Goal: Task Accomplishment & Management: Complete application form

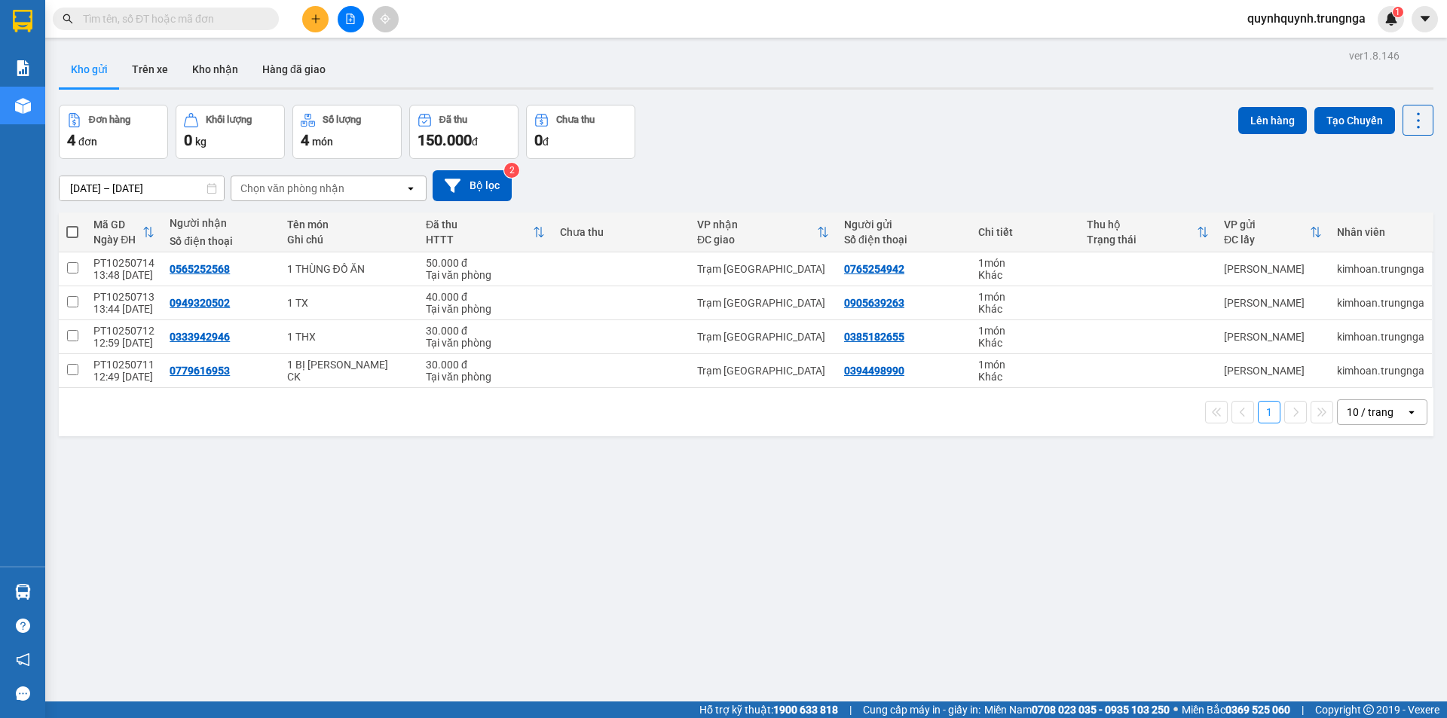
click at [250, 23] on input "text" at bounding box center [172, 19] width 178 height 17
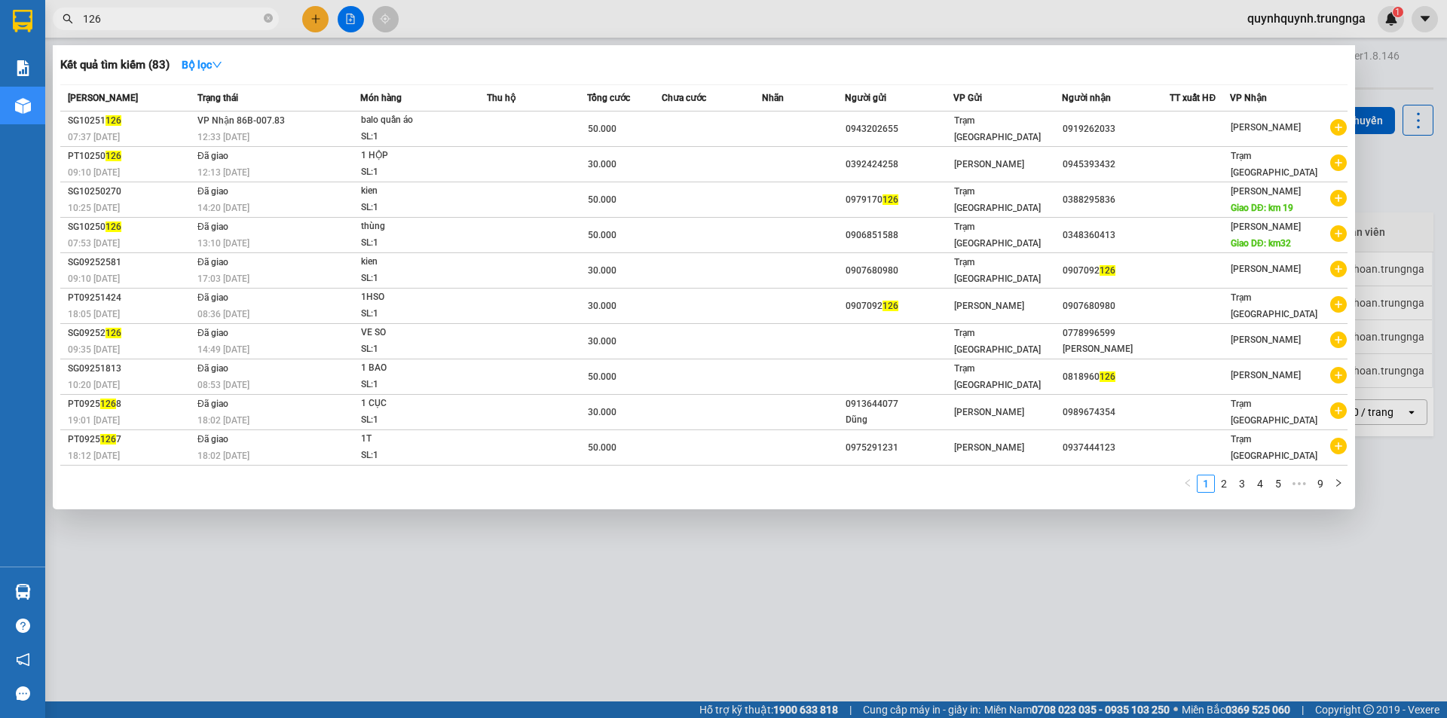
click at [734, 584] on div at bounding box center [723, 359] width 1447 height 718
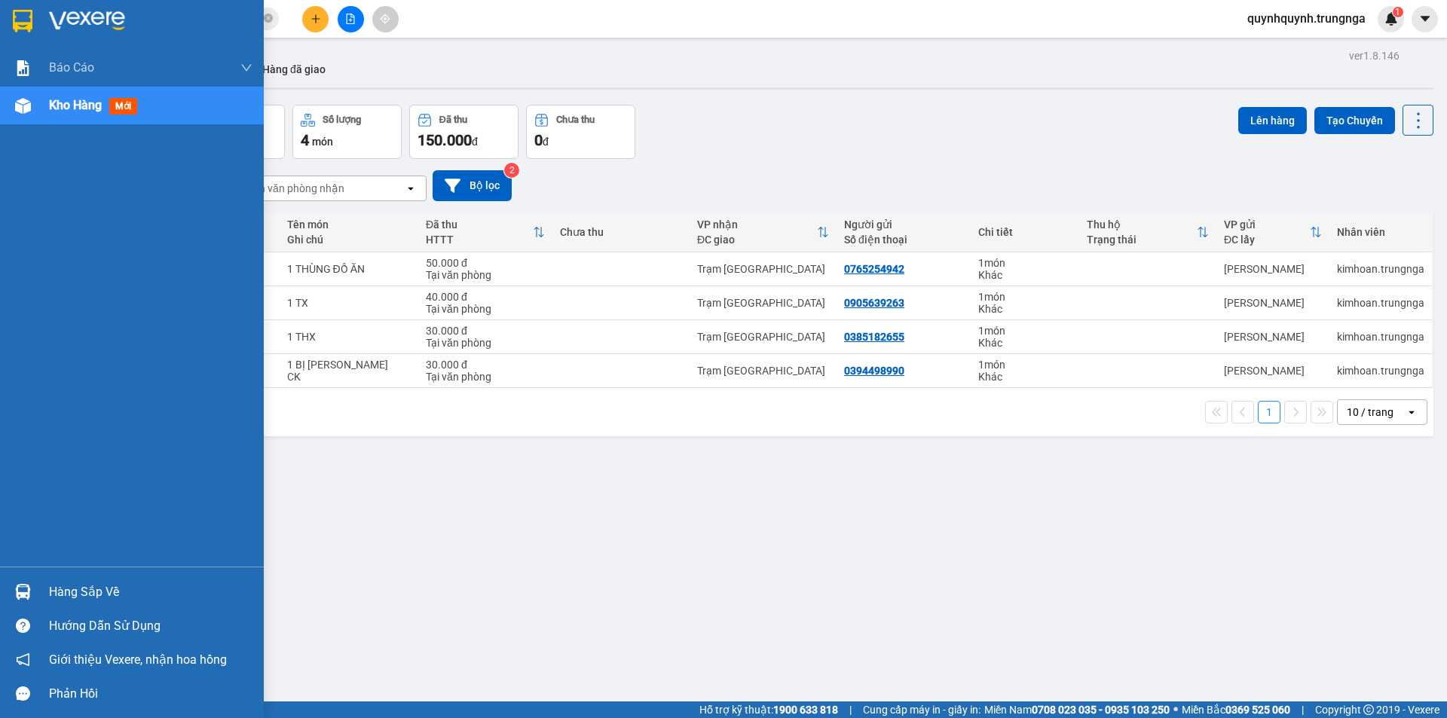
click at [51, 591] on div "Hàng sắp về" at bounding box center [151, 592] width 204 height 23
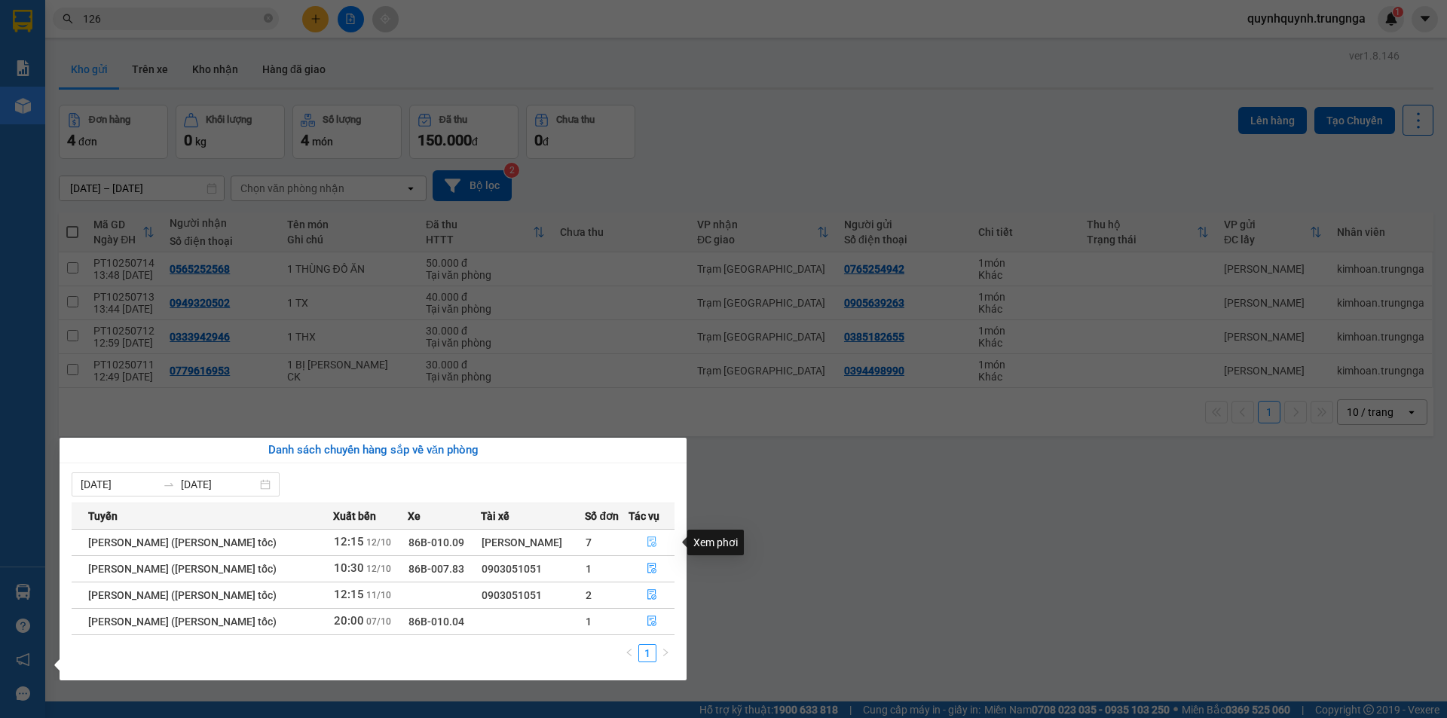
click at [650, 547] on icon "file-done" at bounding box center [652, 543] width 9 height 11
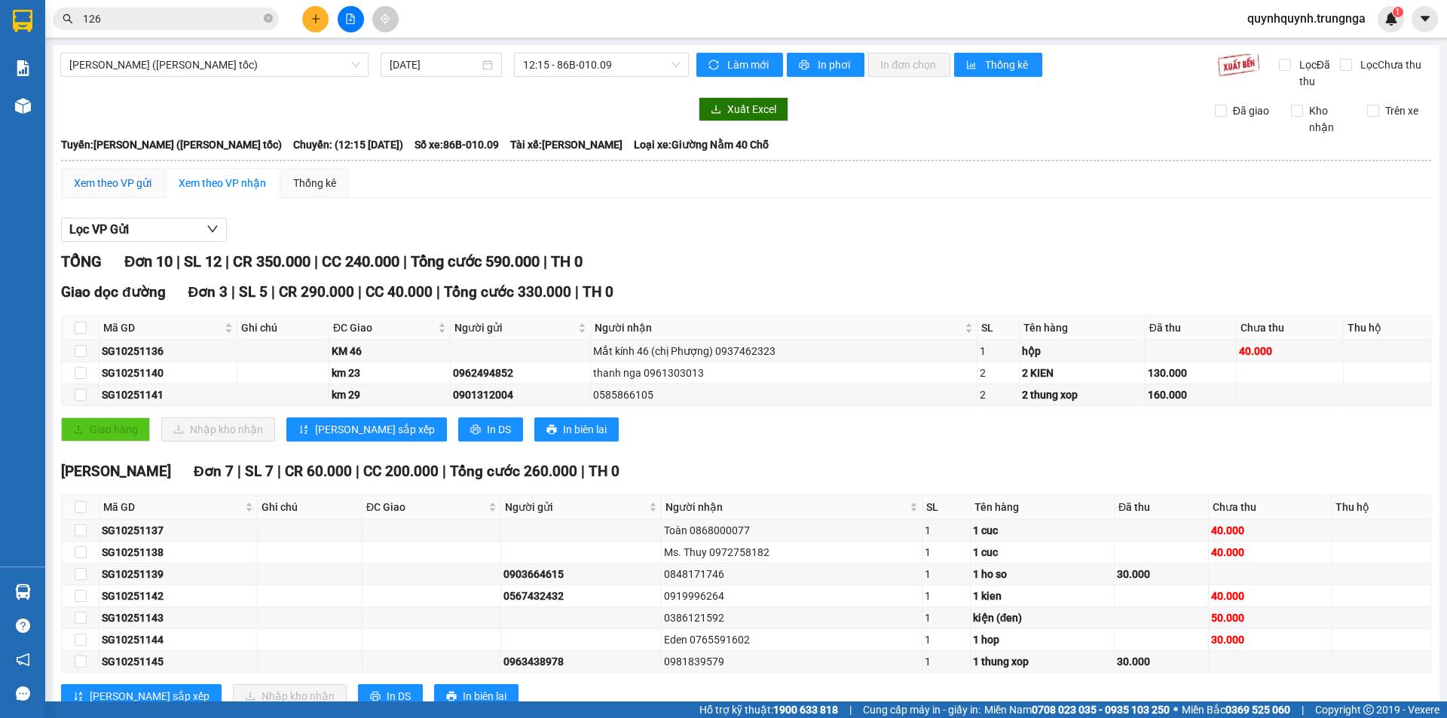
click at [130, 181] on div "Xem theo VP gửi" at bounding box center [113, 183] width 78 height 17
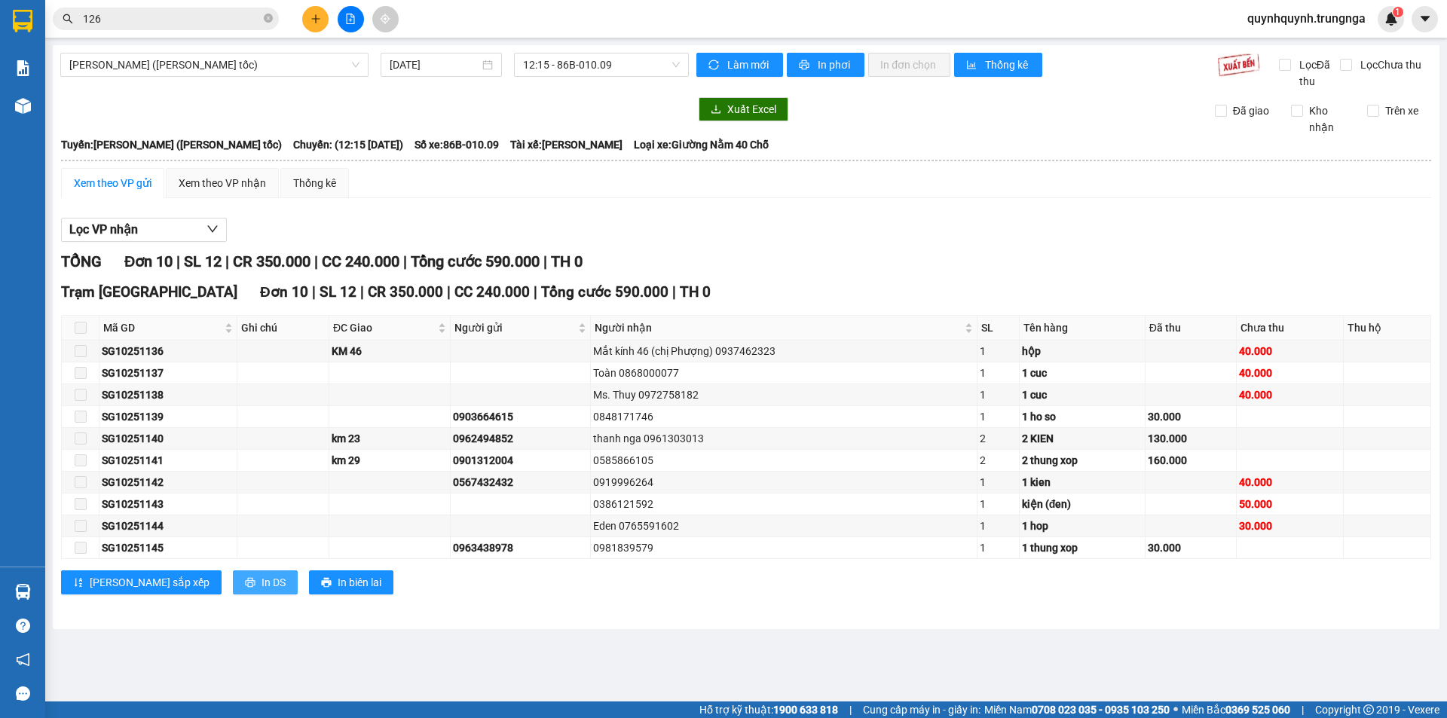
click at [262, 577] on span "In DS" at bounding box center [274, 582] width 24 height 17
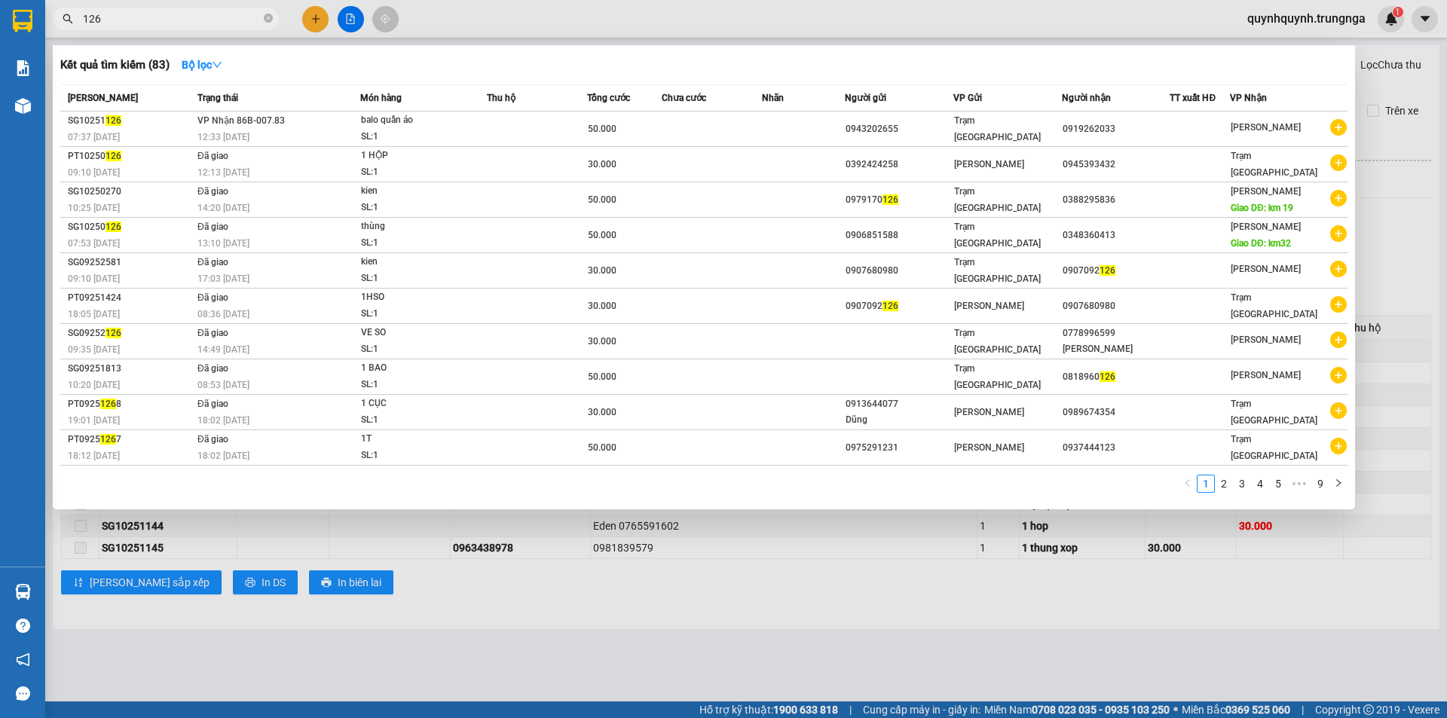
click at [240, 24] on input "126" at bounding box center [172, 19] width 178 height 17
type input "1"
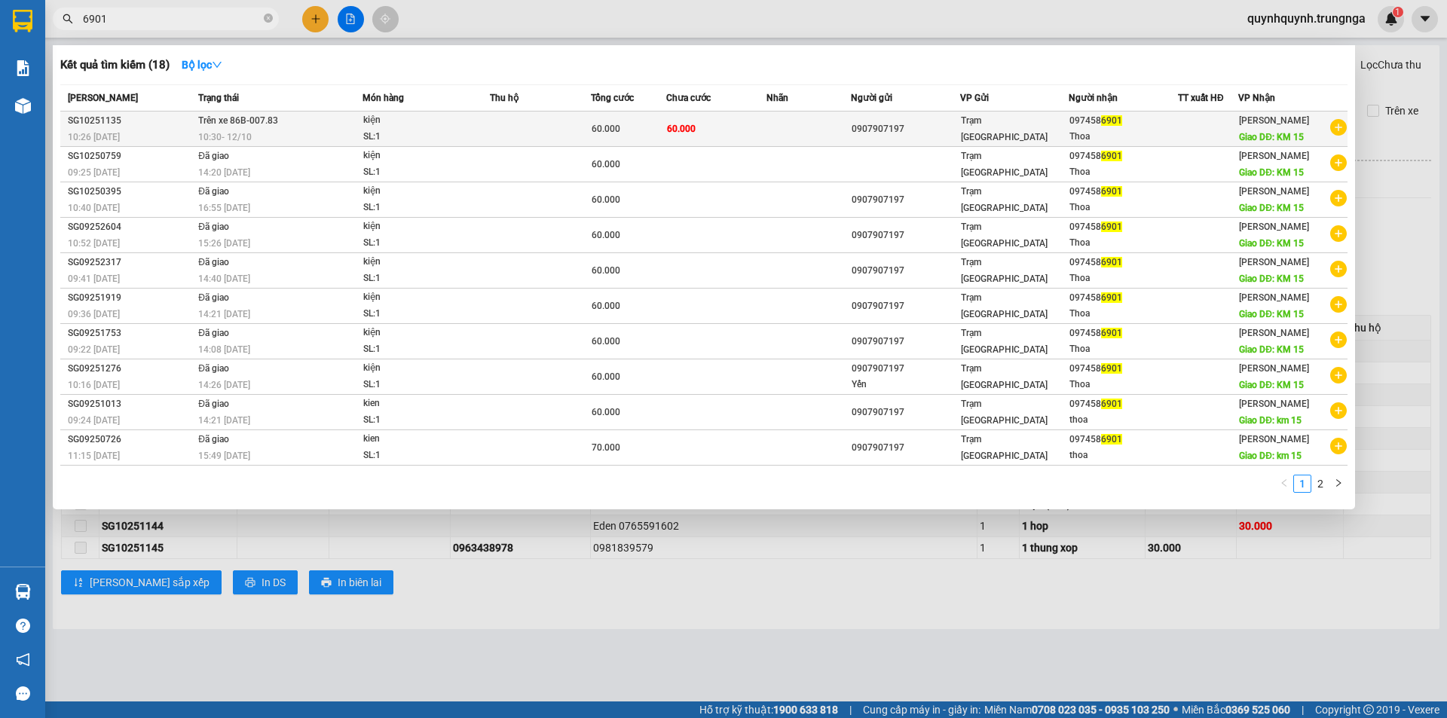
type input "6901"
click at [656, 120] on td "60.000" at bounding box center [628, 129] width 75 height 35
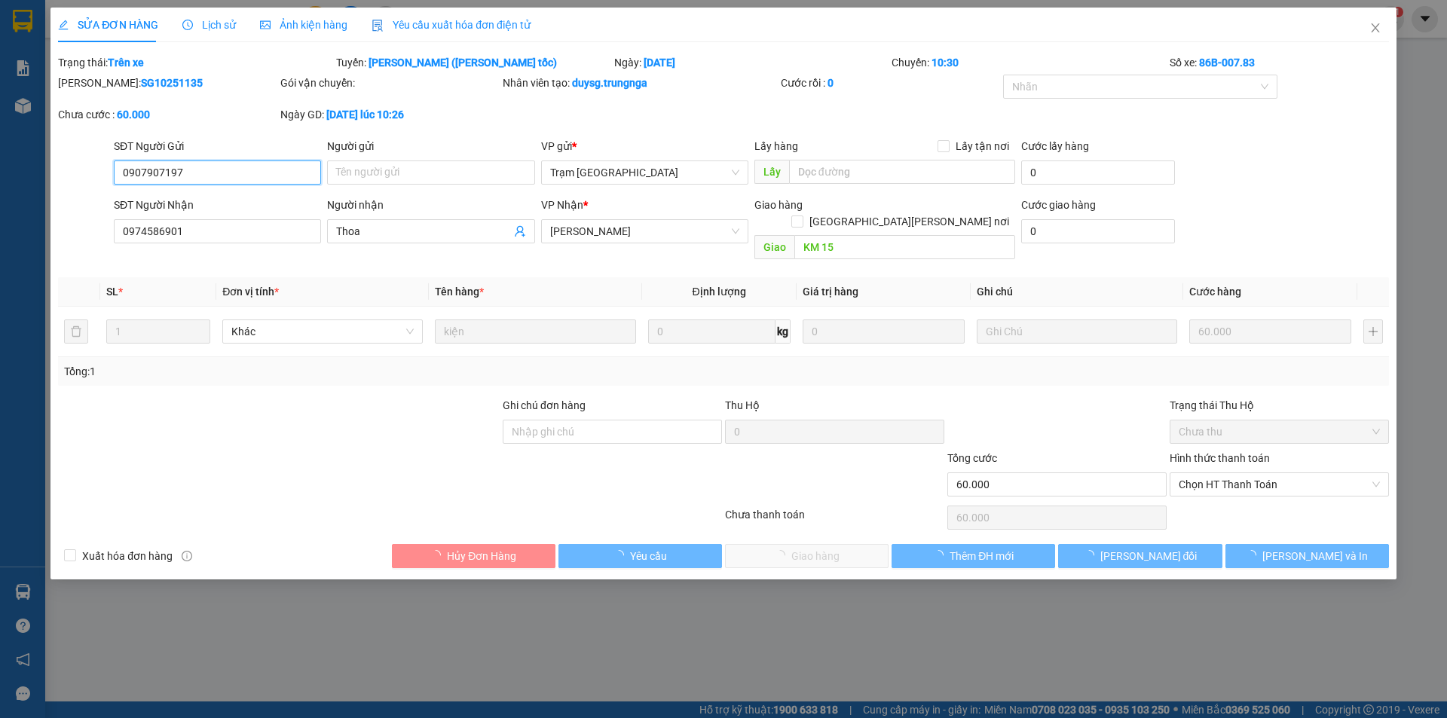
type input "0907907197"
type input "0974586901"
type input "Thoa"
type input "KM 15"
type input "60.000"
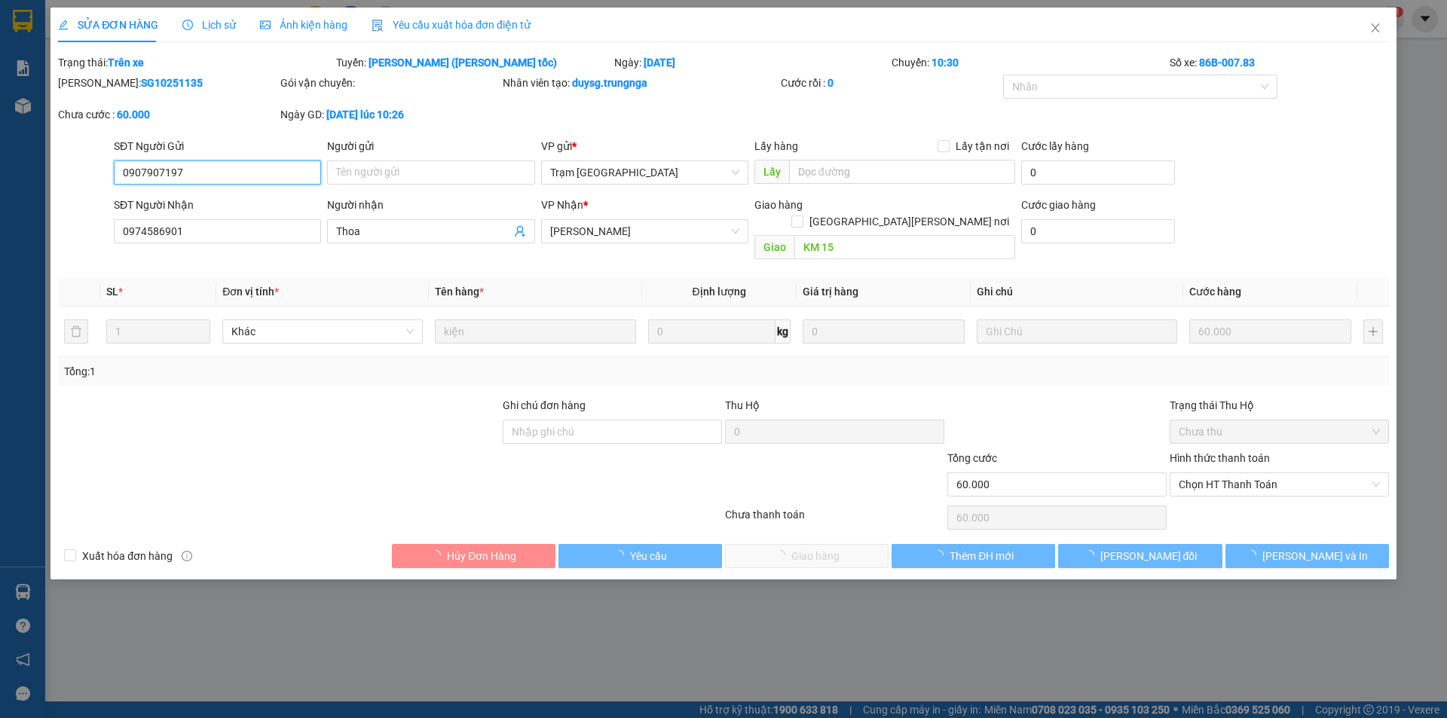
type input "60.000"
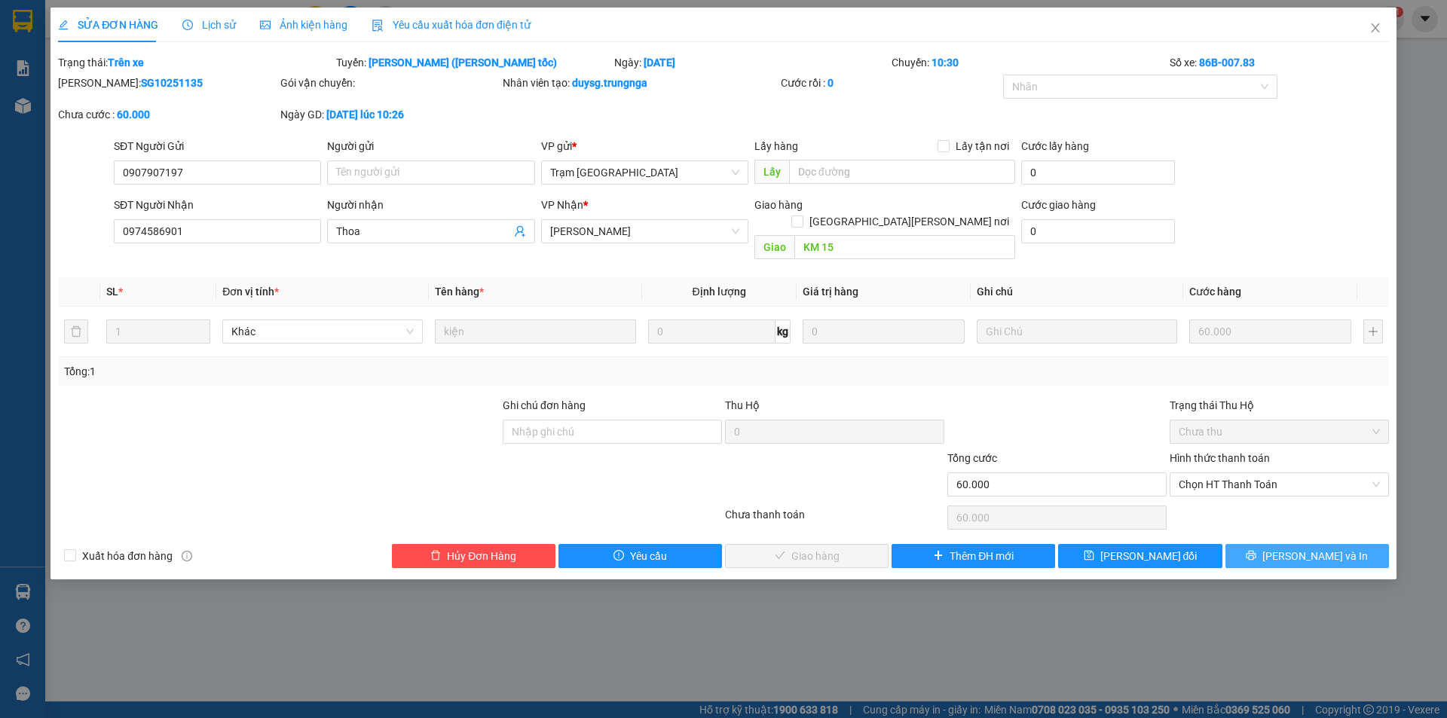
click at [1319, 548] on span "[PERSON_NAME] và In" at bounding box center [1316, 556] width 106 height 17
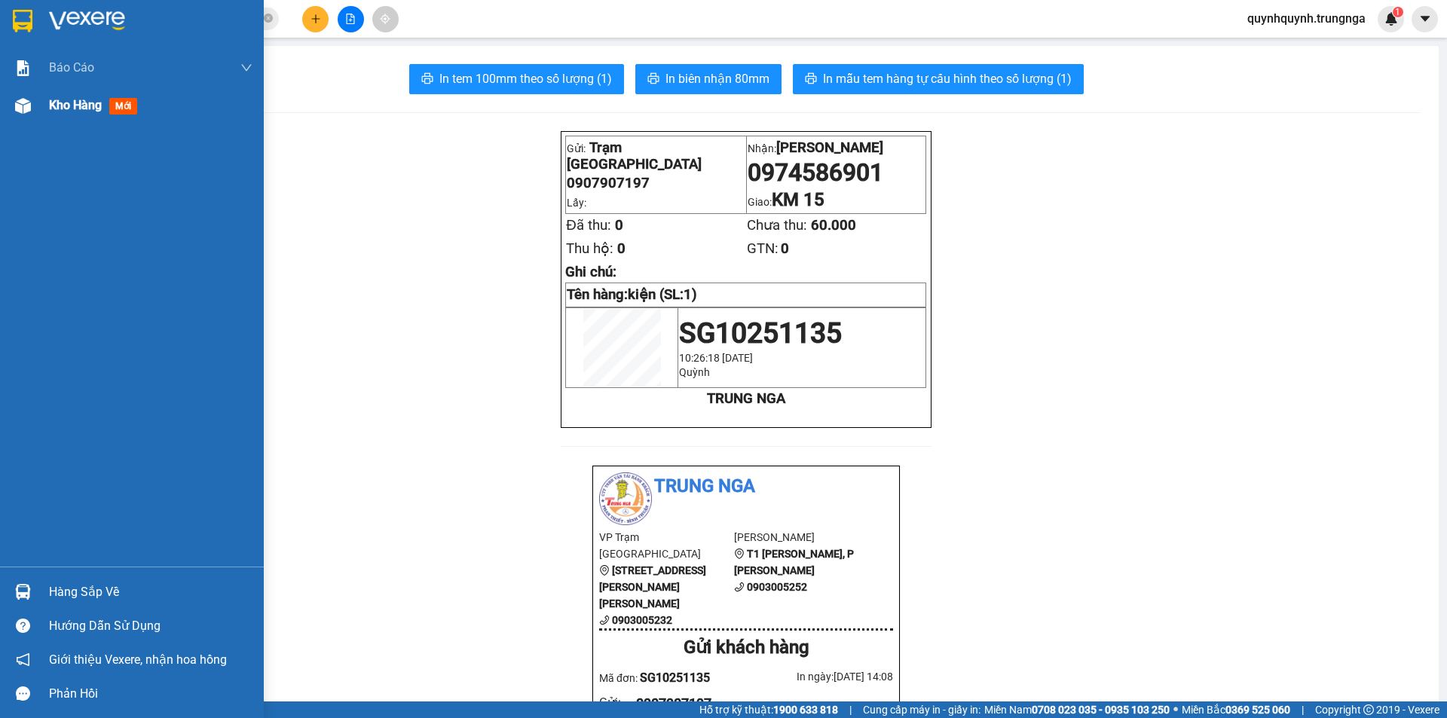
click at [77, 103] on span "Kho hàng" at bounding box center [75, 105] width 53 height 14
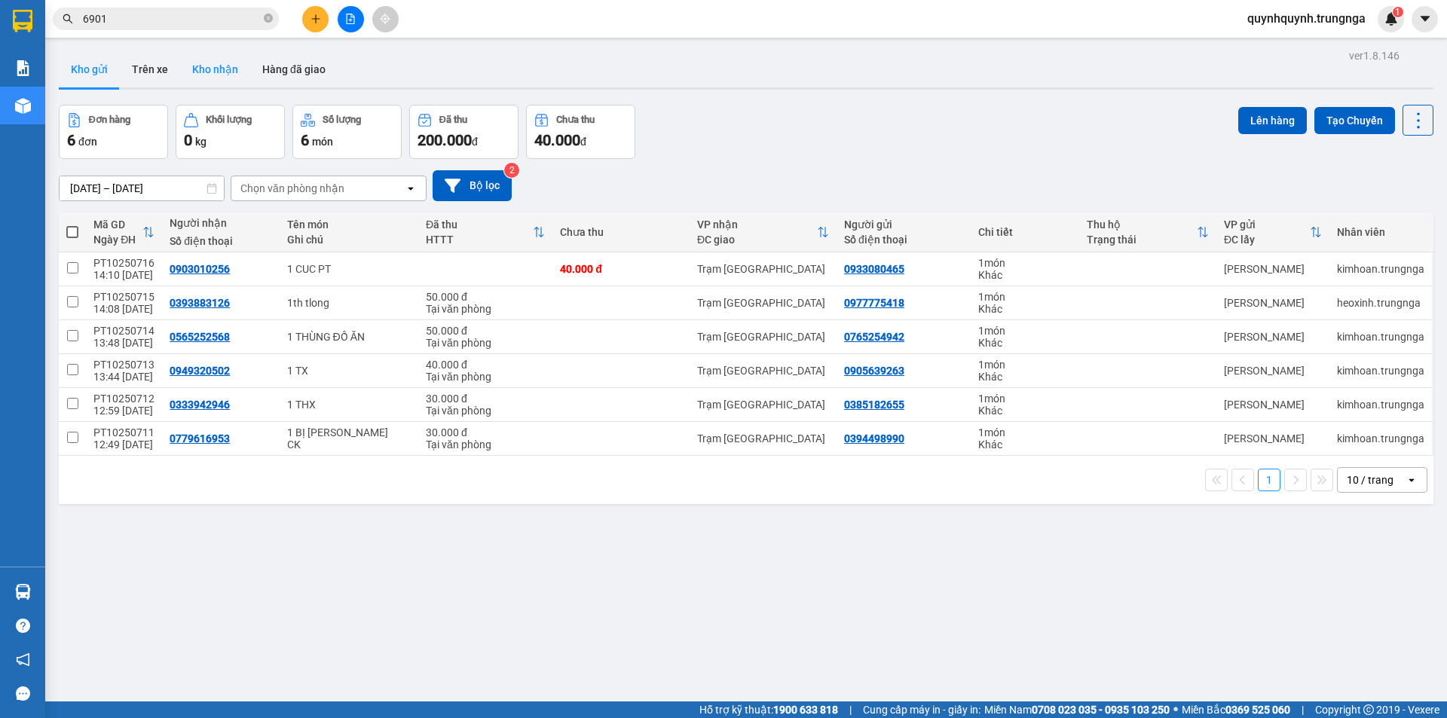
click at [227, 66] on button "Kho nhận" at bounding box center [215, 69] width 70 height 36
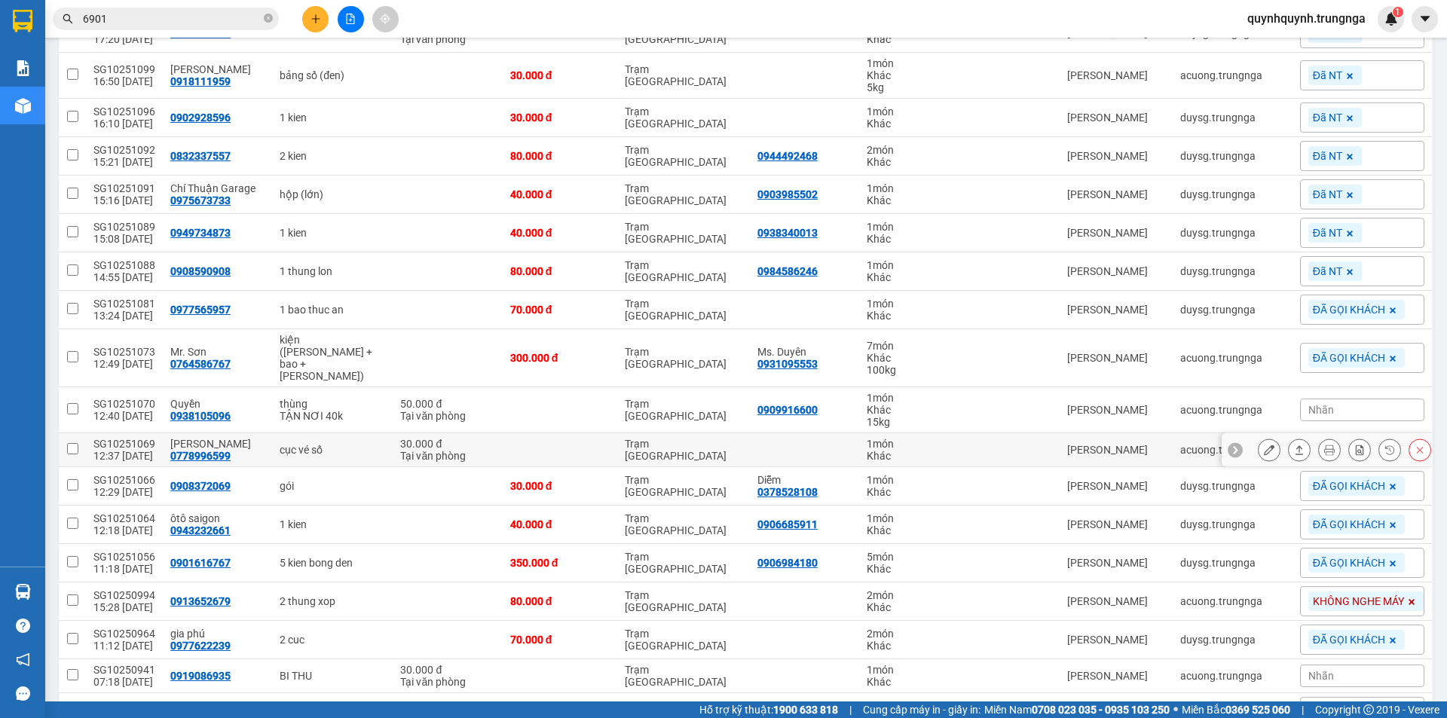
scroll to position [1055, 0]
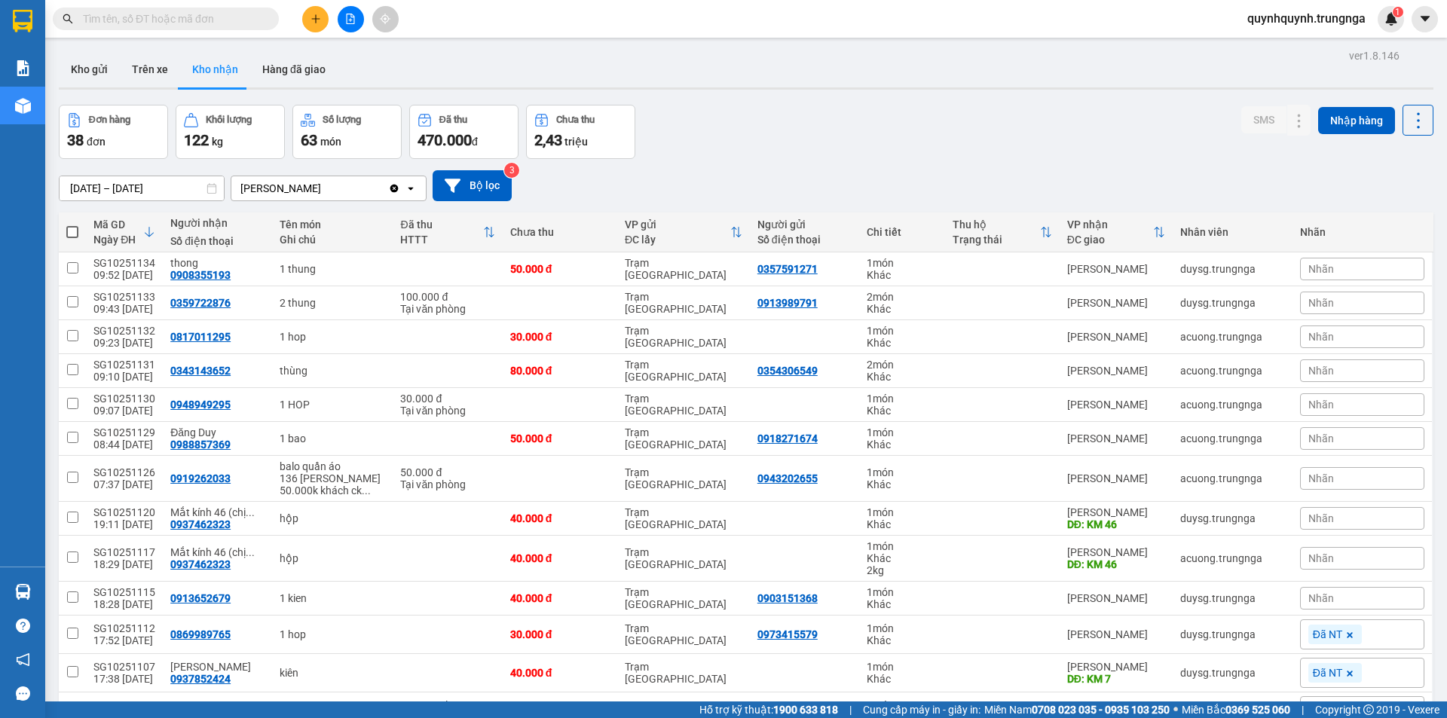
click at [1352, 444] on div "Nhãn" at bounding box center [1362, 438] width 124 height 23
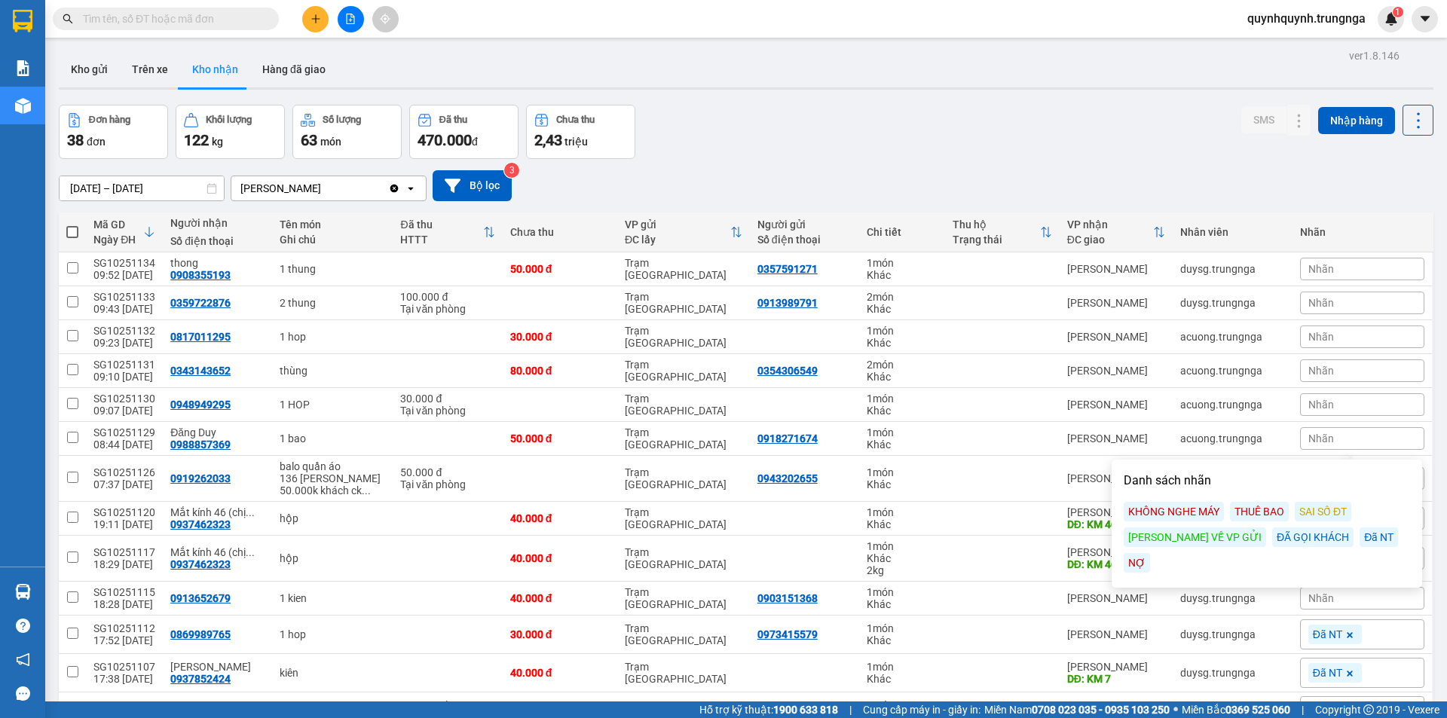
click at [1199, 511] on div "KHÔNG NGHE MÁY" at bounding box center [1174, 512] width 100 height 20
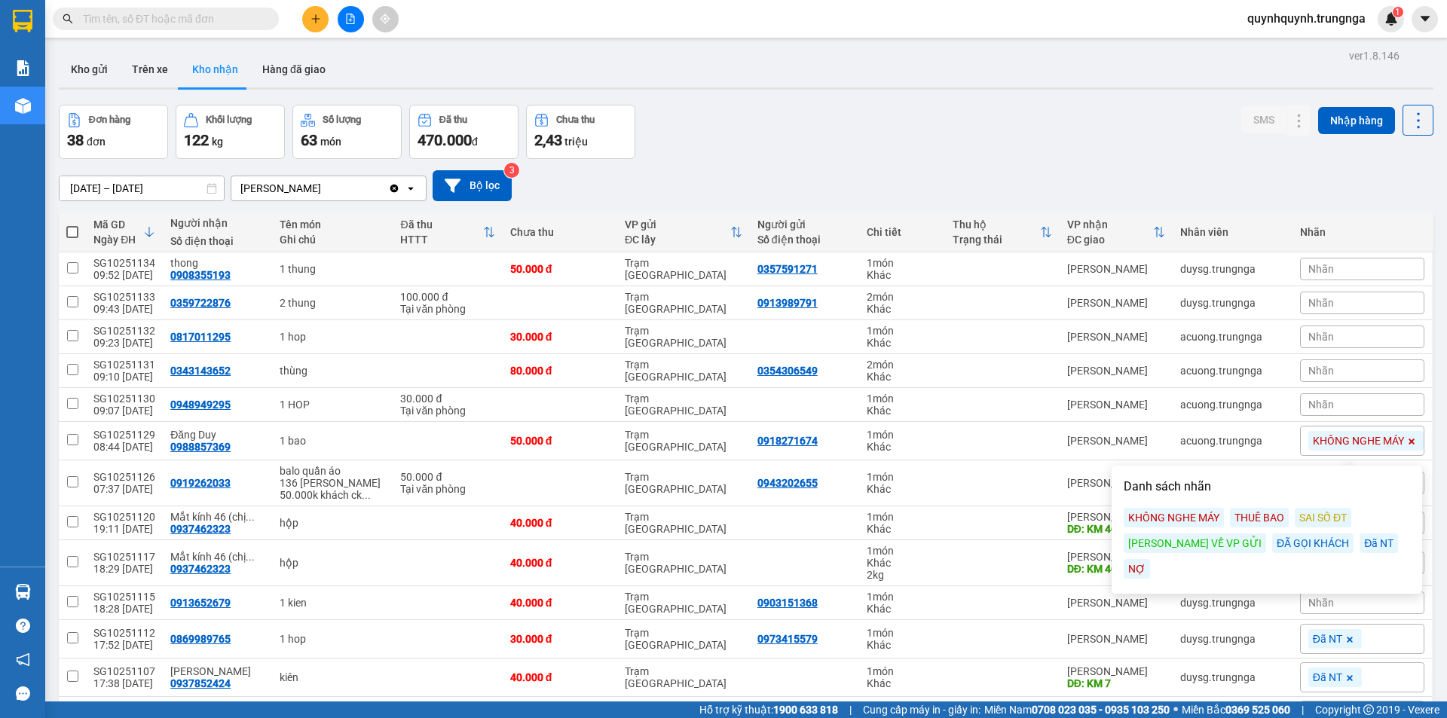
click at [1429, 369] on main "ver 1.8.146 Kho gửi Trên xe Kho nhận Hàng đã giao Đơn hàng 38 đơn Khối lượng 12…" at bounding box center [723, 351] width 1447 height 702
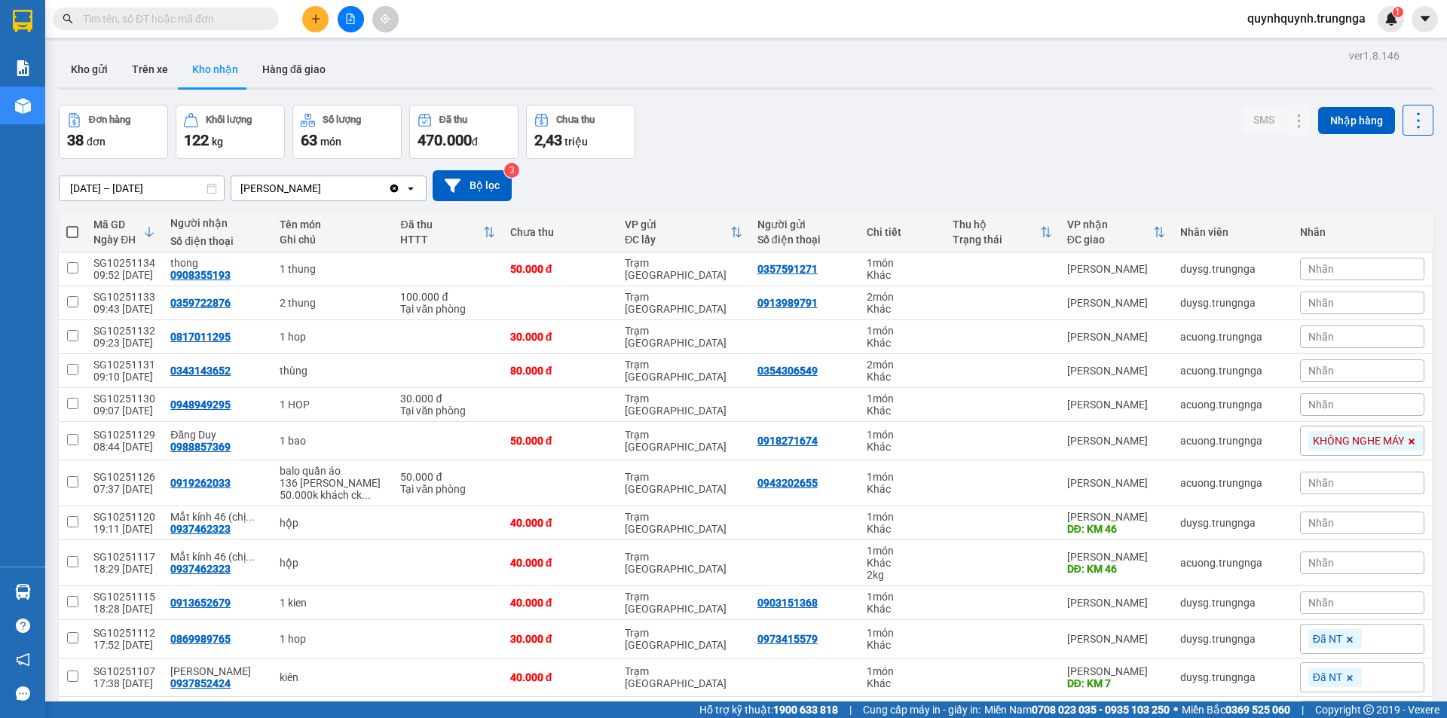
click at [1408, 443] on icon at bounding box center [1412, 441] width 9 height 9
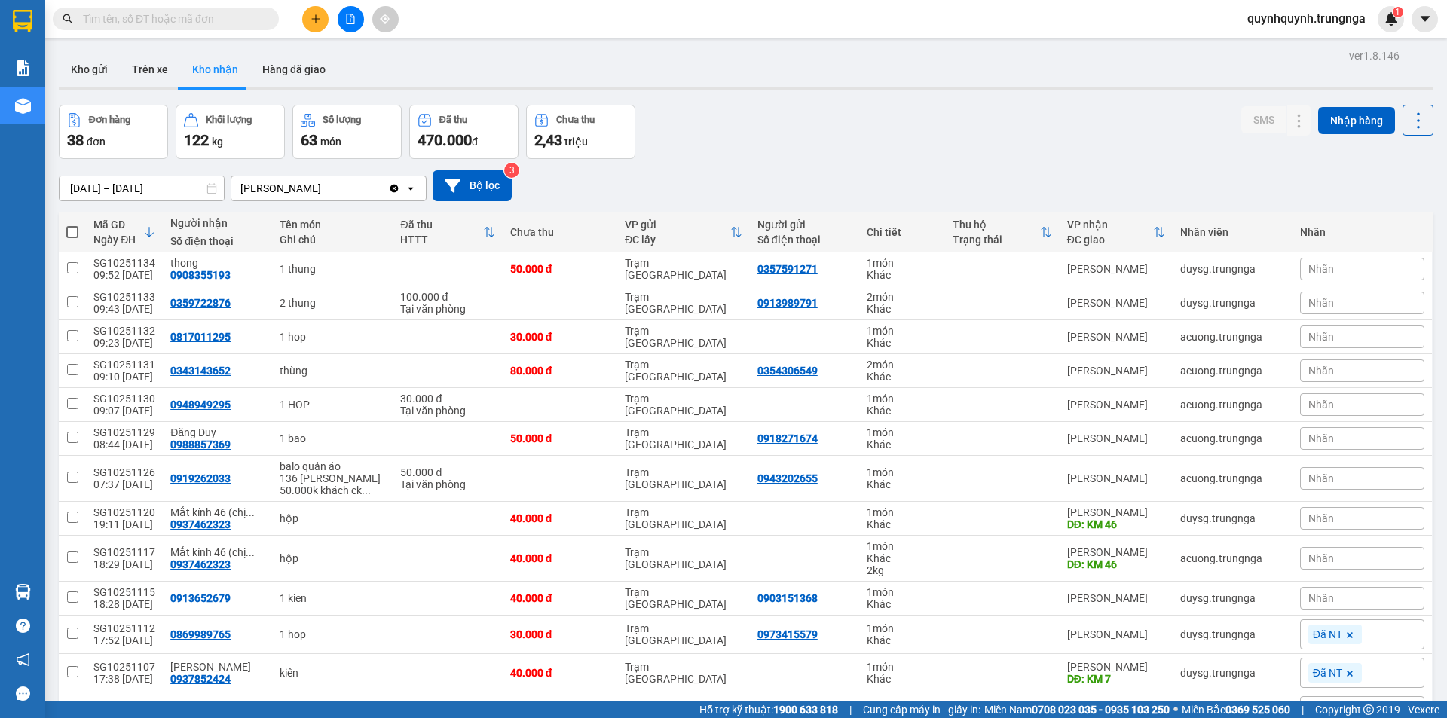
click at [1368, 438] on div "Nhãn" at bounding box center [1362, 438] width 124 height 23
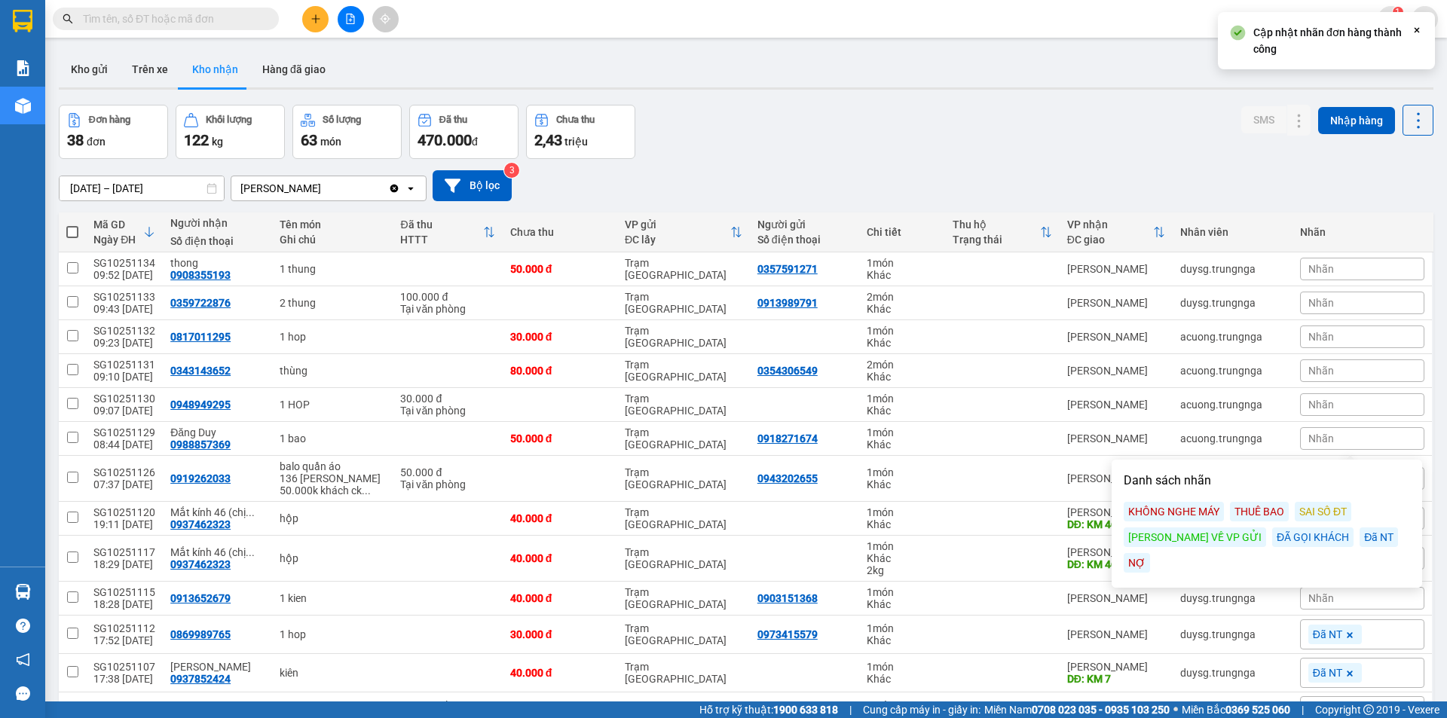
click at [1273, 539] on div "ĐÃ GỌI KHÁCH" at bounding box center [1313, 538] width 81 height 20
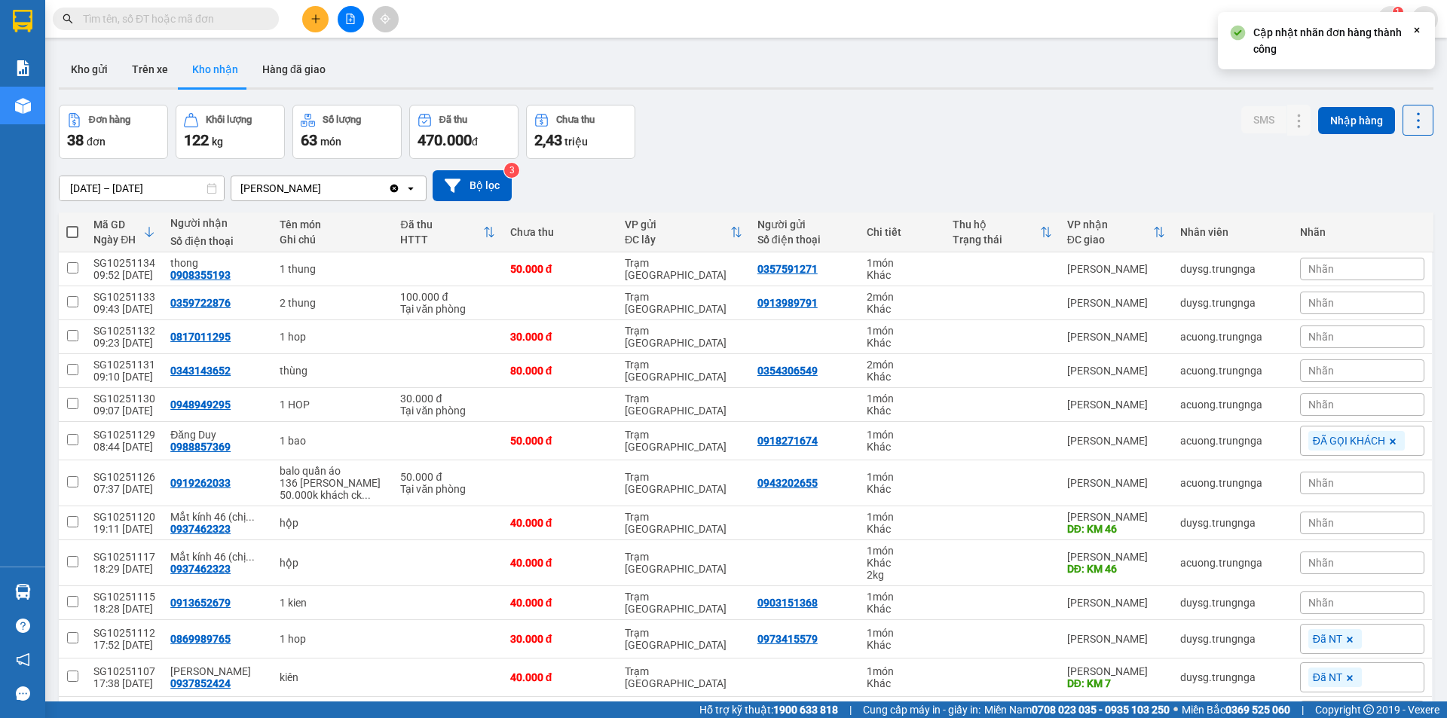
click at [1333, 400] on div "Nhãn" at bounding box center [1362, 405] width 124 height 23
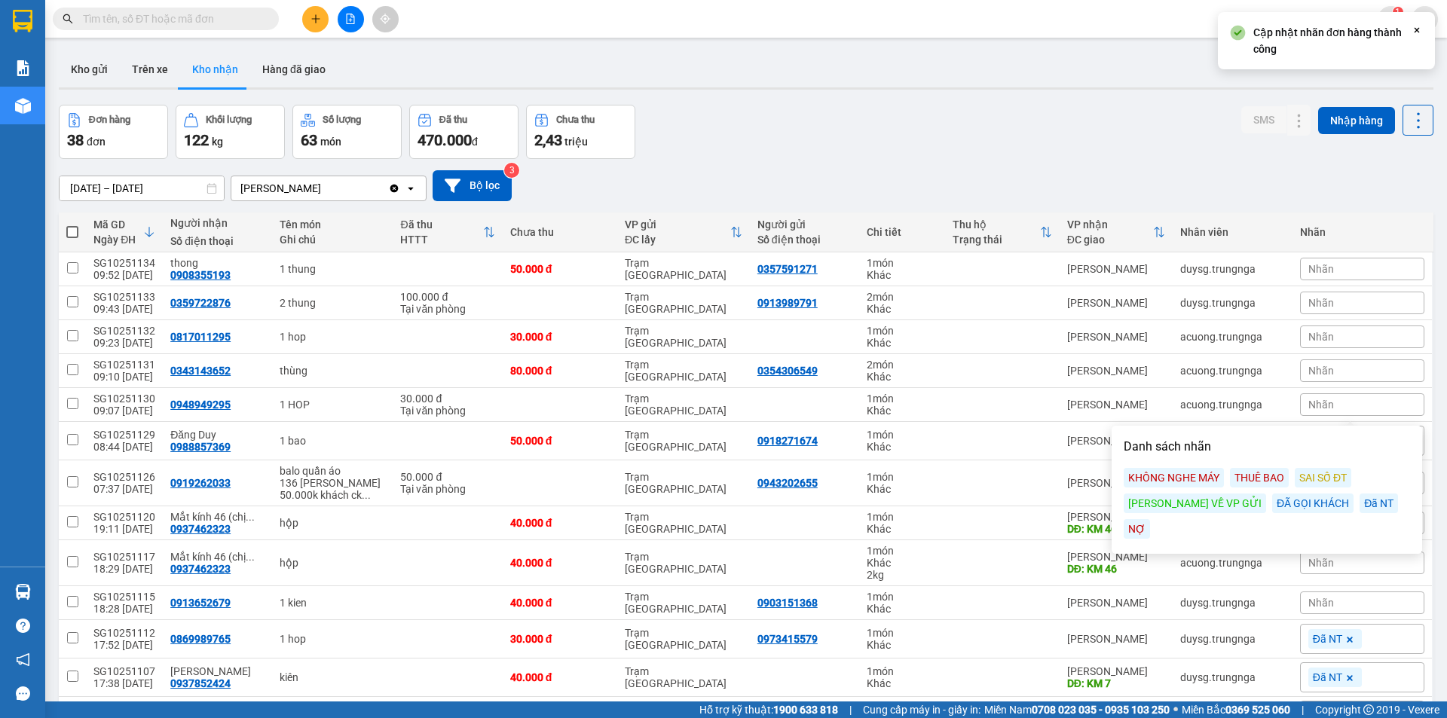
click at [1199, 477] on div "KHÔNG NGHE MÁY" at bounding box center [1174, 478] width 100 height 20
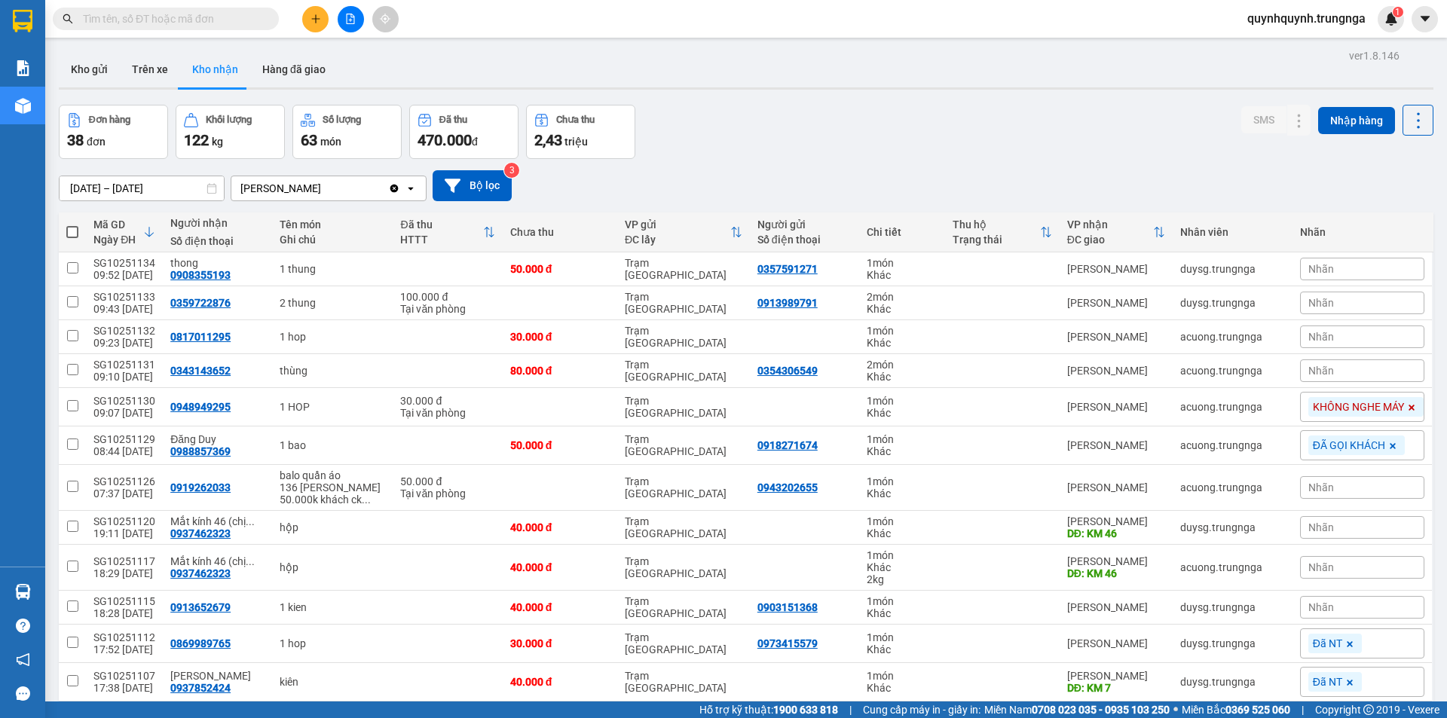
click at [1356, 372] on div "Nhãn" at bounding box center [1362, 371] width 124 height 23
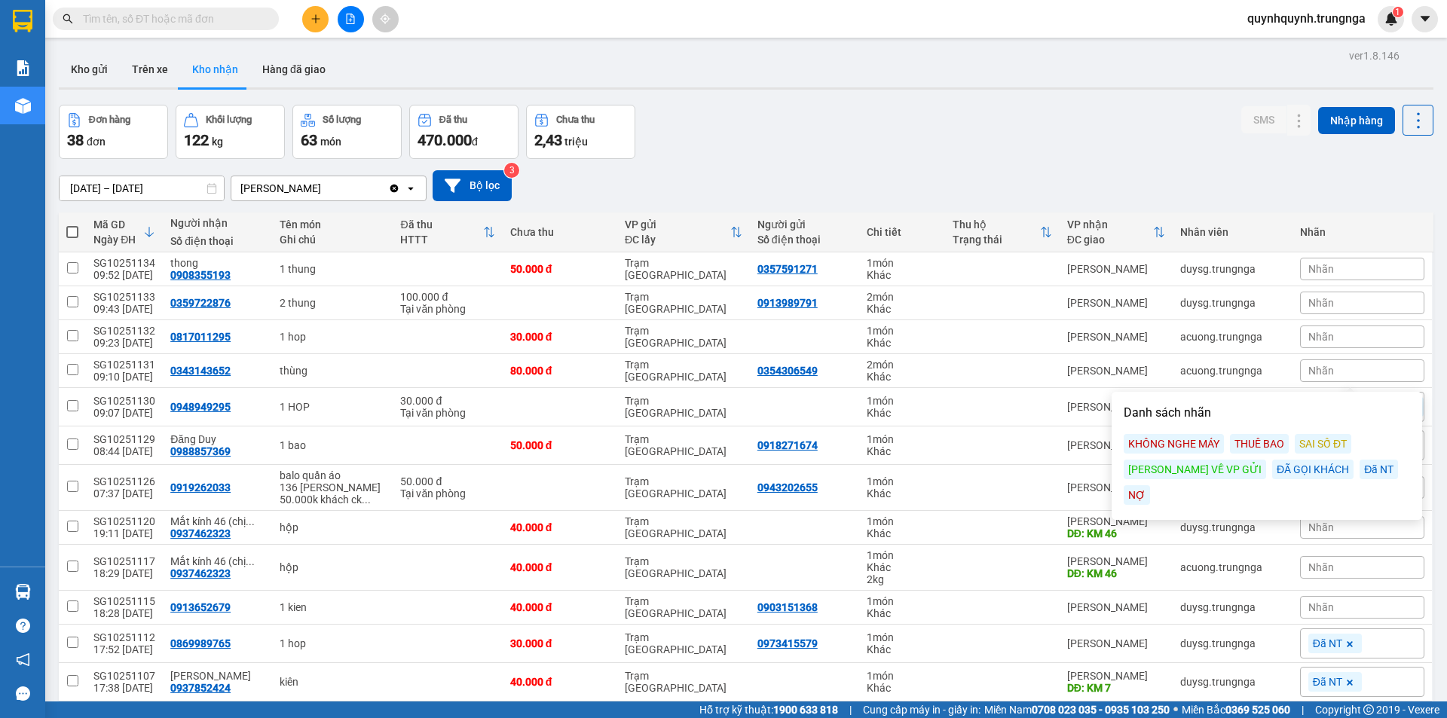
click at [1273, 468] on div "ĐÃ GỌI KHÁCH" at bounding box center [1313, 470] width 81 height 20
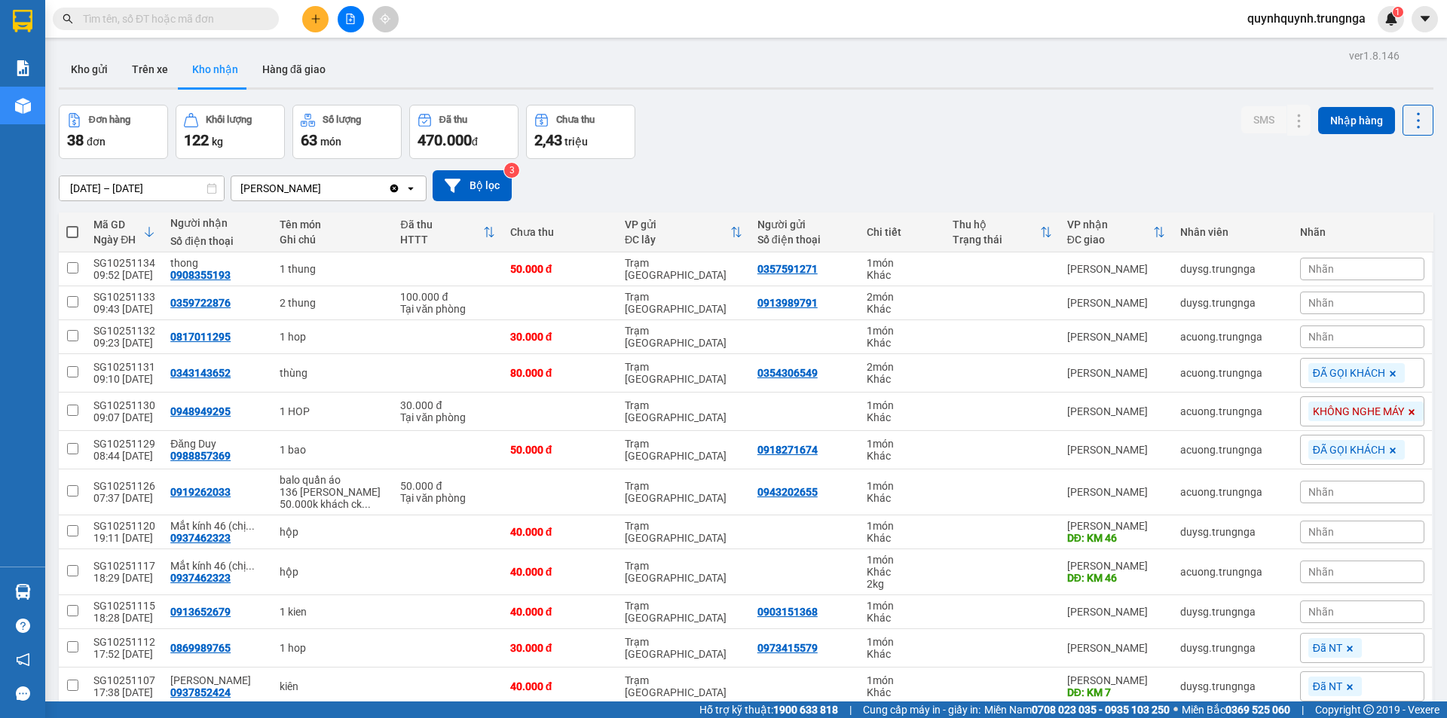
click at [1327, 335] on div "Nhãn" at bounding box center [1362, 337] width 124 height 23
click at [1366, 332] on div "Nhãn" at bounding box center [1362, 337] width 124 height 23
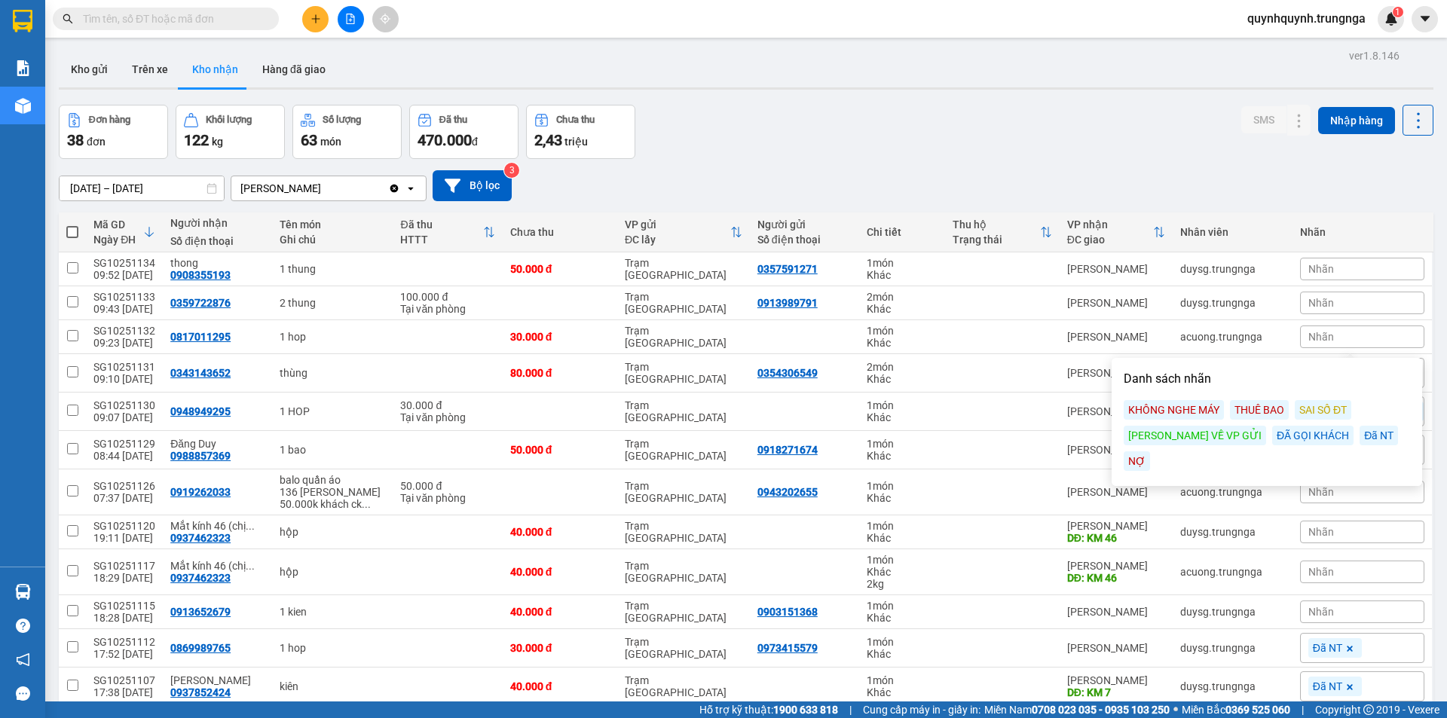
click at [1273, 428] on div "ĐÃ GỌI KHÁCH" at bounding box center [1313, 436] width 81 height 20
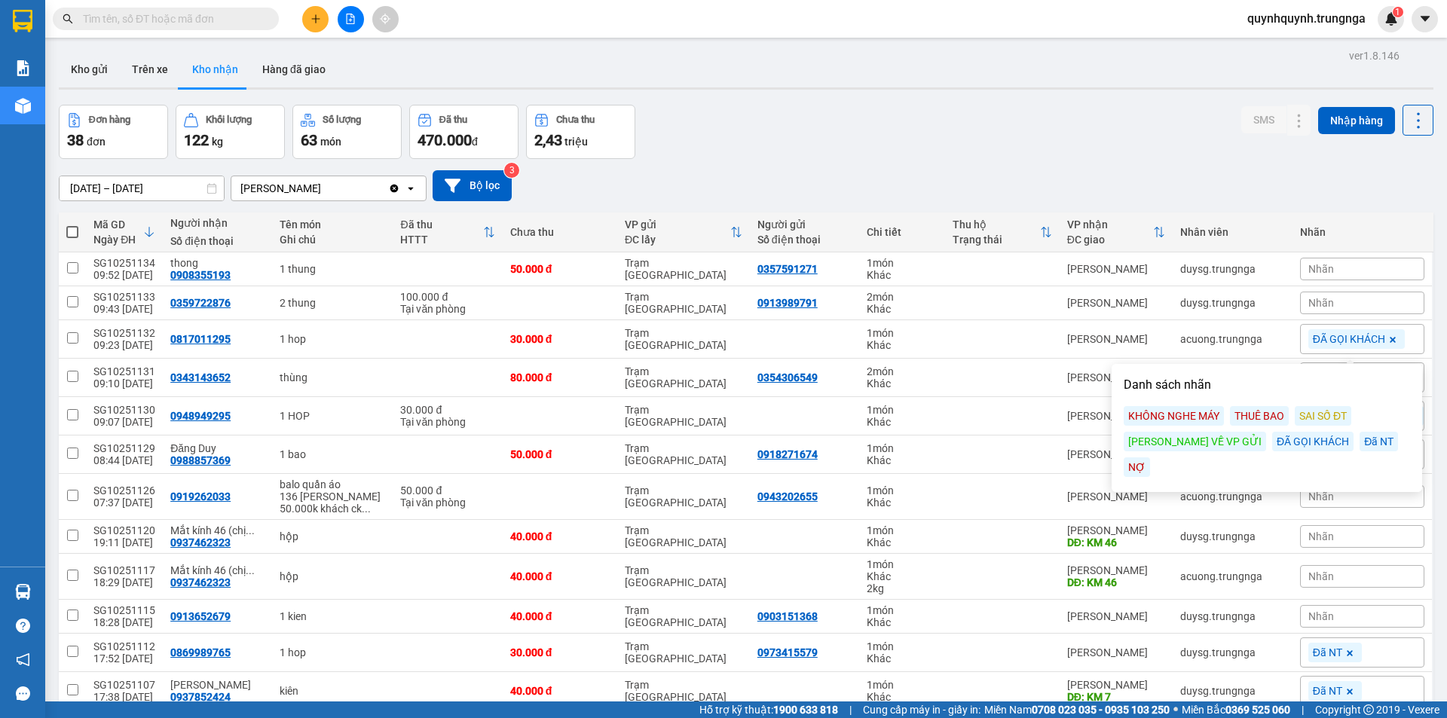
click at [1432, 325] on main "ver 1.8.146 Kho gửi Trên xe Kho nhận Hàng đã giao Đơn hàng 38 đơn Khối lượng 12…" at bounding box center [723, 351] width 1447 height 702
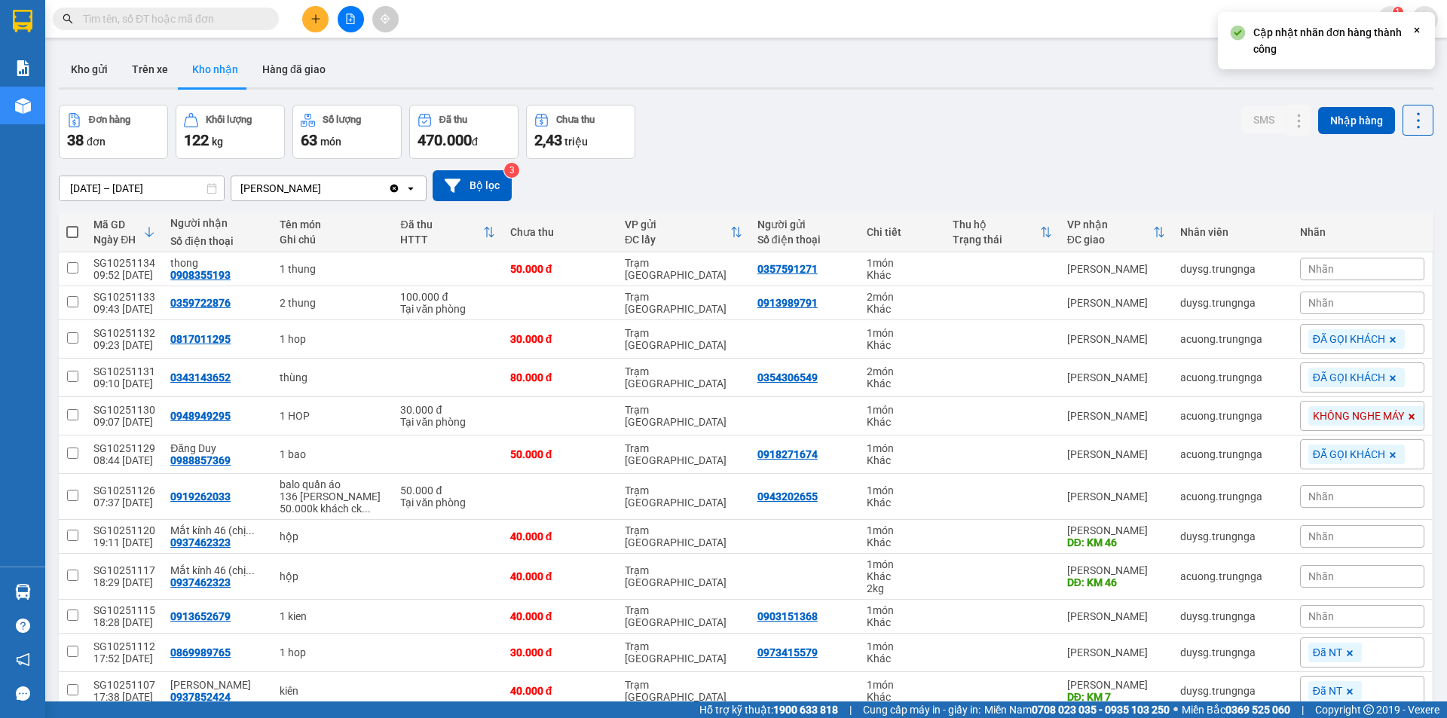
click at [1389, 379] on icon at bounding box center [1393, 378] width 9 height 9
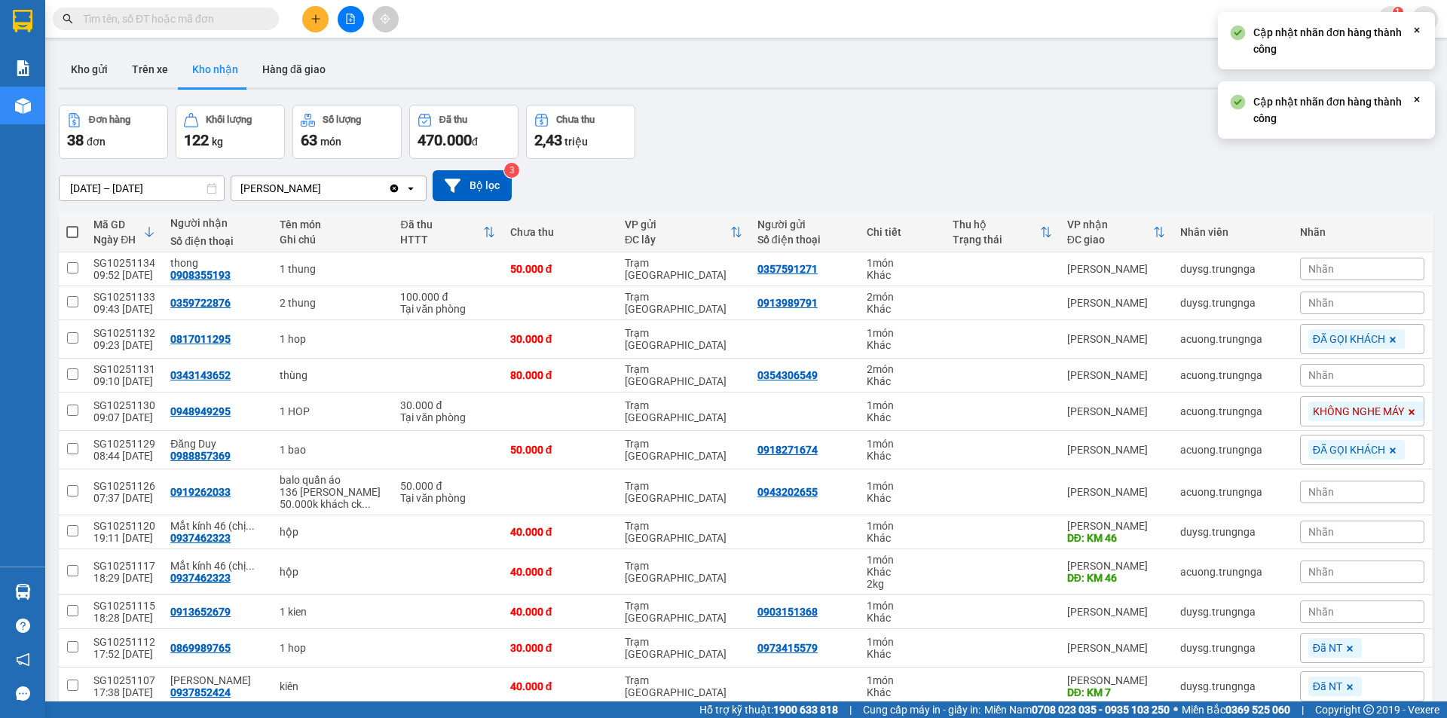
click at [1432, 326] on main "ver 1.8.146 Kho gửi Trên xe Kho nhận Hàng đã giao Đơn hàng 38 đơn Khối lượng 12…" at bounding box center [723, 351] width 1447 height 702
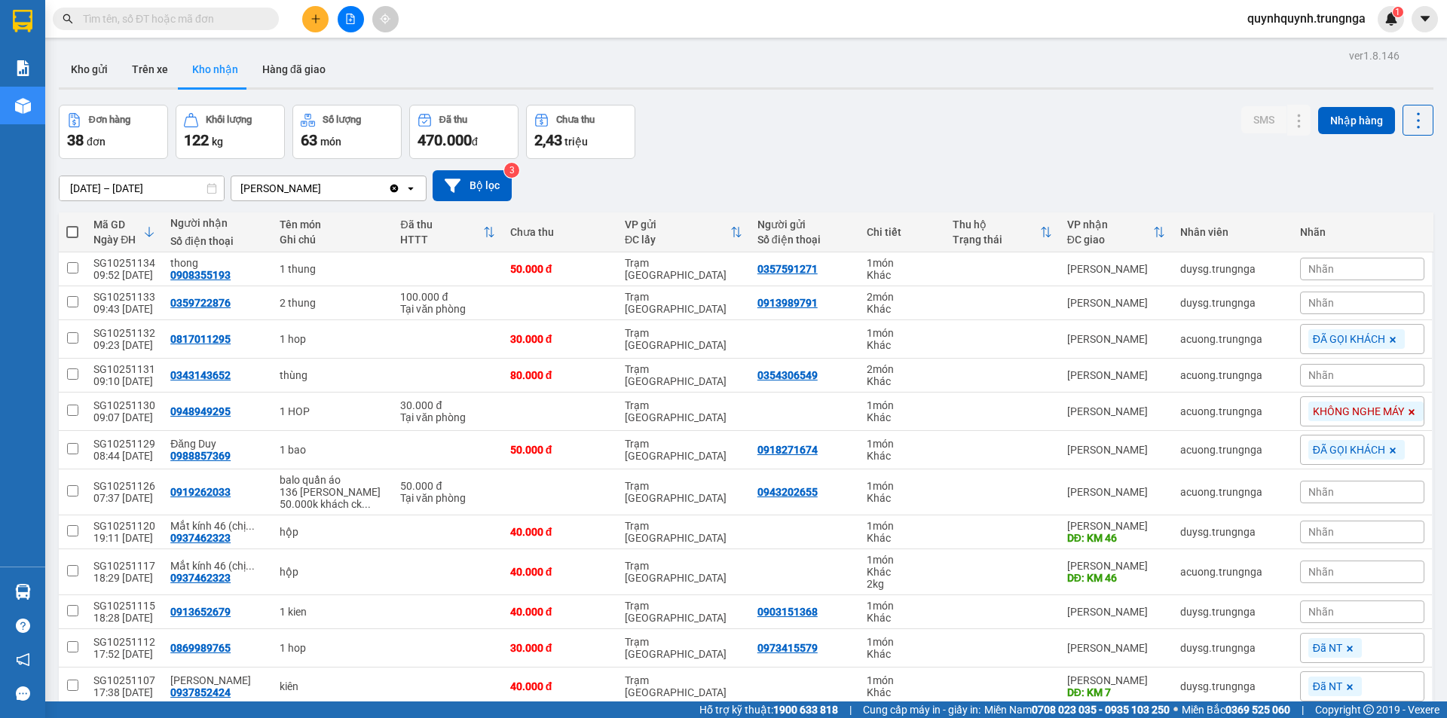
click at [1368, 271] on div "Nhãn" at bounding box center [1362, 269] width 124 height 23
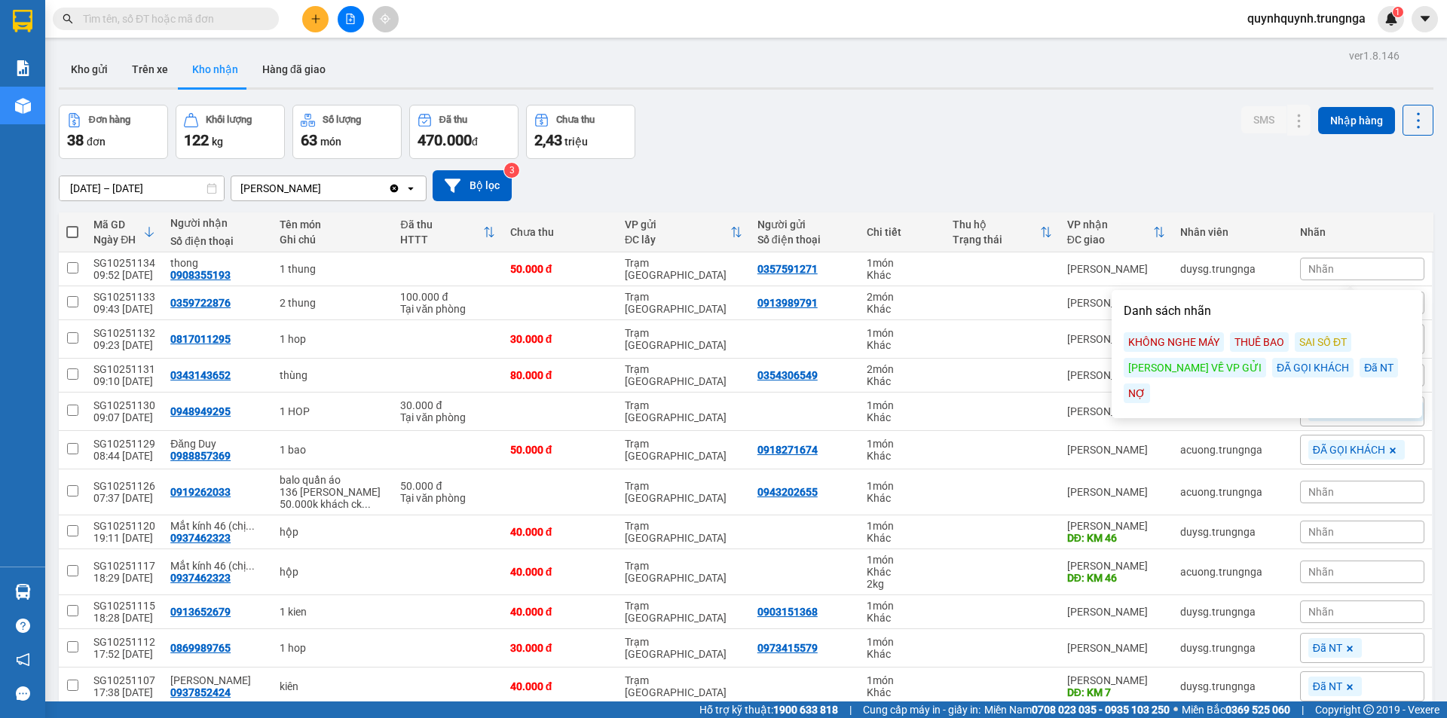
click at [1273, 368] on div "ĐÃ GỌI KHÁCH" at bounding box center [1313, 368] width 81 height 20
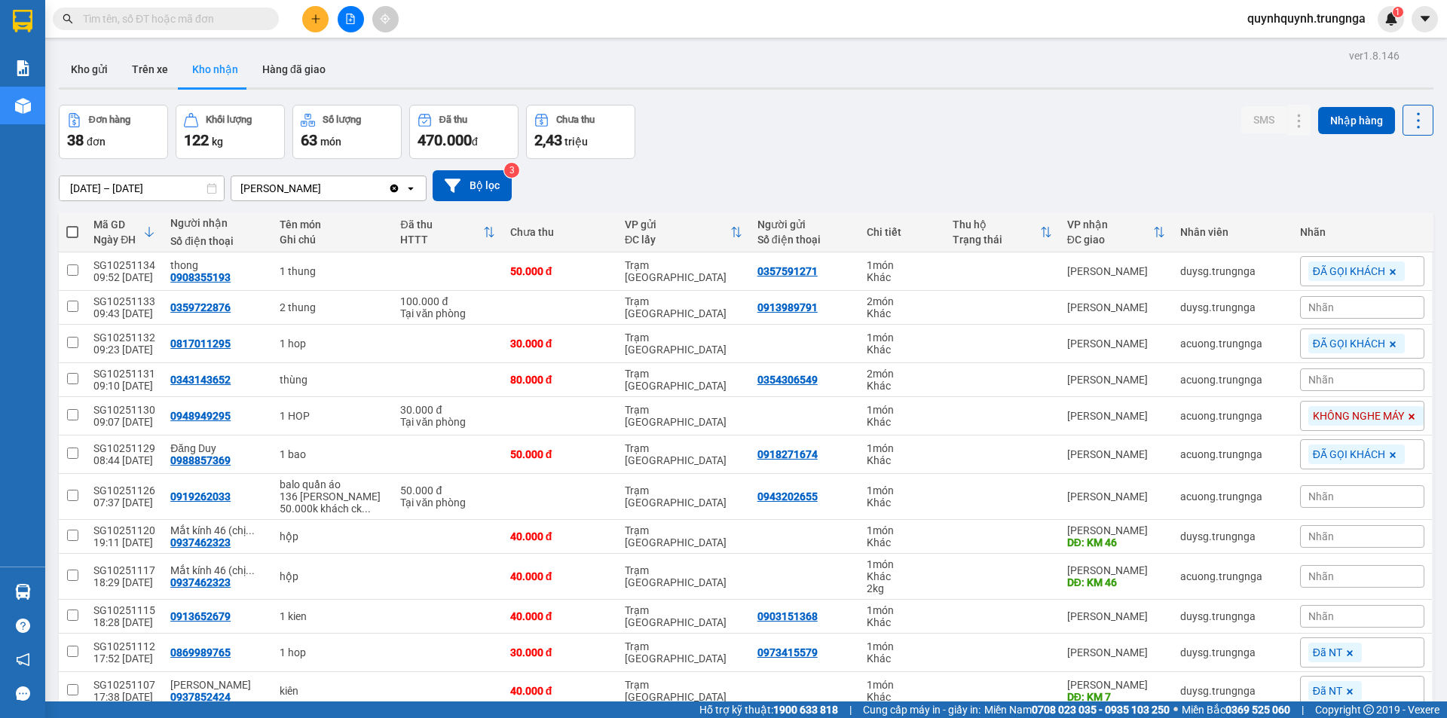
click at [1409, 172] on div "01/09/2025 – 12/10/2025 Press the down arrow key to interact with the calendar …" at bounding box center [746, 185] width 1375 height 31
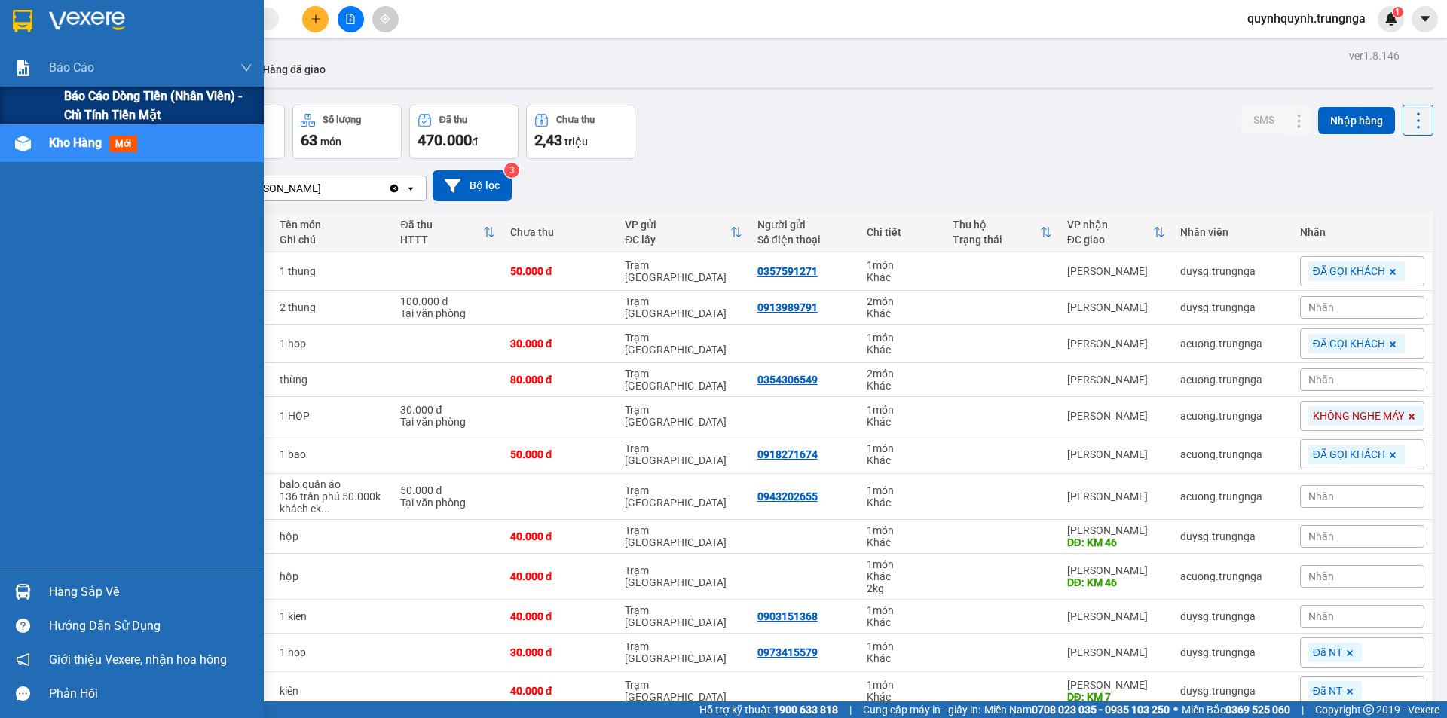
click at [108, 112] on span "Báo cáo dòng tiền (nhân viên) - chỉ tính tiền mặt" at bounding box center [158, 106] width 188 height 38
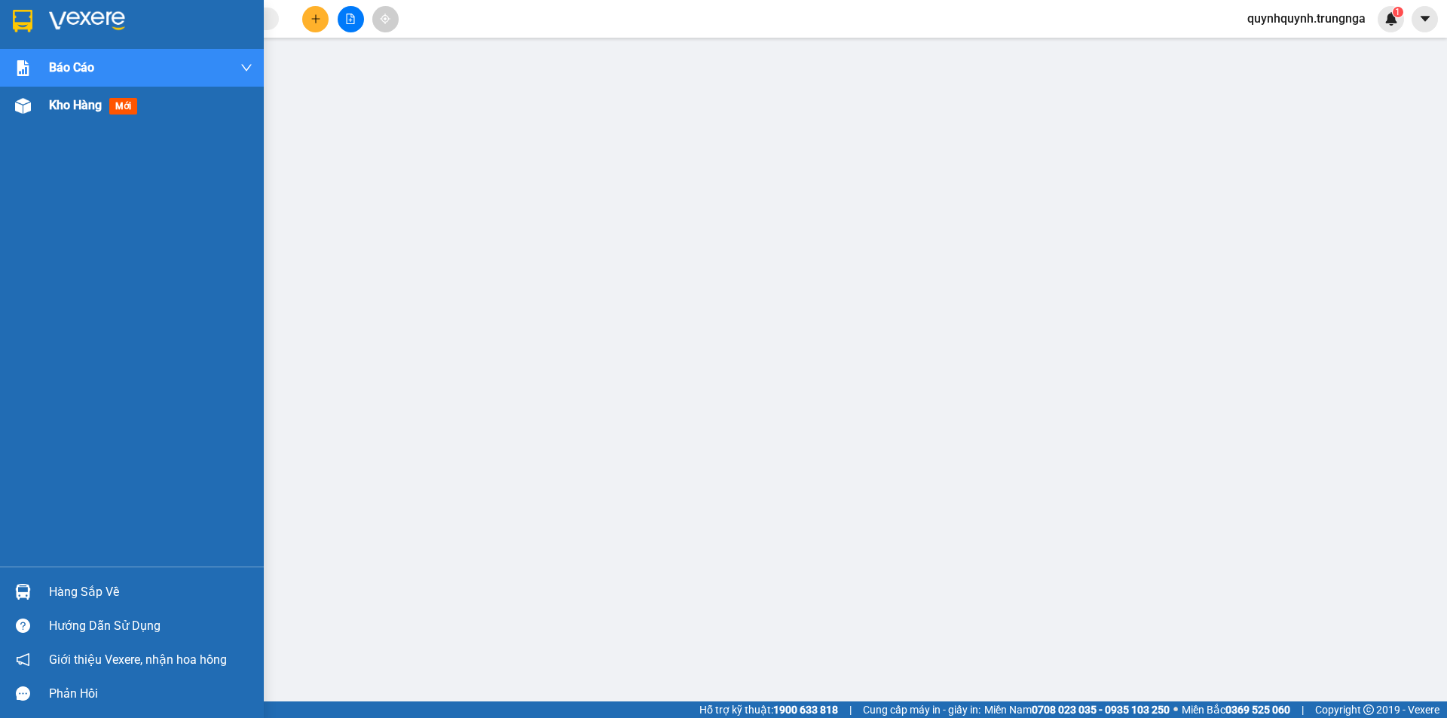
click at [92, 110] on span "Kho hàng" at bounding box center [75, 105] width 53 height 14
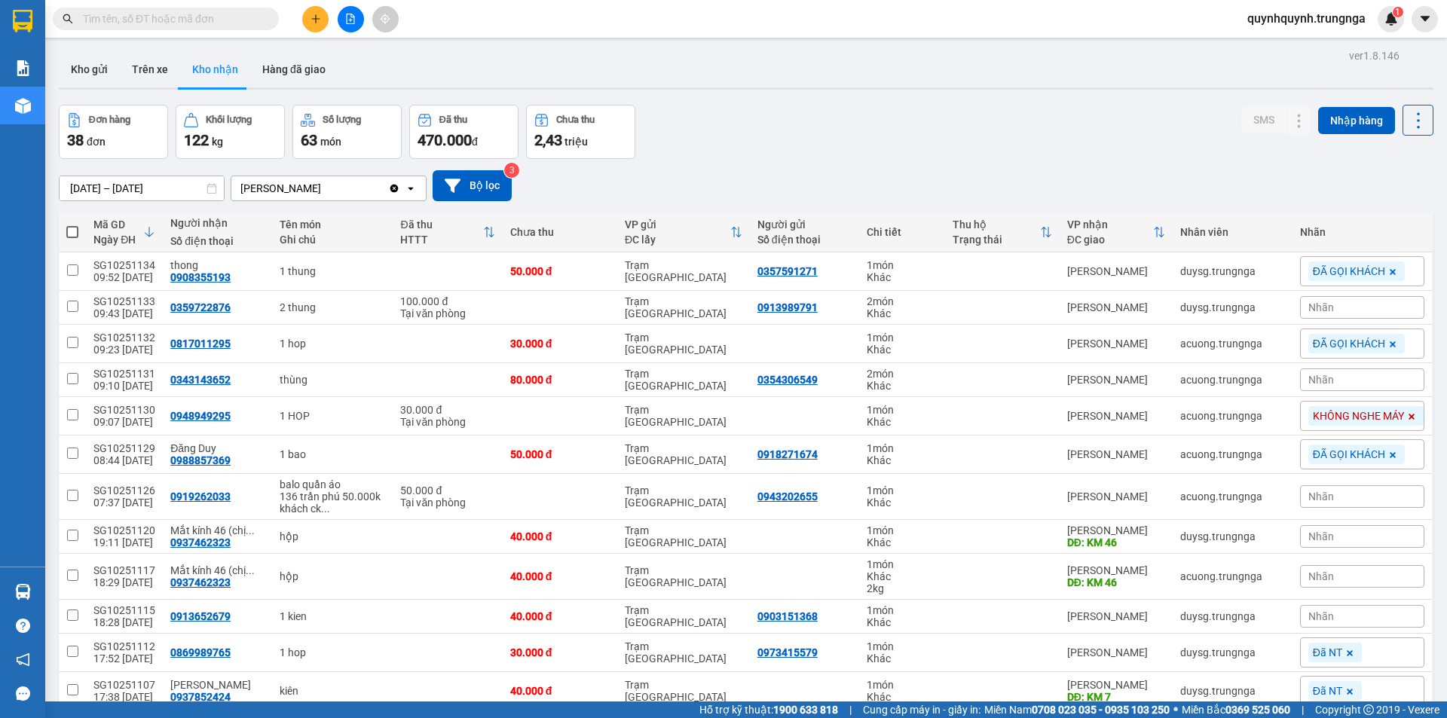
click at [207, 16] on input "text" at bounding box center [172, 19] width 178 height 17
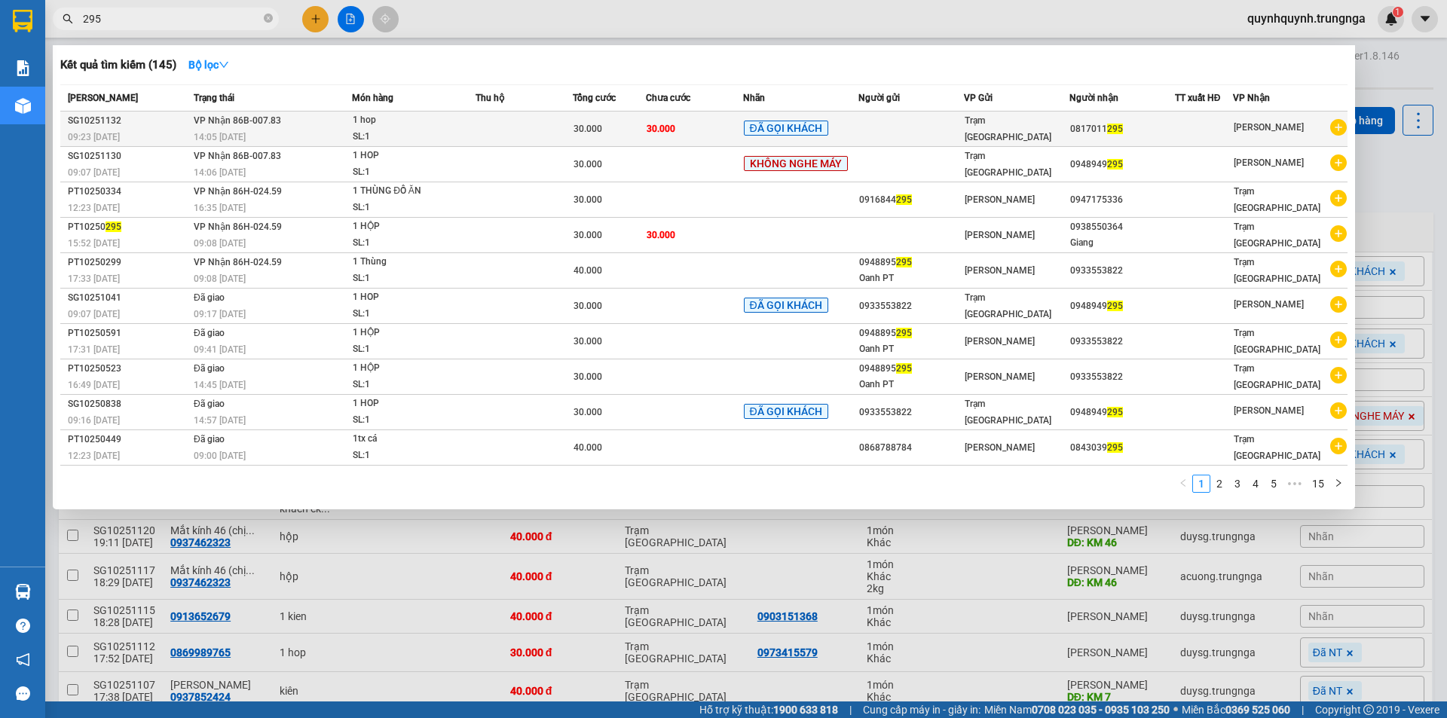
type input "295"
click at [262, 126] on span "VP Nhận 86B-007.83" at bounding box center [237, 120] width 87 height 12
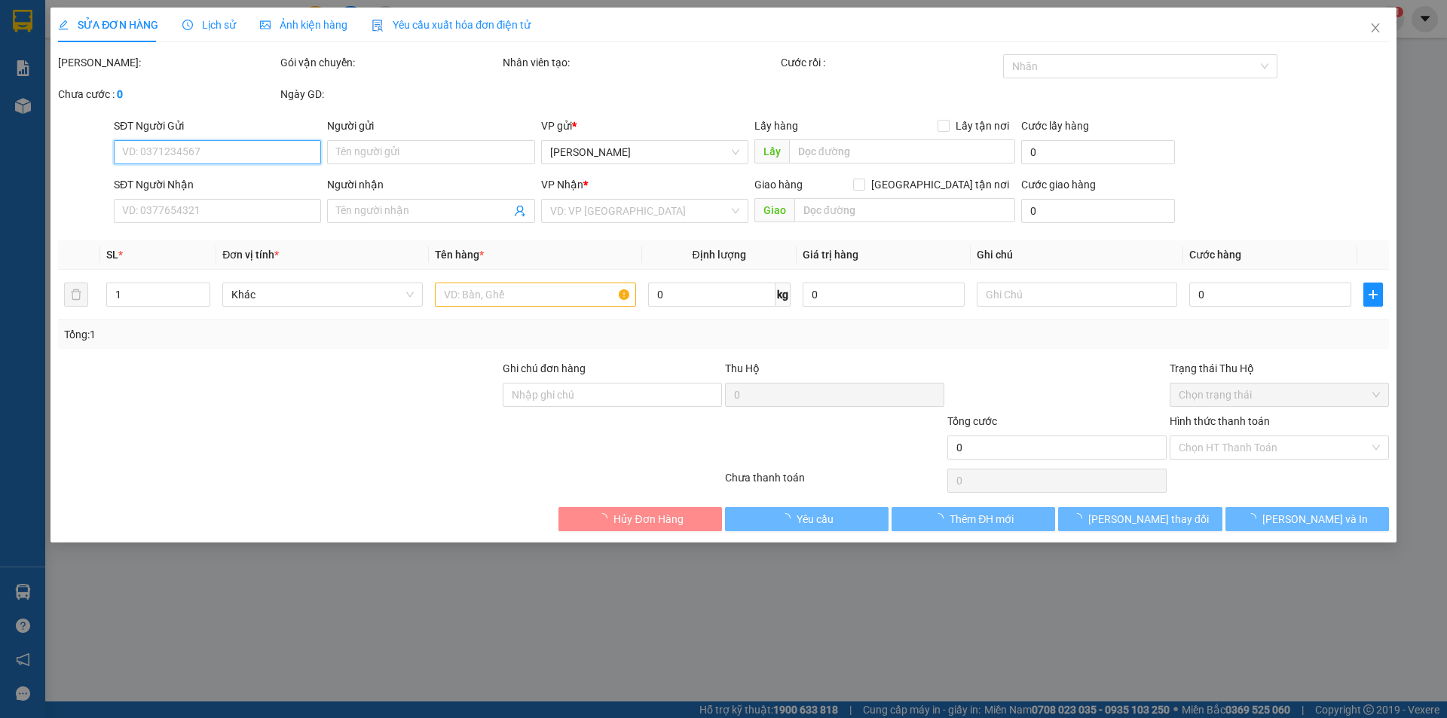
type input "0817011295"
type input "30.000"
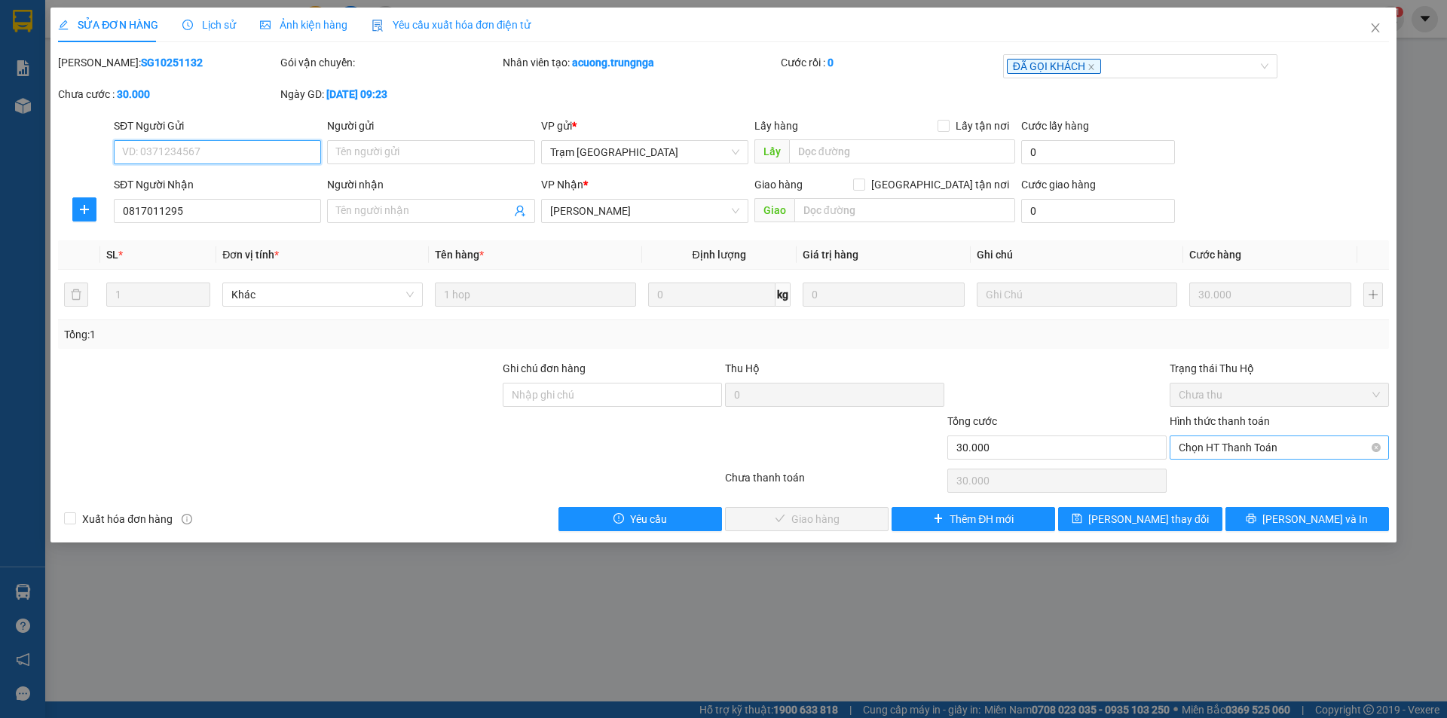
click at [1328, 443] on span "Chọn HT Thanh Toán" at bounding box center [1279, 447] width 201 height 23
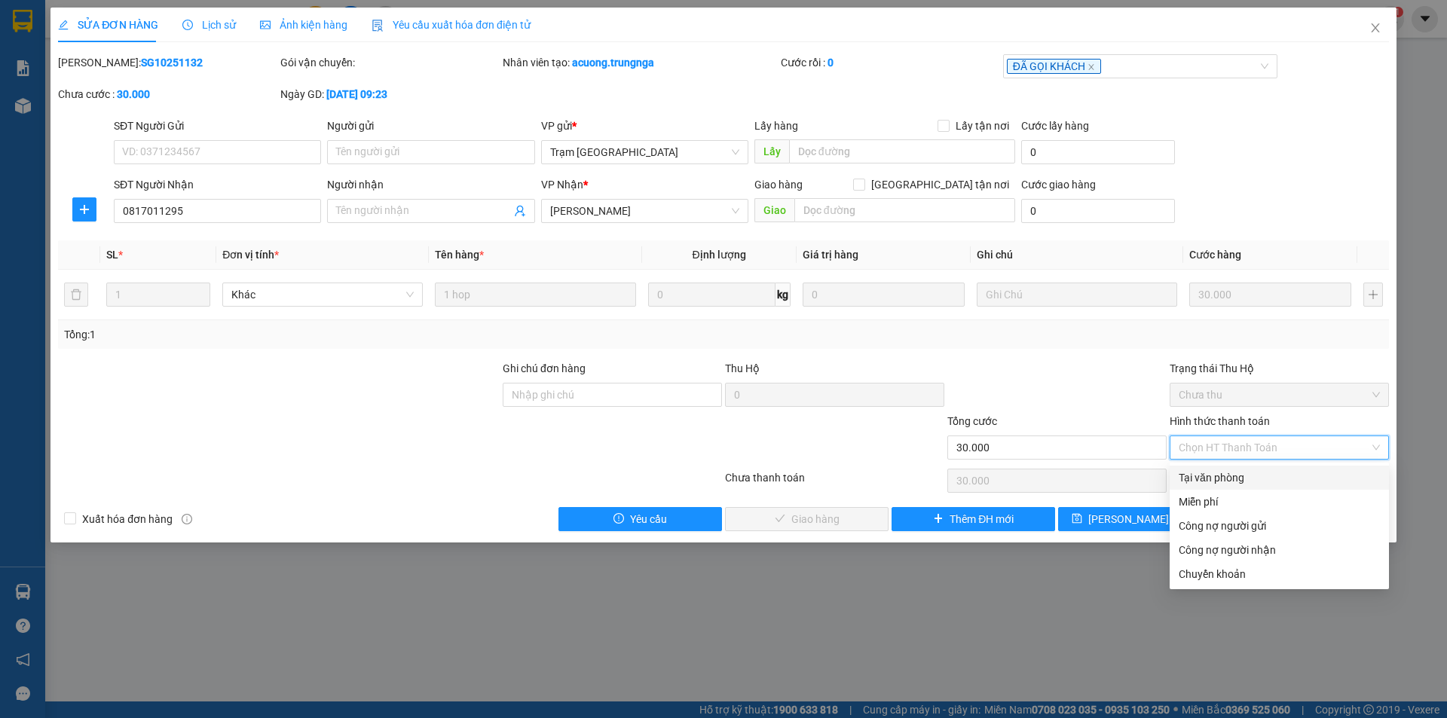
click at [1353, 176] on form "SĐT Người Gửi VD: 0371234567 Người gửi Tên người gửi VP gửi * Trạm Sài Gòn Lấy …" at bounding box center [723, 174] width 1331 height 112
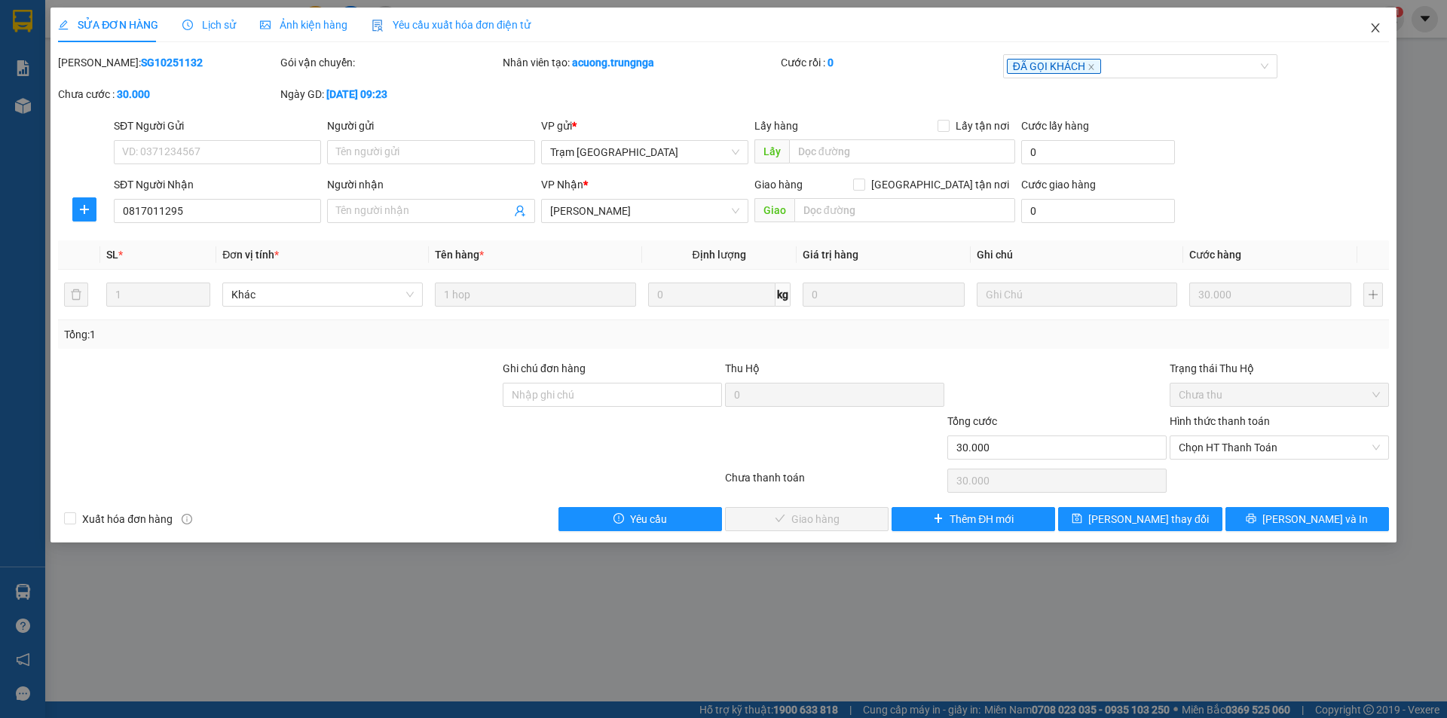
click at [1373, 32] on icon "close" at bounding box center [1375, 27] width 8 height 9
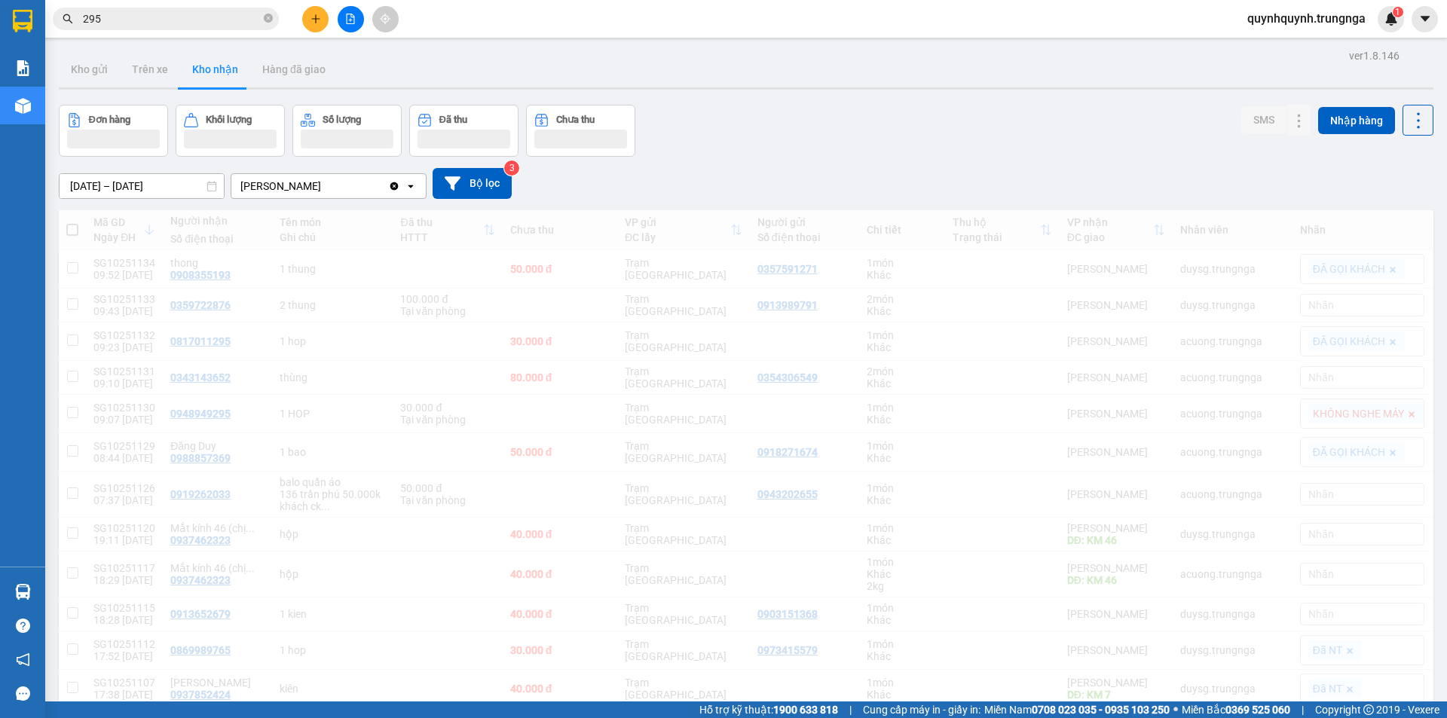
click at [1355, 23] on span "quynhquynh.trungnga" at bounding box center [1307, 18] width 142 height 19
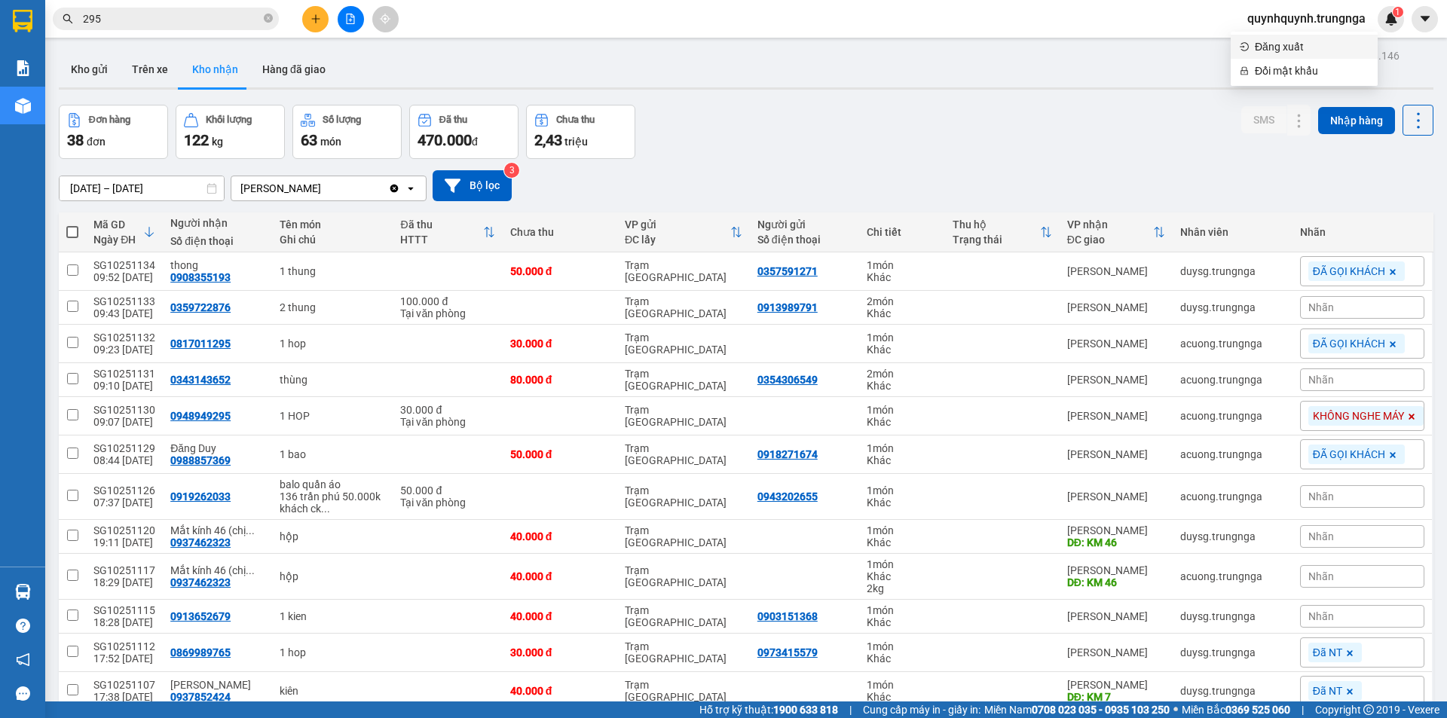
click at [1300, 47] on span "Đăng xuất" at bounding box center [1312, 46] width 114 height 17
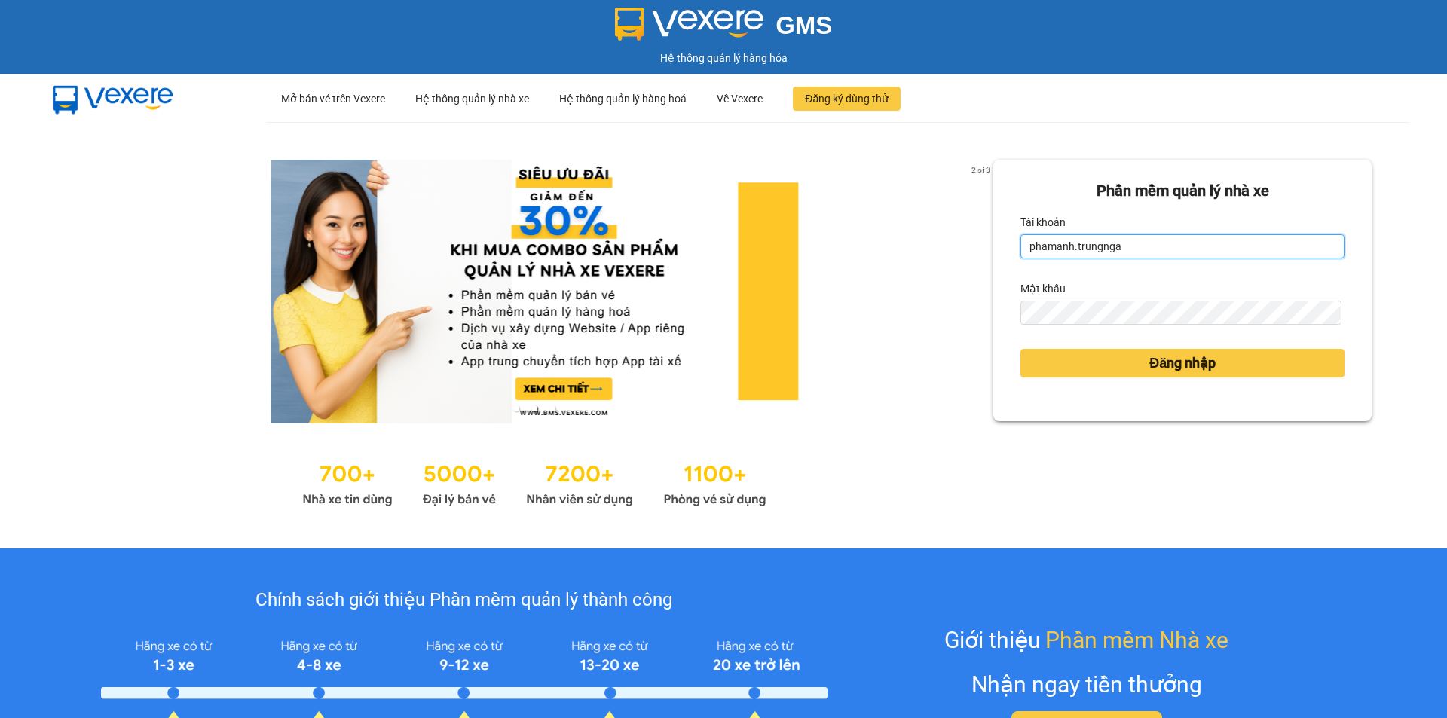
click at [1052, 240] on input "phamanh.trungnga" at bounding box center [1183, 246] width 324 height 24
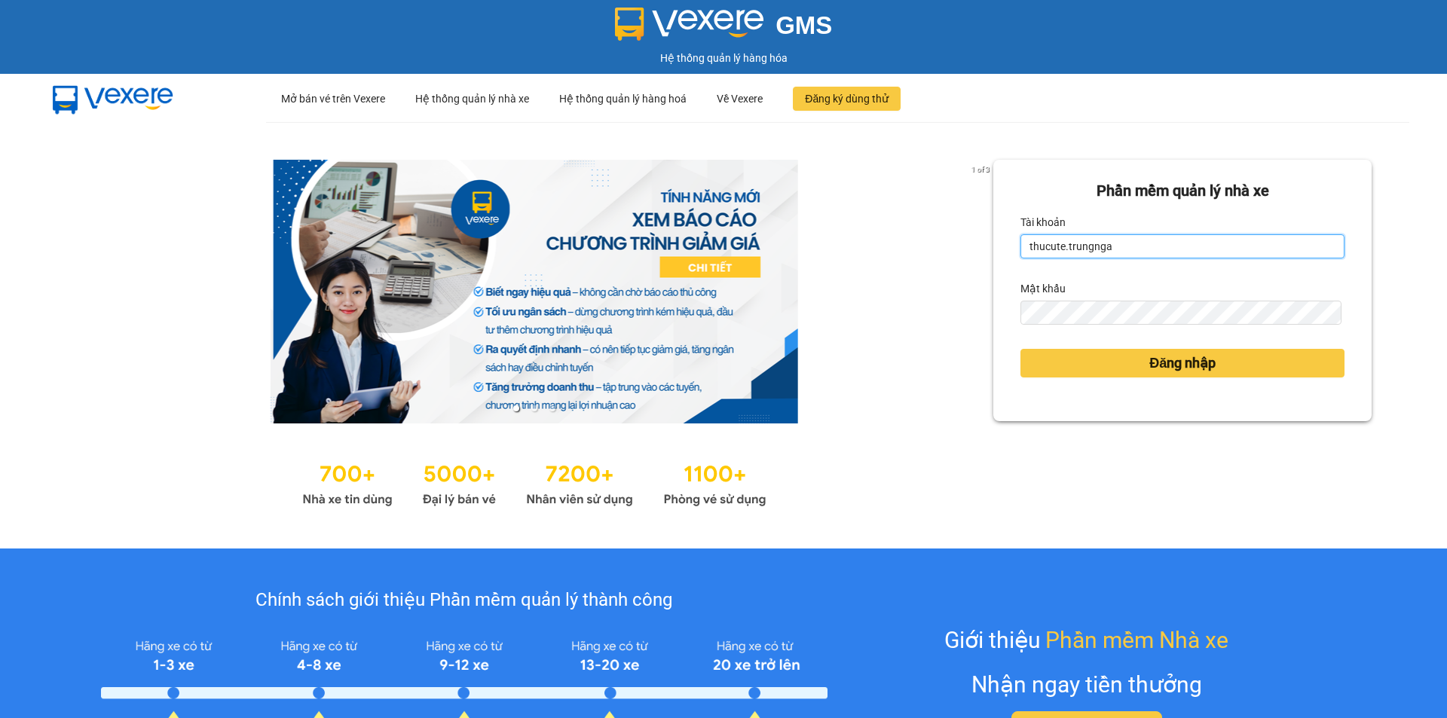
type input "thucute.trungnga"
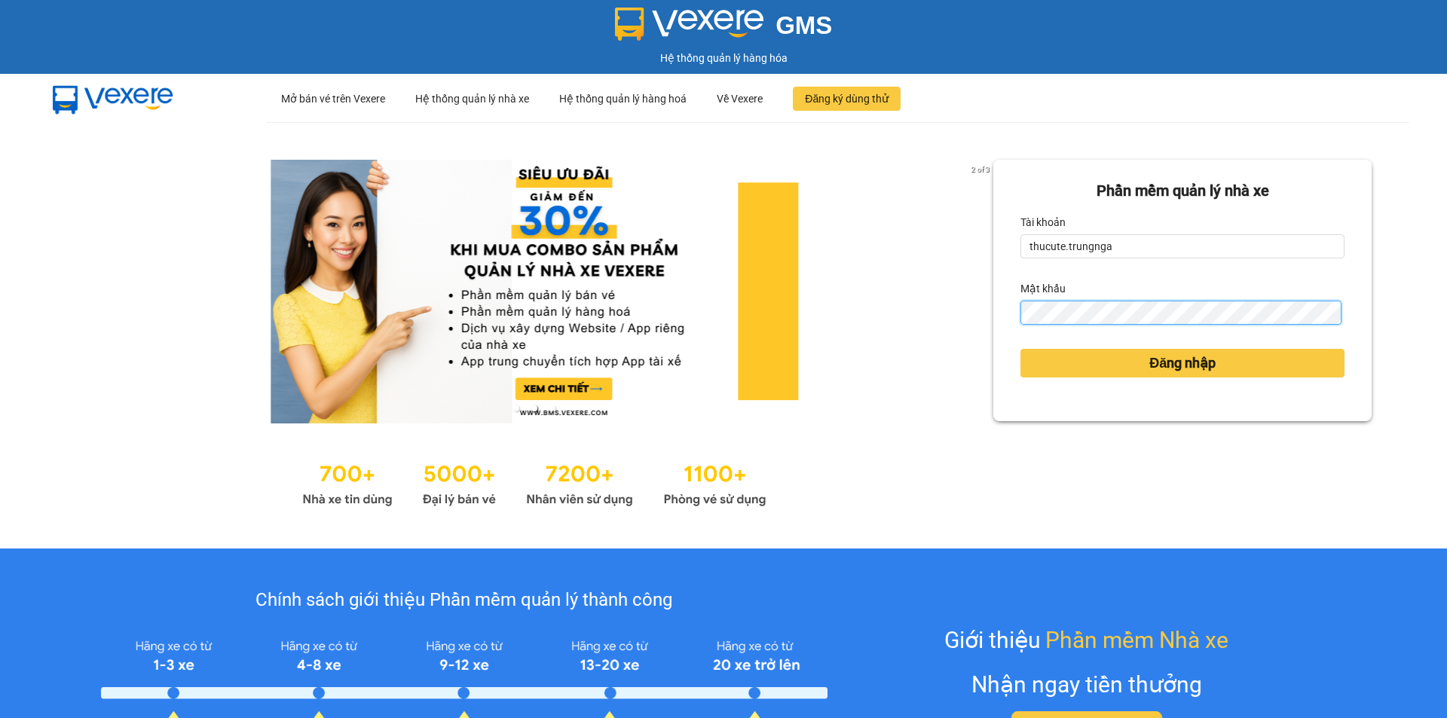
click at [1021, 349] on button "Đăng nhập" at bounding box center [1183, 363] width 324 height 29
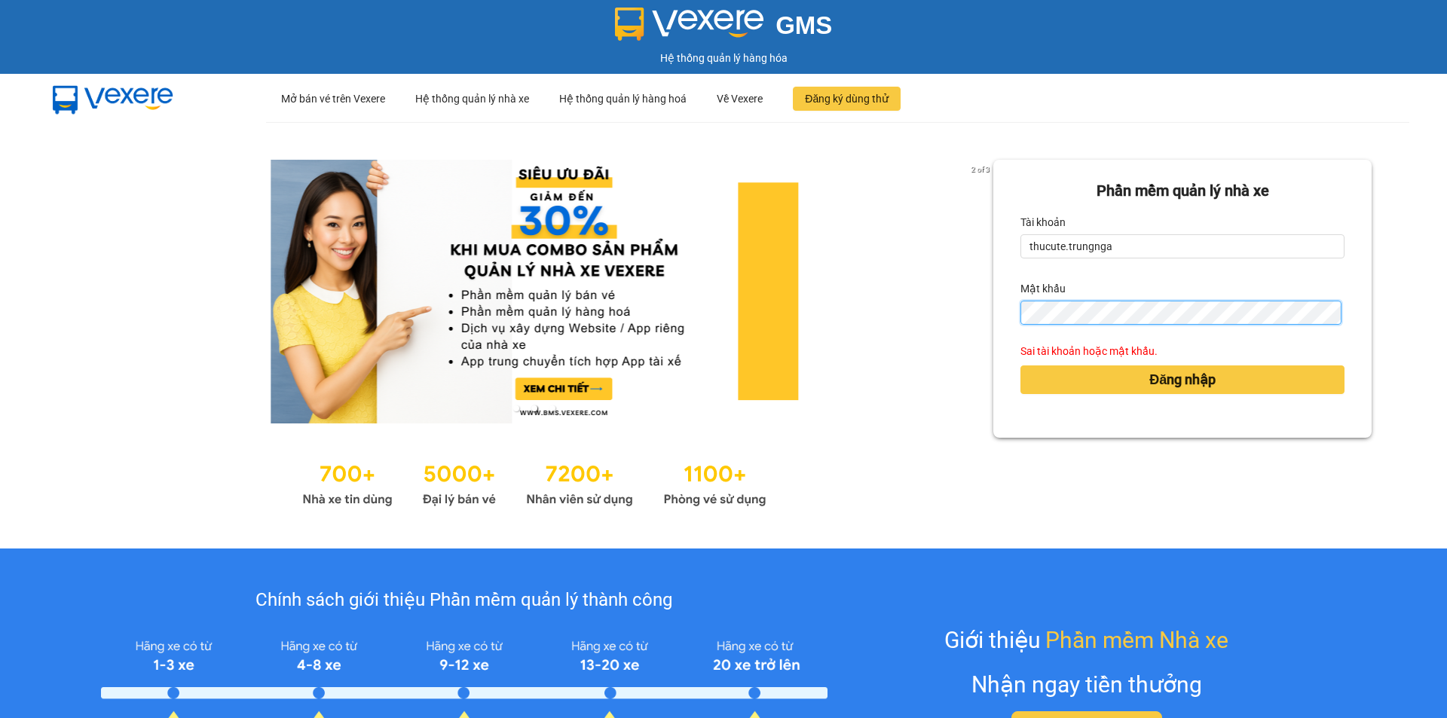
click at [1021, 366] on button "Đăng nhập" at bounding box center [1183, 380] width 324 height 29
click at [1202, 296] on div "Mật khẩu" at bounding box center [1183, 289] width 324 height 24
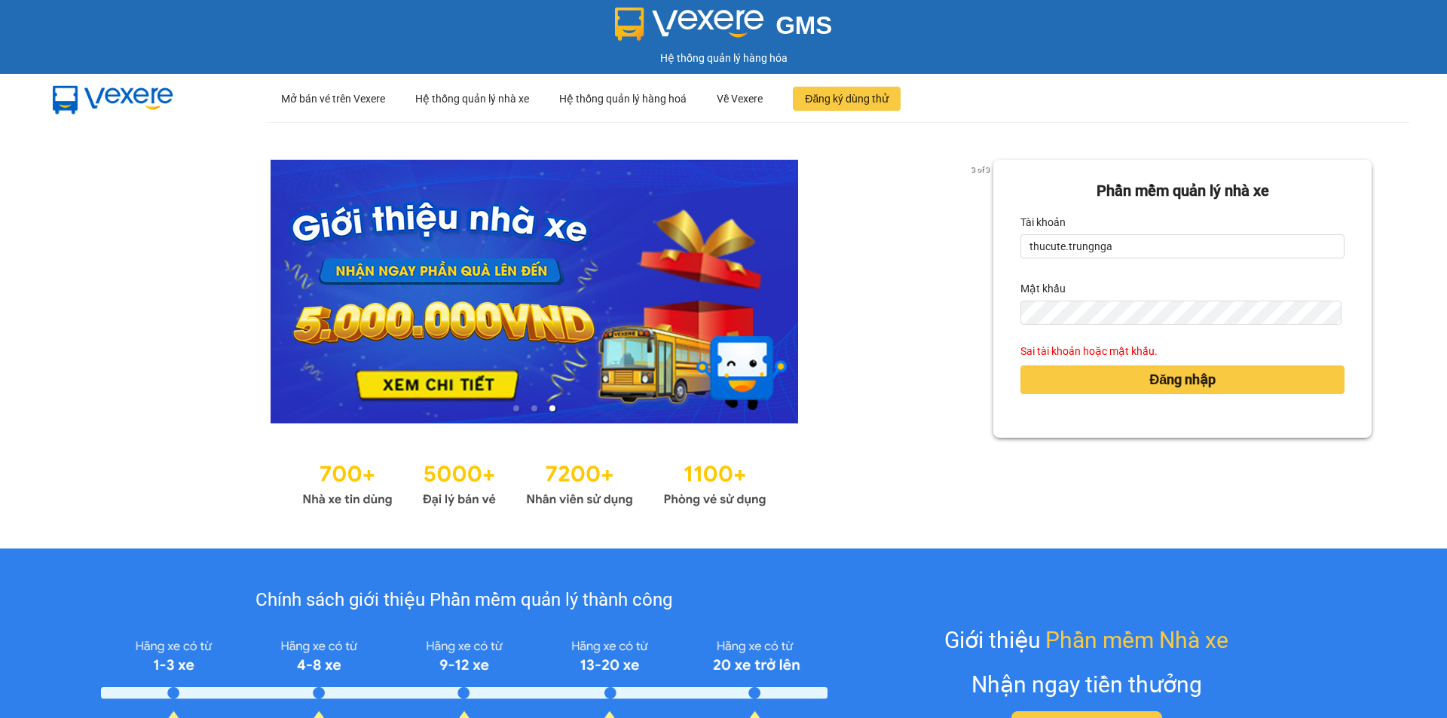
click at [1202, 296] on div "Mật khẩu" at bounding box center [1183, 289] width 324 height 24
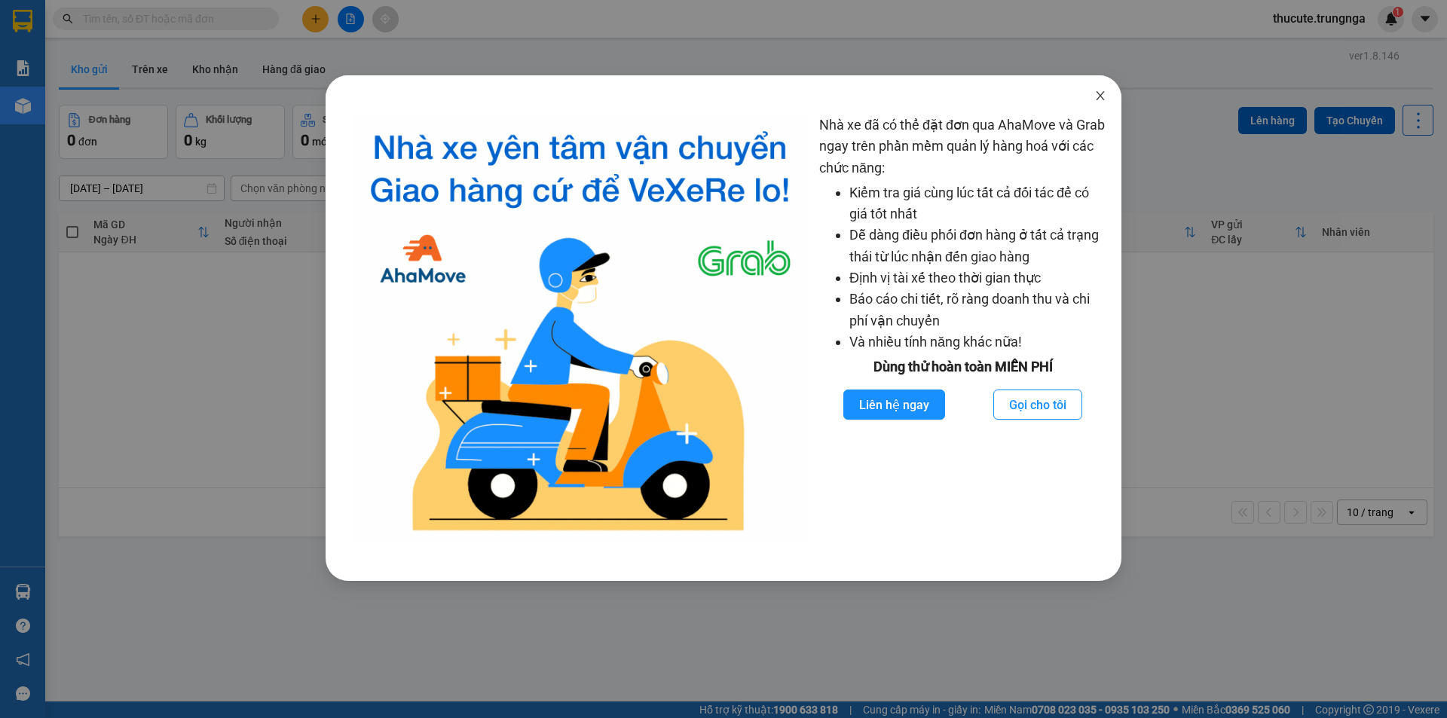
click at [1086, 96] on span "Close" at bounding box center [1101, 96] width 42 height 42
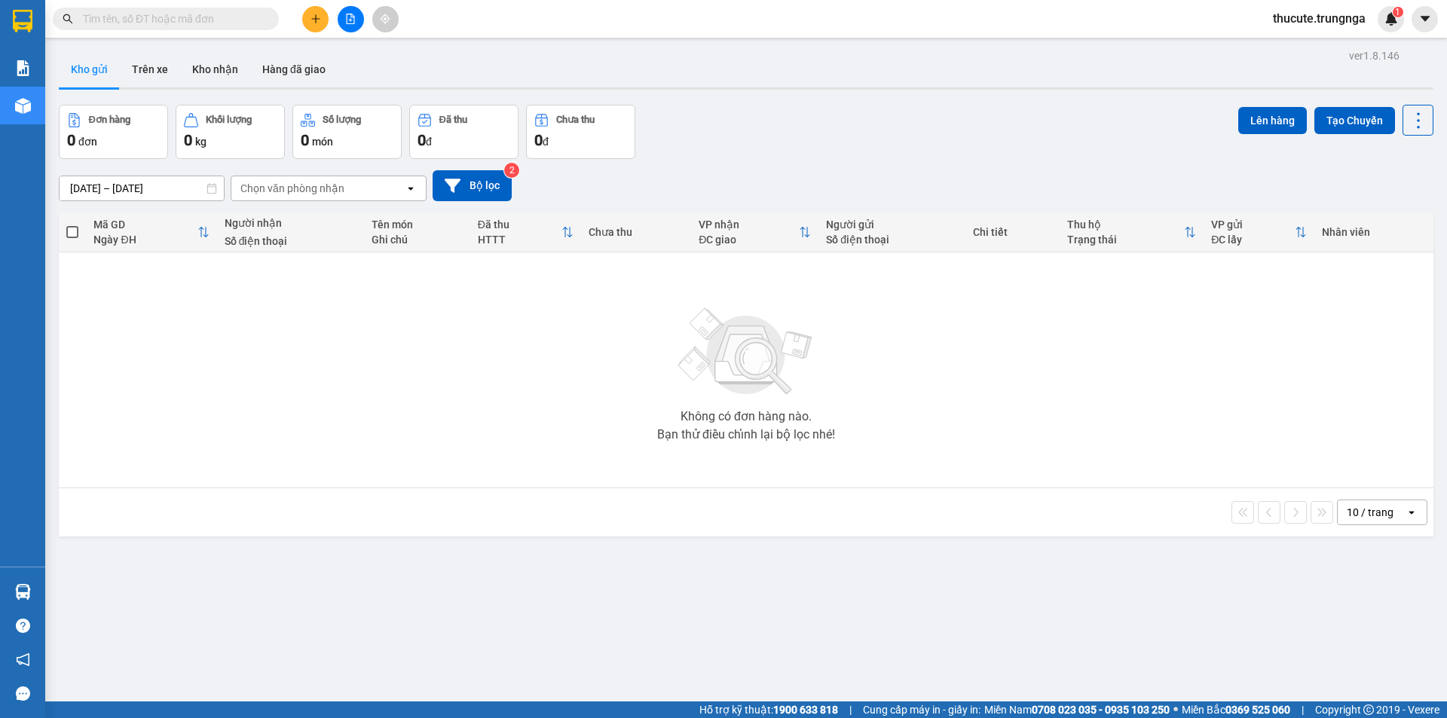
click at [169, 23] on input "text" at bounding box center [172, 19] width 178 height 17
type input "9"
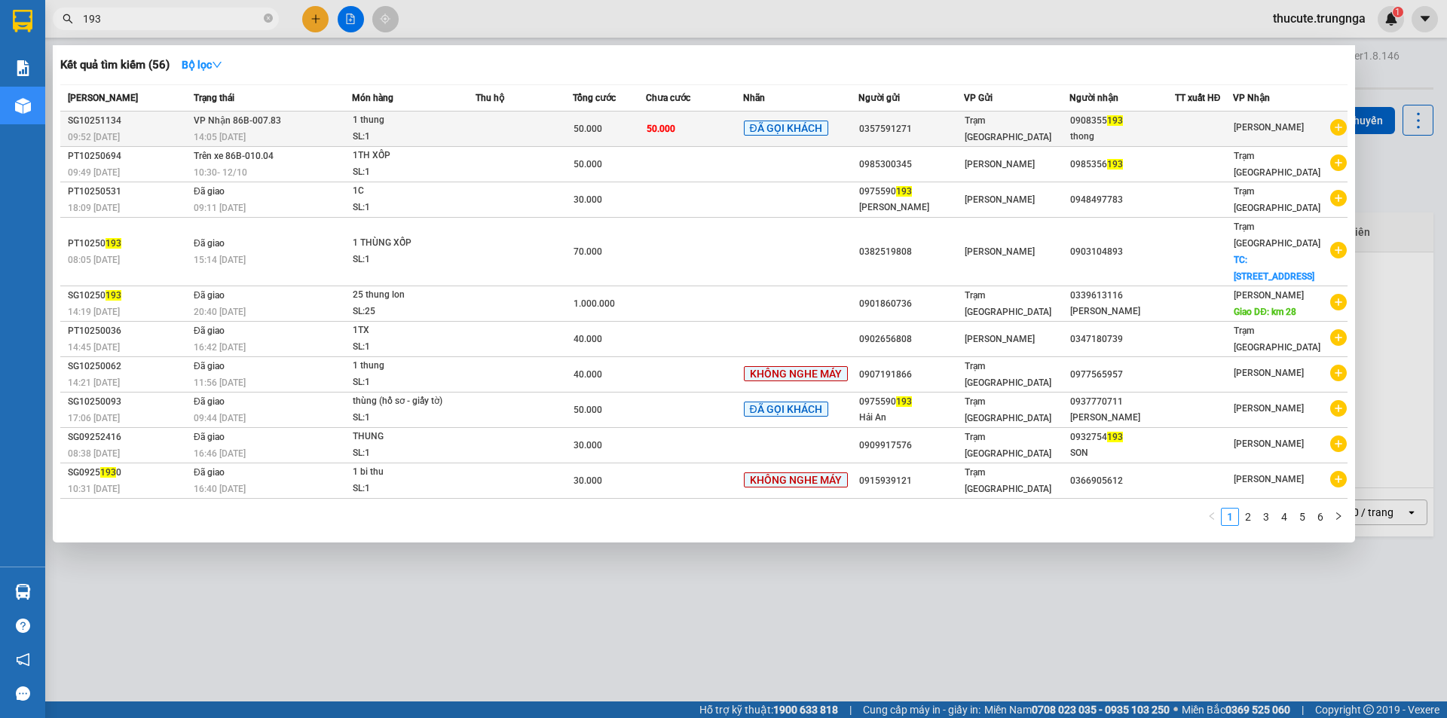
type input "193"
click at [623, 127] on div "50.000" at bounding box center [610, 129] width 72 height 17
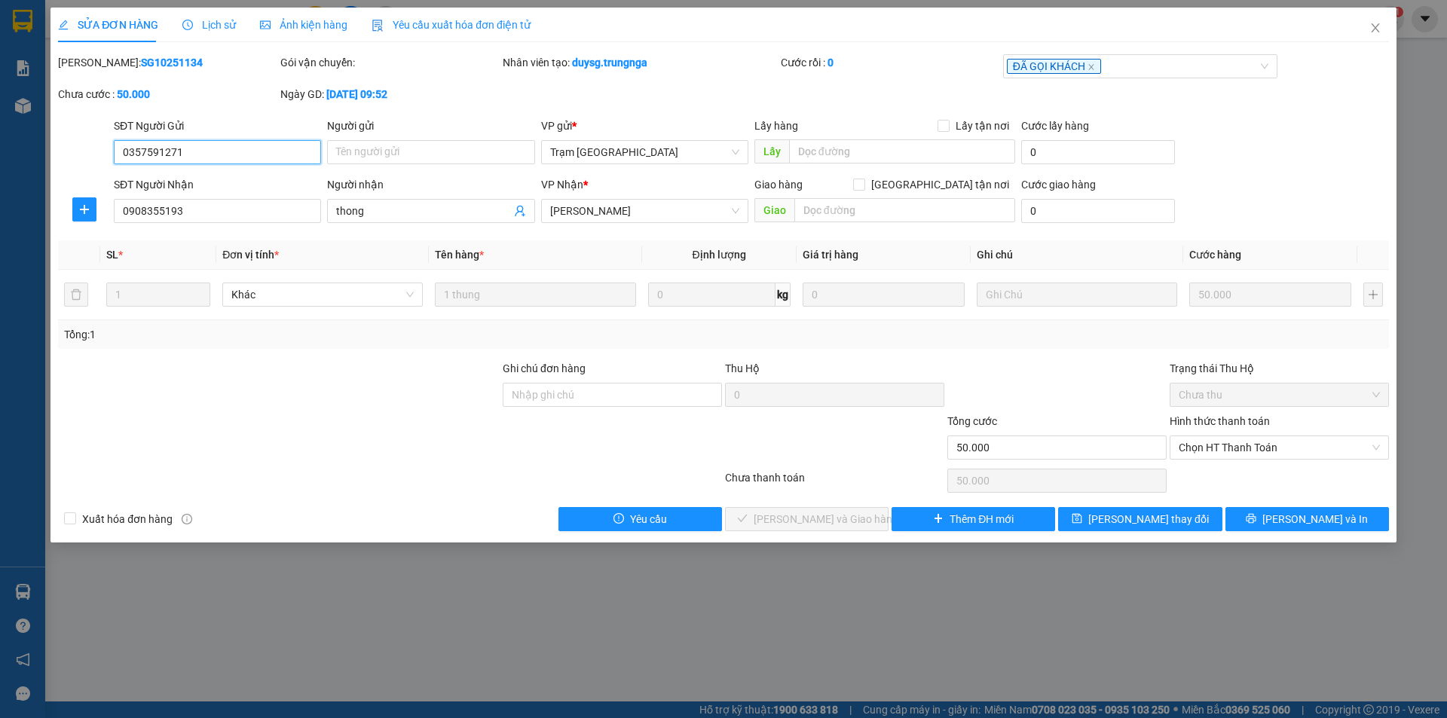
type input "0357591271"
type input "0908355193"
type input "thong"
type input "50.000"
click at [1349, 437] on span "Chọn HT Thanh Toán" at bounding box center [1279, 447] width 201 height 23
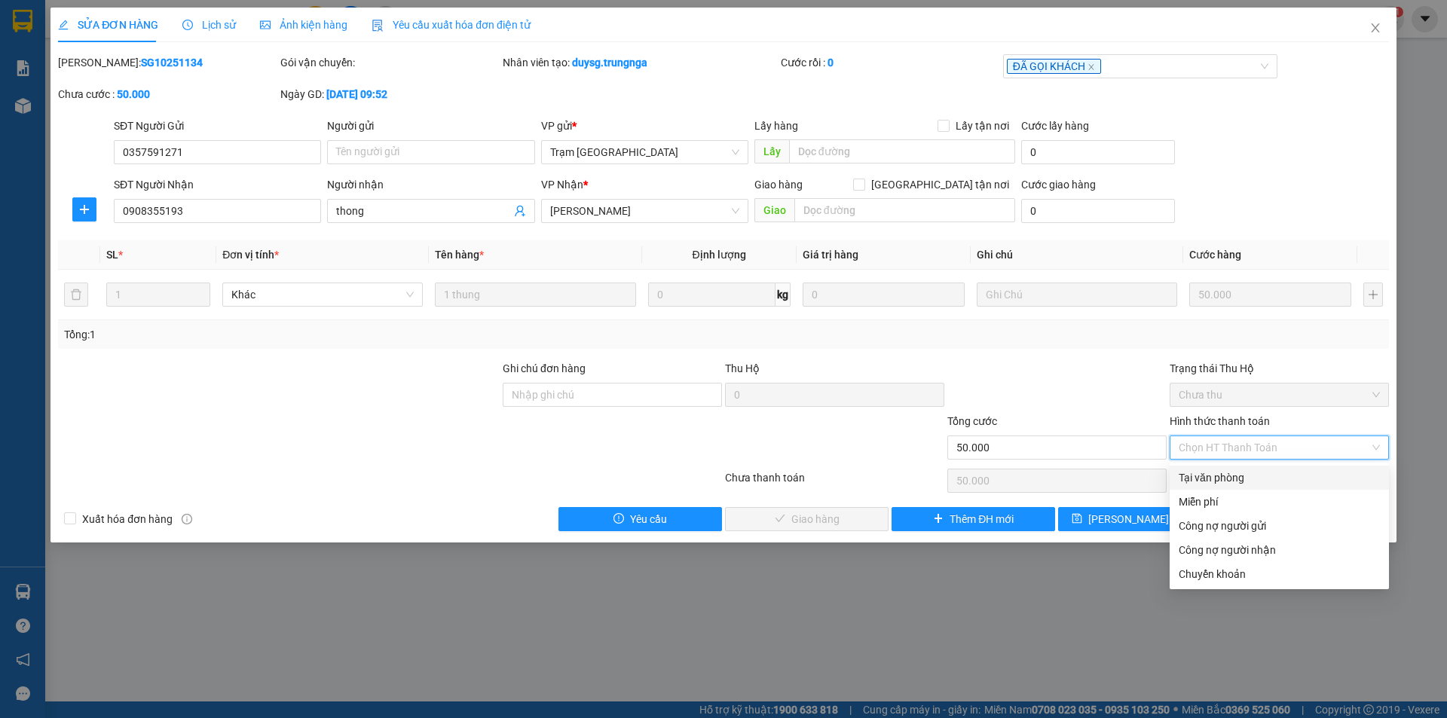
click at [1236, 484] on div "Tại văn phòng" at bounding box center [1279, 478] width 201 height 17
type input "0"
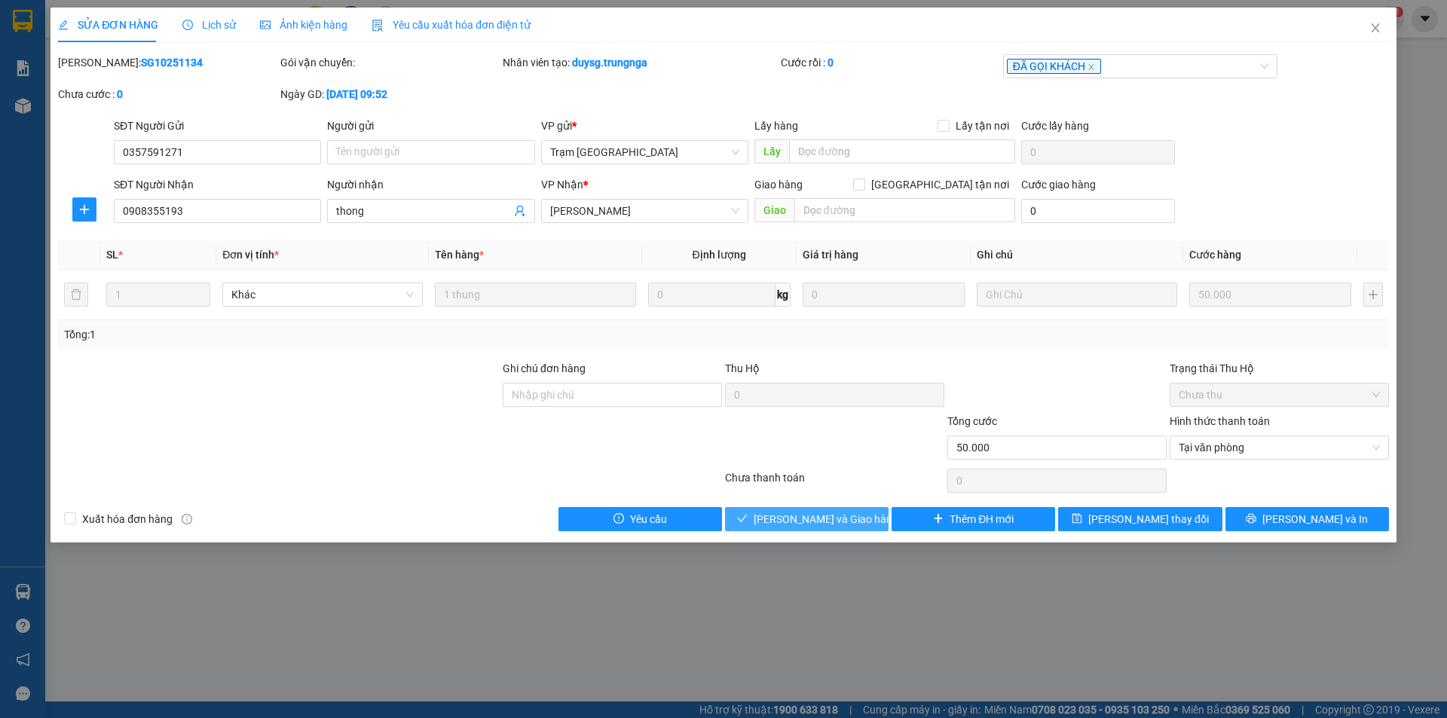
click at [822, 517] on span "[PERSON_NAME] và Giao hàng" at bounding box center [826, 519] width 145 height 17
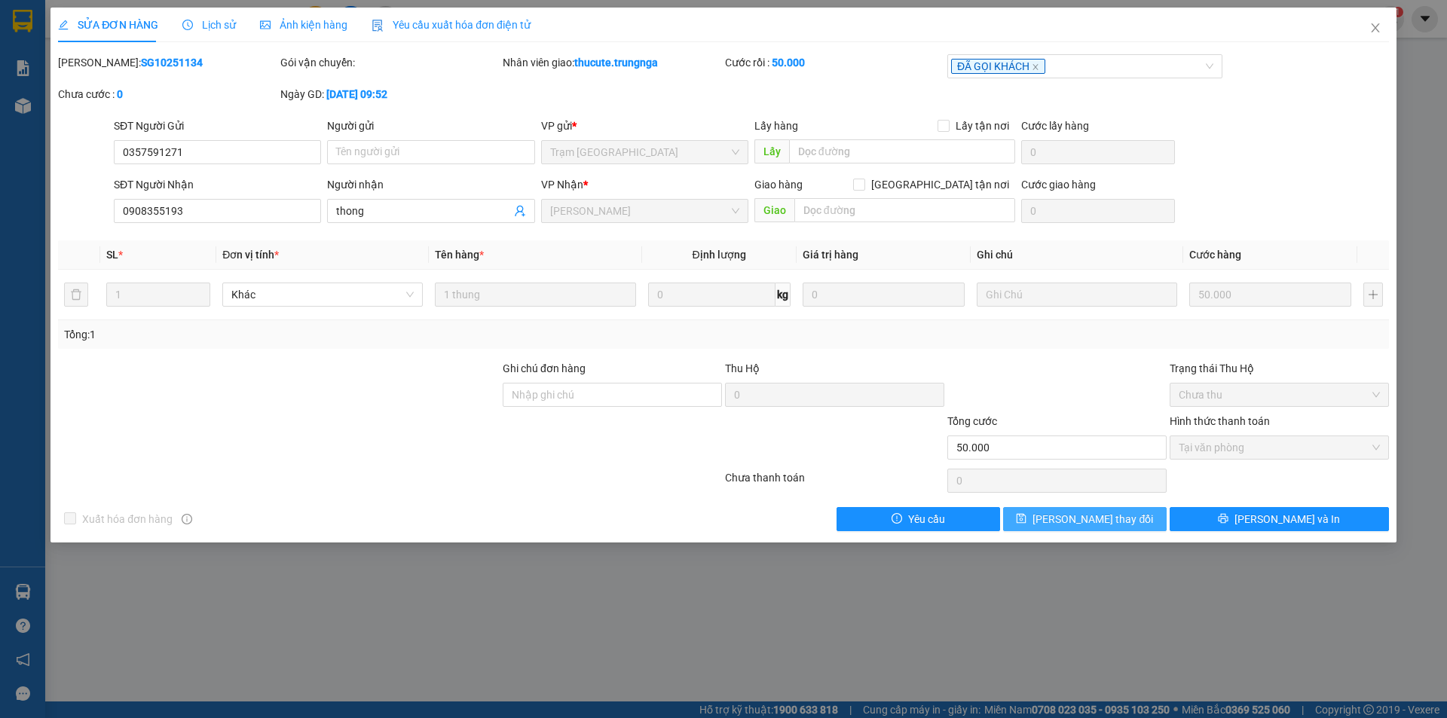
click at [1112, 530] on button "[PERSON_NAME] thay đổi" at bounding box center [1085, 519] width 164 height 24
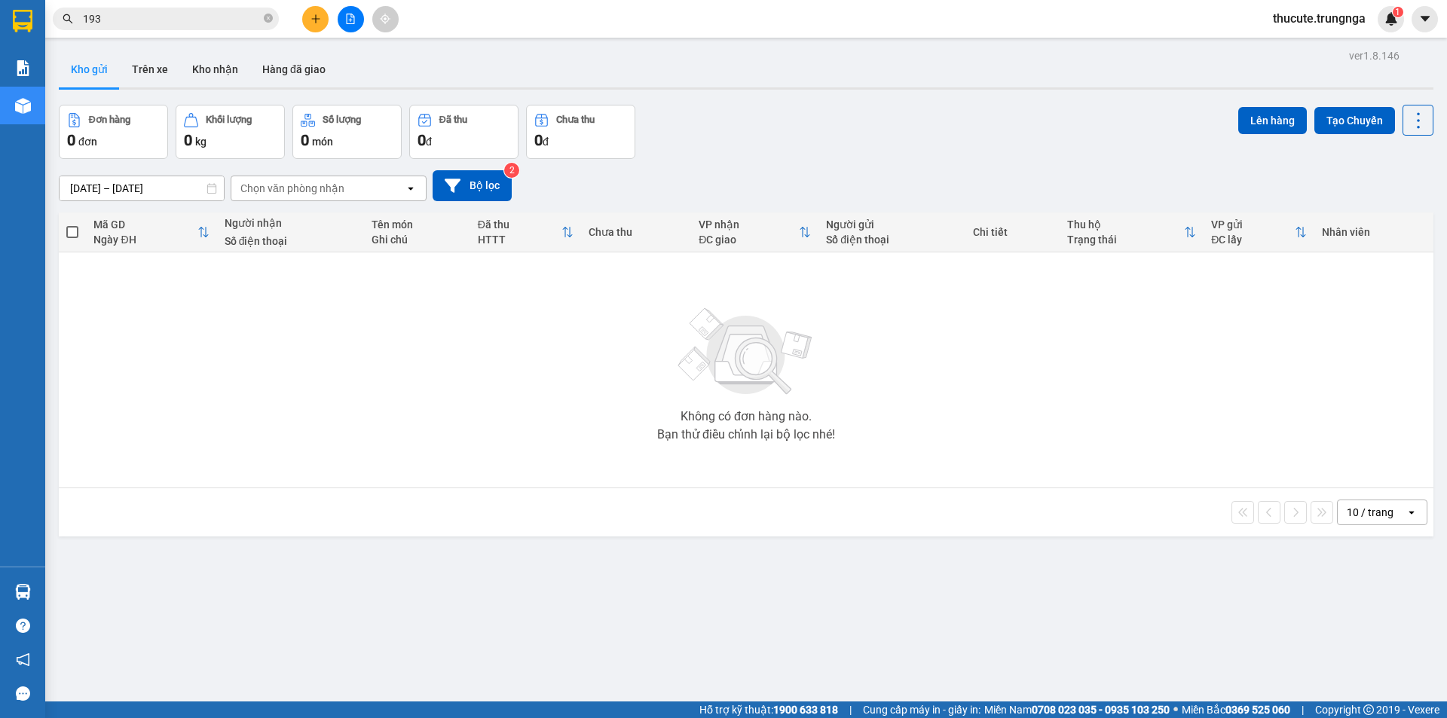
click at [188, 19] on input "193" at bounding box center [172, 19] width 178 height 17
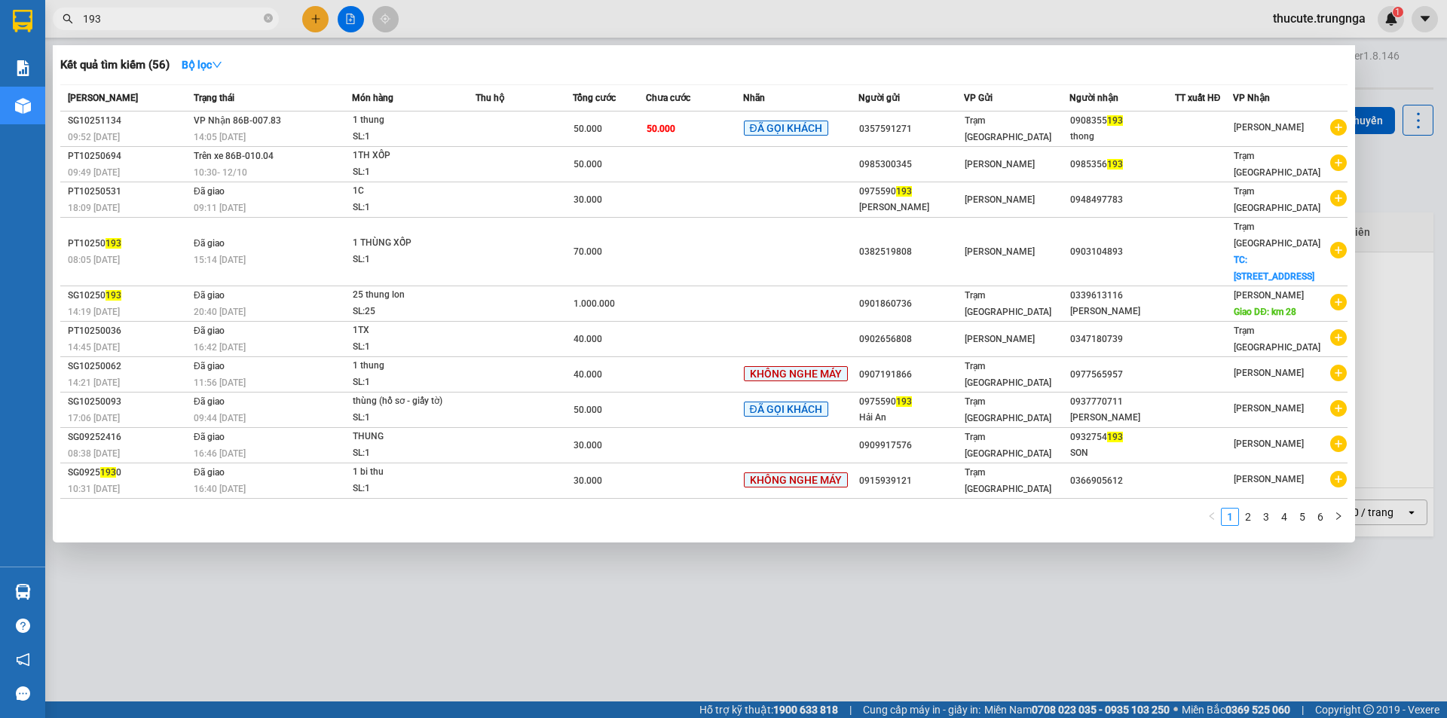
click at [188, 19] on input "193" at bounding box center [172, 19] width 178 height 17
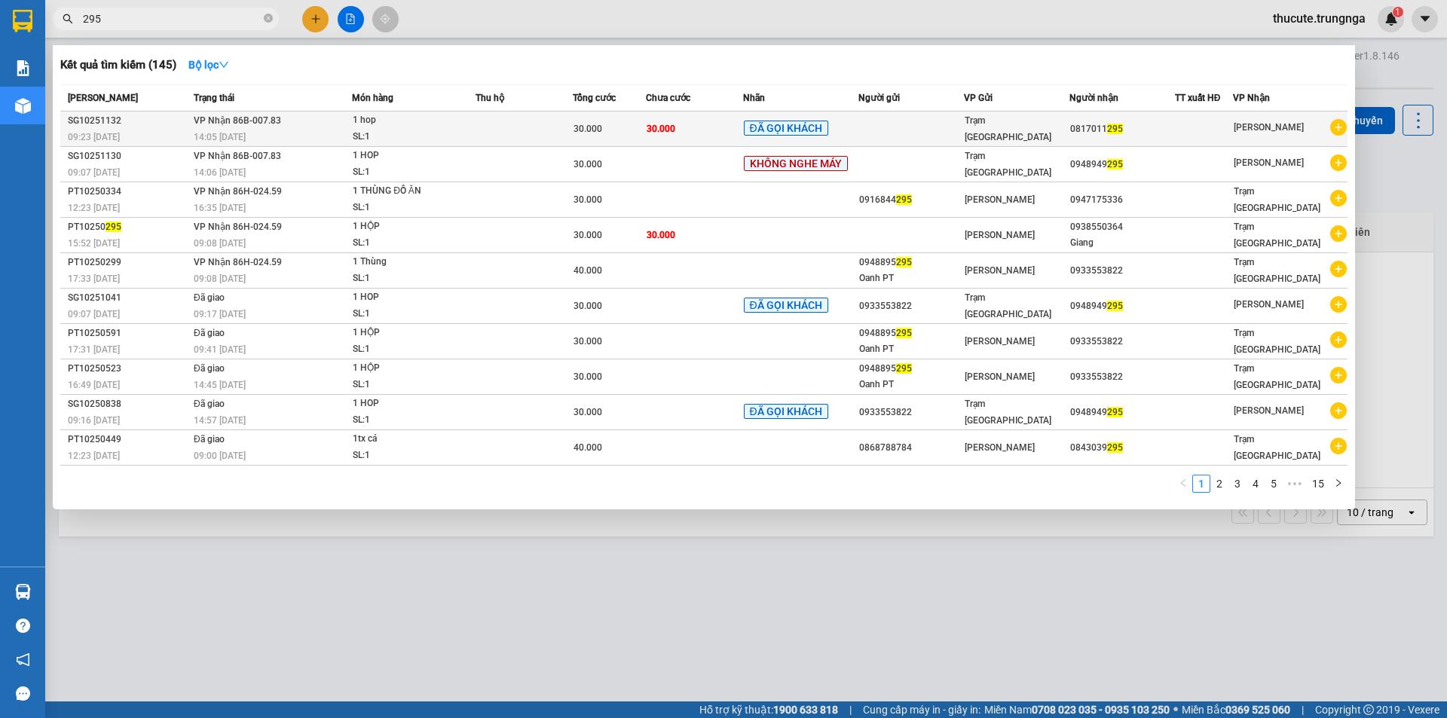
type input "295"
click at [471, 117] on span "1 hop SL: 1" at bounding box center [413, 128] width 121 height 32
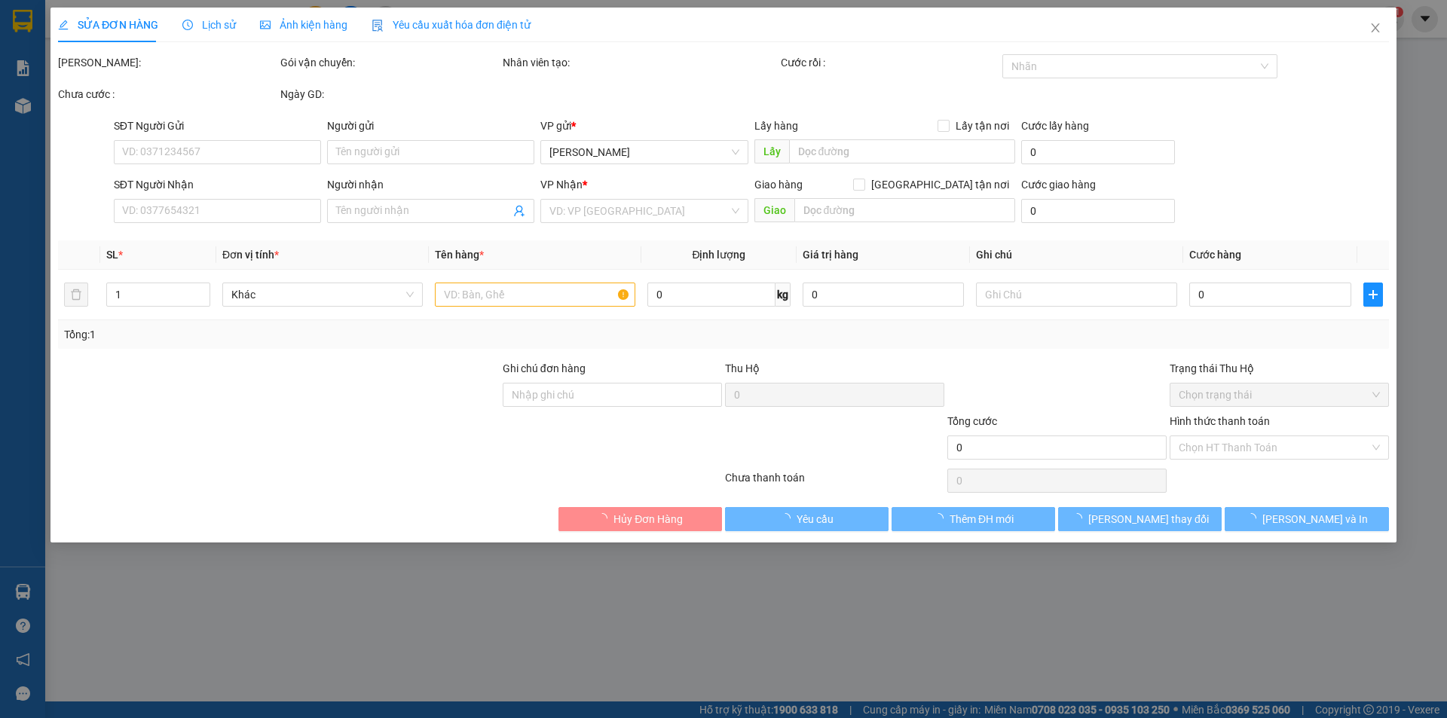
type input "0817011295"
type input "30.000"
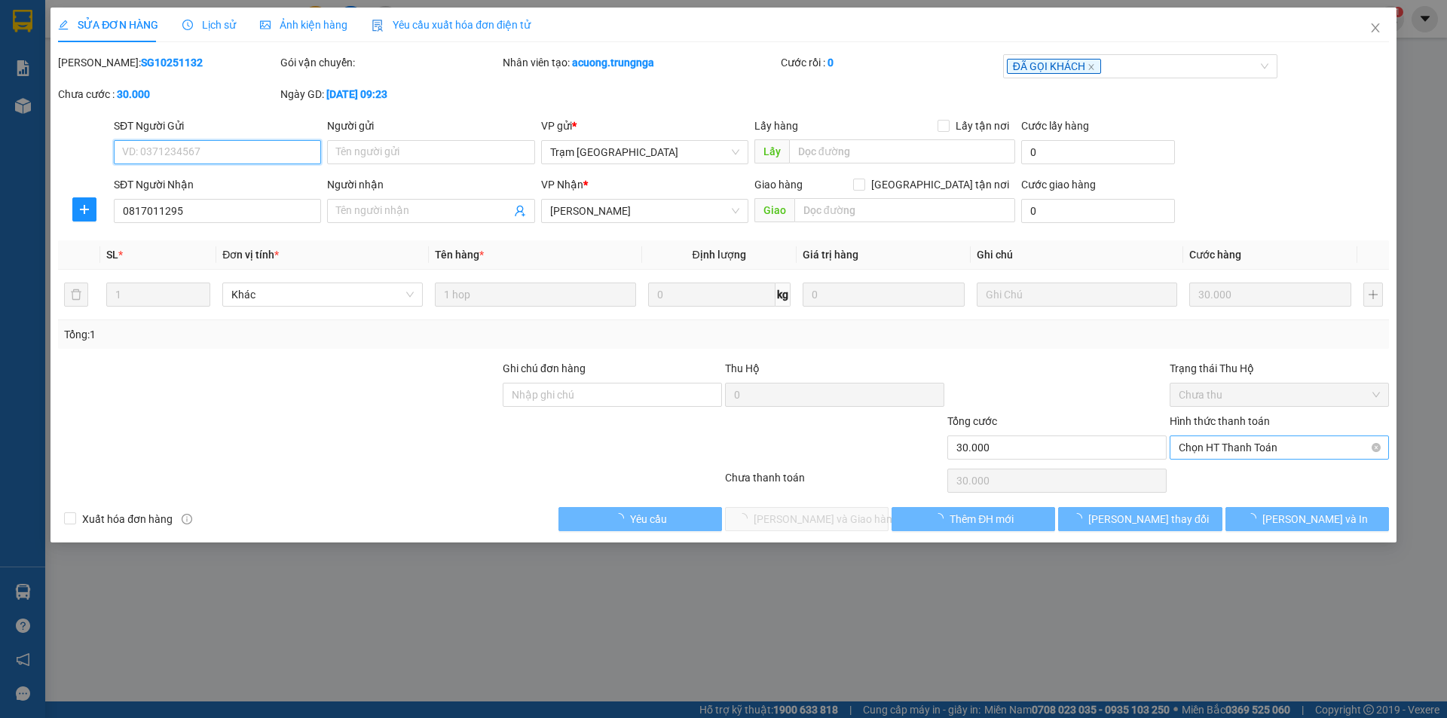
click at [1215, 452] on span "Chọn HT Thanh Toán" at bounding box center [1279, 447] width 201 height 23
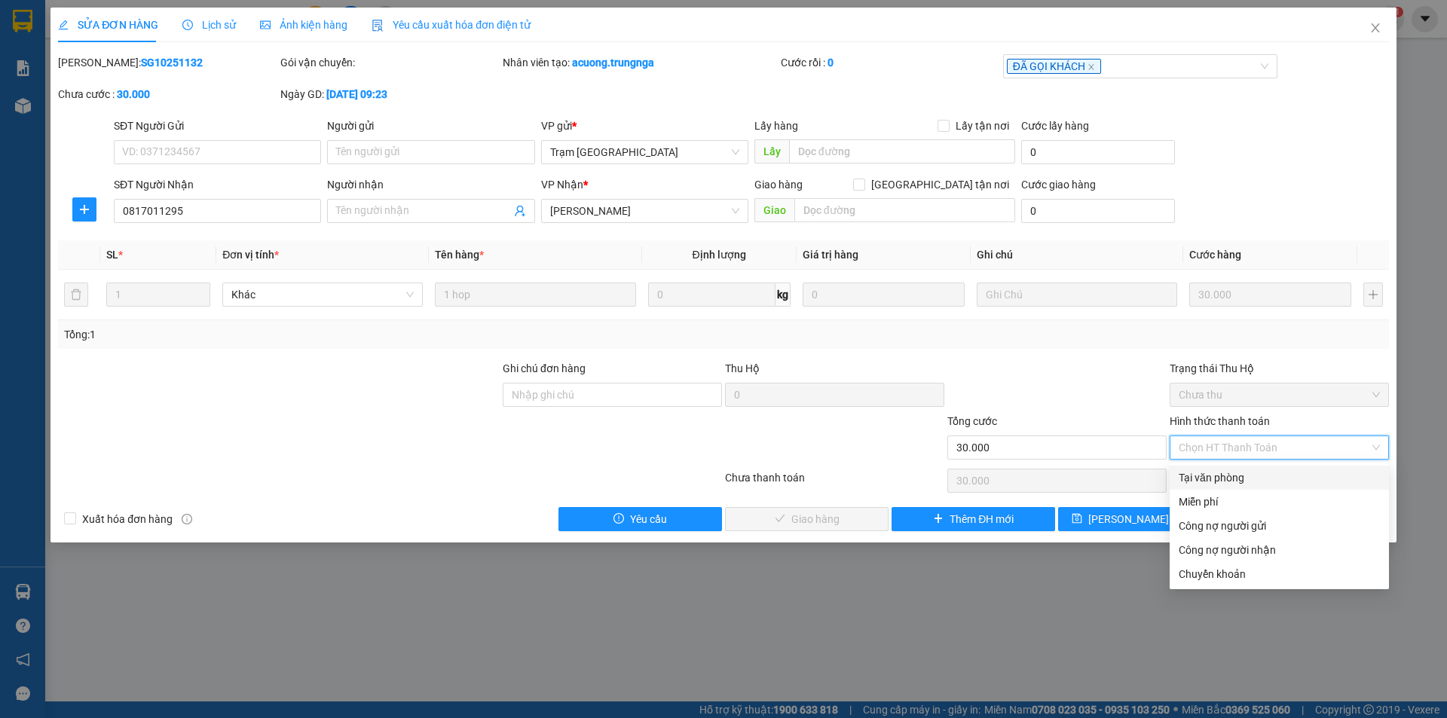
click at [1193, 474] on div "Tại văn phòng" at bounding box center [1279, 478] width 201 height 17
type input "0"
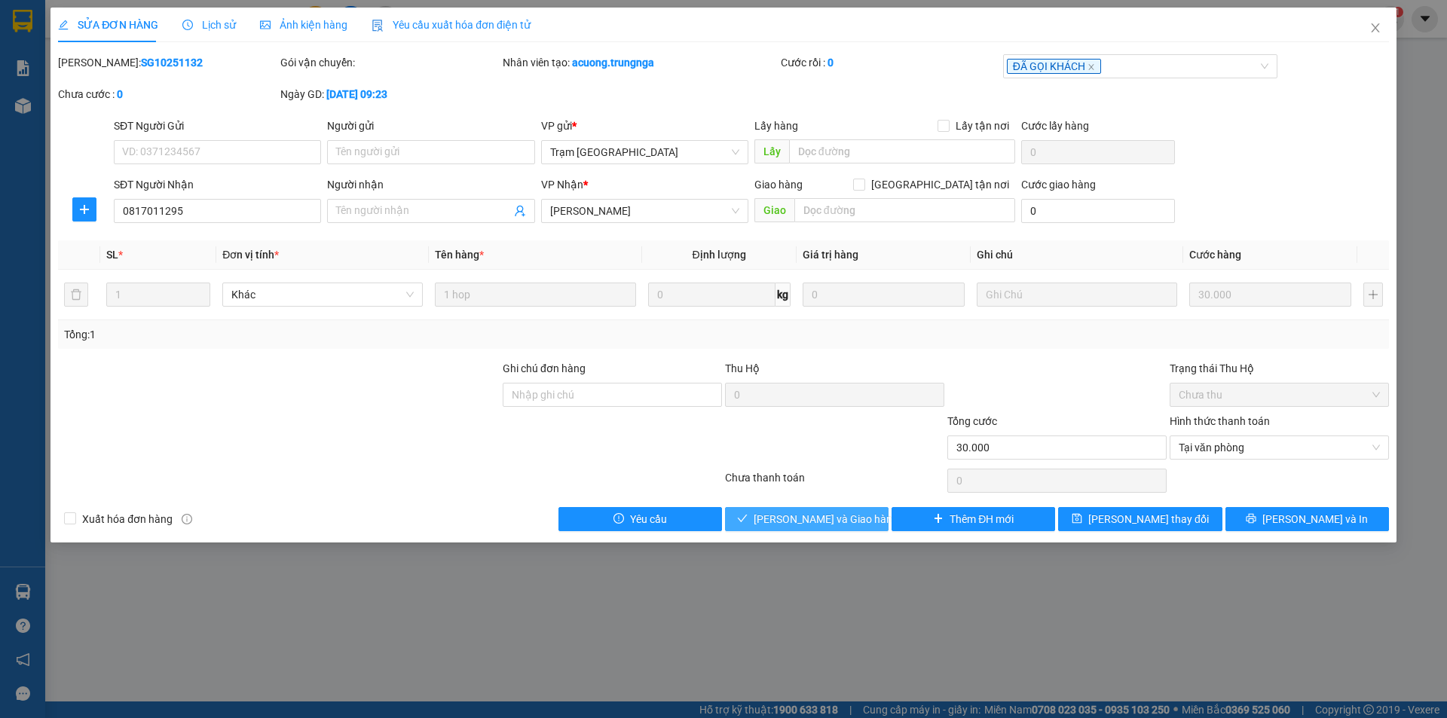
click at [834, 529] on button "[PERSON_NAME] và Giao hàng" at bounding box center [807, 519] width 164 height 24
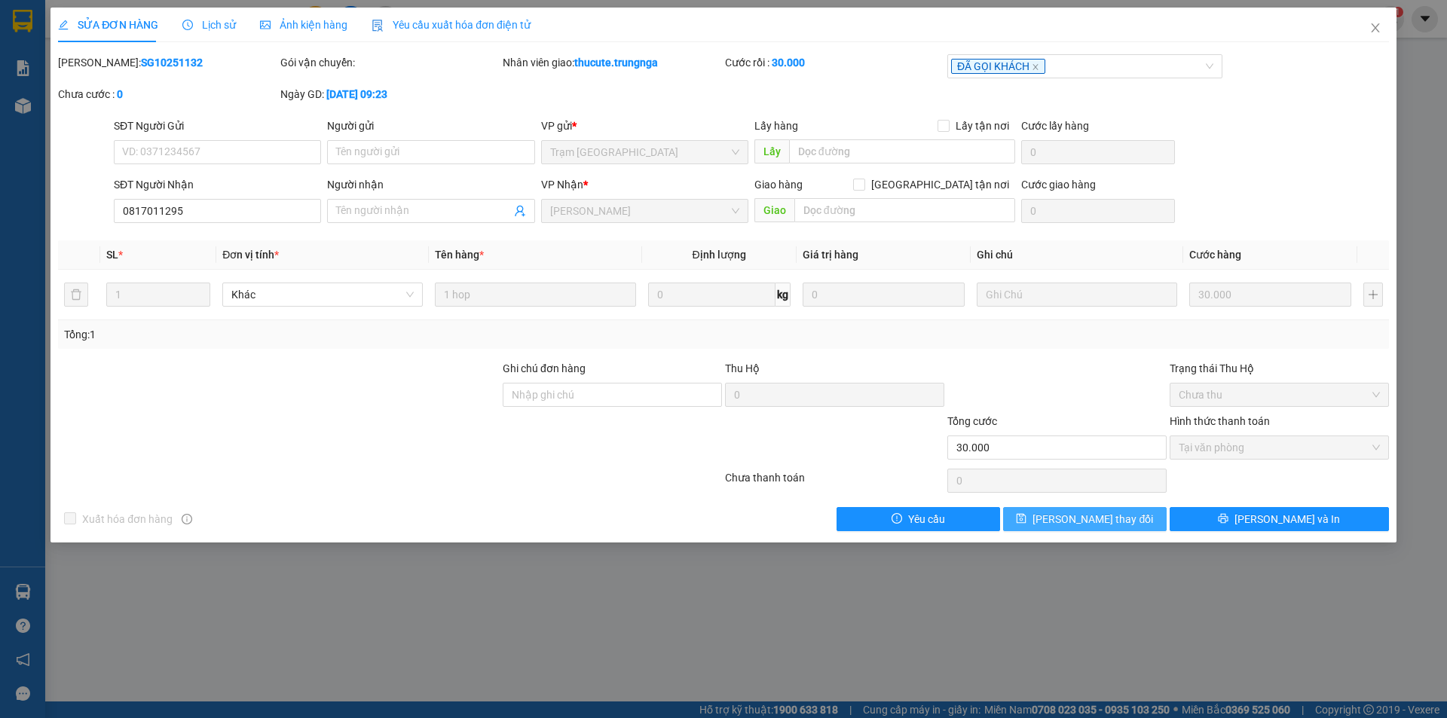
click at [1099, 513] on span "[PERSON_NAME] thay đổi" at bounding box center [1093, 519] width 121 height 17
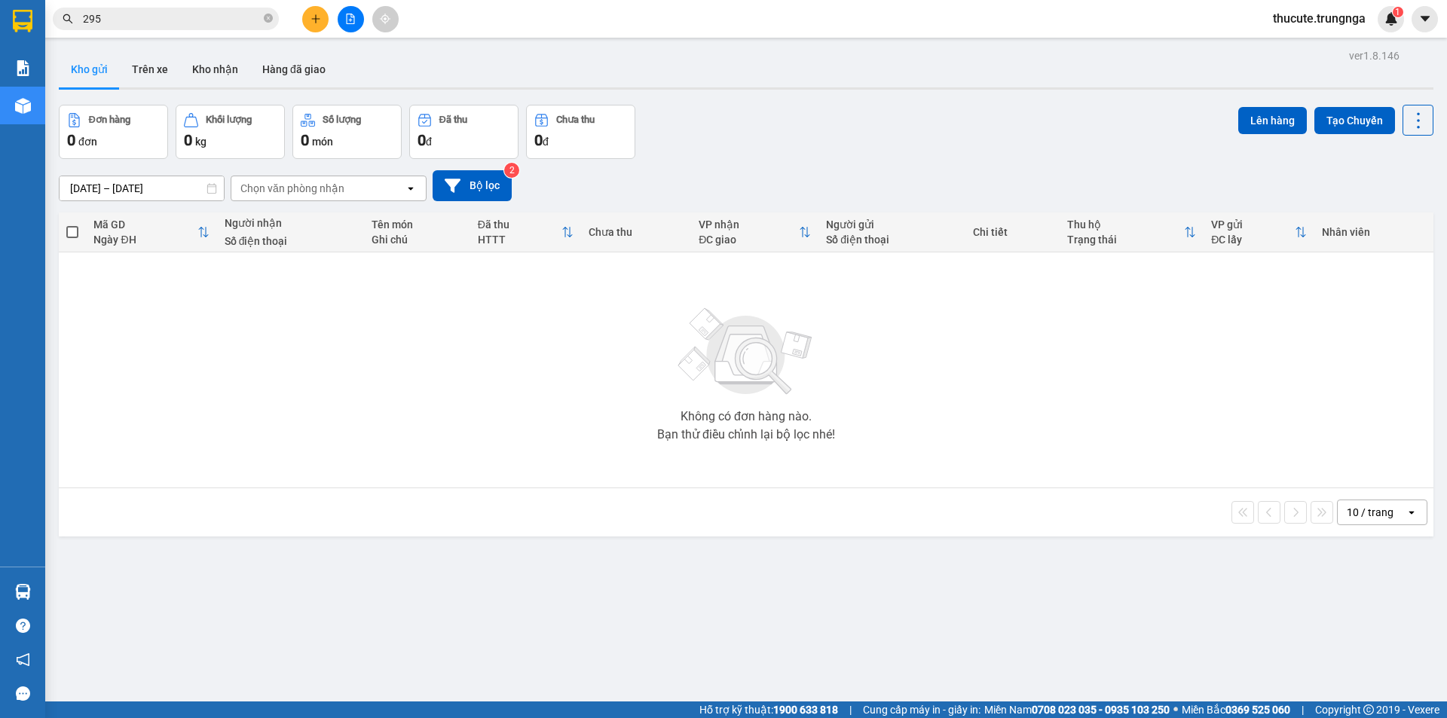
click at [207, 23] on input "295" at bounding box center [172, 19] width 178 height 17
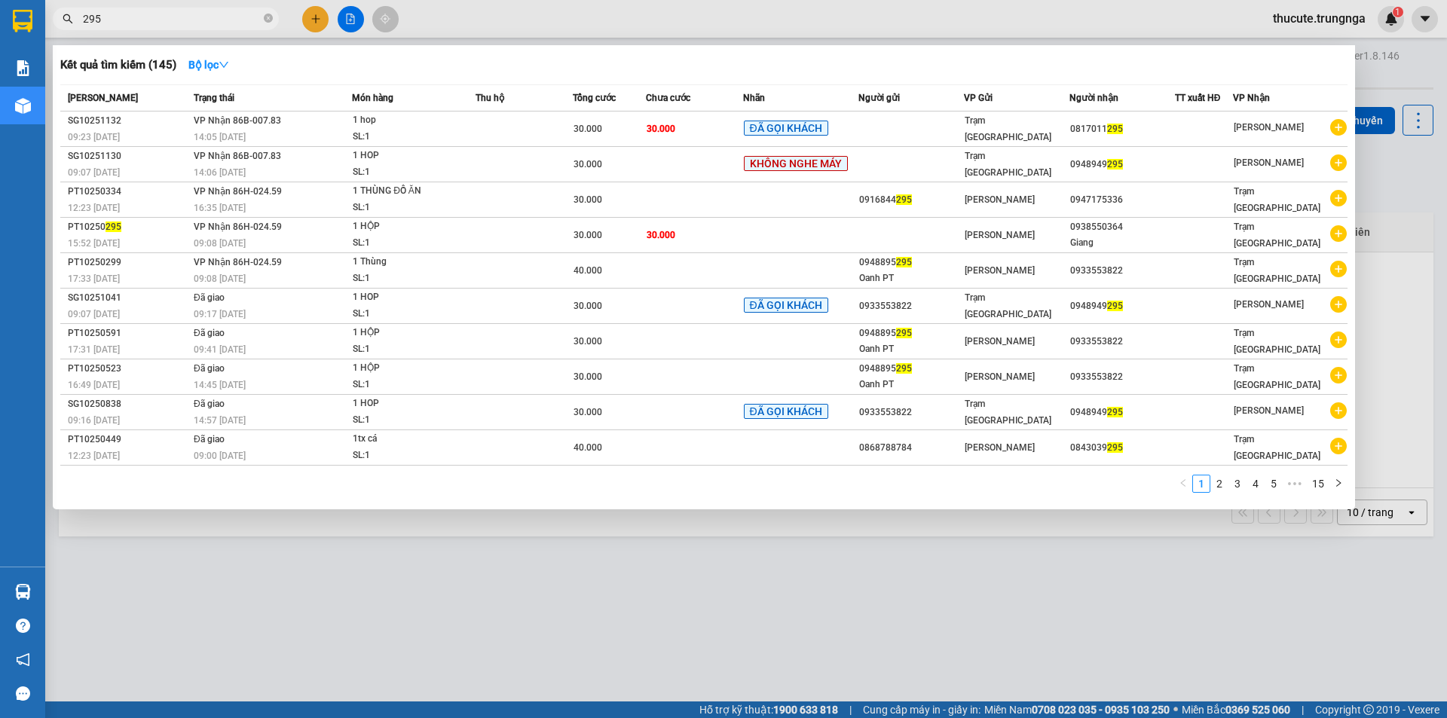
click at [206, 23] on input "295" at bounding box center [172, 19] width 178 height 17
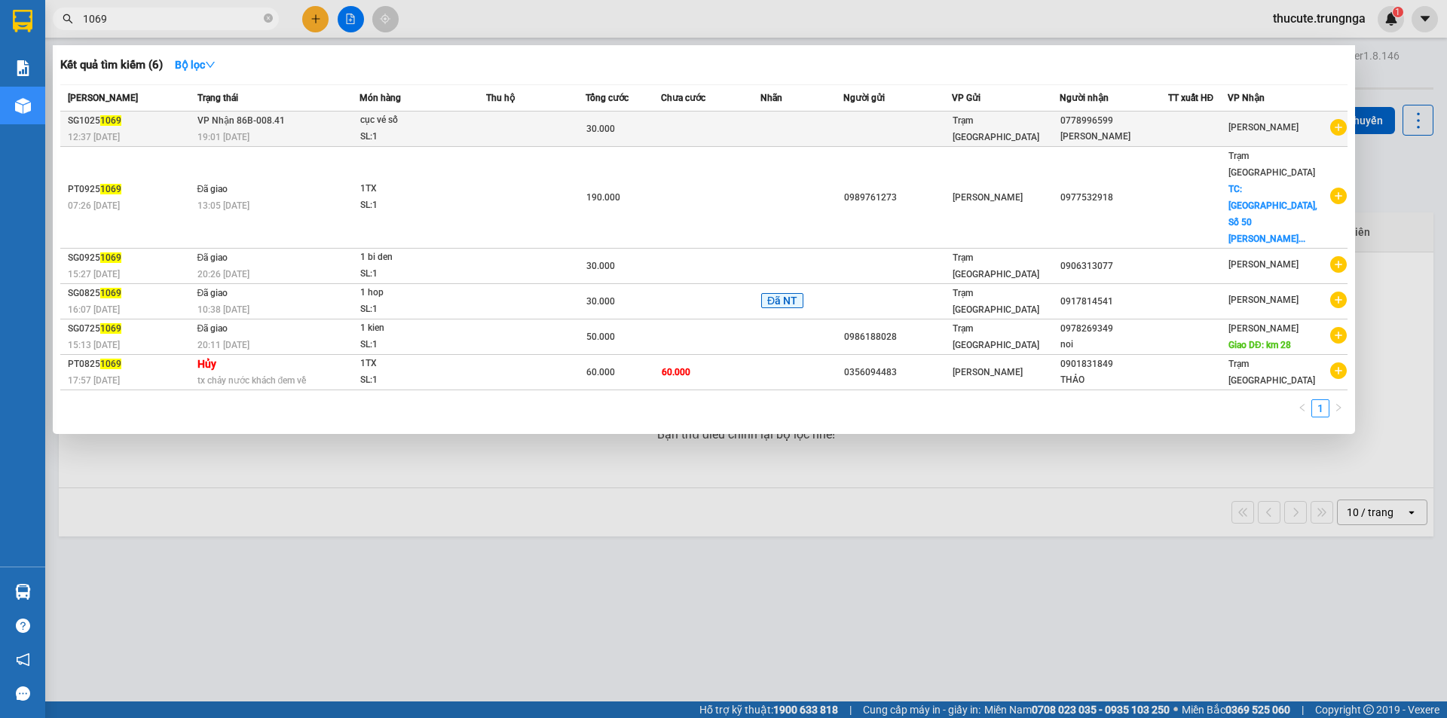
type input "1069"
click at [411, 125] on div "cục vé số" at bounding box center [416, 120] width 113 height 17
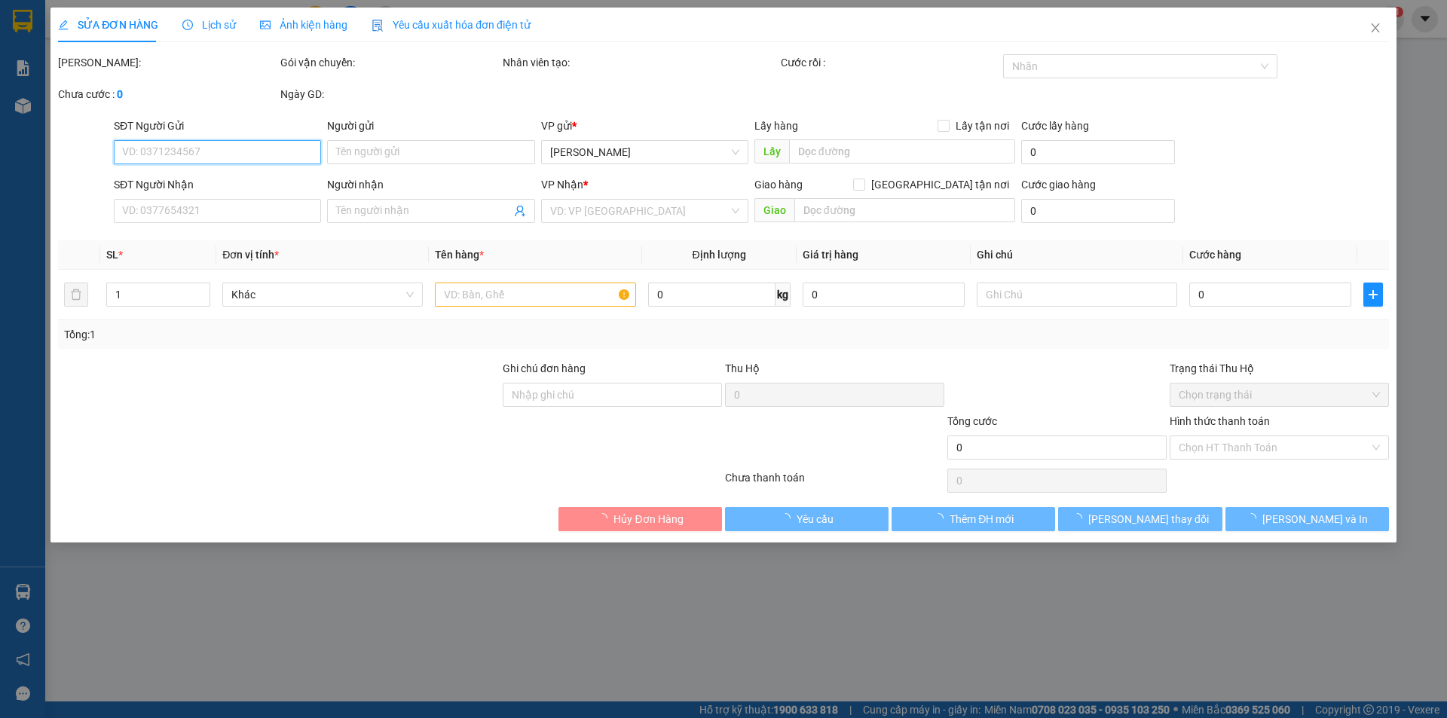
type input "0778996599"
type input "[PERSON_NAME]"
type input "30.000"
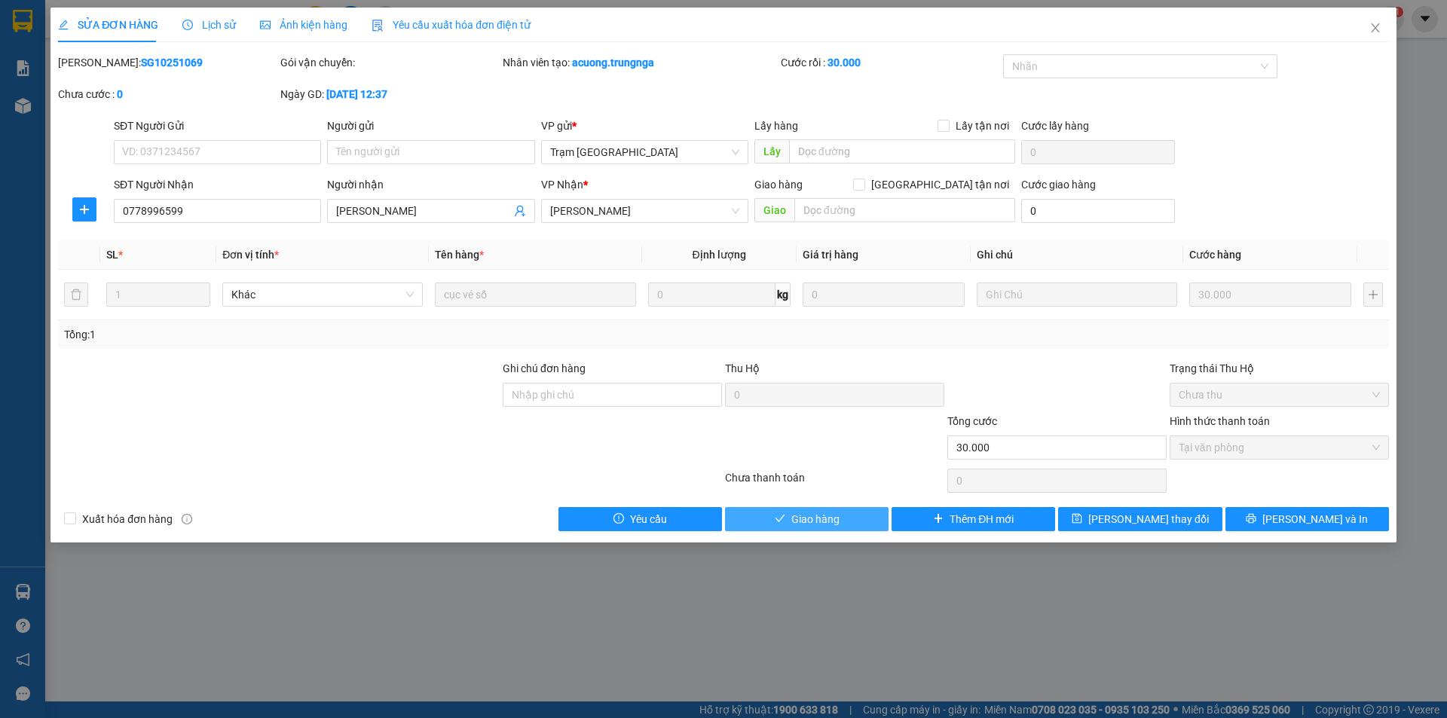
click at [805, 518] on span "Giao hàng" at bounding box center [816, 519] width 48 height 17
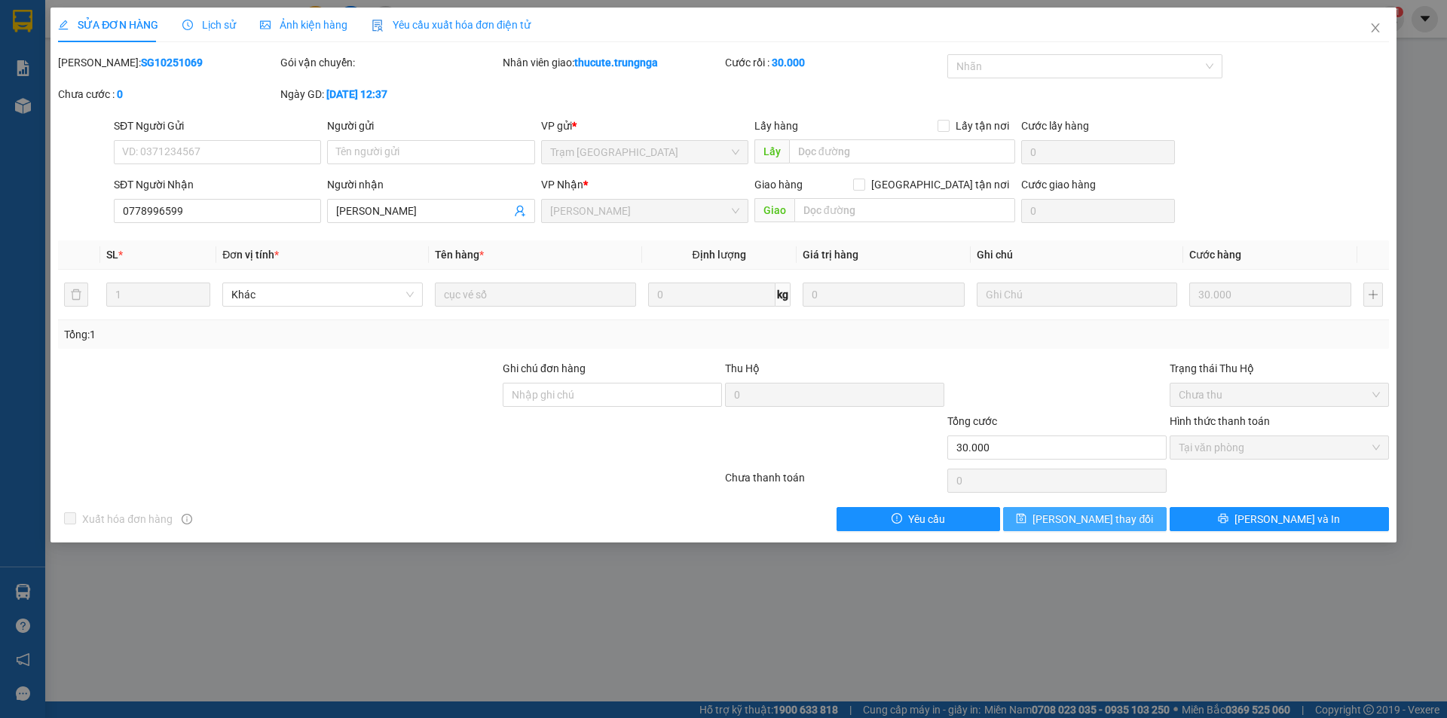
click at [1104, 531] on button "[PERSON_NAME] thay đổi" at bounding box center [1085, 519] width 164 height 24
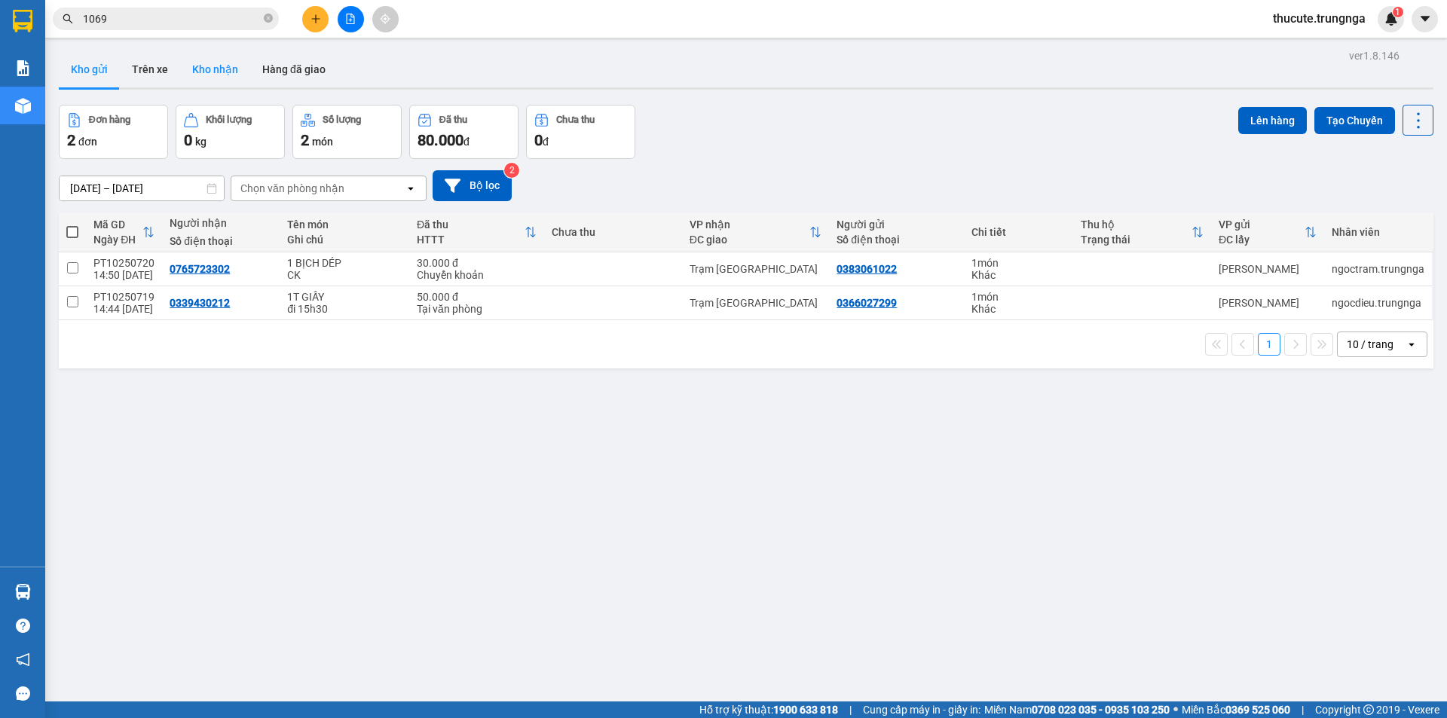
click at [211, 76] on button "Kho nhận" at bounding box center [215, 69] width 70 height 36
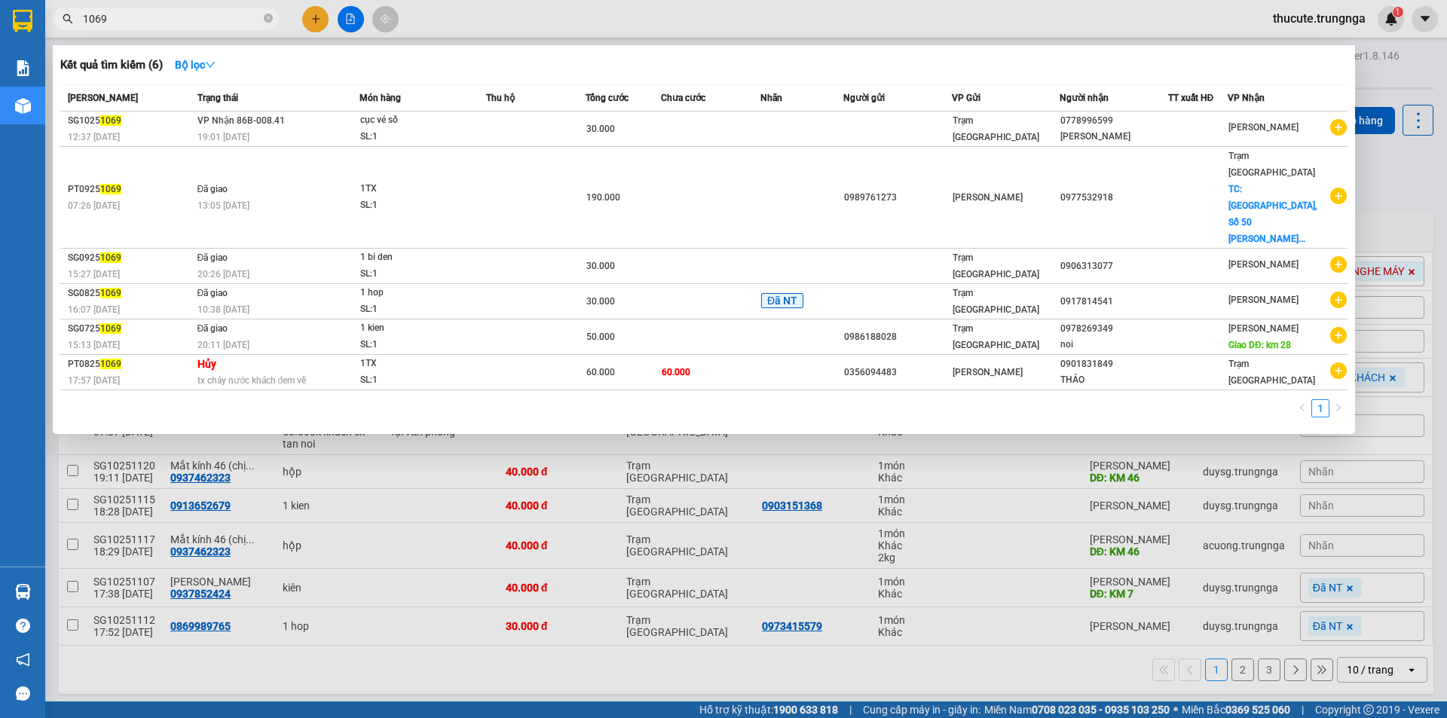
click at [209, 22] on input "1069" at bounding box center [172, 19] width 178 height 17
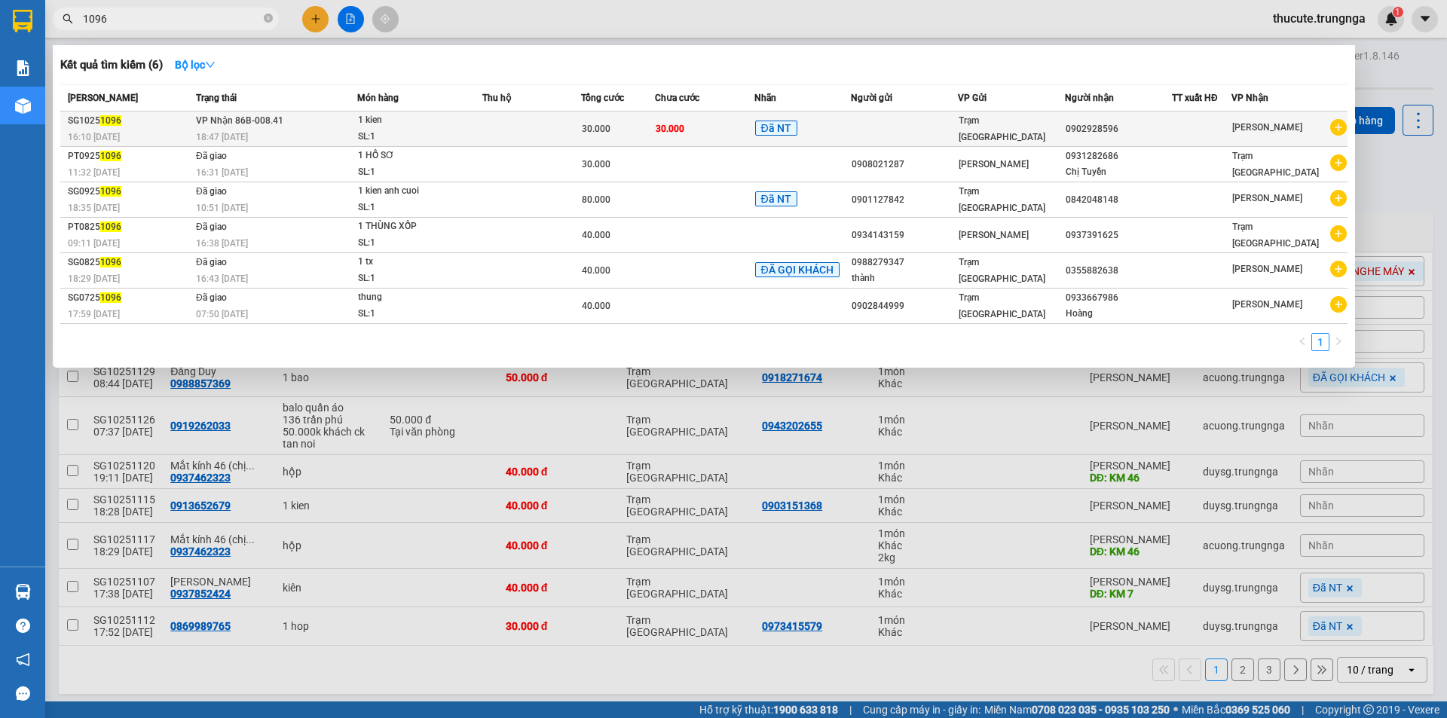
type input "1096"
click at [394, 118] on div "1 kien" at bounding box center [414, 120] width 113 height 17
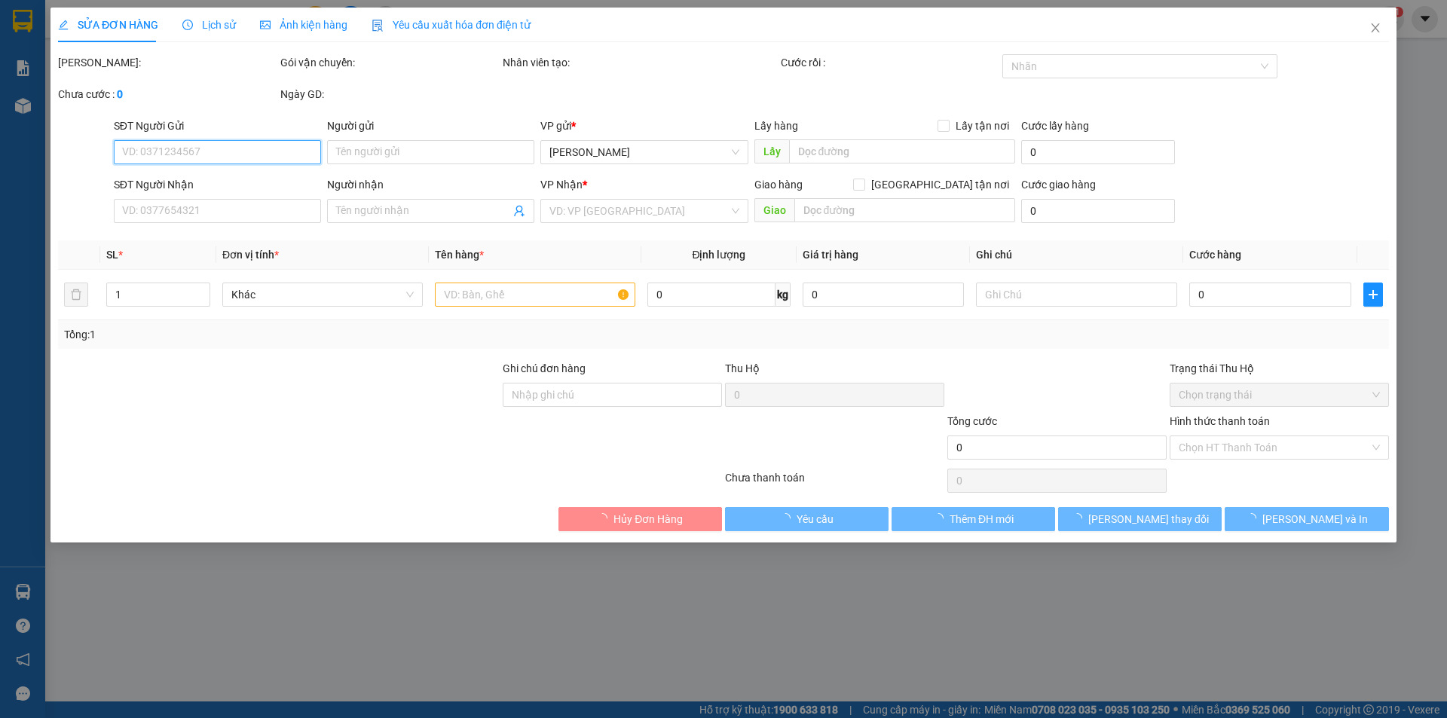
type input "0902928596"
type input "30.000"
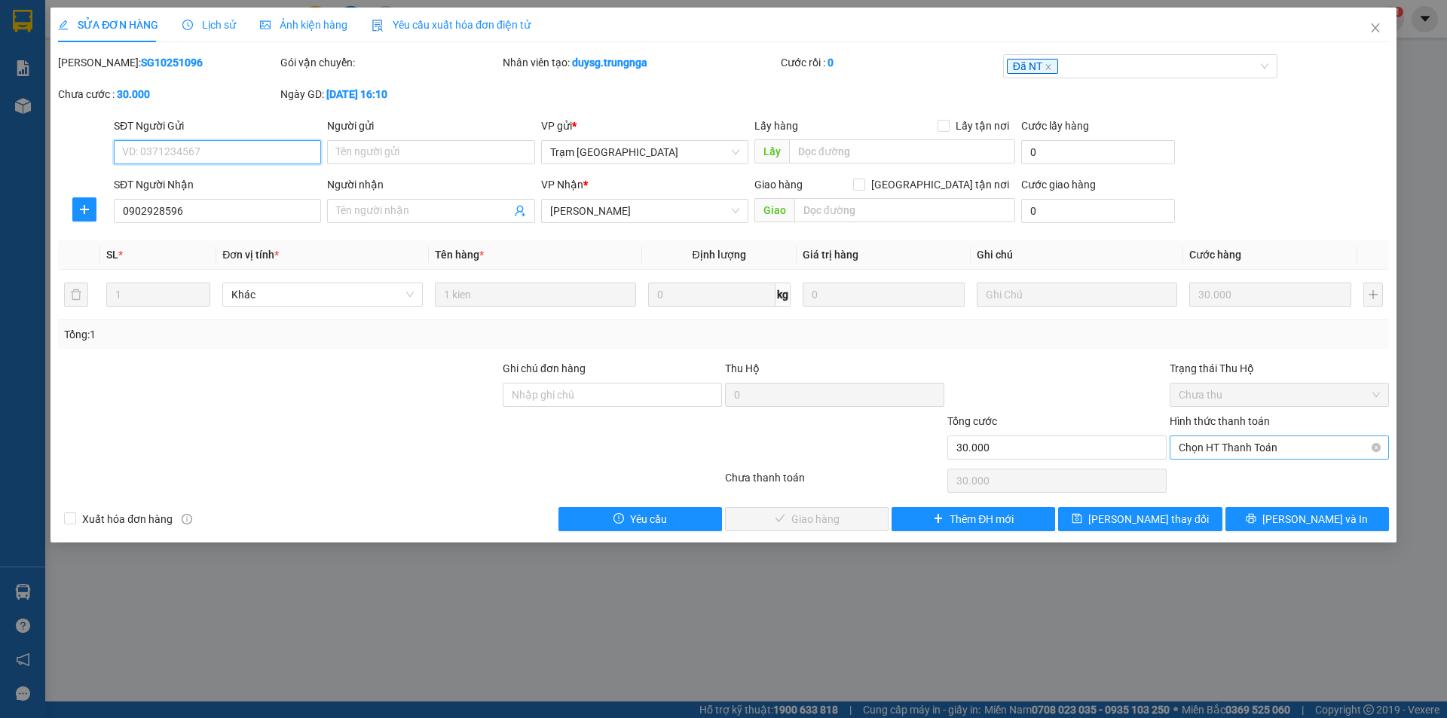
click at [1227, 437] on span "Chọn HT Thanh Toán" at bounding box center [1279, 447] width 201 height 23
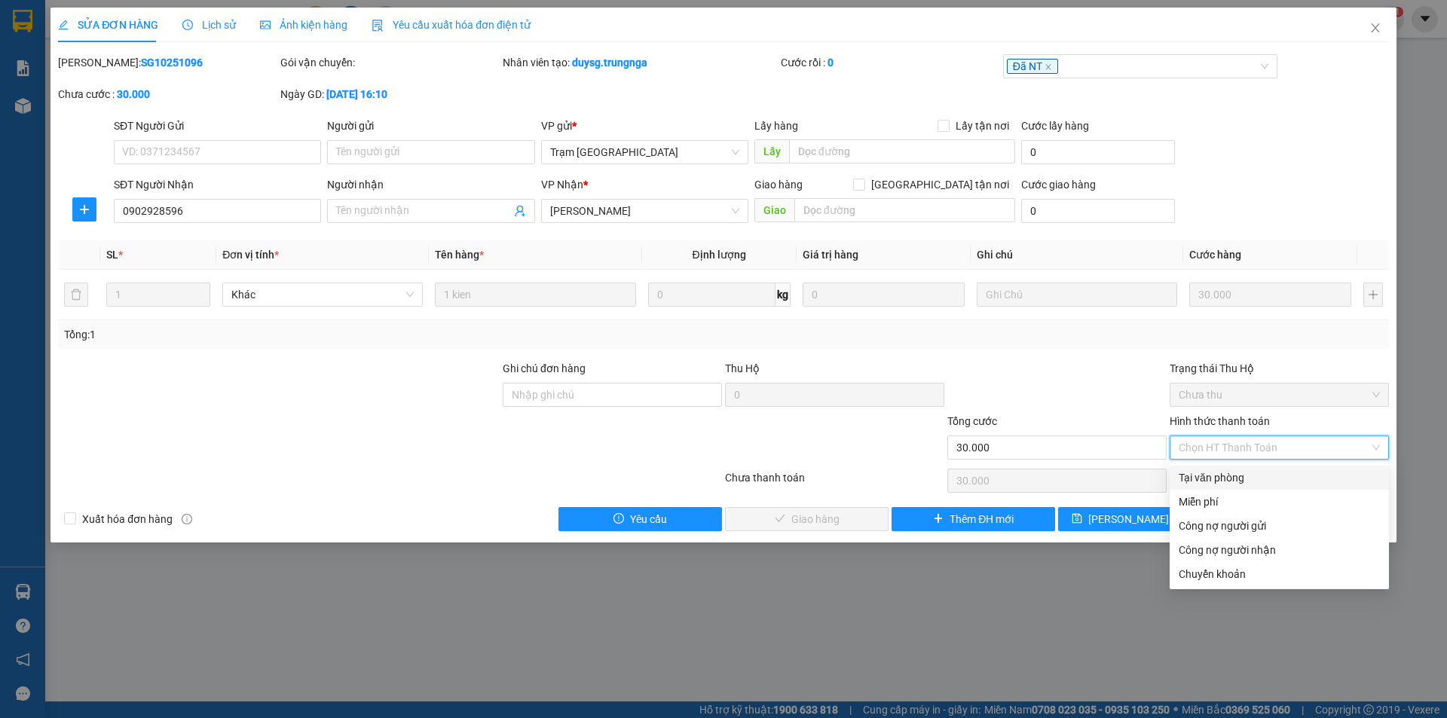
click at [1213, 475] on div "Tại văn phòng" at bounding box center [1279, 478] width 201 height 17
type input "0"
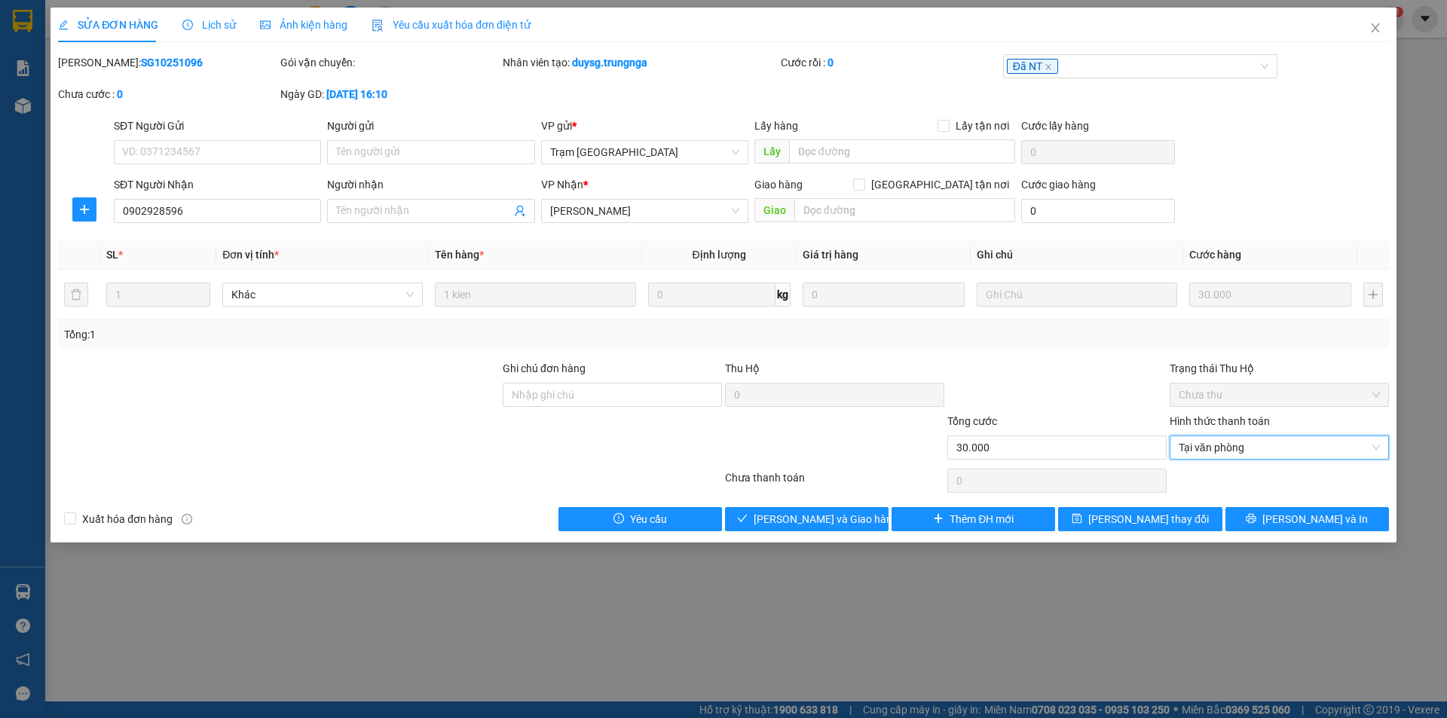
click at [827, 533] on div "SỬA ĐƠN HÀNG Lịch sử Ảnh kiện hàng Yêu cầu xuất hóa đơn điện tử Total Paid Fee …" at bounding box center [724, 275] width 1346 height 535
click at [832, 515] on span "[PERSON_NAME] và Giao hàng" at bounding box center [826, 519] width 145 height 17
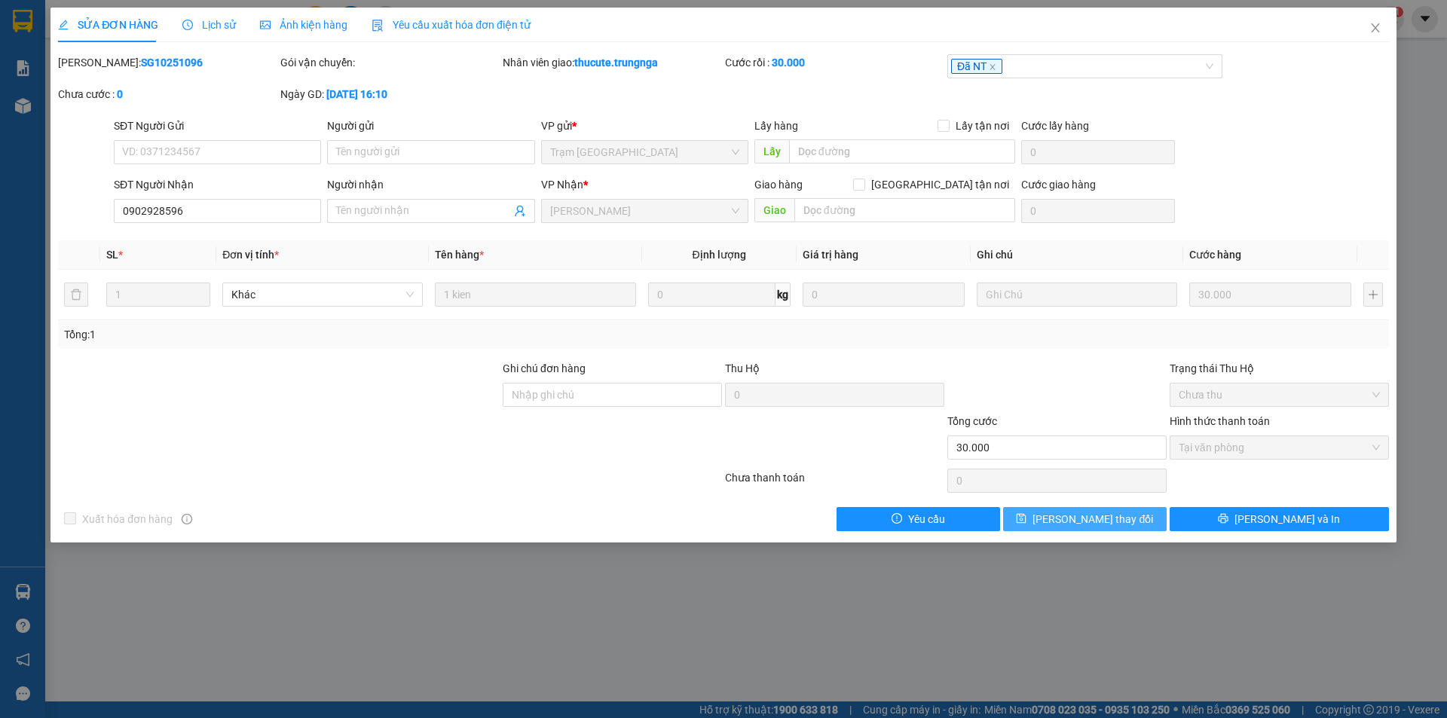
click at [1097, 523] on span "[PERSON_NAME] thay đổi" at bounding box center [1093, 519] width 121 height 17
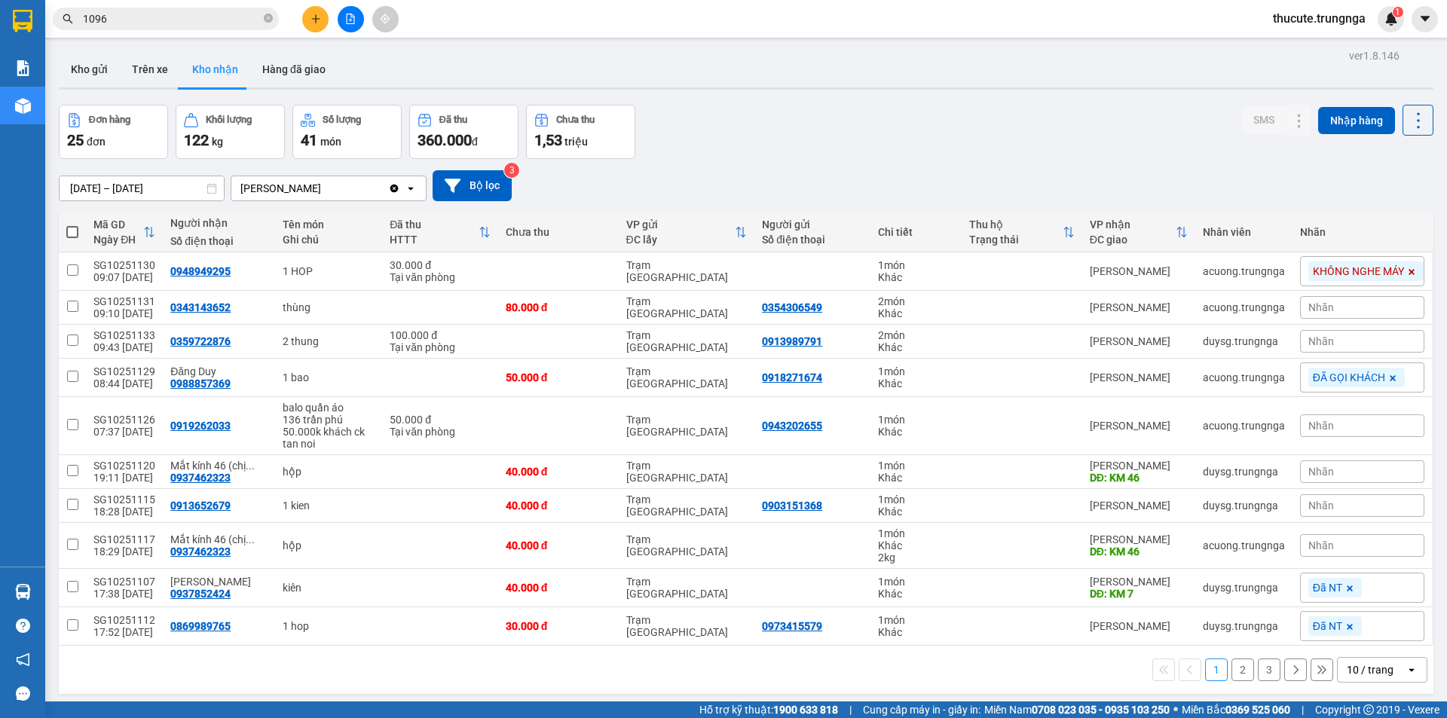
click at [223, 22] on input "1096" at bounding box center [172, 19] width 178 height 17
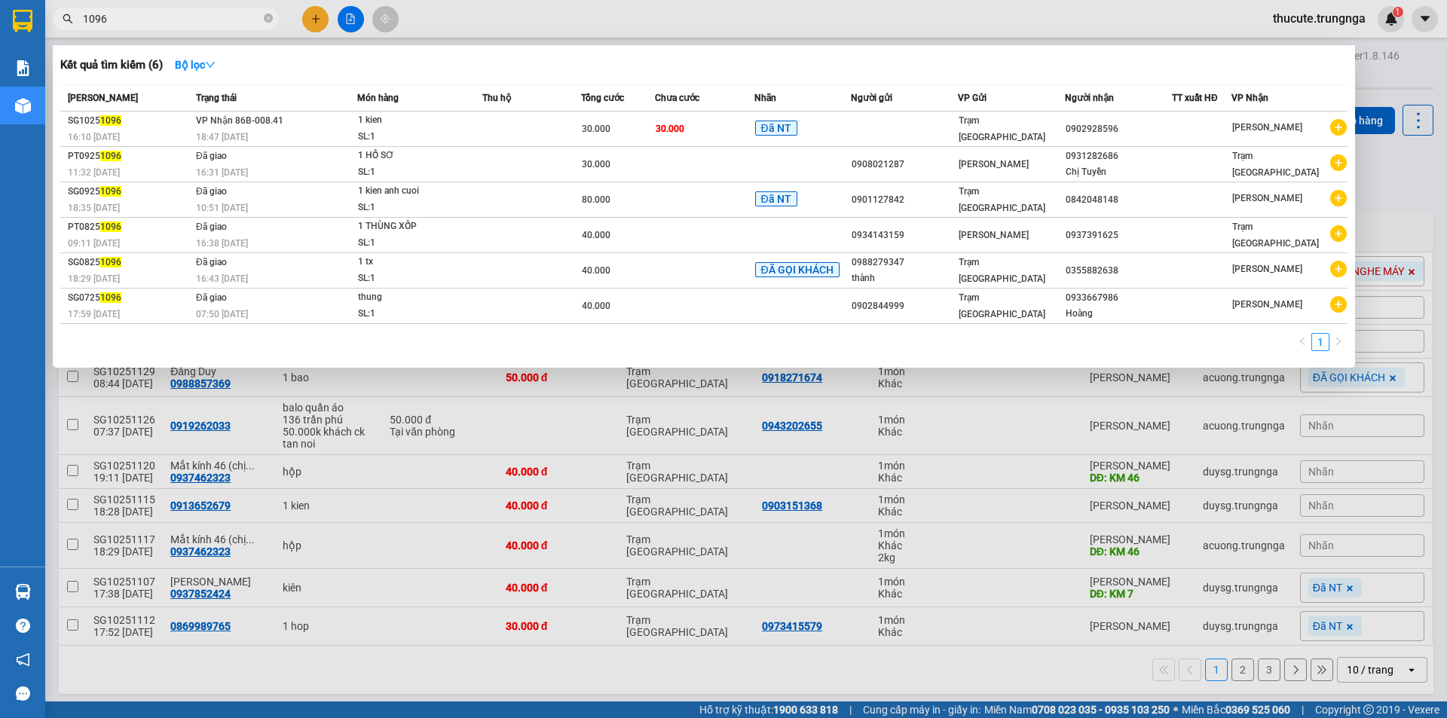
click at [223, 22] on input "1096" at bounding box center [172, 19] width 178 height 17
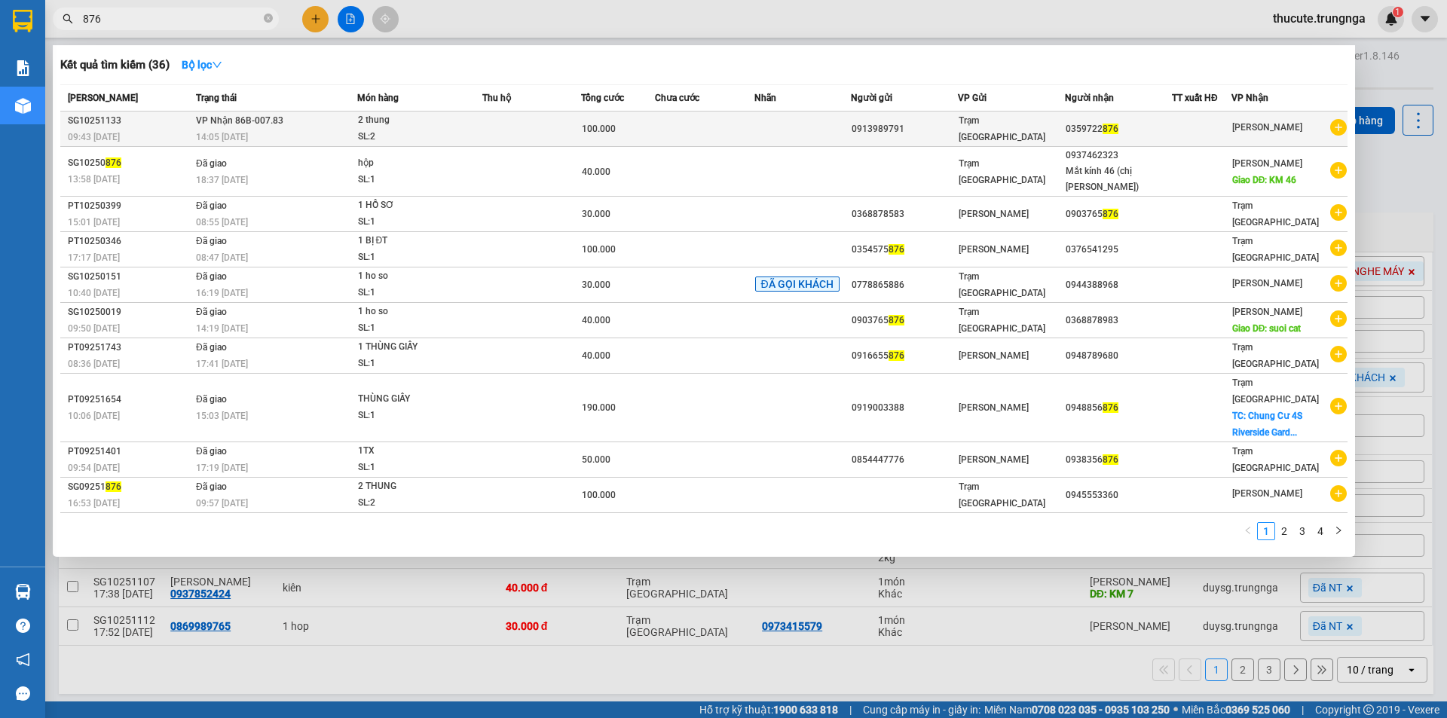
type input "876"
click at [455, 134] on div "SL: 2" at bounding box center [414, 137] width 113 height 17
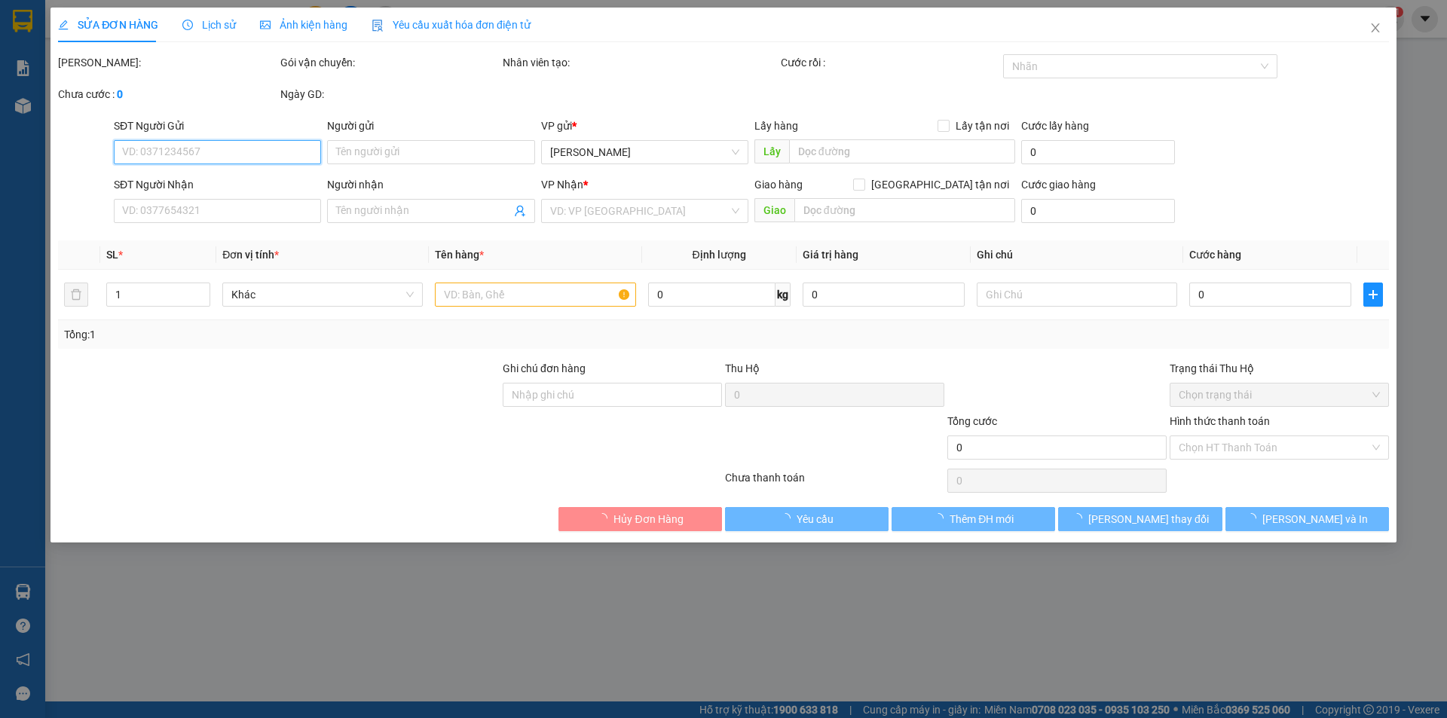
type input "0913989791"
type input "0359722876"
type input "100.000"
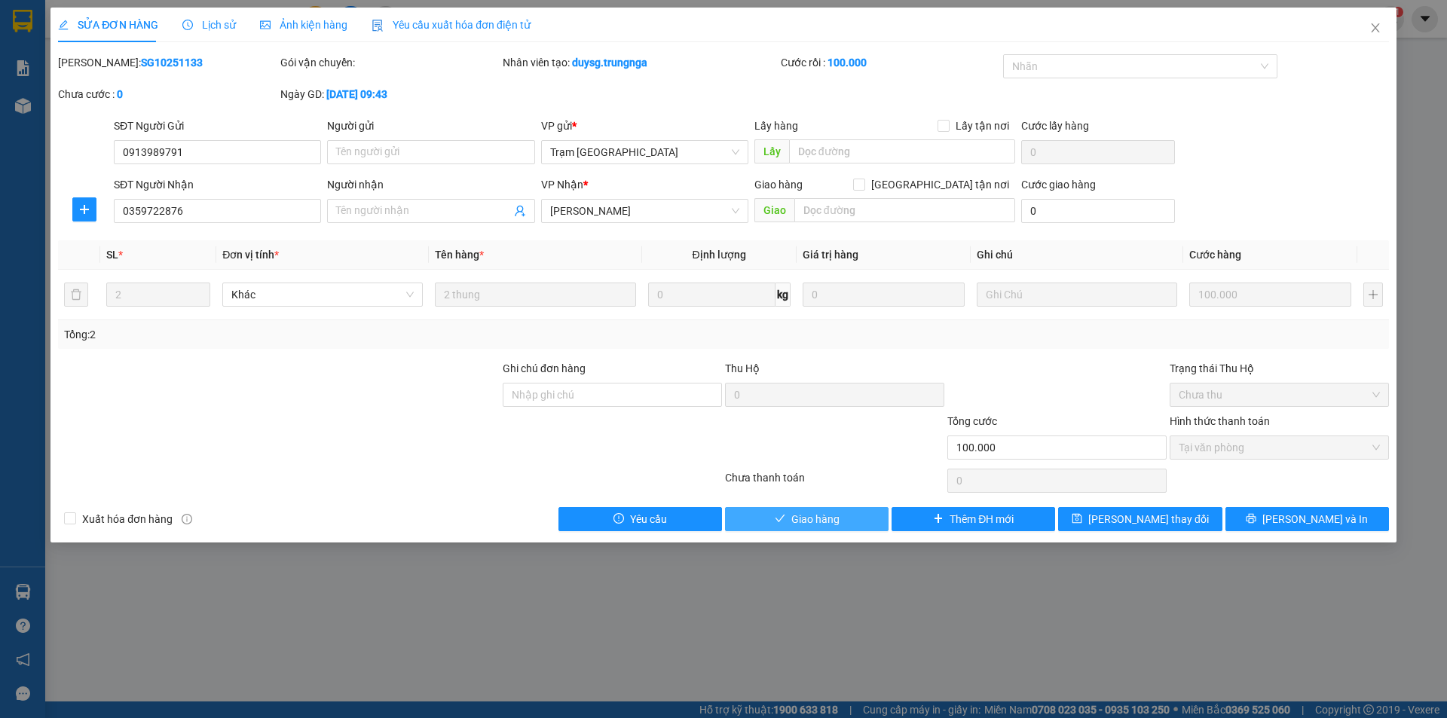
click at [829, 518] on span "Giao hàng" at bounding box center [816, 519] width 48 height 17
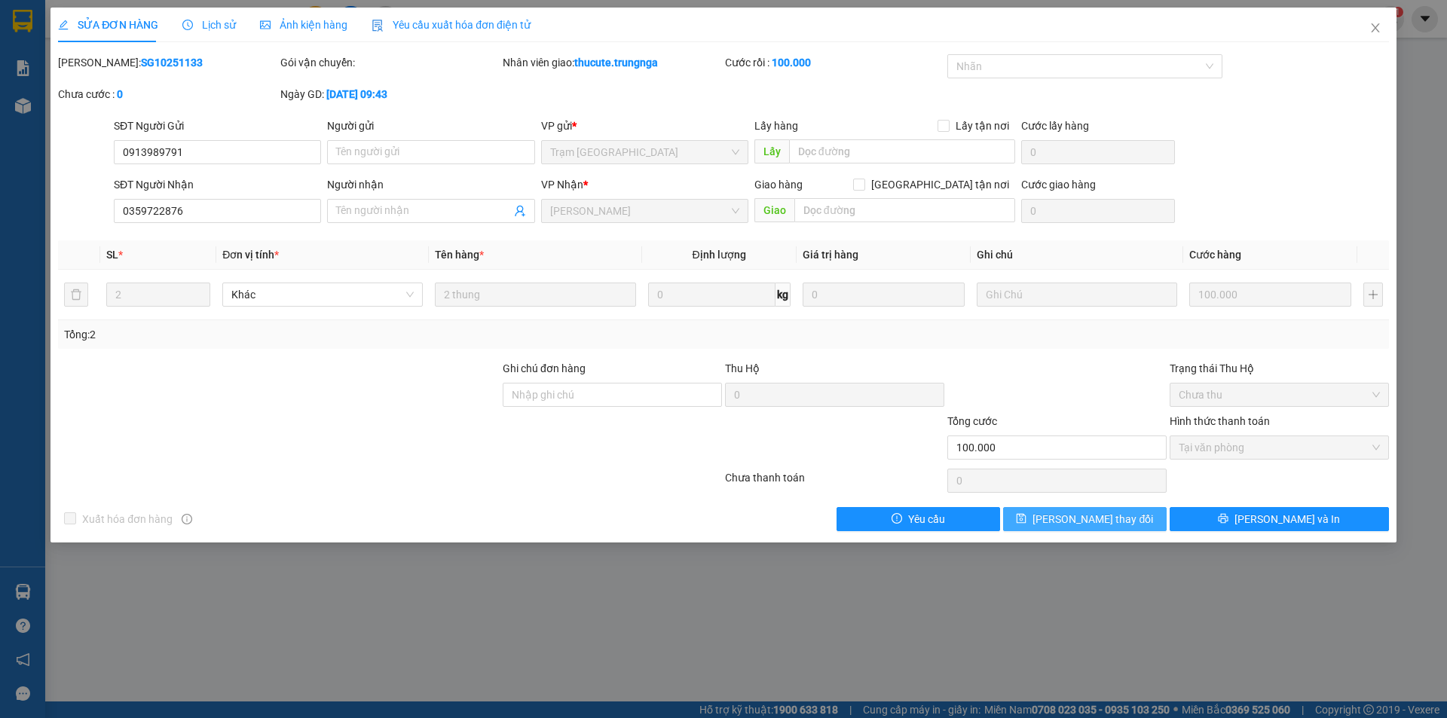
click at [1082, 519] on span "[PERSON_NAME] thay đổi" at bounding box center [1093, 519] width 121 height 17
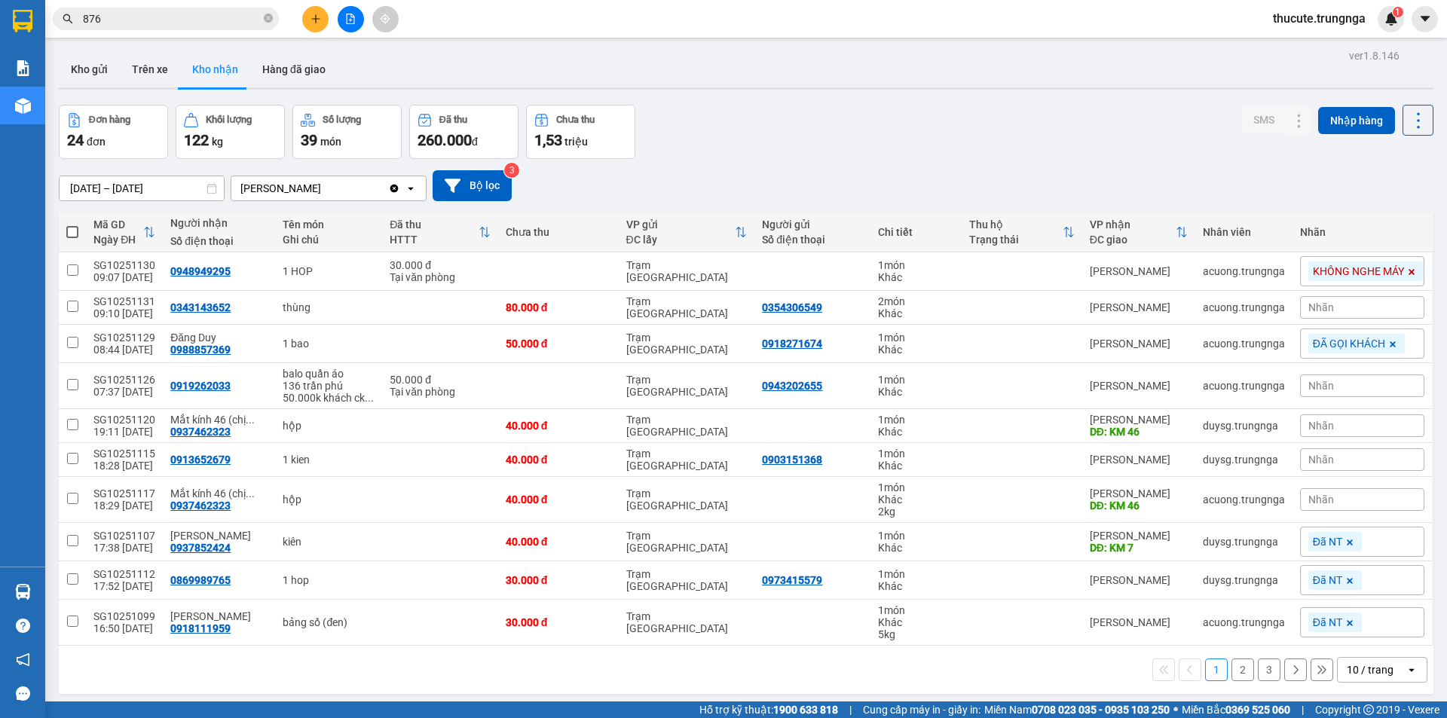
click at [160, 17] on input "876" at bounding box center [172, 19] width 178 height 17
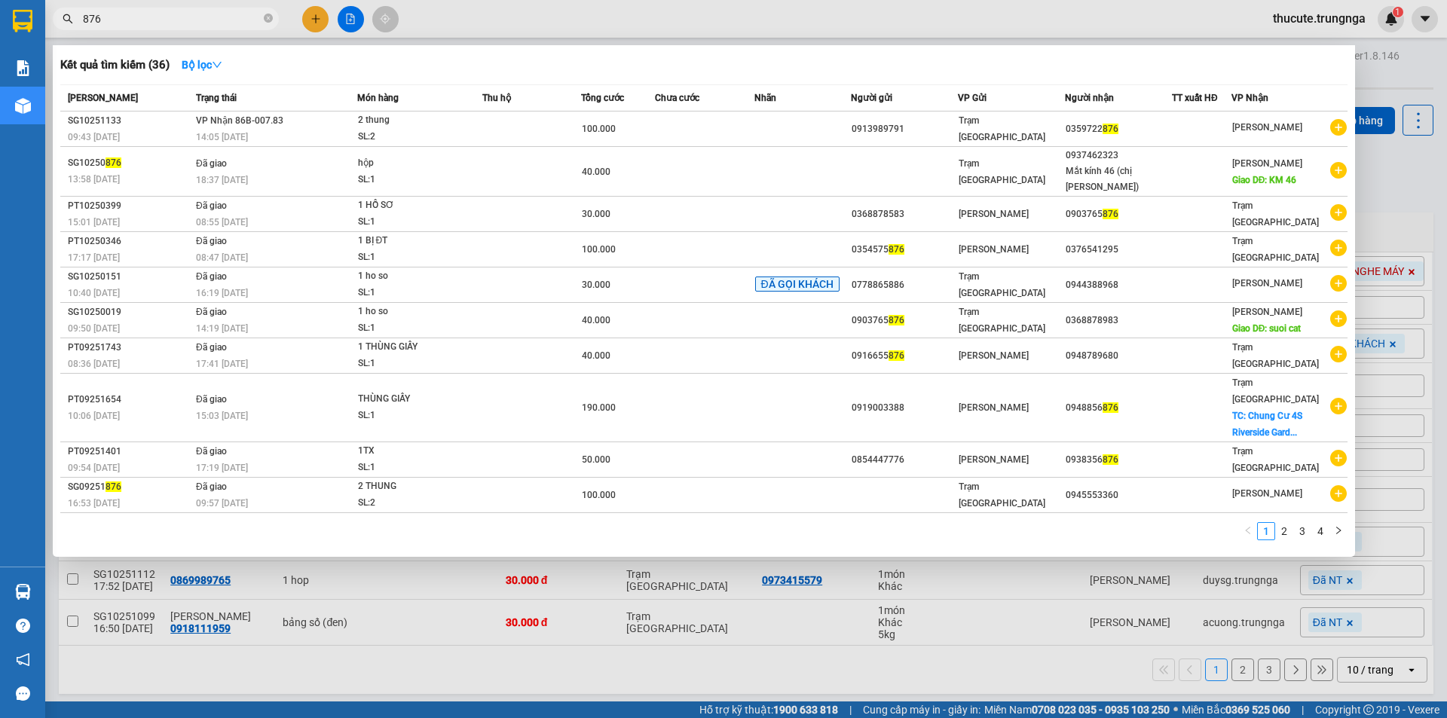
click at [160, 17] on input "876" at bounding box center [172, 19] width 178 height 17
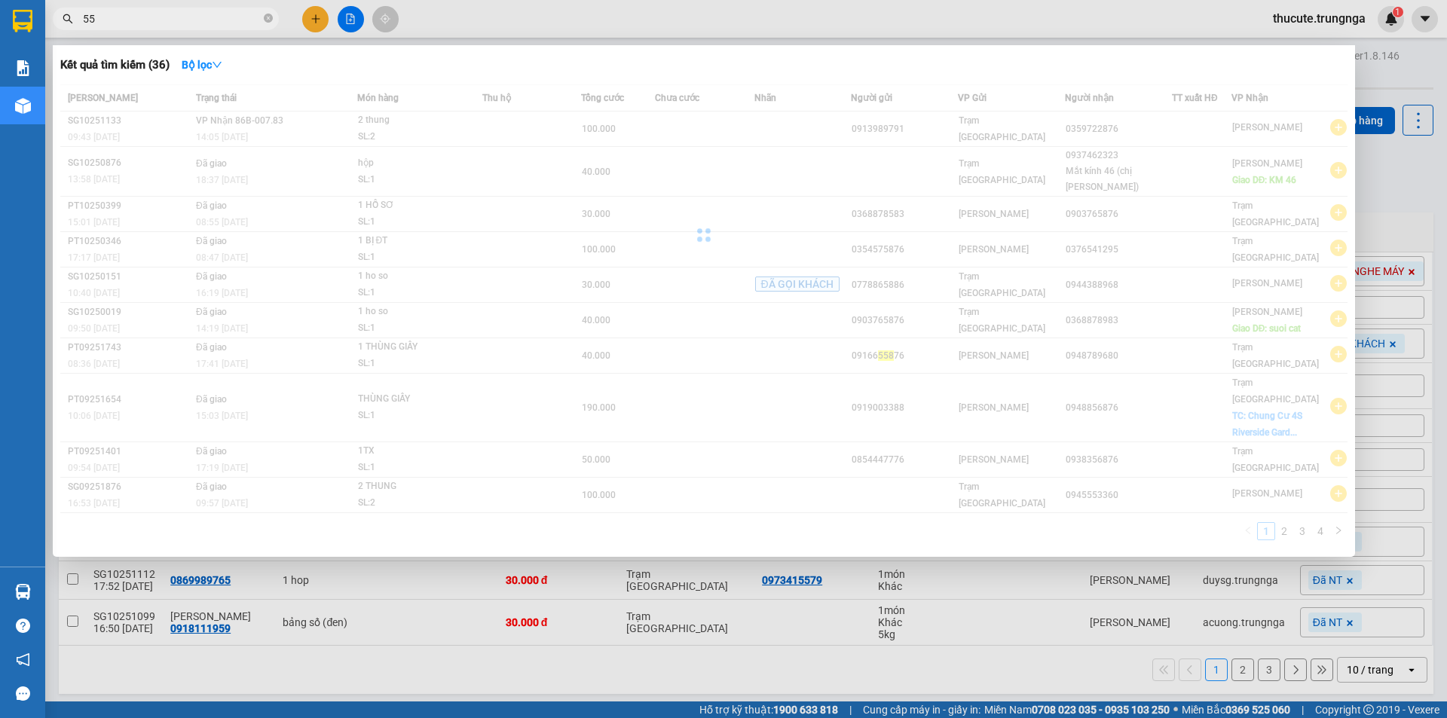
type input "5"
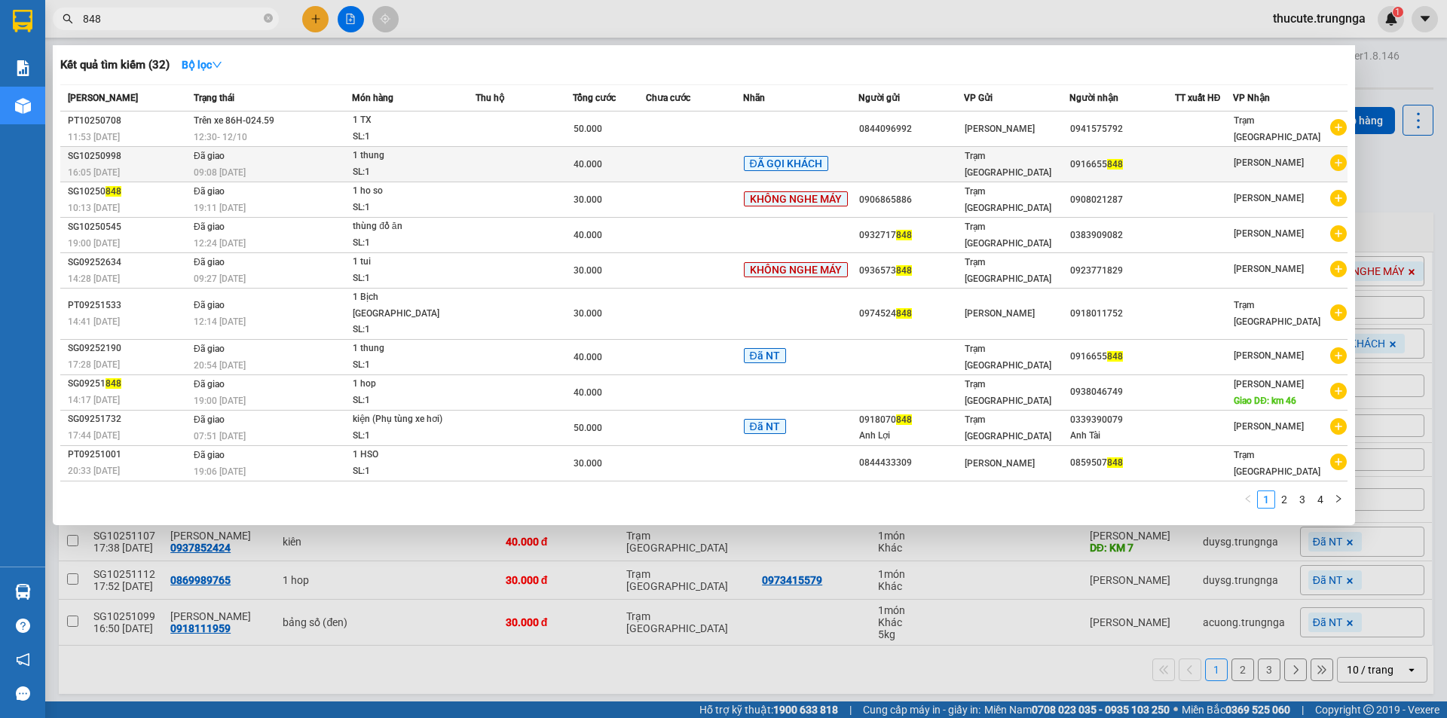
type input "848"
click at [563, 152] on td at bounding box center [524, 164] width 97 height 35
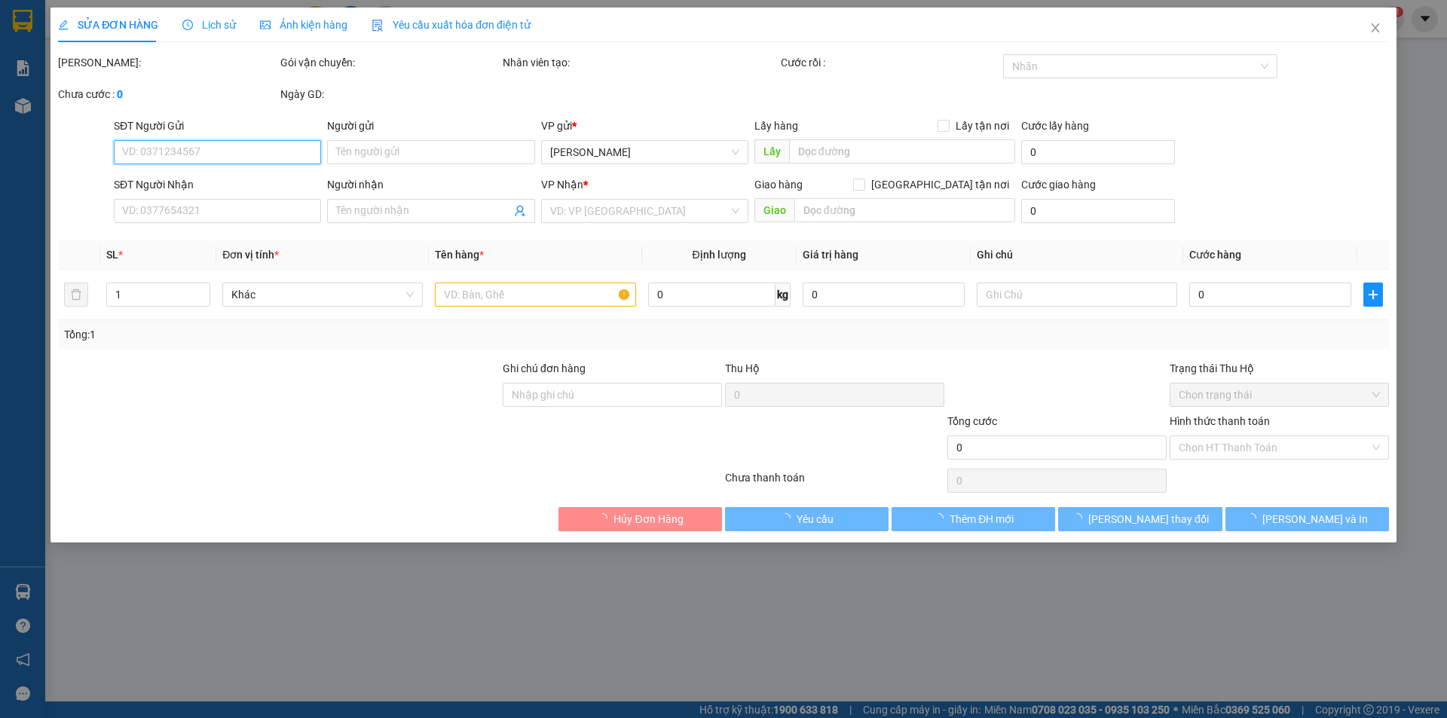
type input "0916655848"
type input "[PERSON_NAME]"
type input "40.000"
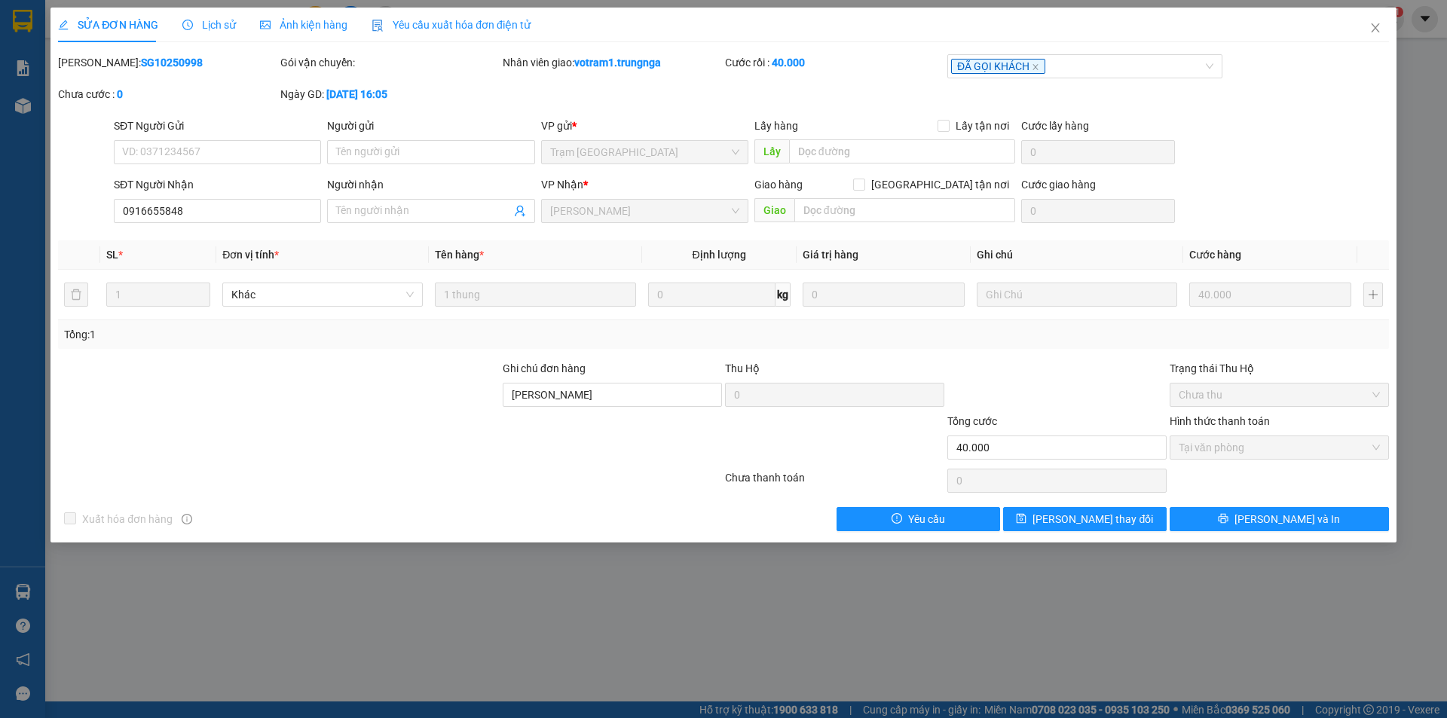
click at [214, 31] on span "Lịch sử" at bounding box center [209, 25] width 54 height 12
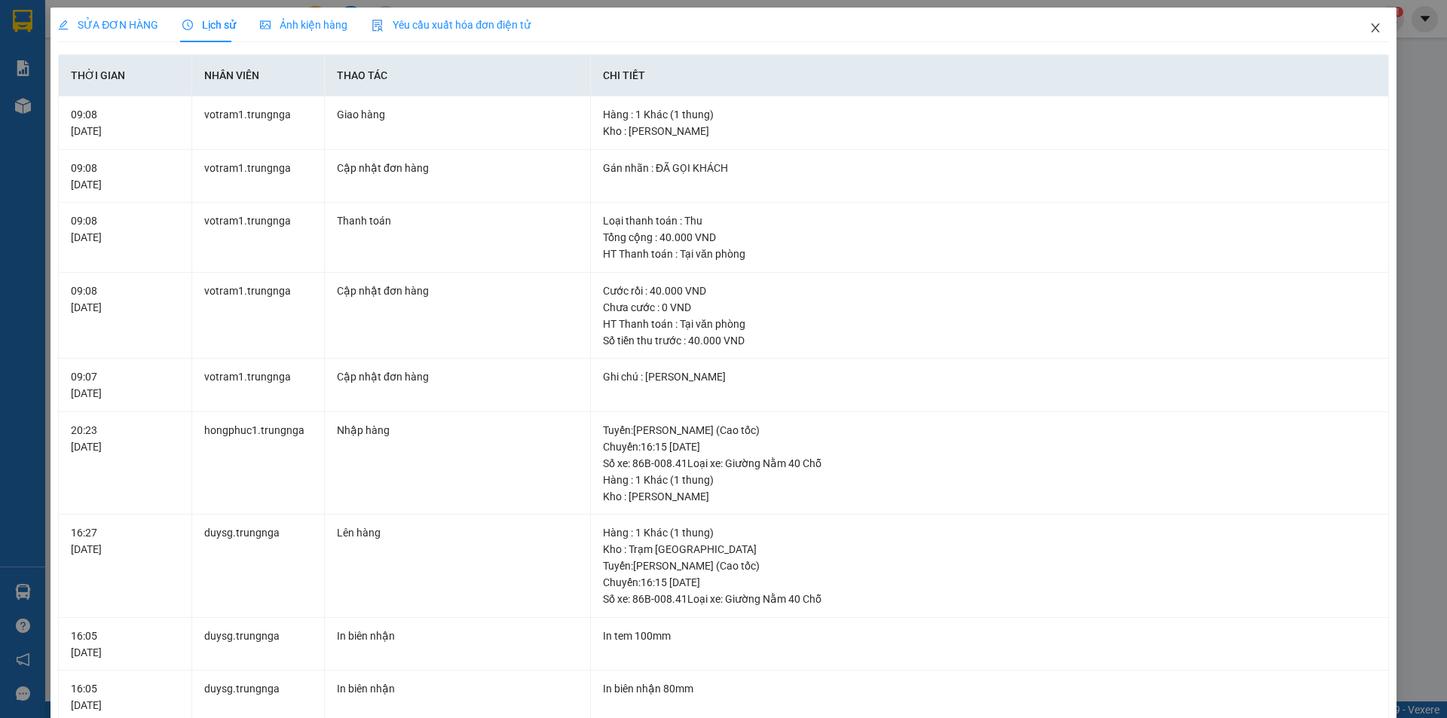
click at [1357, 34] on span "Close" at bounding box center [1376, 29] width 42 height 42
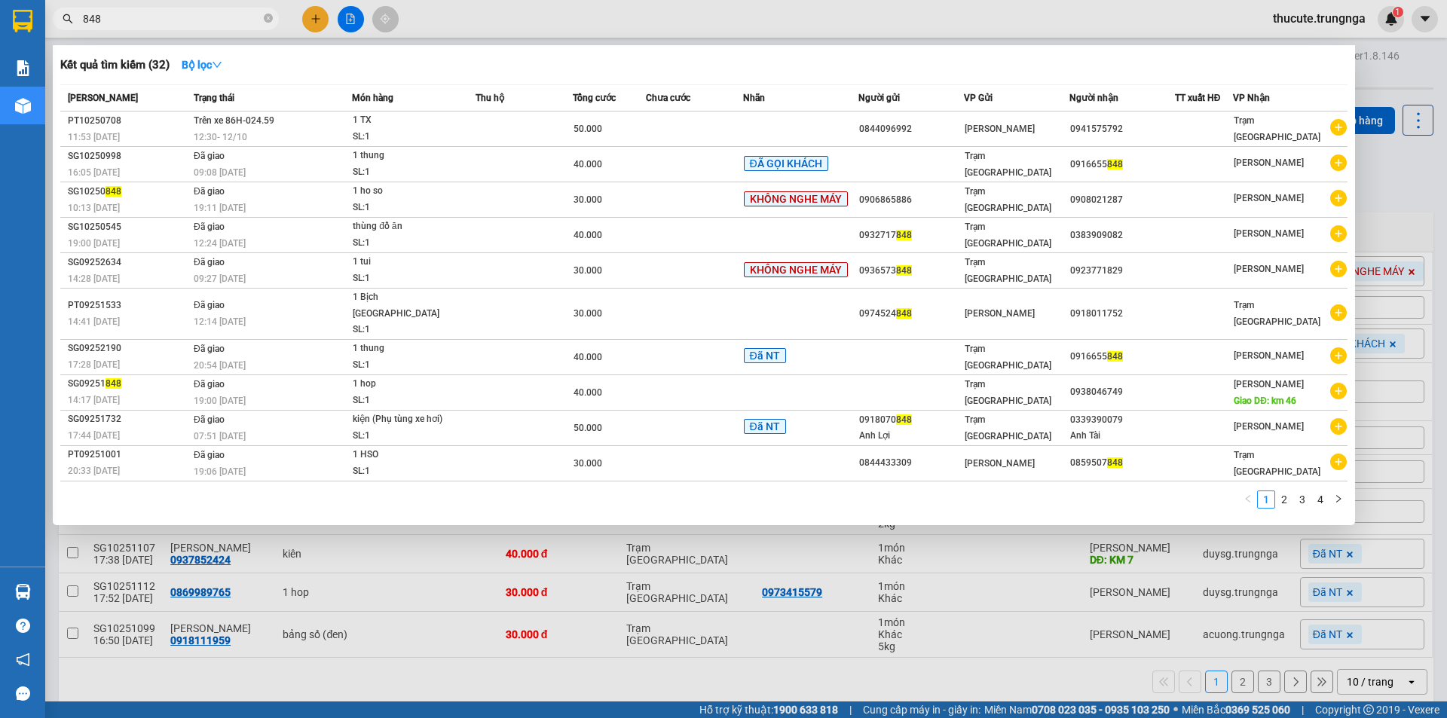
click at [112, 23] on input "848" at bounding box center [172, 19] width 178 height 17
click at [165, 14] on input "848" at bounding box center [172, 19] width 178 height 17
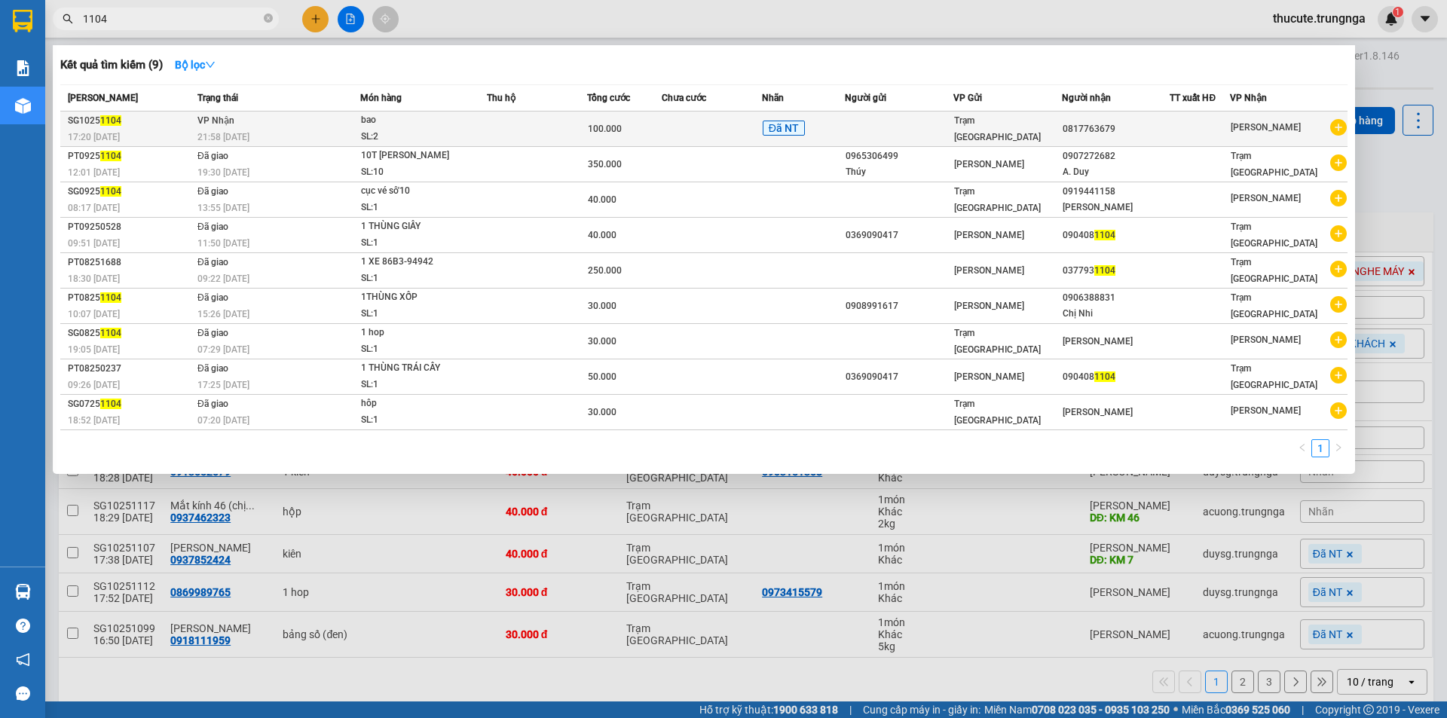
type input "1104"
click at [314, 136] on div "21:58 [DATE]" at bounding box center [279, 137] width 162 height 17
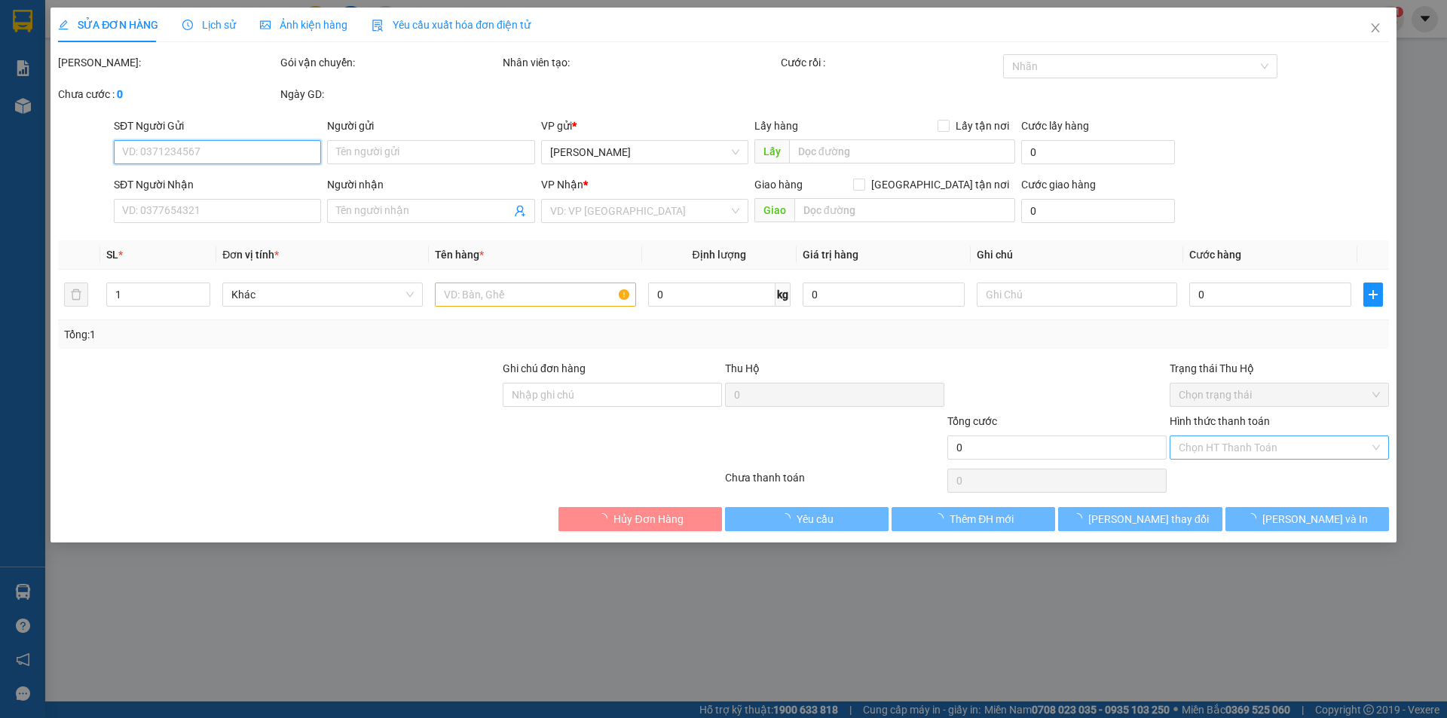
type input "0817763679"
type input "100.000"
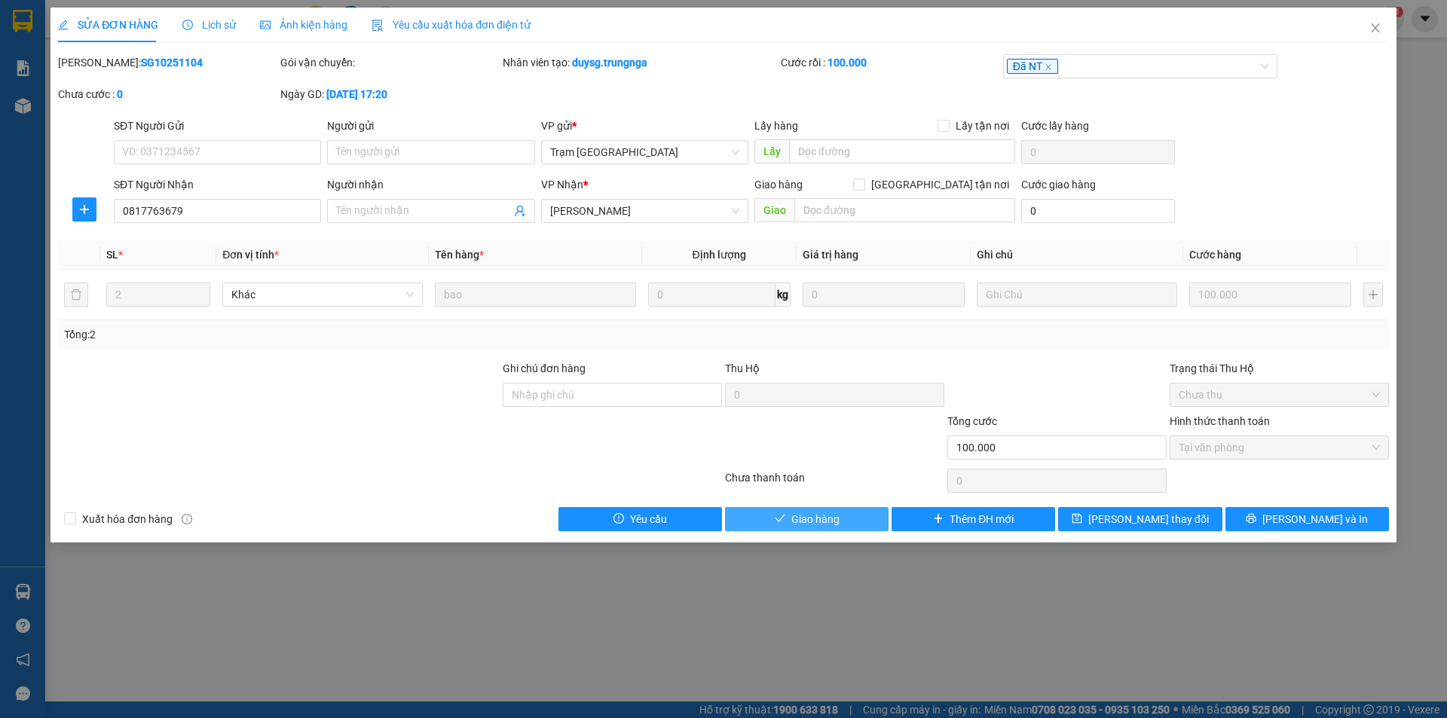
click at [775, 526] on button "Giao hàng" at bounding box center [807, 519] width 164 height 24
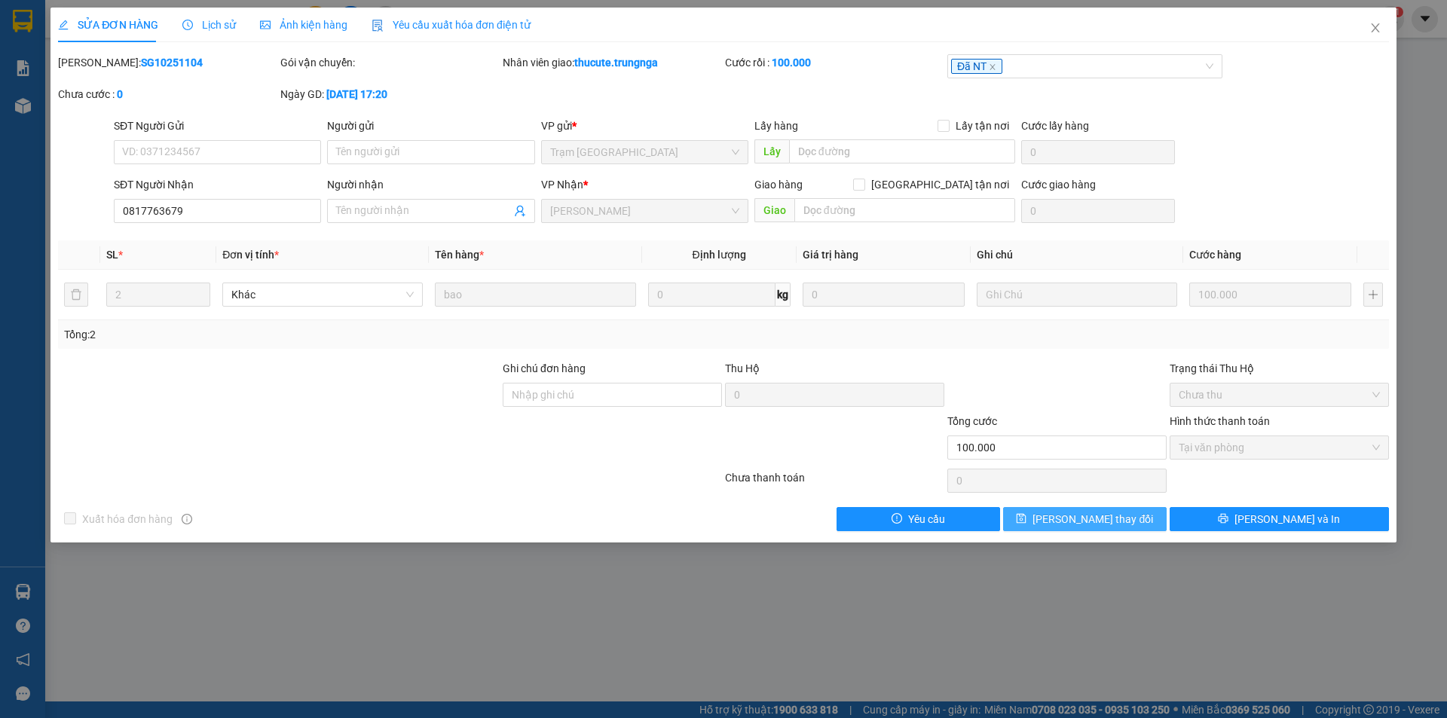
click at [1090, 529] on button "[PERSON_NAME] thay đổi" at bounding box center [1085, 519] width 164 height 24
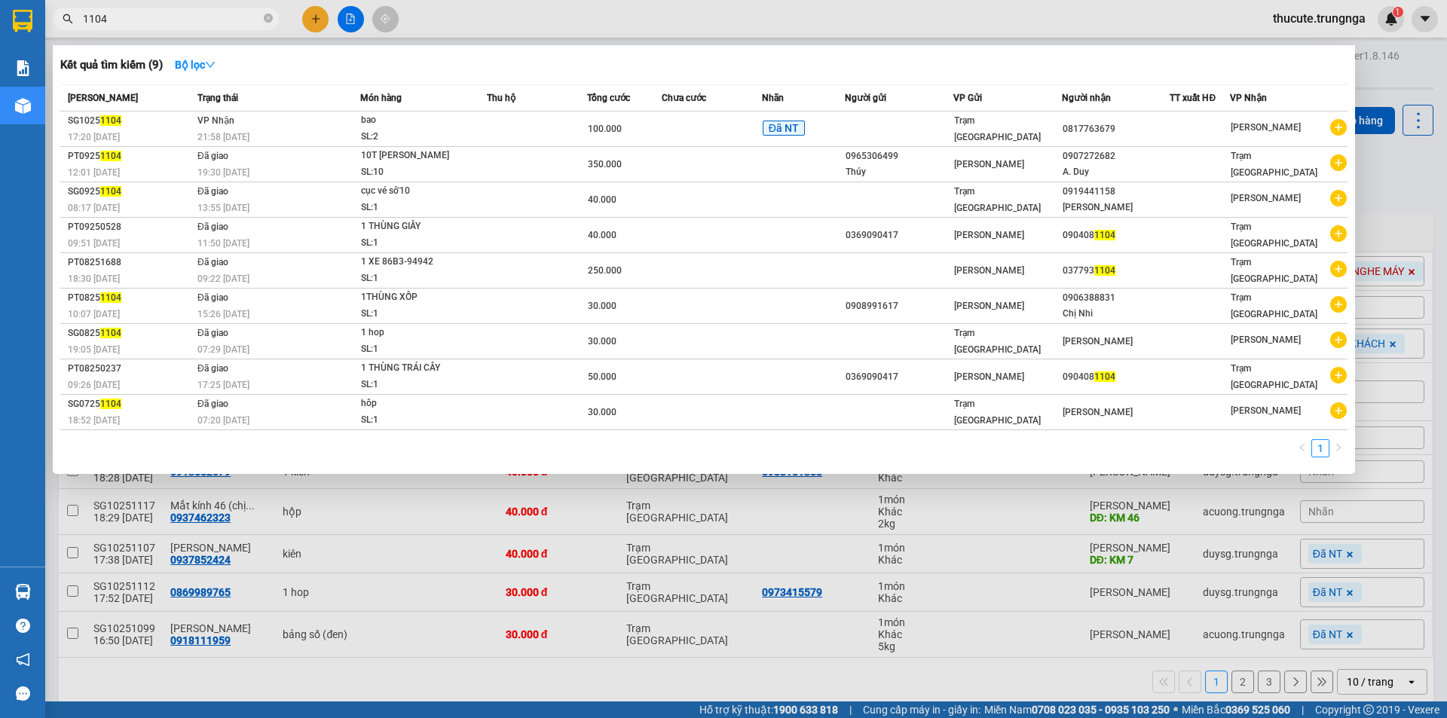
click at [192, 11] on input "1104" at bounding box center [172, 19] width 178 height 17
click at [253, 128] on td "VP Nhận 21:58 [DATE]" at bounding box center [277, 129] width 167 height 35
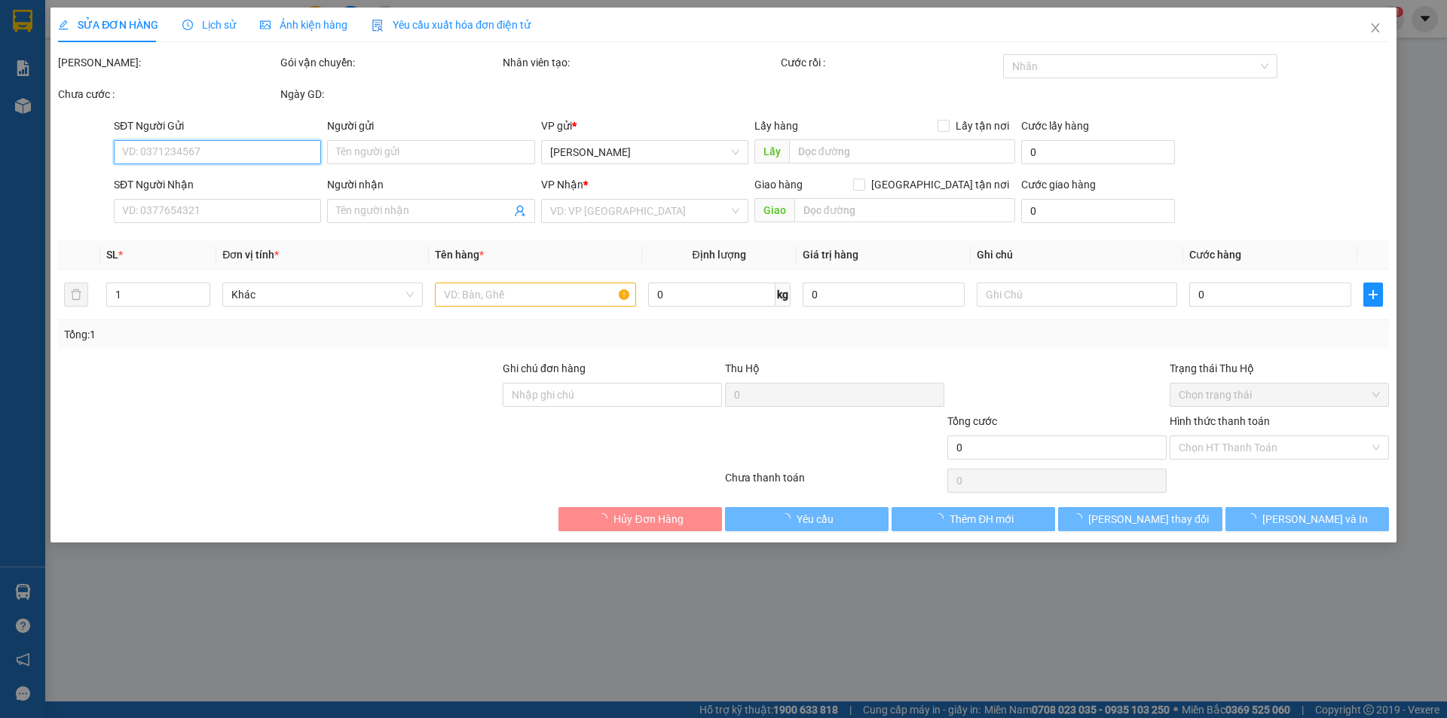
type input "0817763679"
type input "100.000"
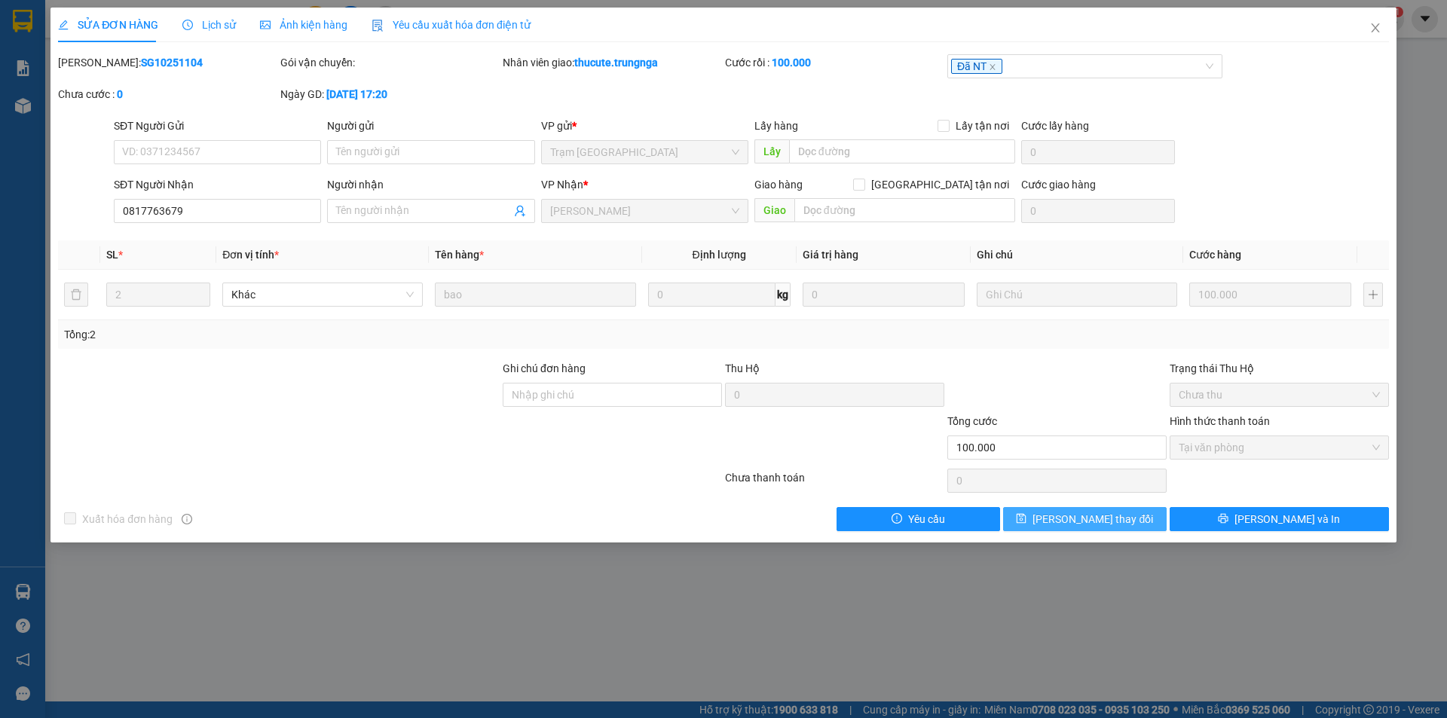
click at [1068, 520] on span "[PERSON_NAME] thay đổi" at bounding box center [1093, 519] width 121 height 17
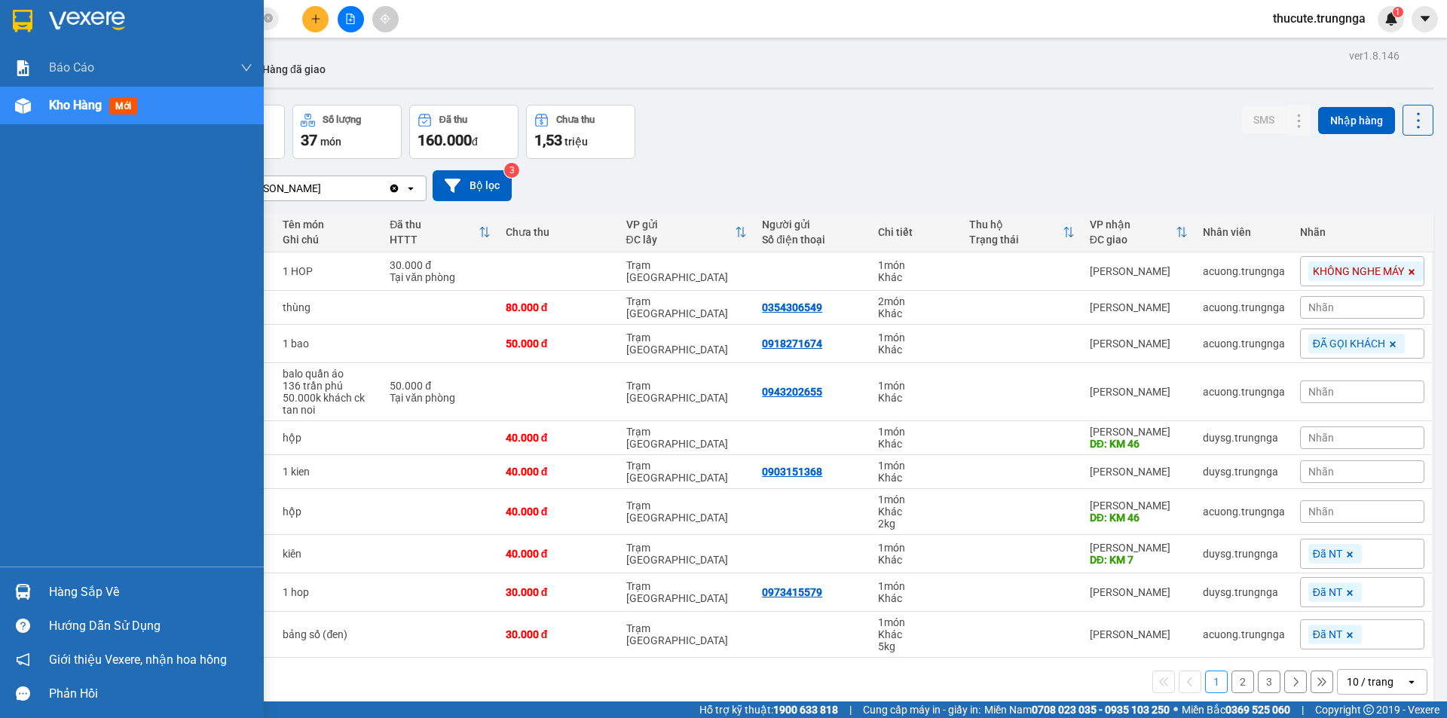
click at [106, 590] on div "Hàng sắp về" at bounding box center [151, 592] width 204 height 23
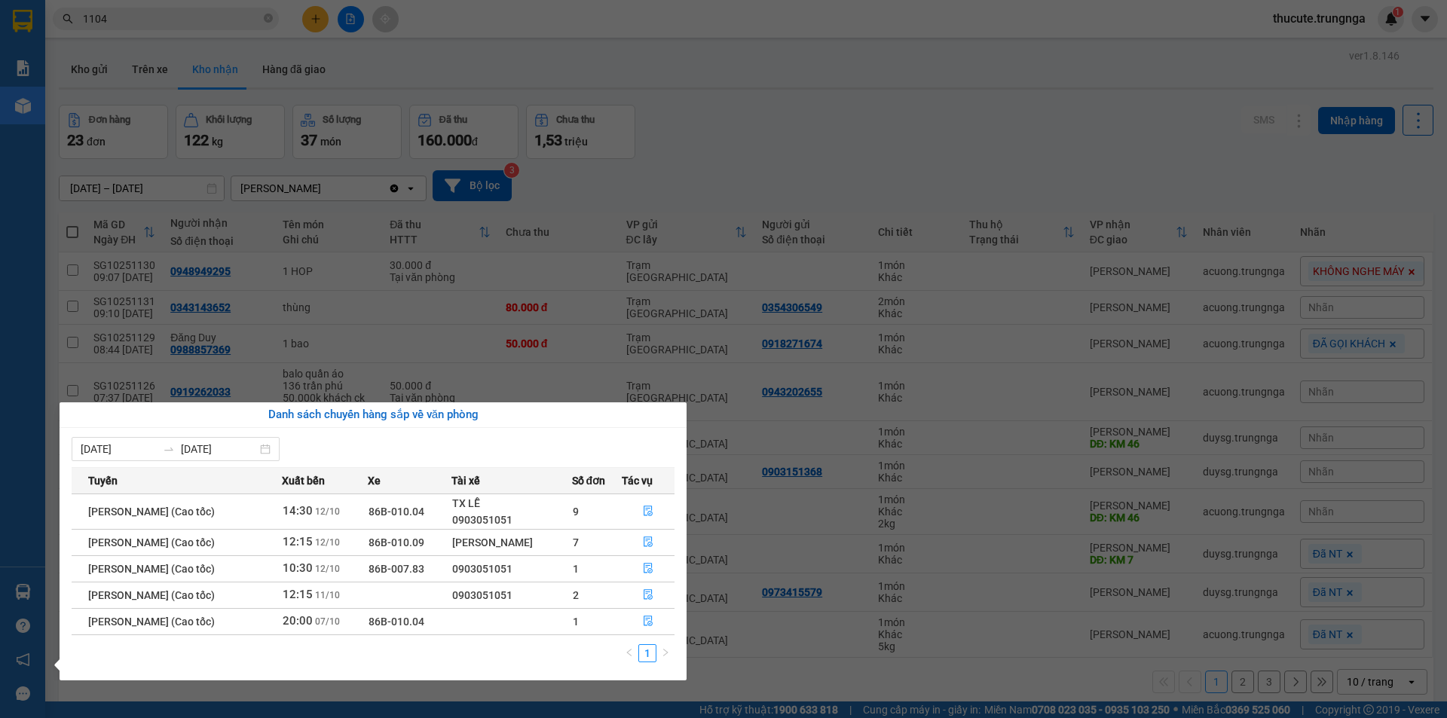
click at [181, 17] on section "Kết quả tìm kiếm ( 9 ) Bộ lọc Mã ĐH Trạng thái Món hàng Thu hộ Tổng cước Chưa c…" at bounding box center [723, 359] width 1447 height 718
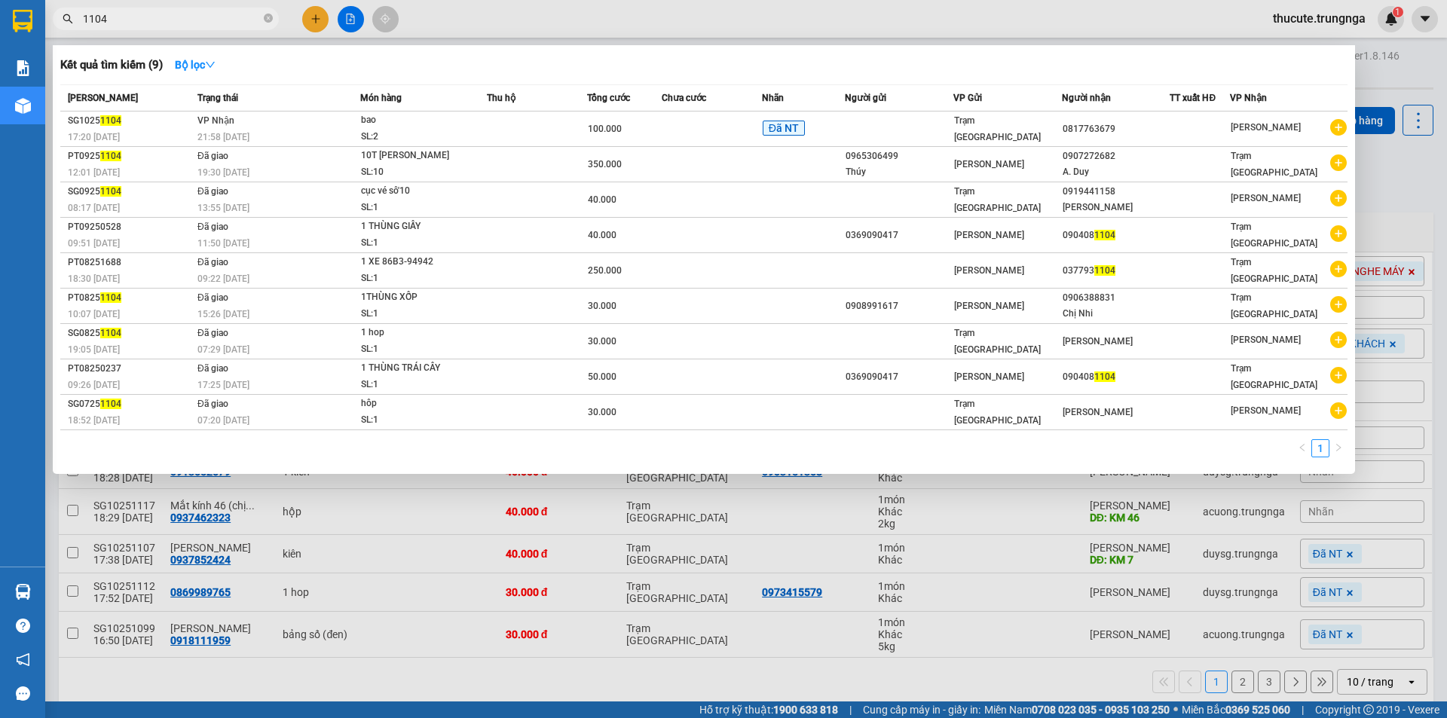
click at [158, 24] on input "1104" at bounding box center [172, 19] width 178 height 17
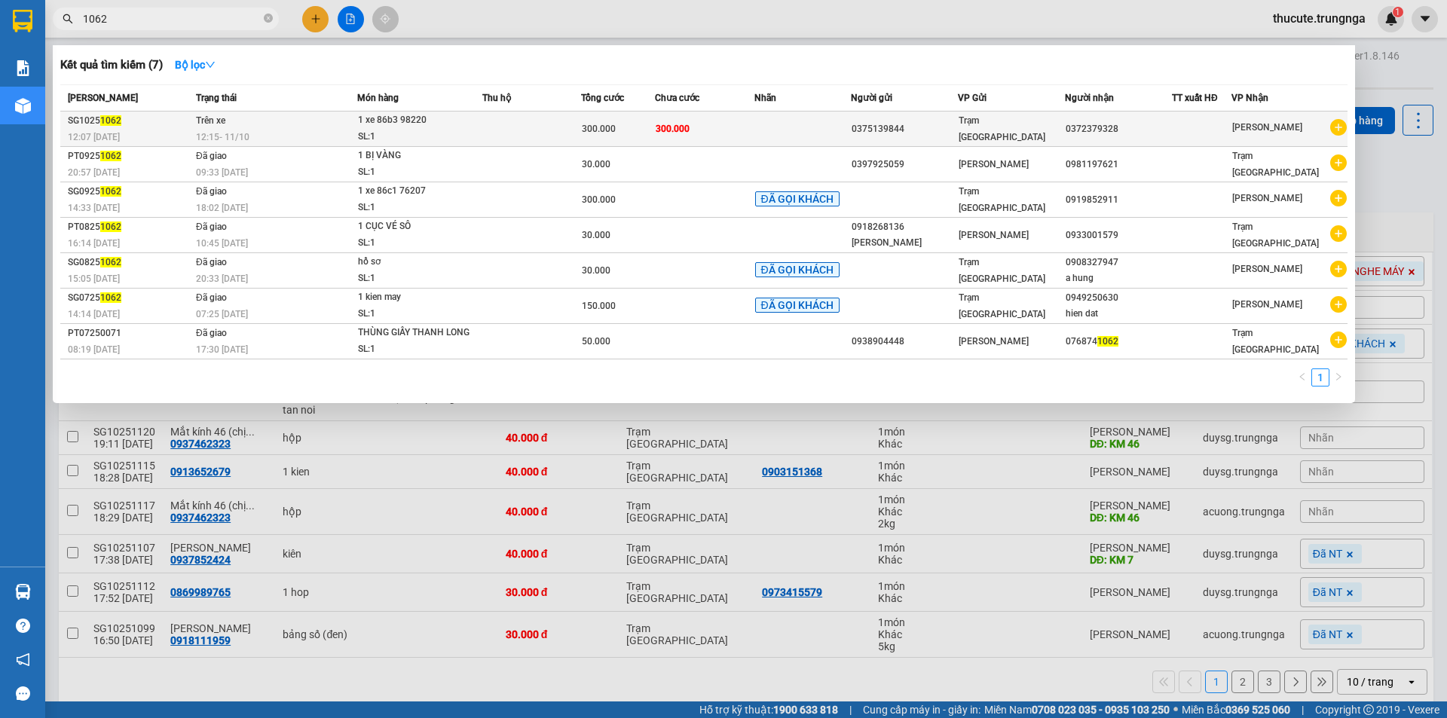
type input "1062"
click at [553, 127] on td at bounding box center [531, 129] width 99 height 35
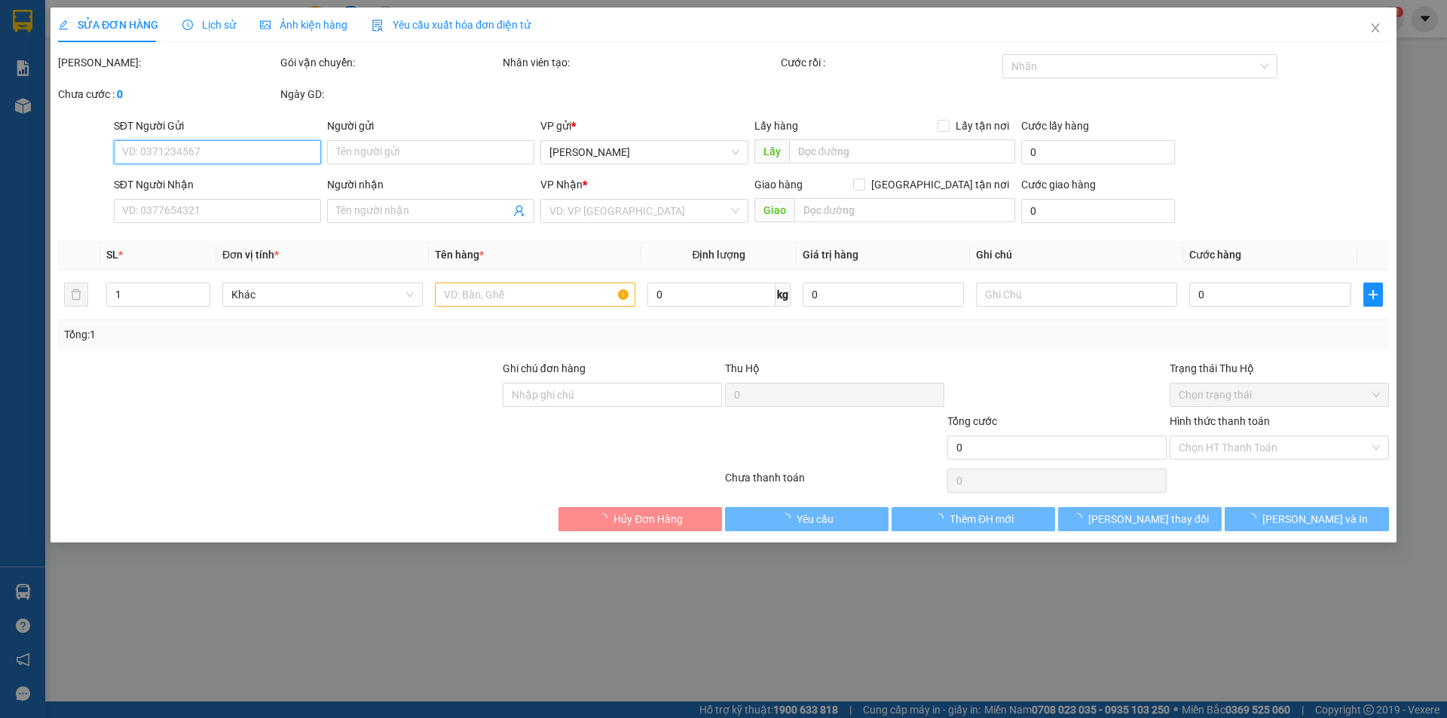
type input "0375139844"
type input "0372379328"
type input "300.000"
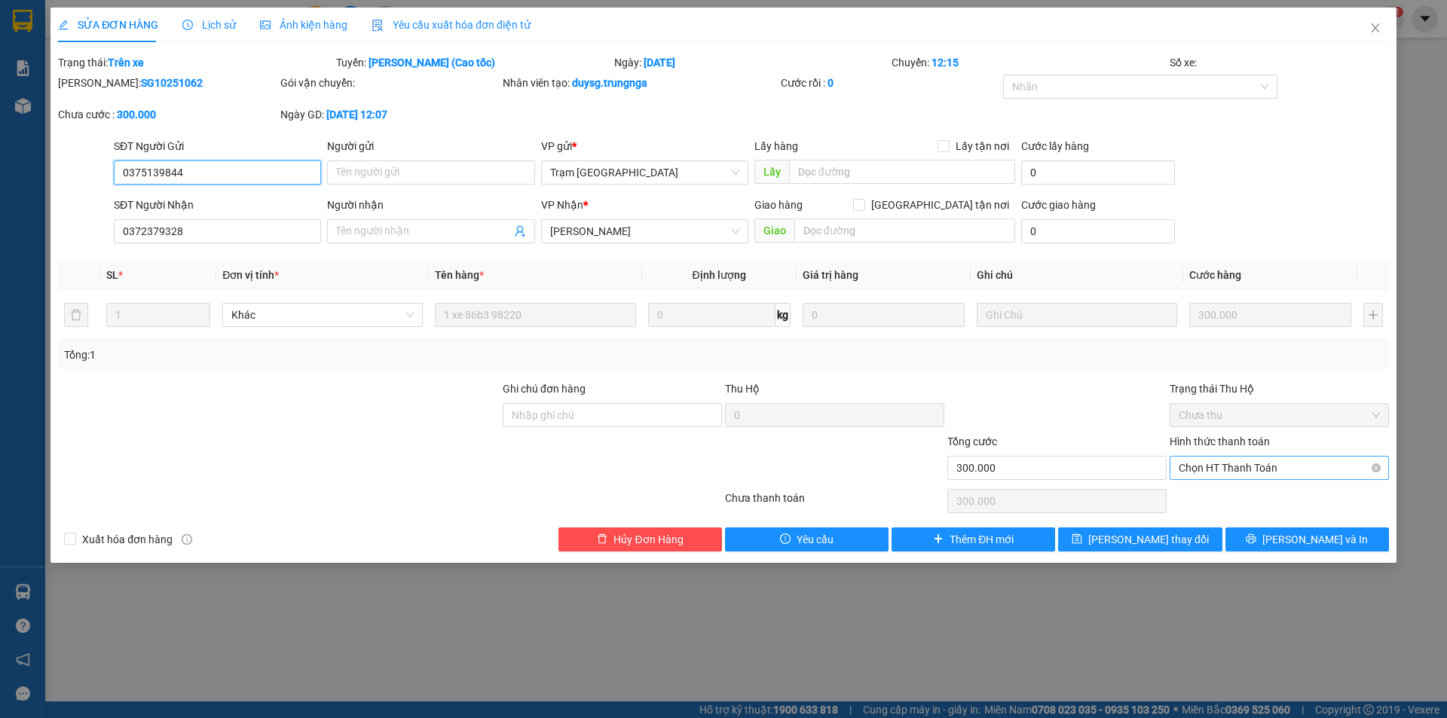
click at [1237, 460] on span "Chọn HT Thanh Toán" at bounding box center [1279, 468] width 201 height 23
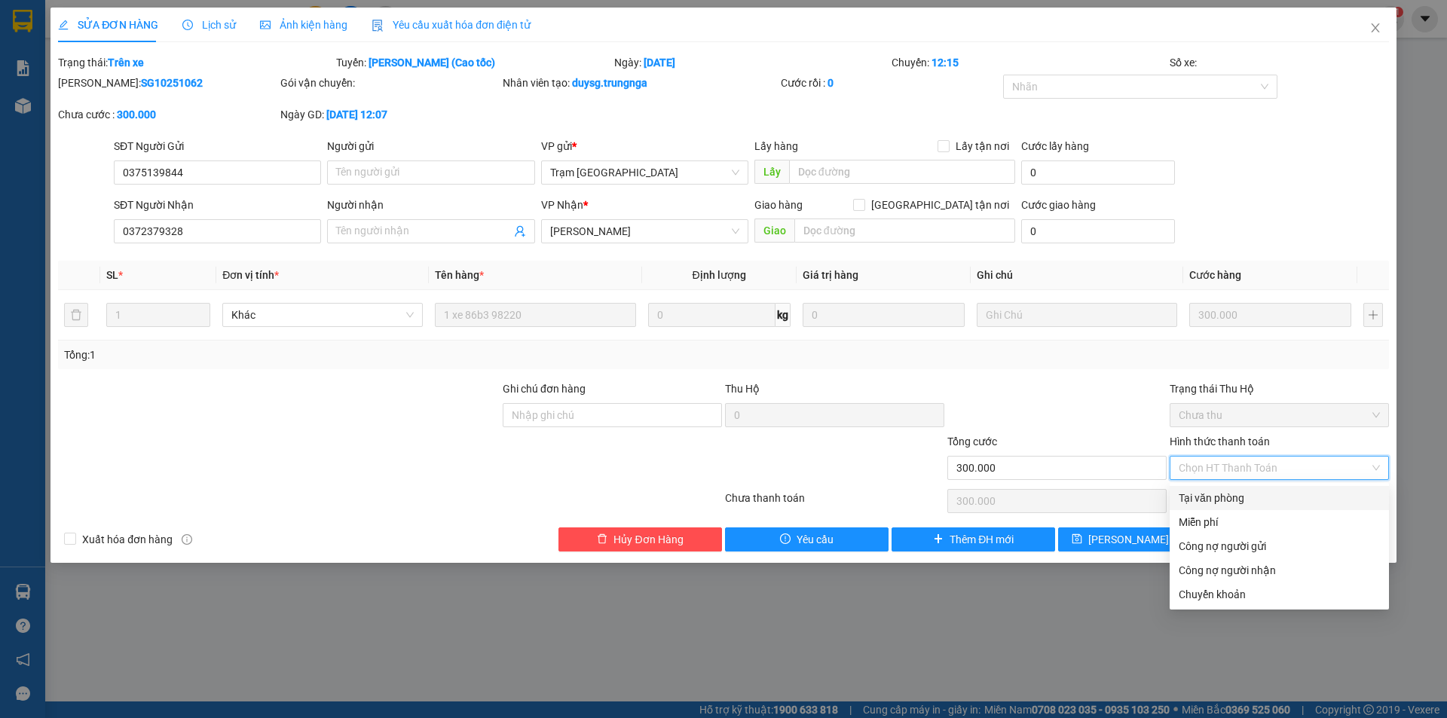
click at [1222, 503] on div "Tại văn phòng" at bounding box center [1279, 498] width 201 height 17
type input "0"
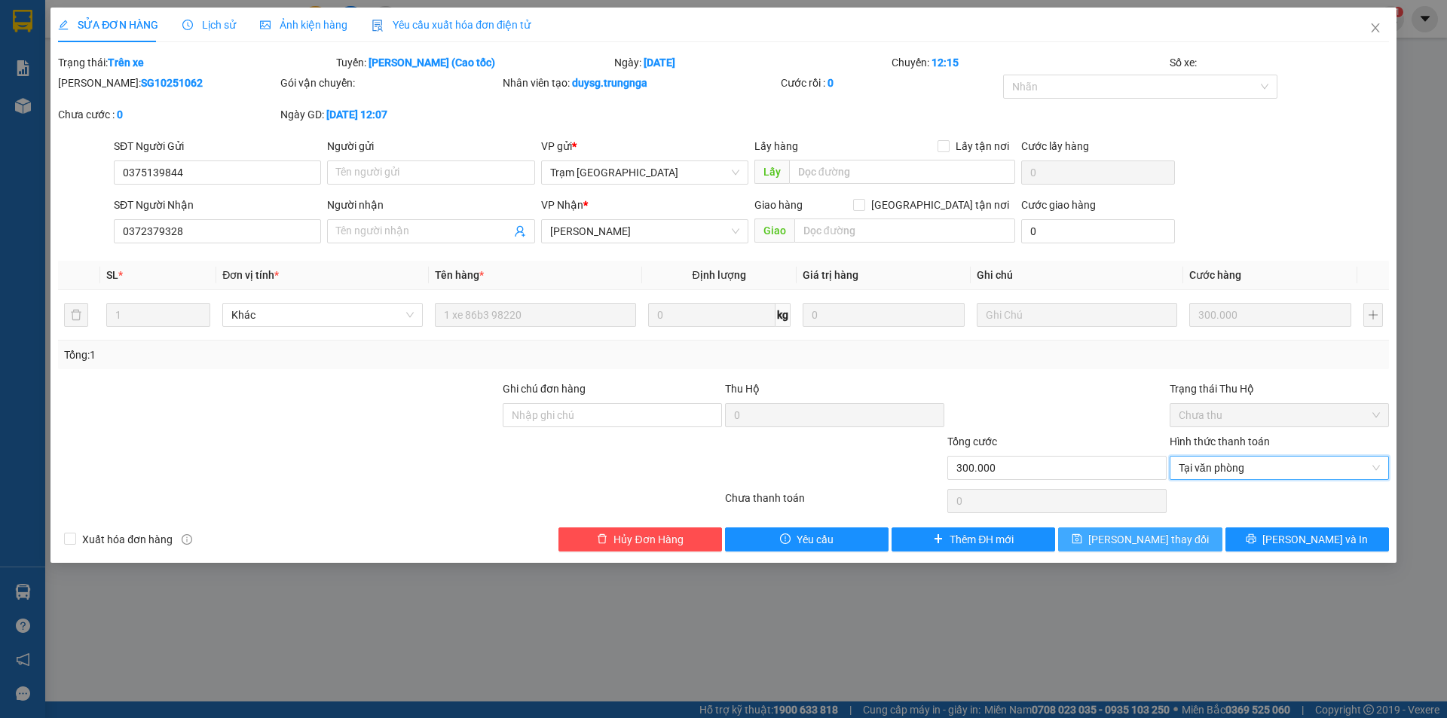
click at [1152, 549] on button "[PERSON_NAME] thay đổi" at bounding box center [1140, 540] width 164 height 24
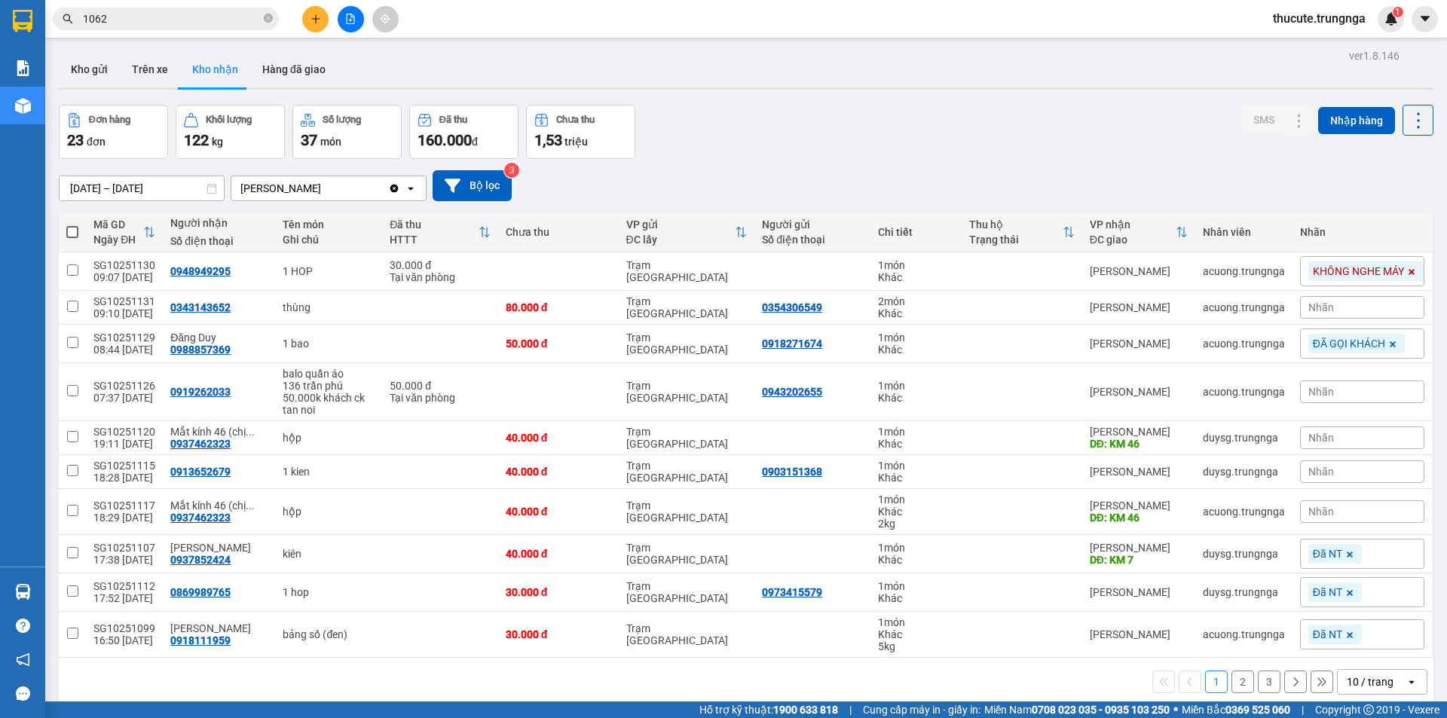
click at [137, 18] on input "1062" at bounding box center [172, 19] width 178 height 17
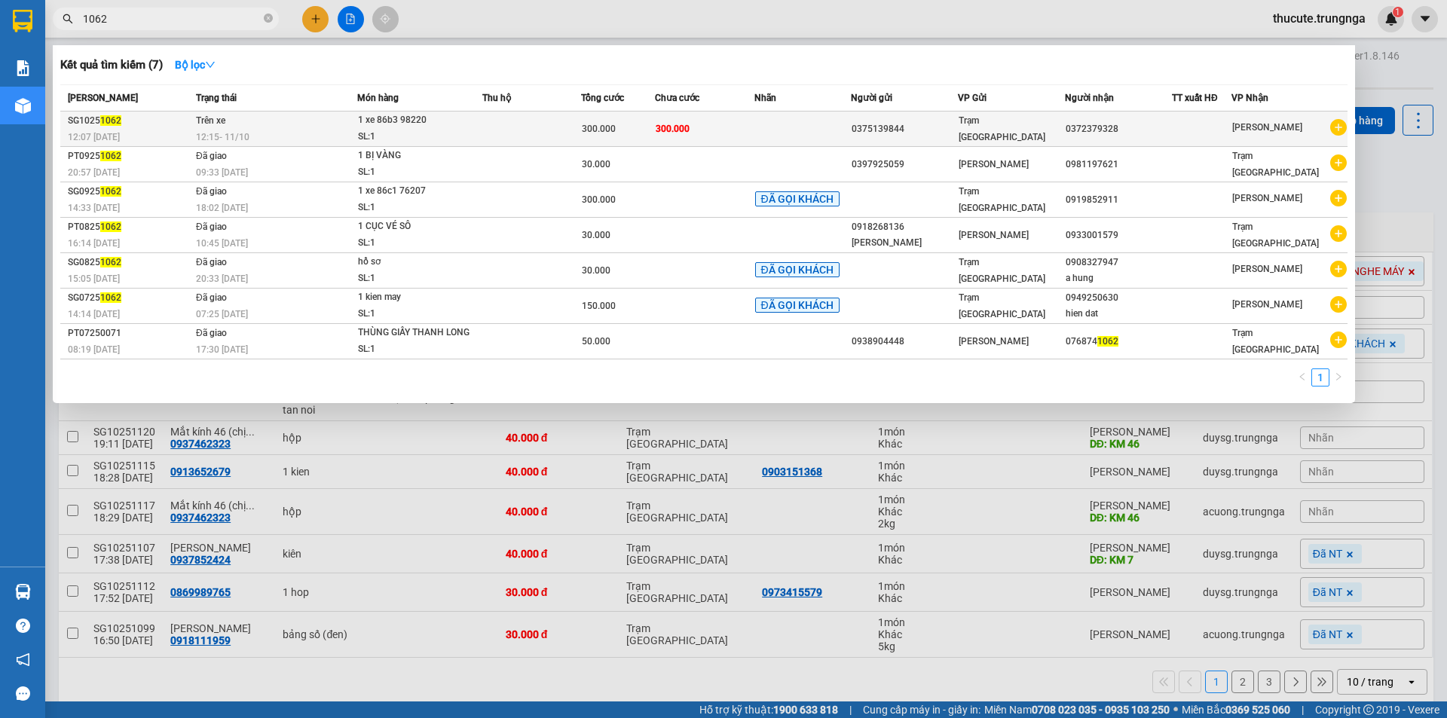
click at [326, 144] on div "12:15 [DATE]" at bounding box center [276, 137] width 161 height 17
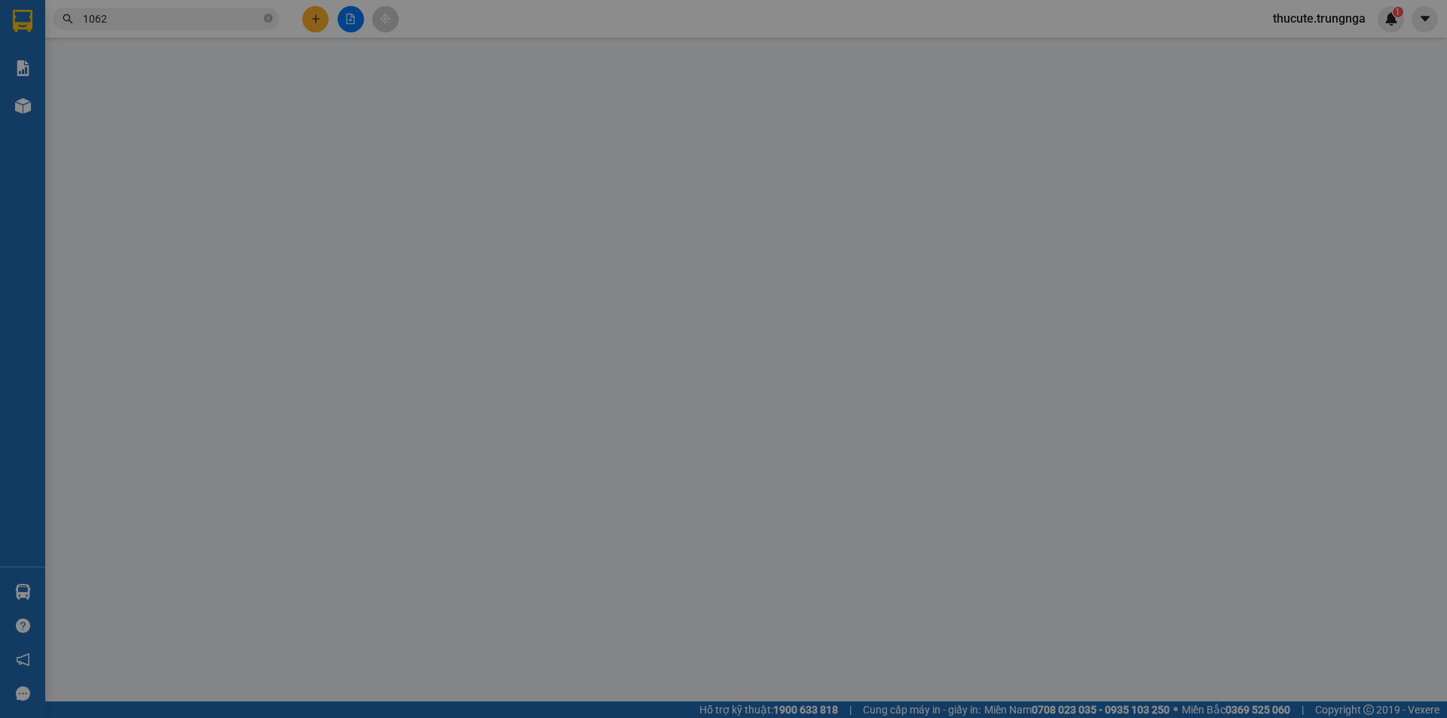
type input "0375139844"
type input "0372379328"
type input "300.000"
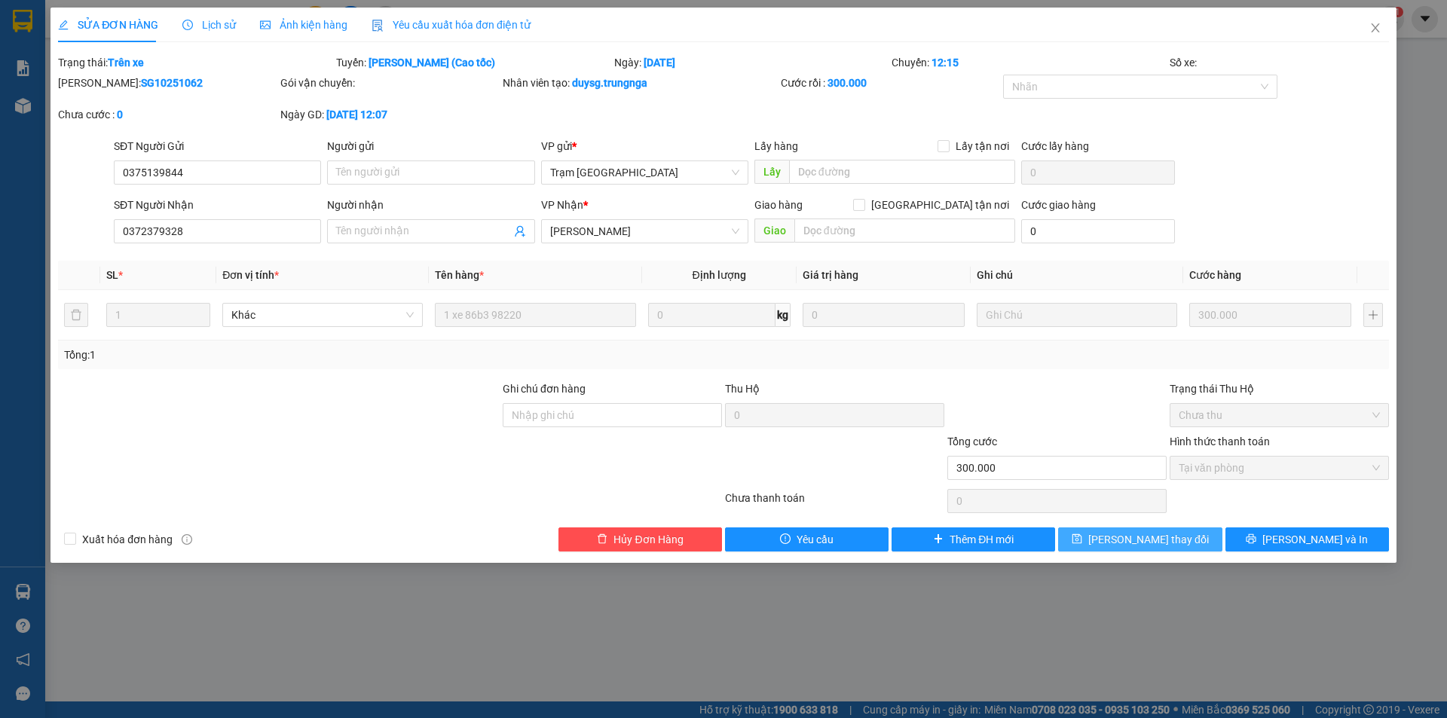
click at [1176, 547] on span "[PERSON_NAME] thay đổi" at bounding box center [1149, 539] width 121 height 17
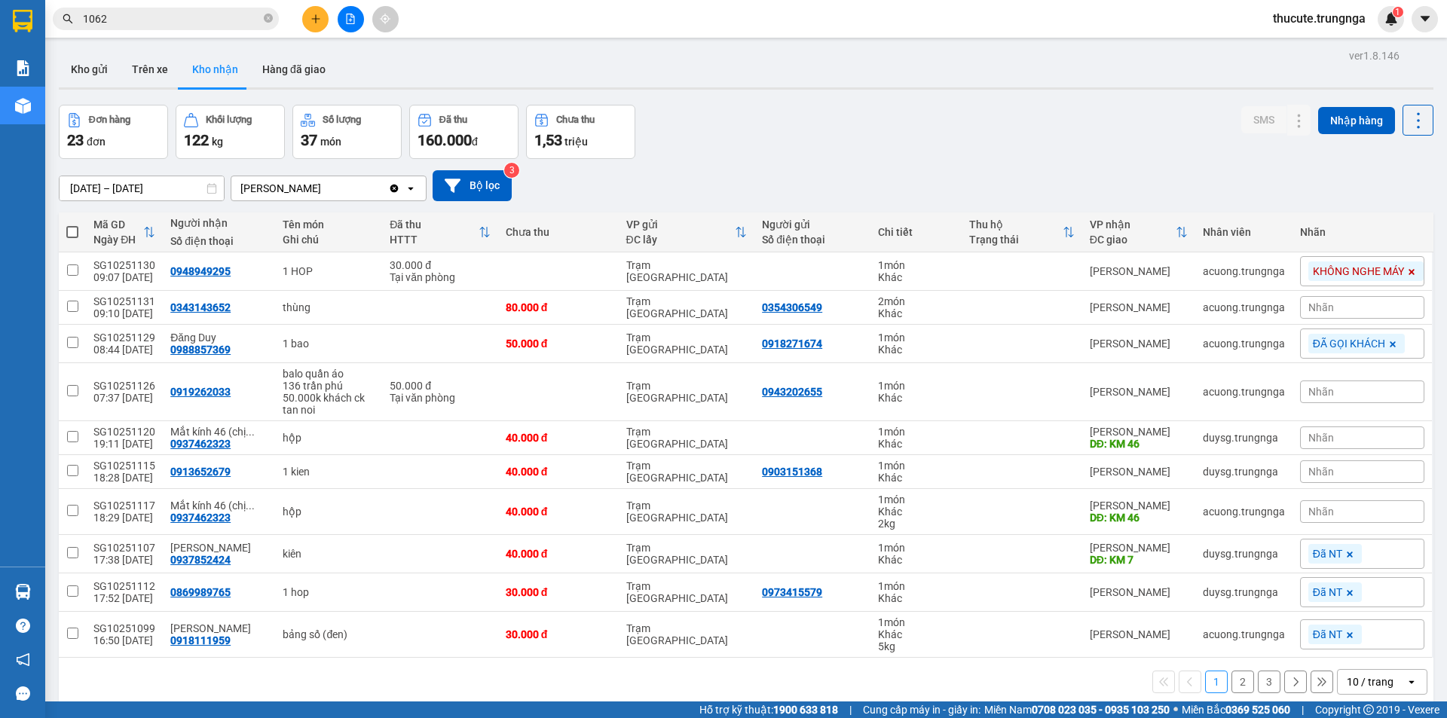
click at [204, 7] on div "Kết quả tìm kiếm ( 7 ) Bộ lọc Mã ĐH Trạng thái Món hàng Thu hộ Tổng cước Chưa c…" at bounding box center [147, 19] width 294 height 26
click at [204, 18] on input "1062" at bounding box center [172, 19] width 178 height 17
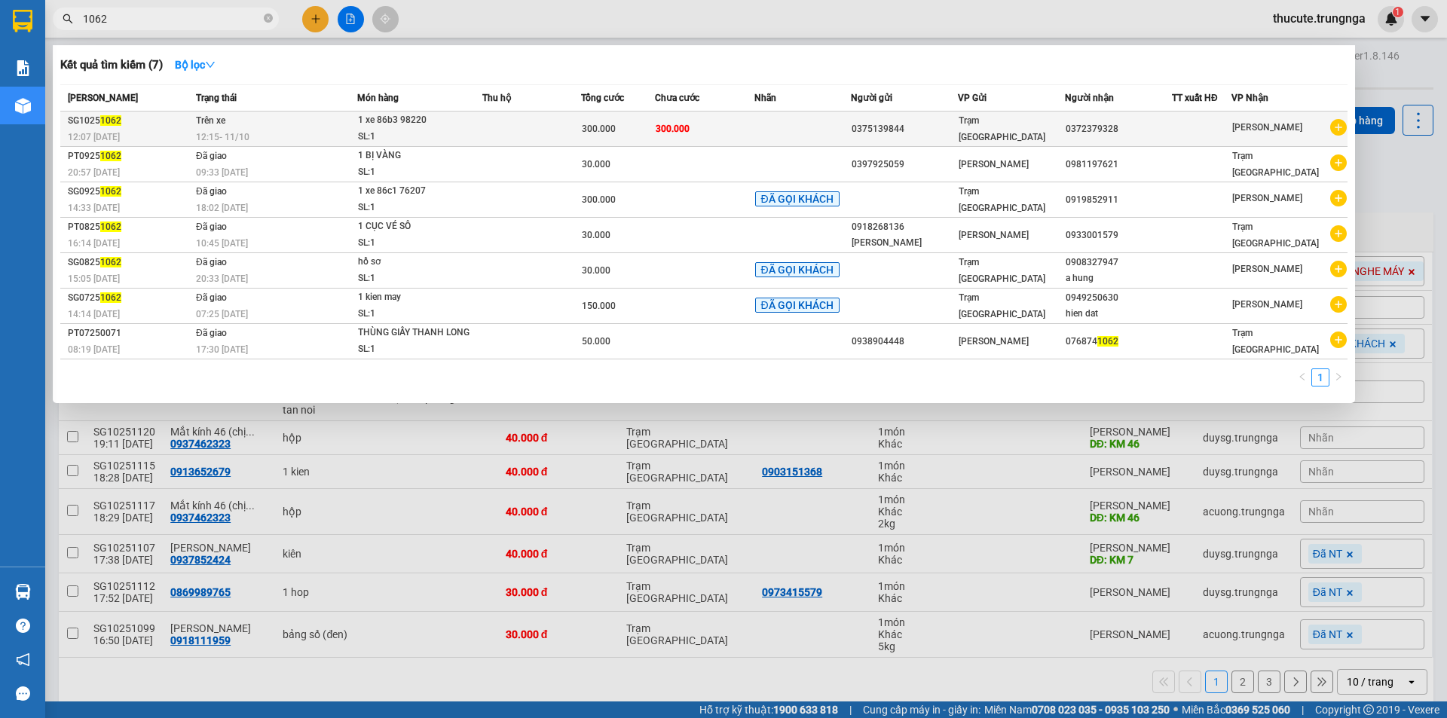
click at [296, 129] on div "12:15 [DATE]" at bounding box center [276, 137] width 161 height 17
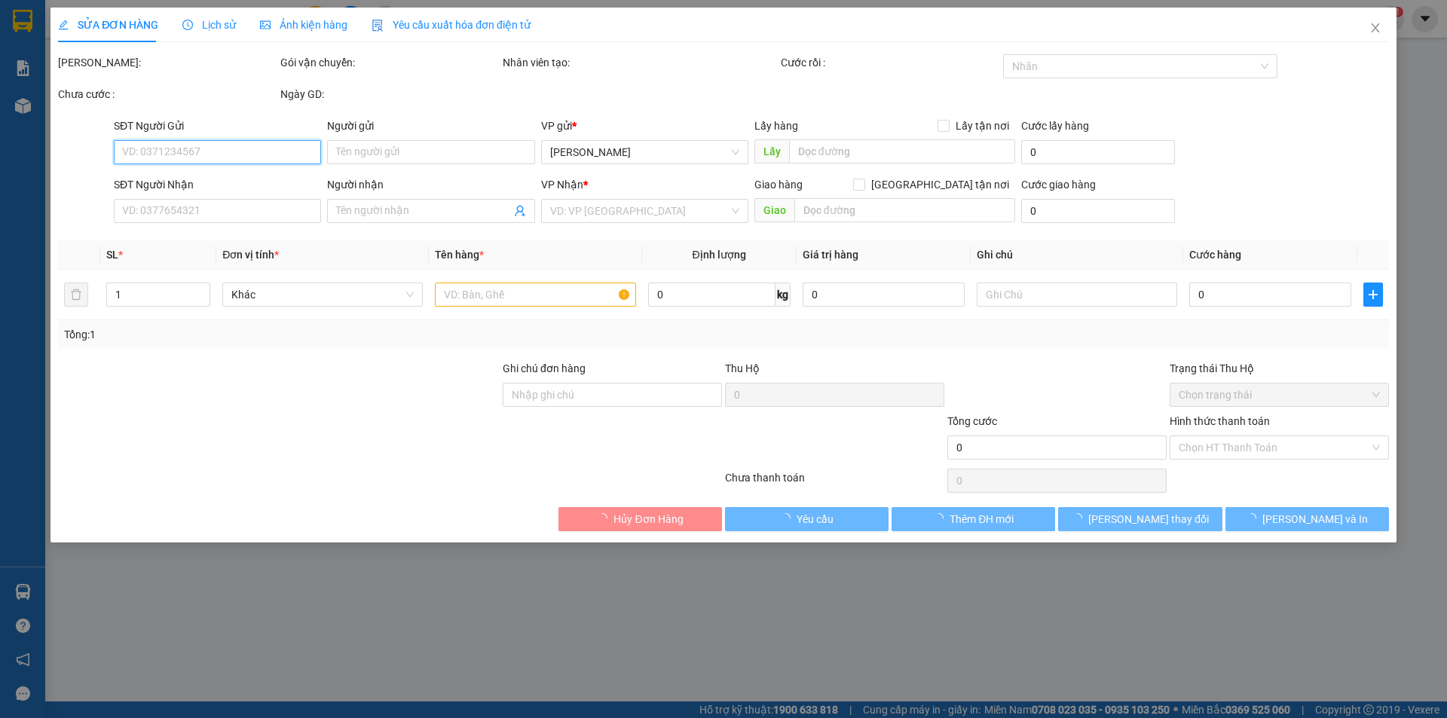
type input "0375139844"
type input "0372379328"
type input "300.000"
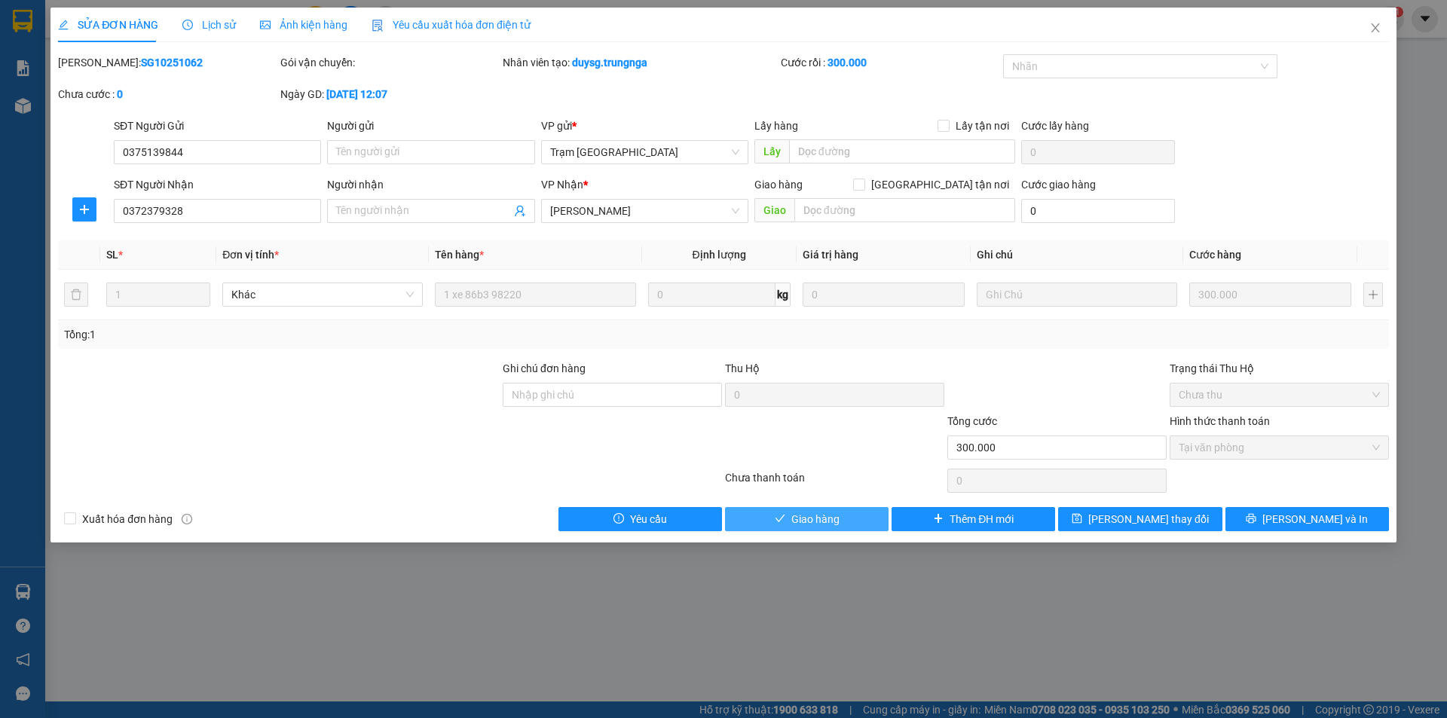
click at [838, 528] on button "Giao hàng" at bounding box center [807, 519] width 164 height 24
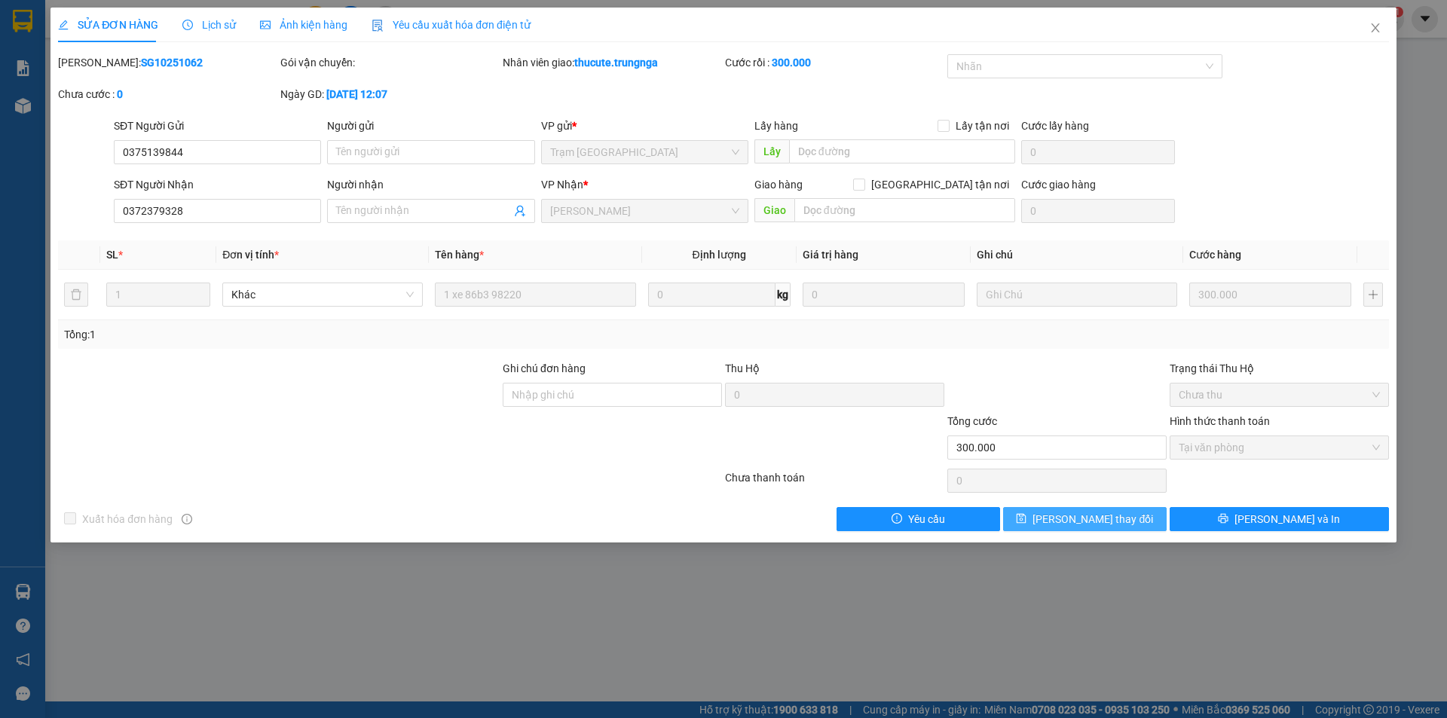
click at [1115, 525] on span "[PERSON_NAME] thay đổi" at bounding box center [1093, 519] width 121 height 17
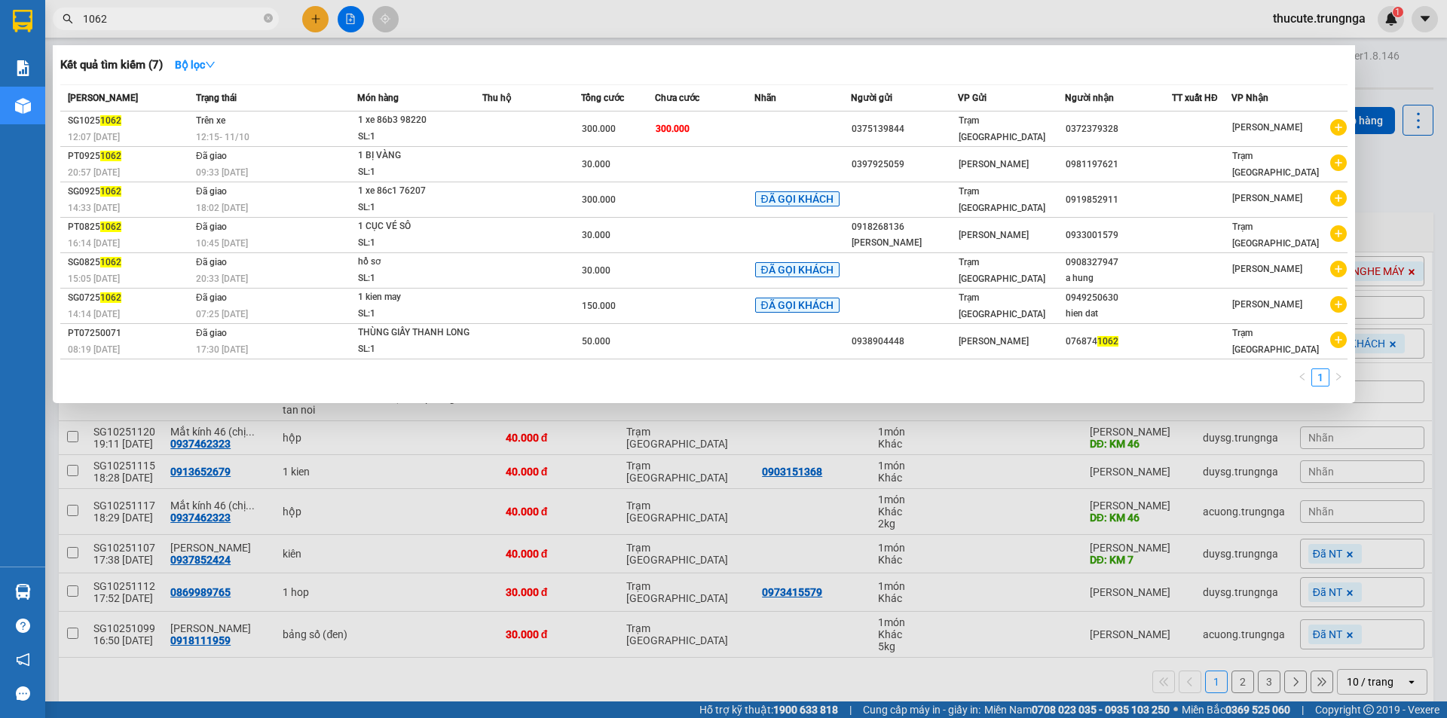
click at [134, 23] on input "1062" at bounding box center [172, 19] width 178 height 17
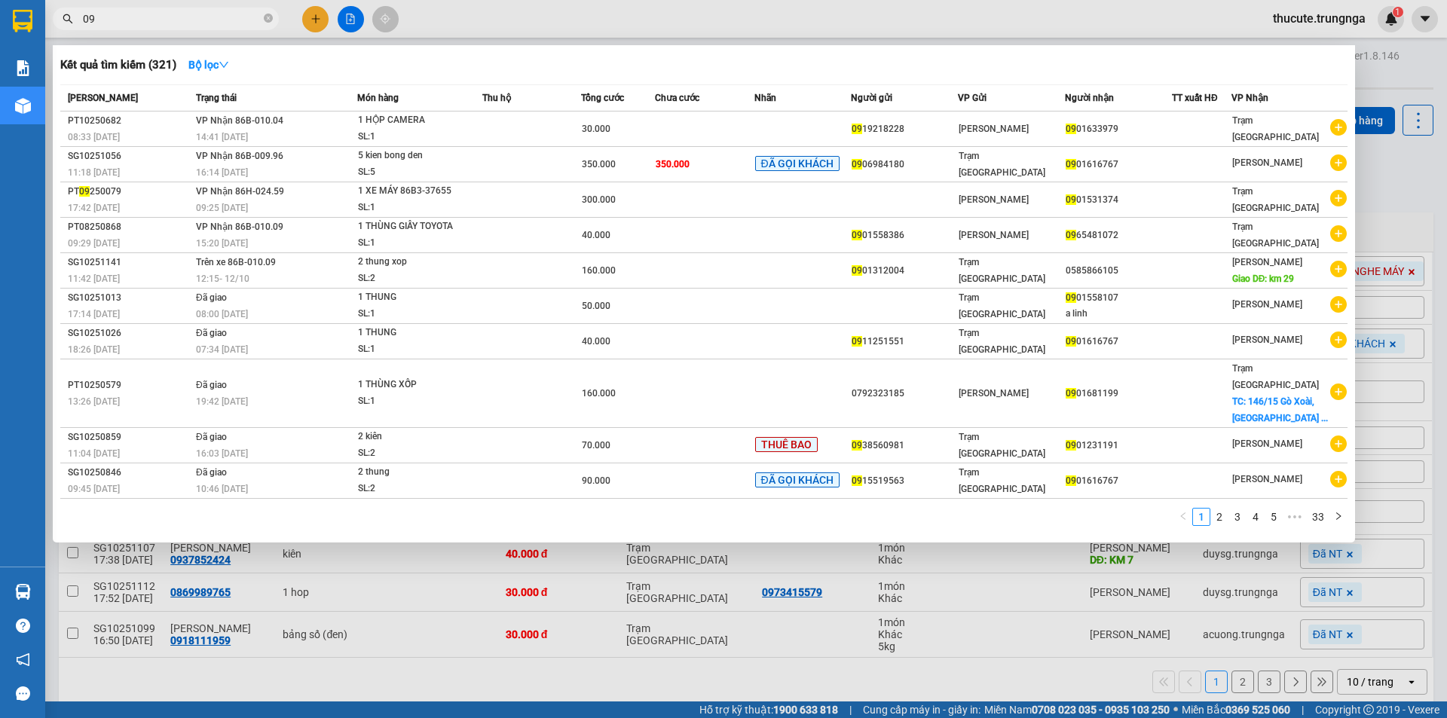
type input "0"
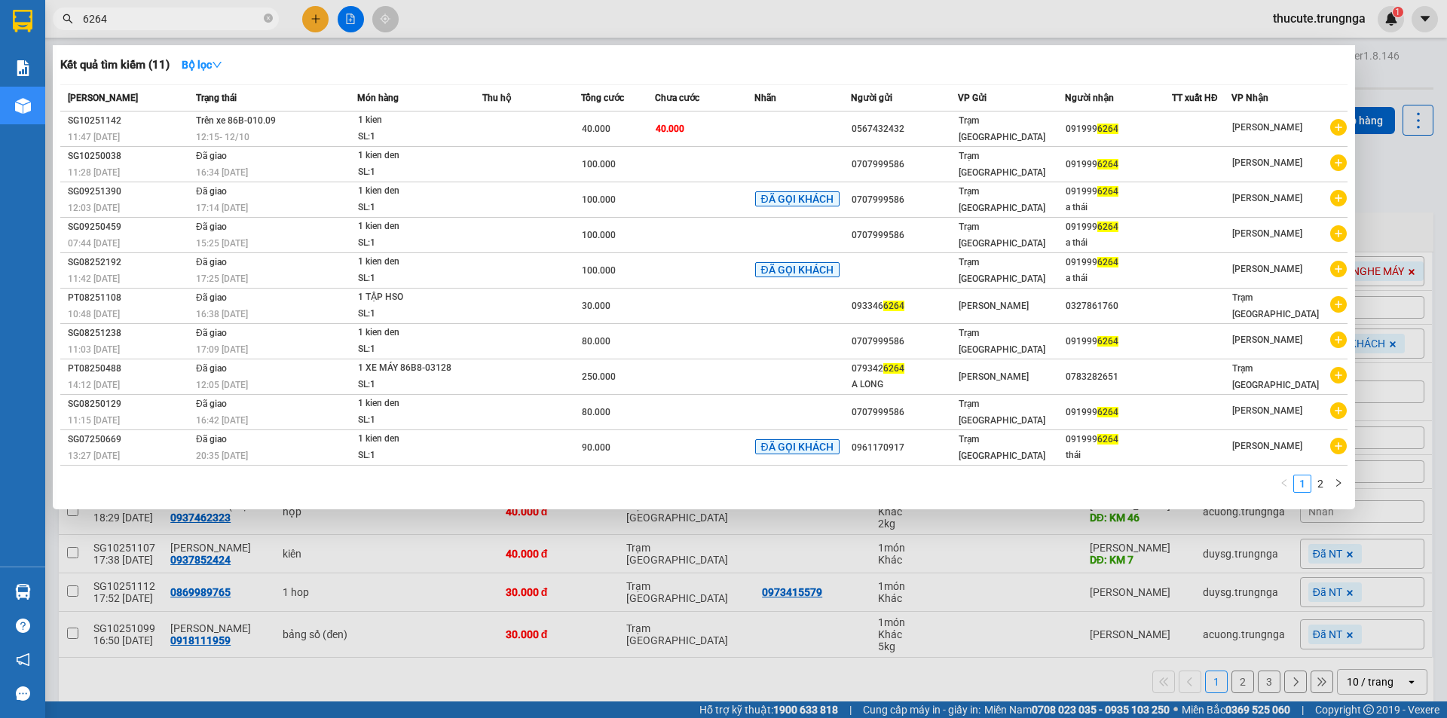
click at [240, 23] on input "6264" at bounding box center [172, 19] width 178 height 17
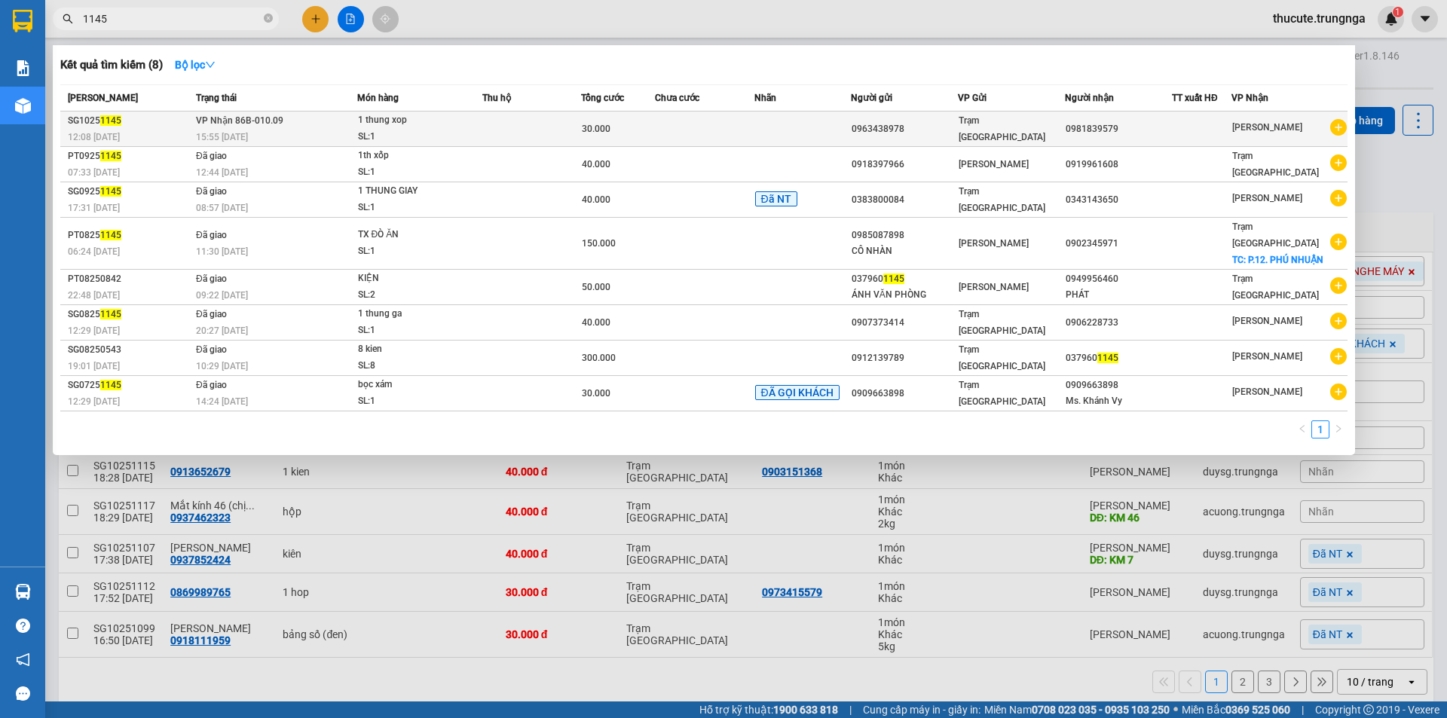
type input "1145"
click at [363, 127] on div "1 thung xop" at bounding box center [414, 120] width 113 height 17
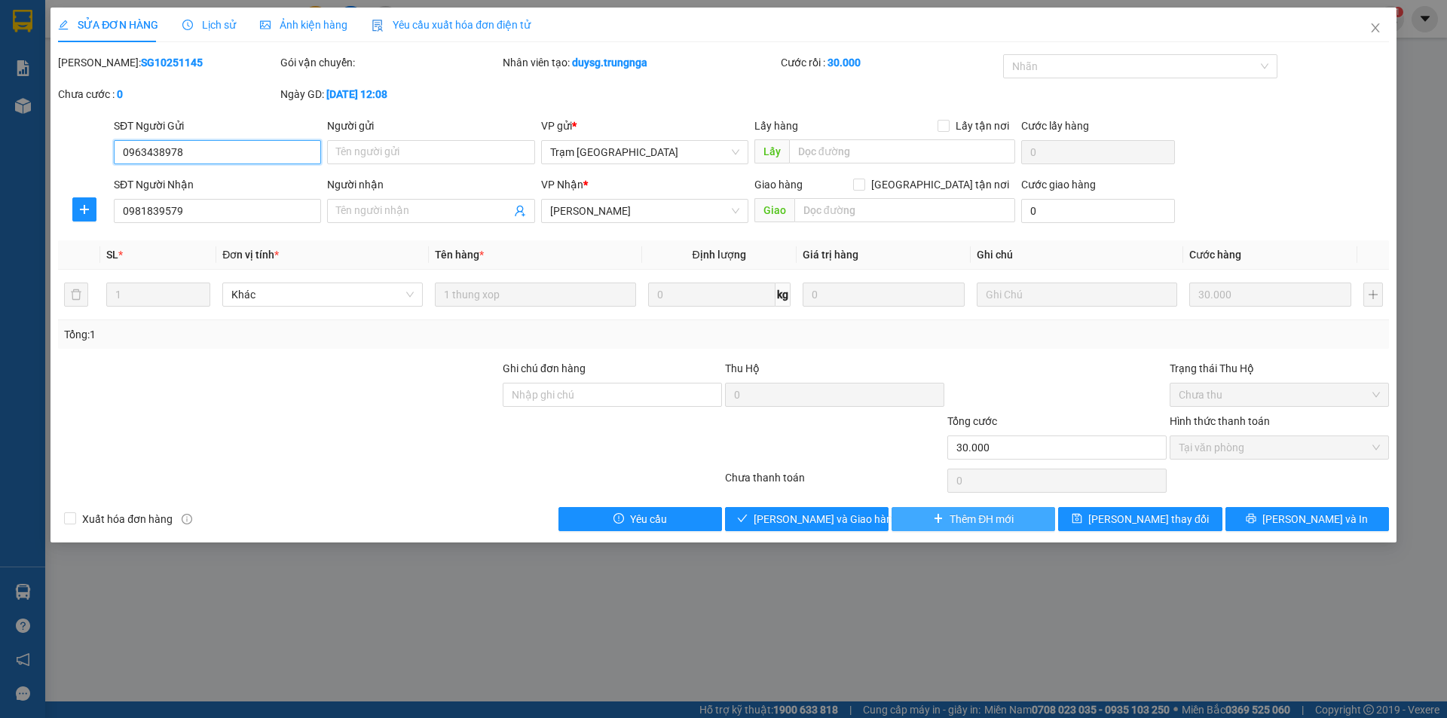
type input "0963438978"
type input "0981839579"
type input "30.000"
click at [853, 524] on button "Giao hàng" at bounding box center [807, 519] width 164 height 24
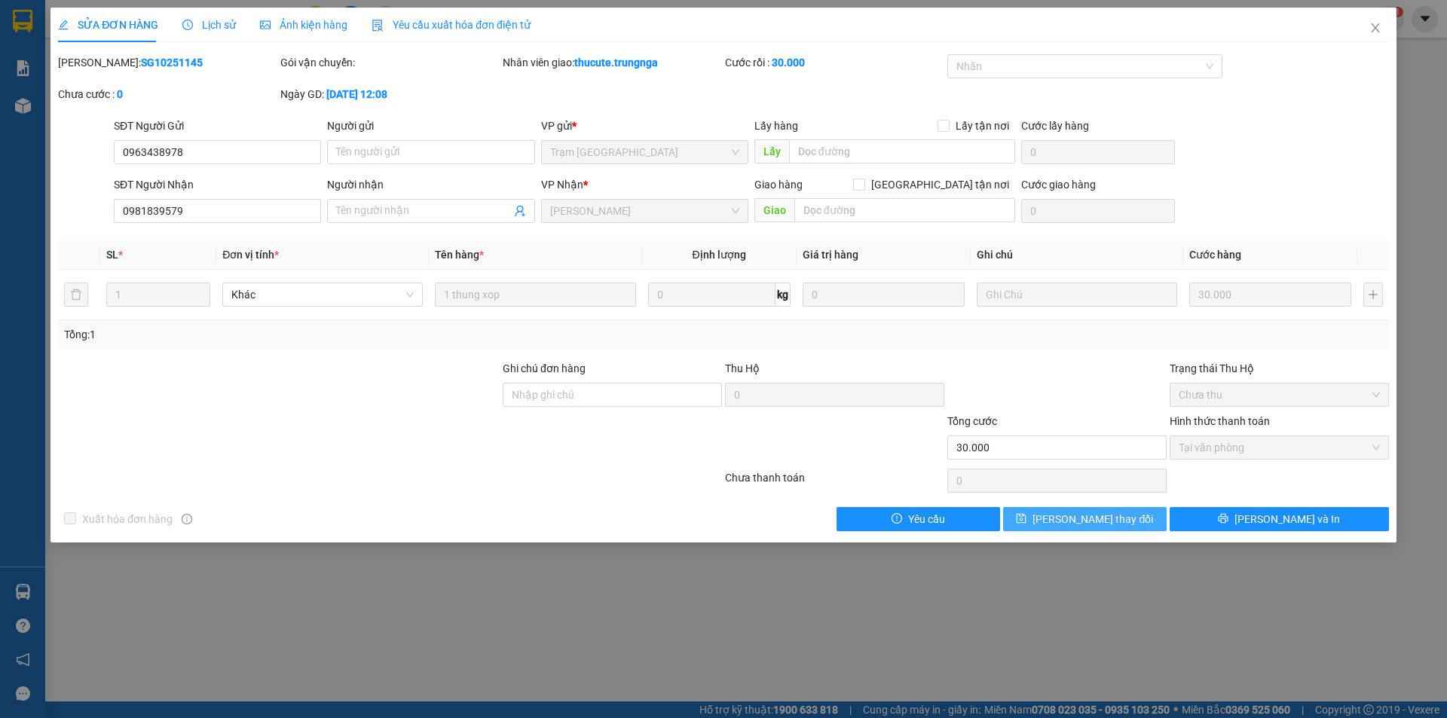
click at [1101, 526] on span "[PERSON_NAME] thay đổi" at bounding box center [1093, 519] width 121 height 17
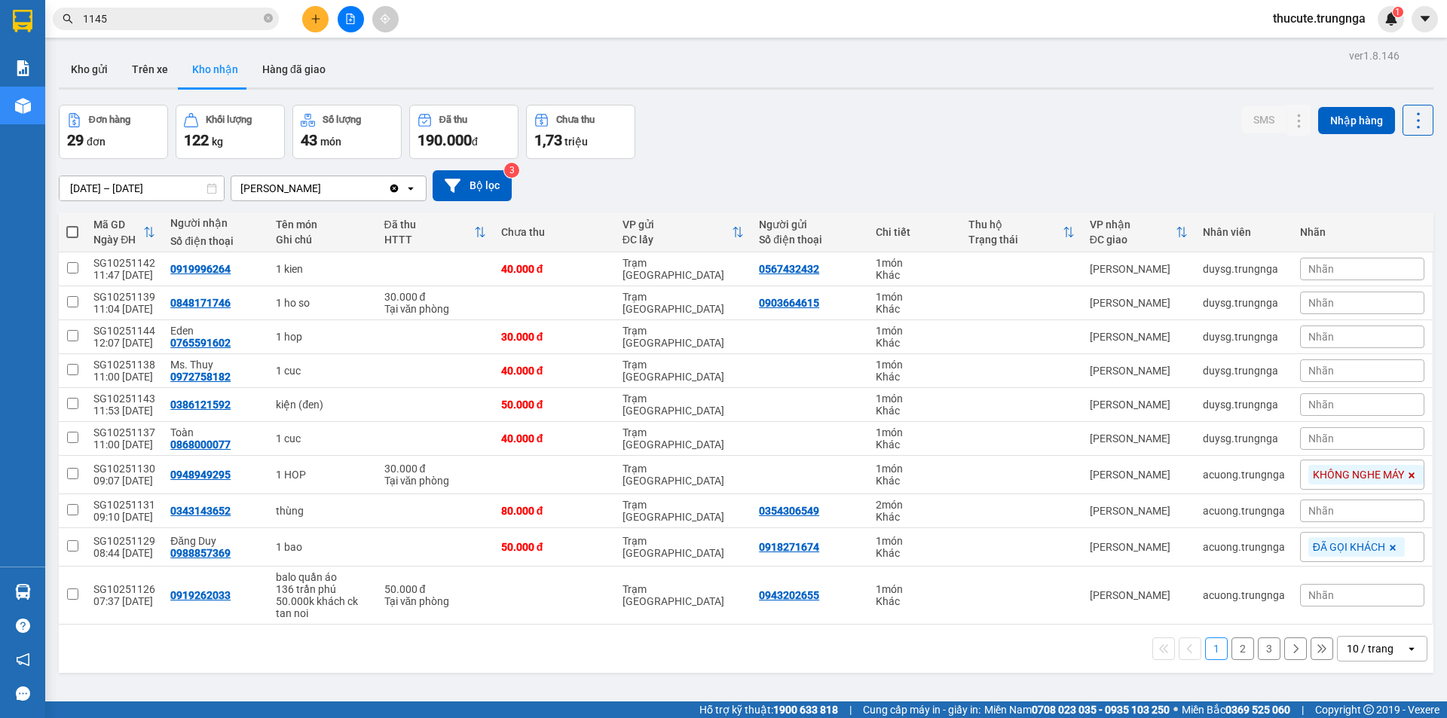
drag, startPoint x: 259, startPoint y: 717, endPoint x: 257, endPoint y: 727, distance: 10.1
click at [257, 718] on html "Kết quả tìm kiếm ( 8 ) Bộ lọc Mã ĐH Trạng thái Món hàng Thu hộ Tổng cước Chưa c…" at bounding box center [723, 359] width 1447 height 718
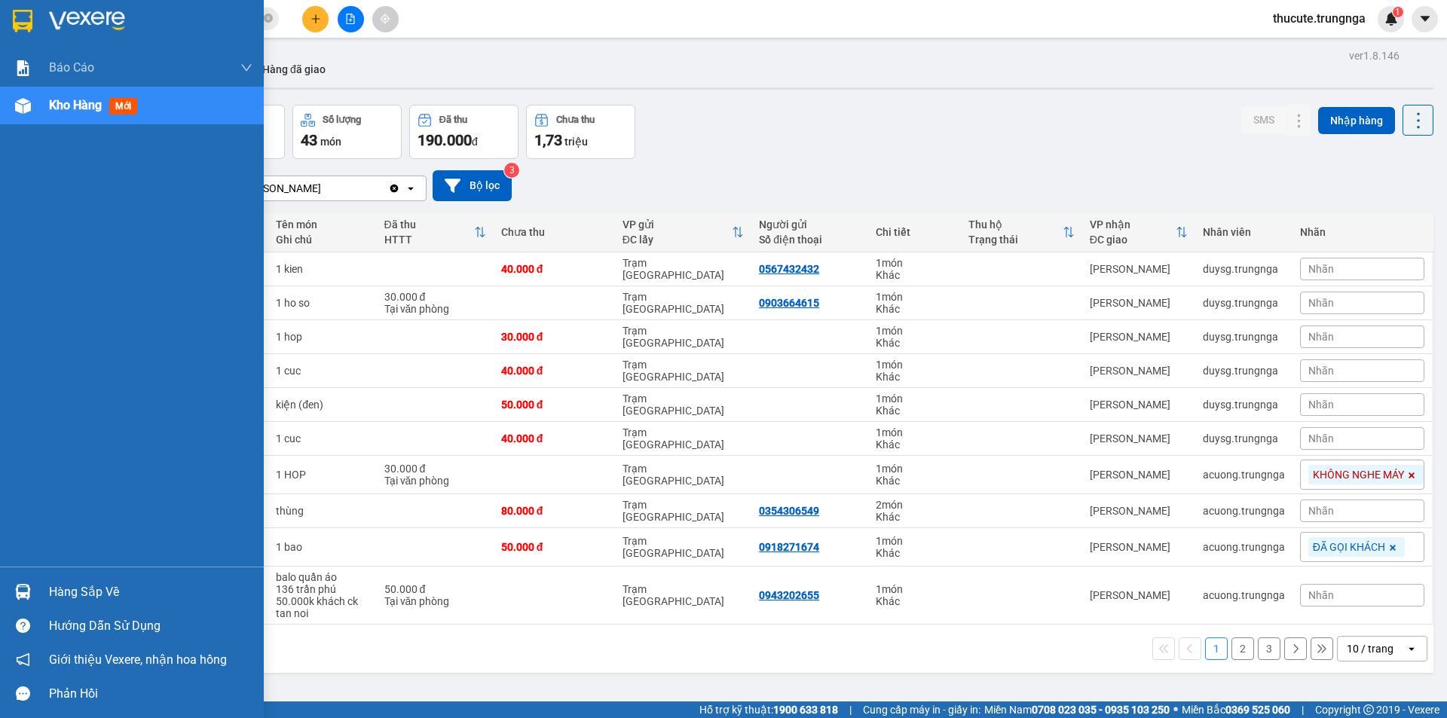
click at [67, 603] on div "Hàng sắp về" at bounding box center [151, 592] width 204 height 23
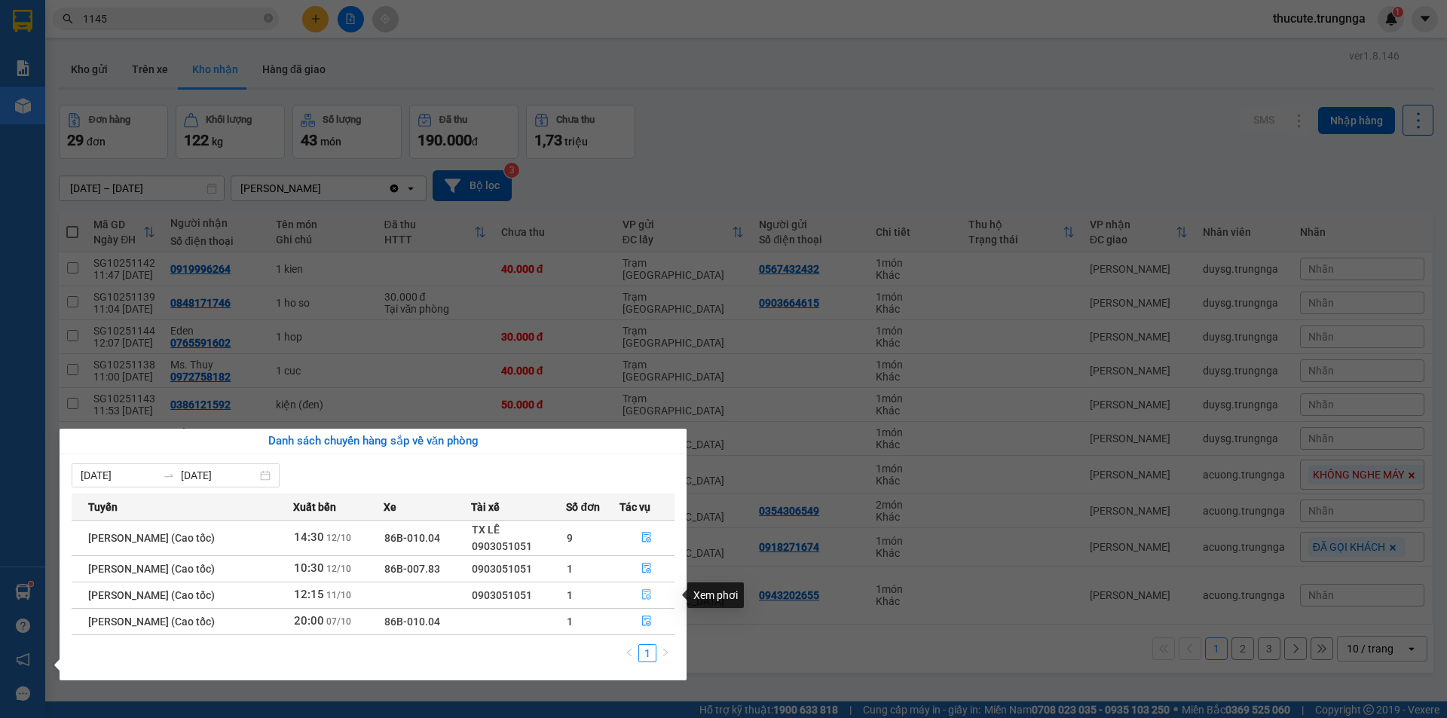
click at [649, 597] on icon "file-done" at bounding box center [647, 595] width 9 height 11
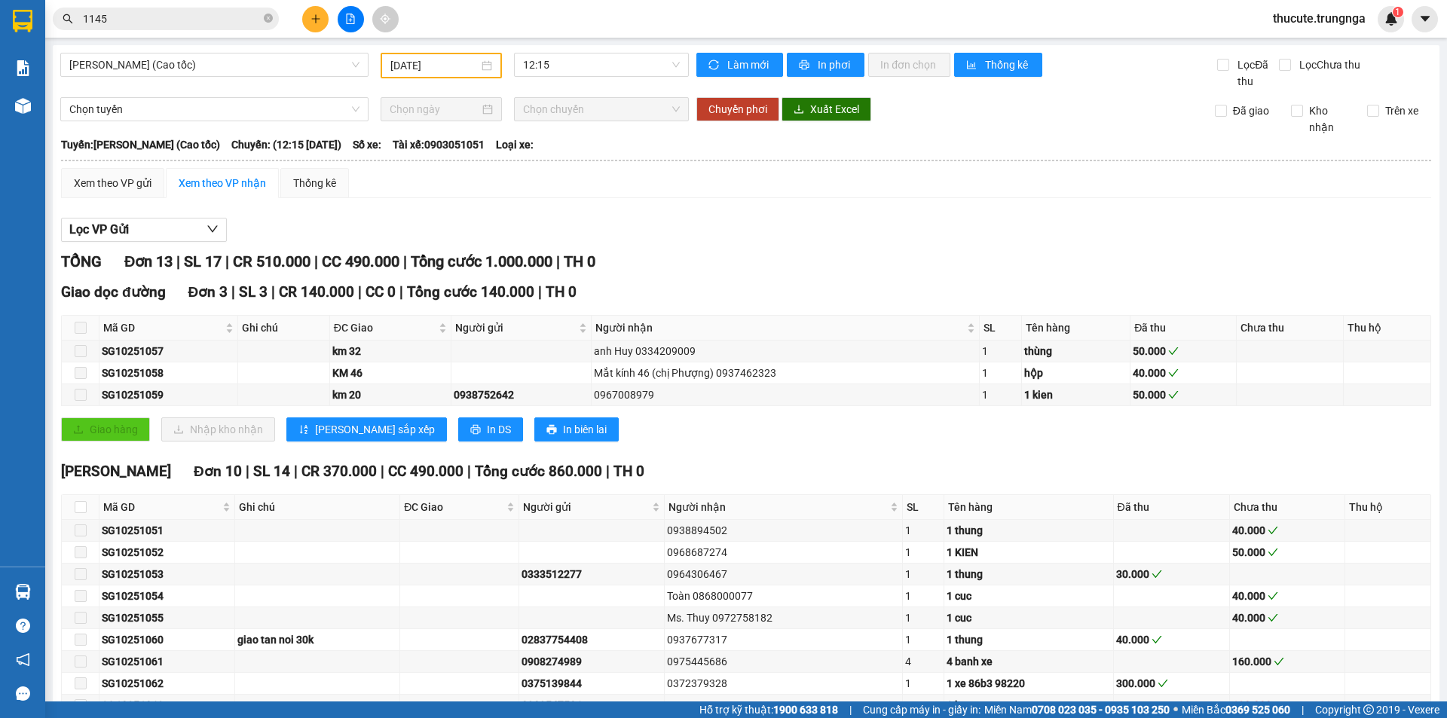
click at [84, 330] on span at bounding box center [81, 328] width 12 height 12
click at [83, 396] on span at bounding box center [81, 395] width 12 height 12
click at [80, 371] on span at bounding box center [81, 373] width 12 height 12
click at [75, 327] on span at bounding box center [81, 328] width 12 height 12
click at [478, 59] on div "[DATE]" at bounding box center [442, 65] width 102 height 17
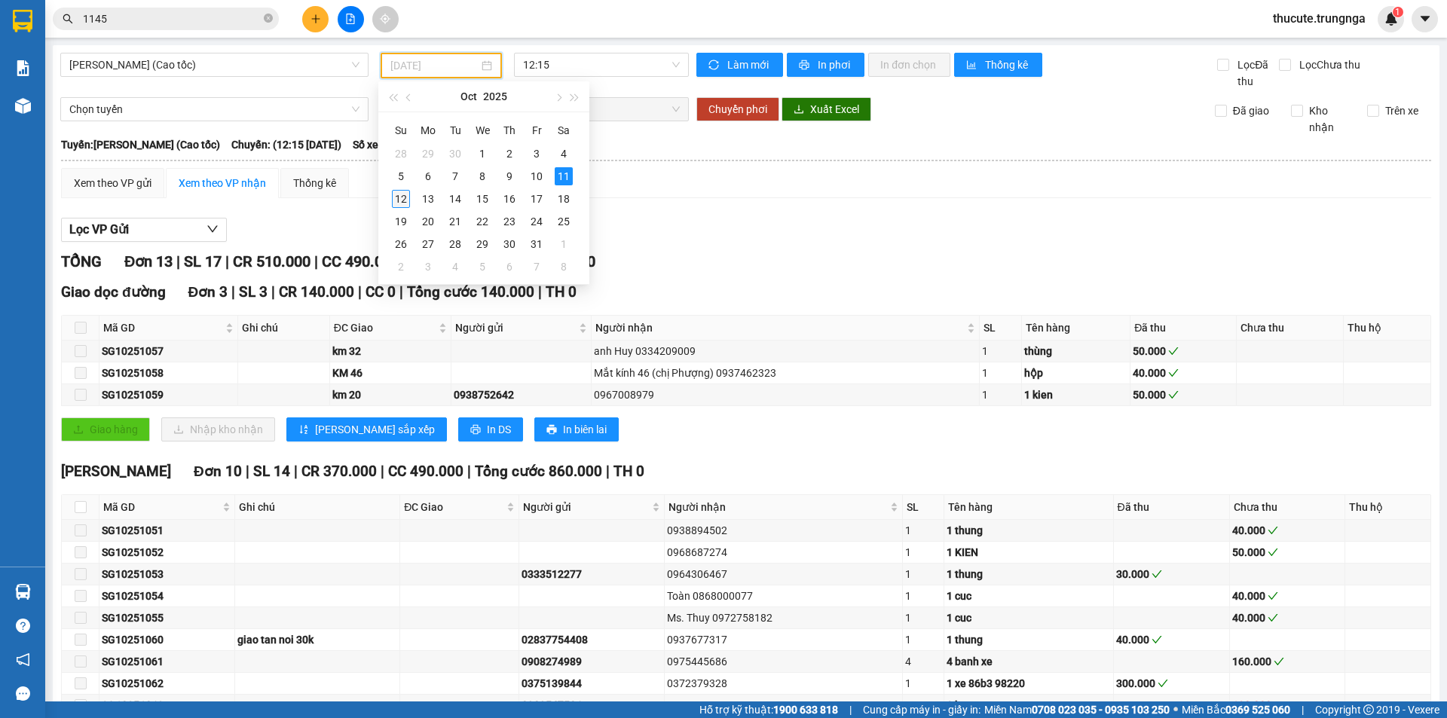
click at [400, 201] on div "12" at bounding box center [401, 199] width 18 height 18
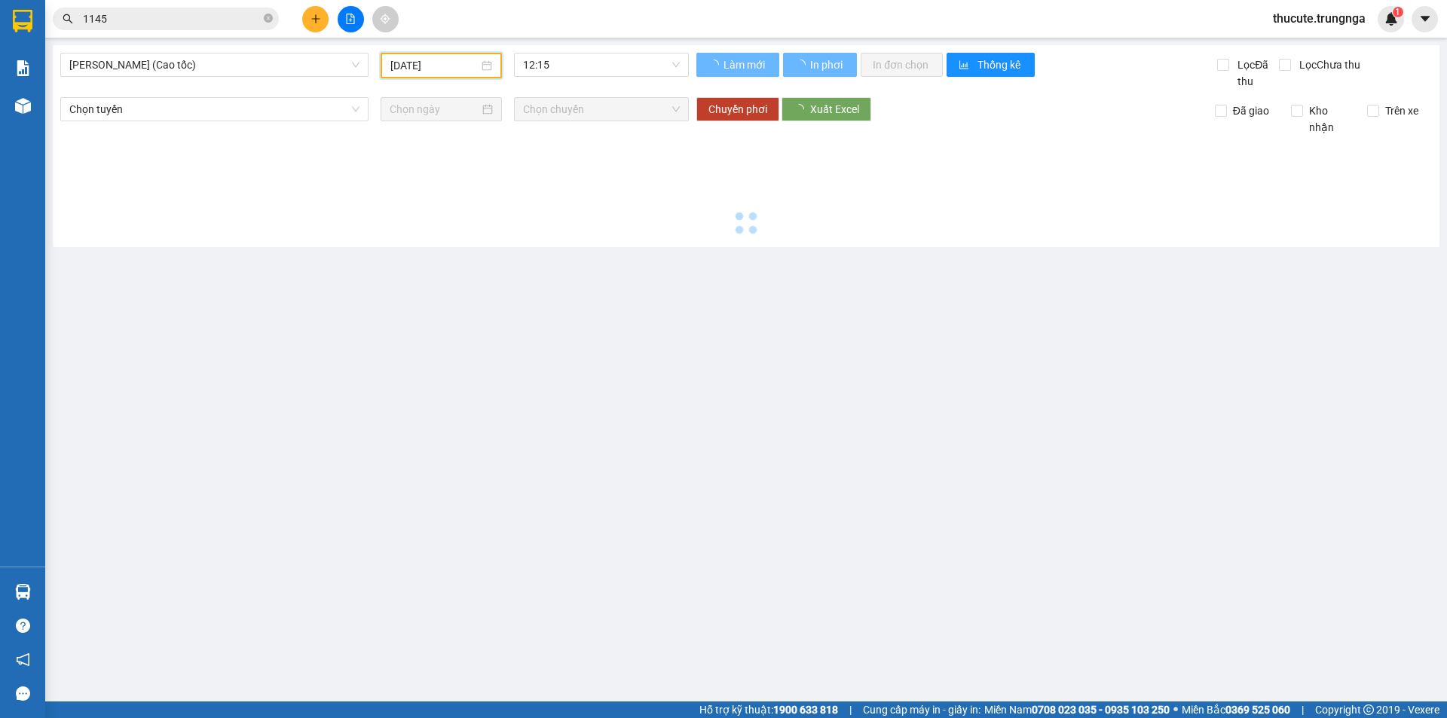
type input "[DATE]"
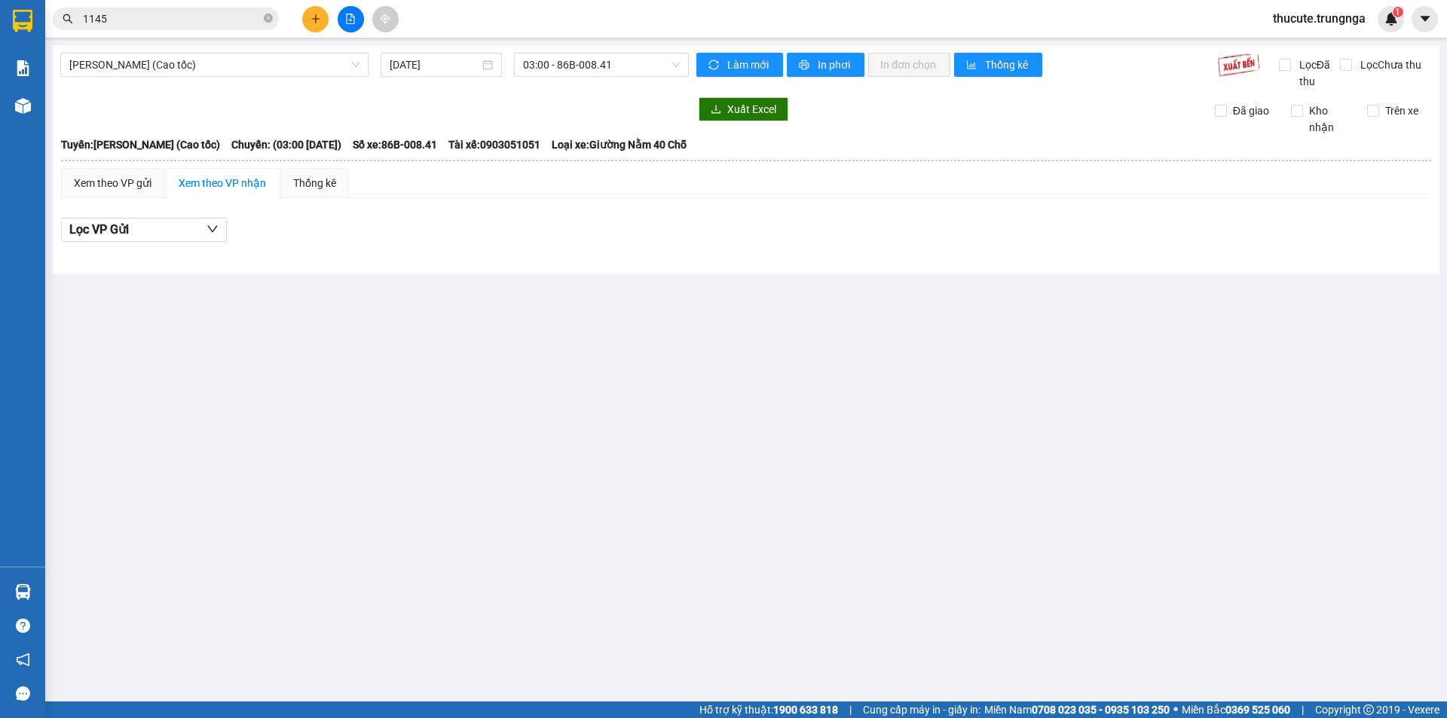
click at [602, 51] on div "[PERSON_NAME] - [PERSON_NAME] (Cao tốc) [DATE] 03:00 - 86B-008.41 Làm mới In ph…" at bounding box center [746, 159] width 1387 height 229
click at [600, 63] on span "03:00 - 86B-008.41" at bounding box center [601, 65] width 157 height 23
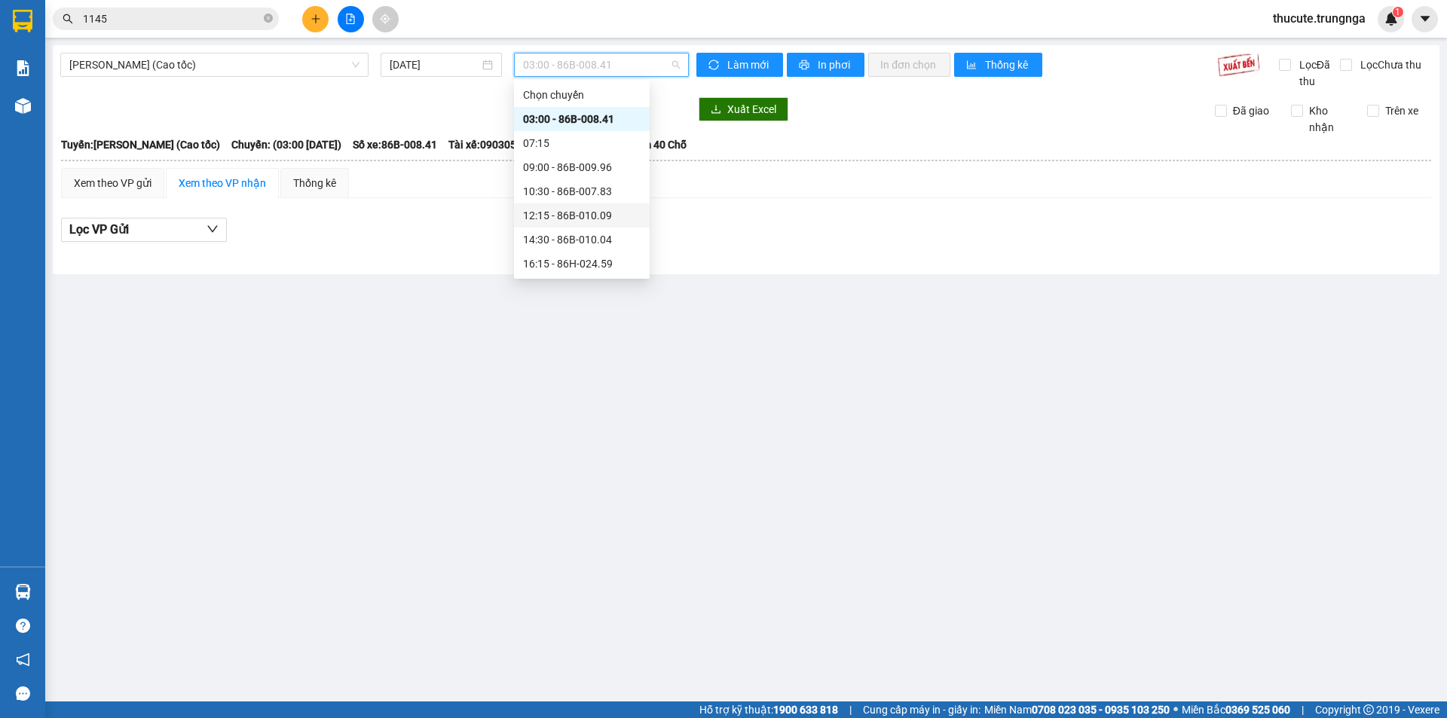
click at [558, 207] on div "12:15 - 86B-010.09" at bounding box center [582, 216] width 136 height 24
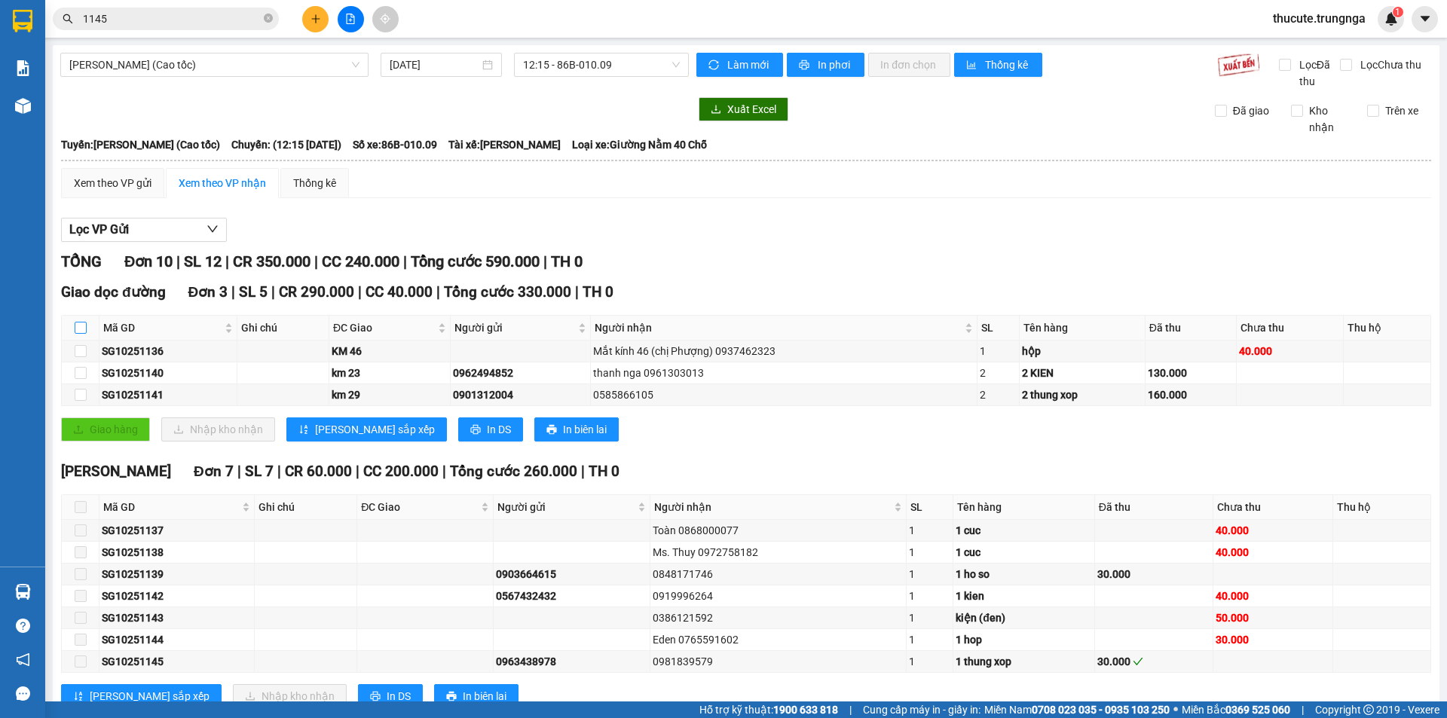
click at [81, 322] on input "checkbox" at bounding box center [81, 328] width 12 height 12
checkbox input "true"
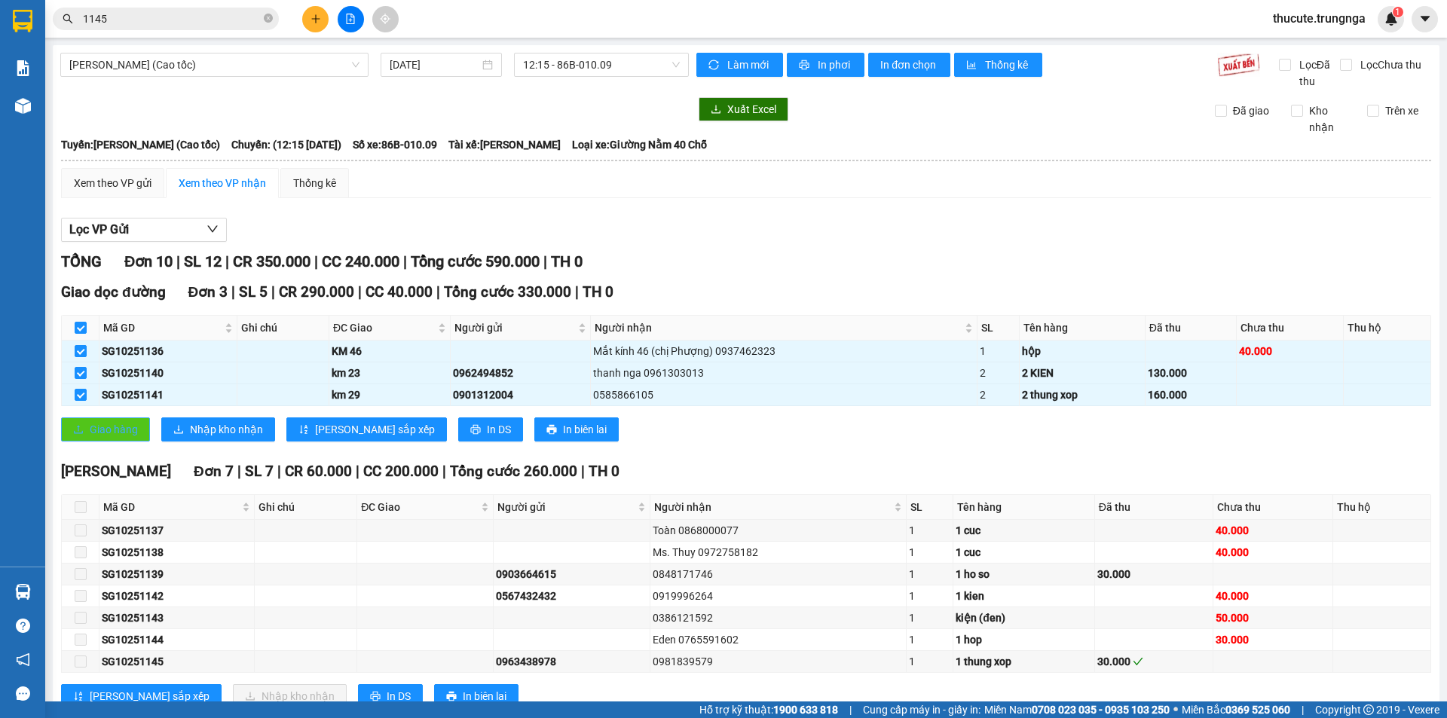
click at [118, 432] on span "Giao hàng" at bounding box center [114, 429] width 48 height 17
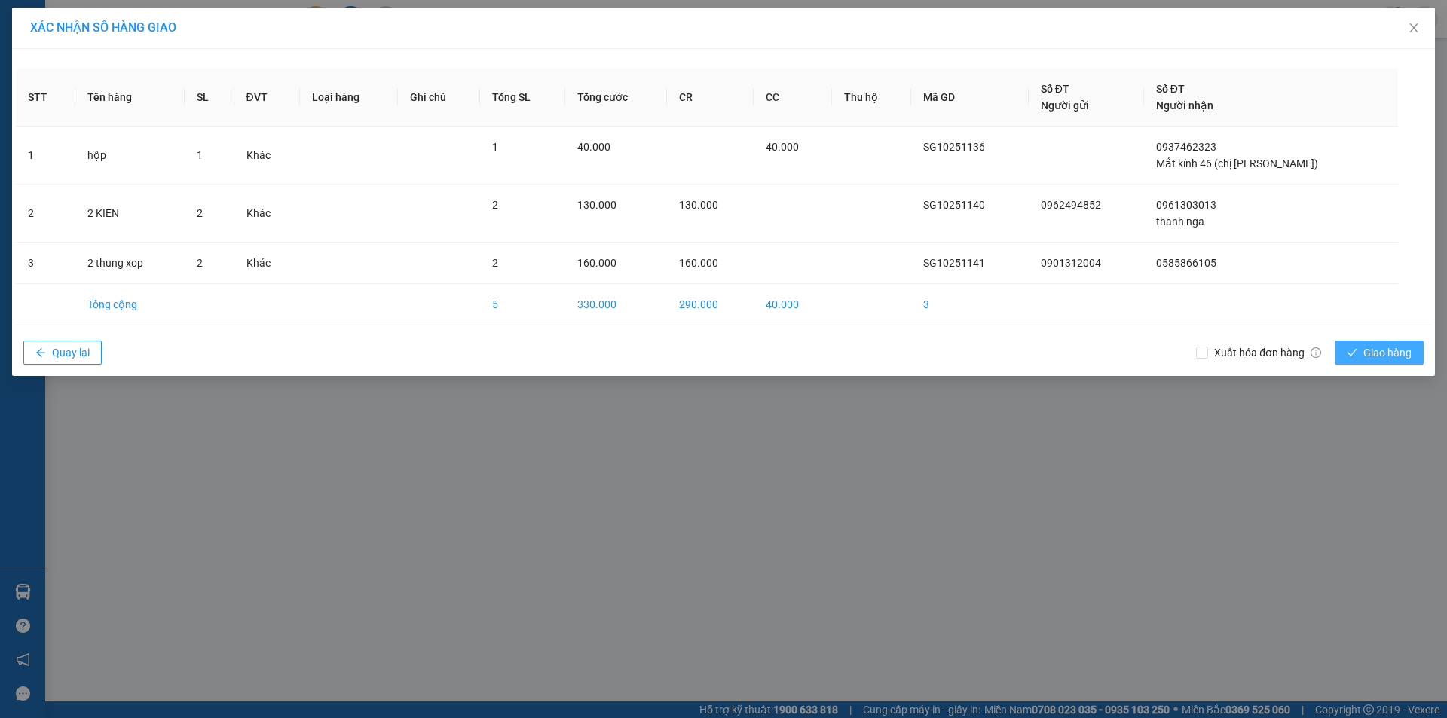
click at [1382, 355] on span "Giao hàng" at bounding box center [1388, 353] width 48 height 17
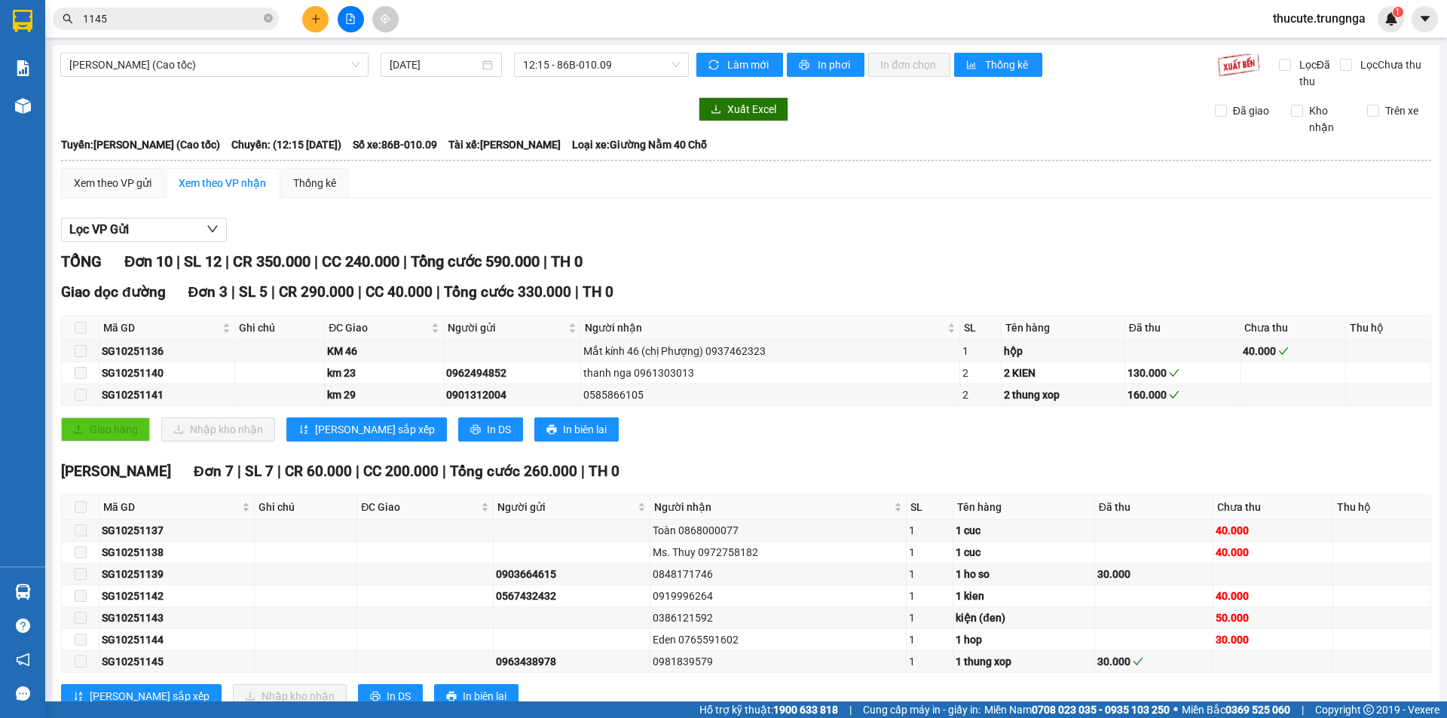
click at [81, 503] on span at bounding box center [81, 507] width 12 height 12
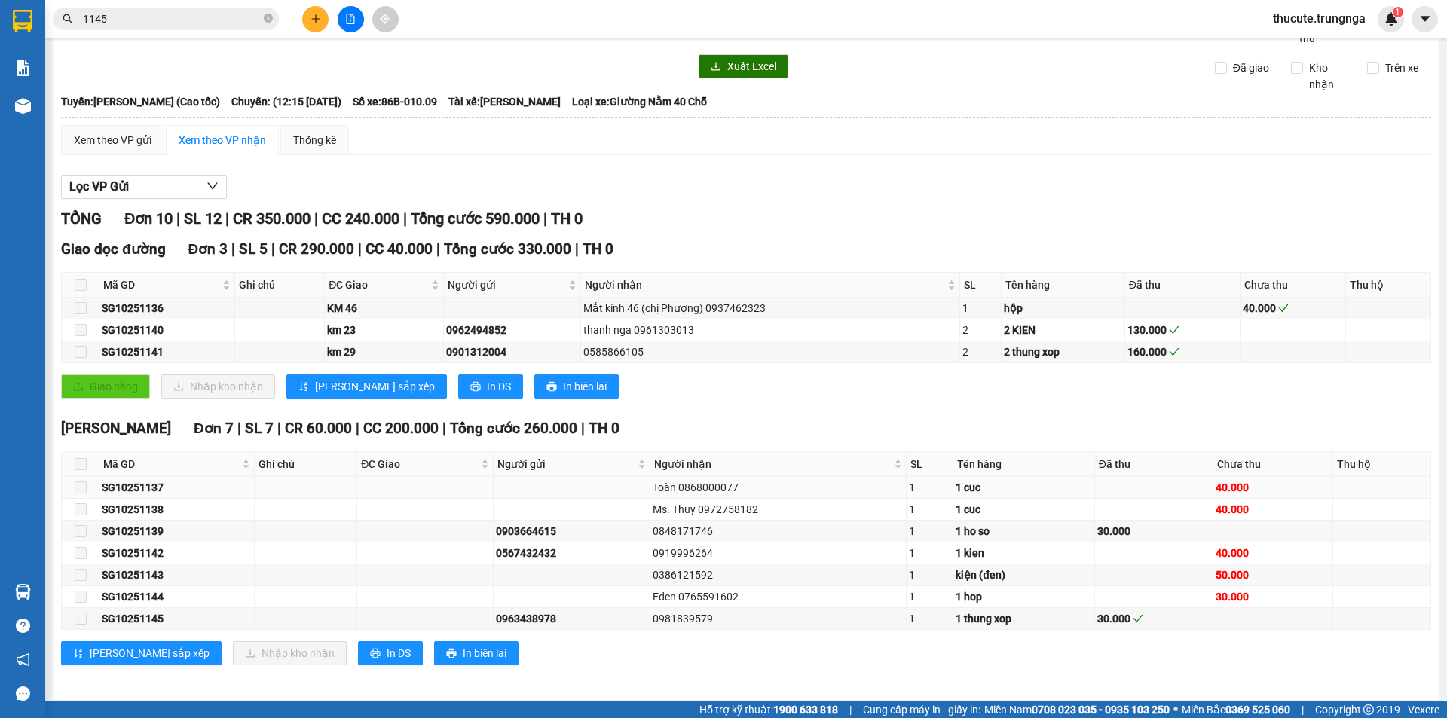
scroll to position [49, 0]
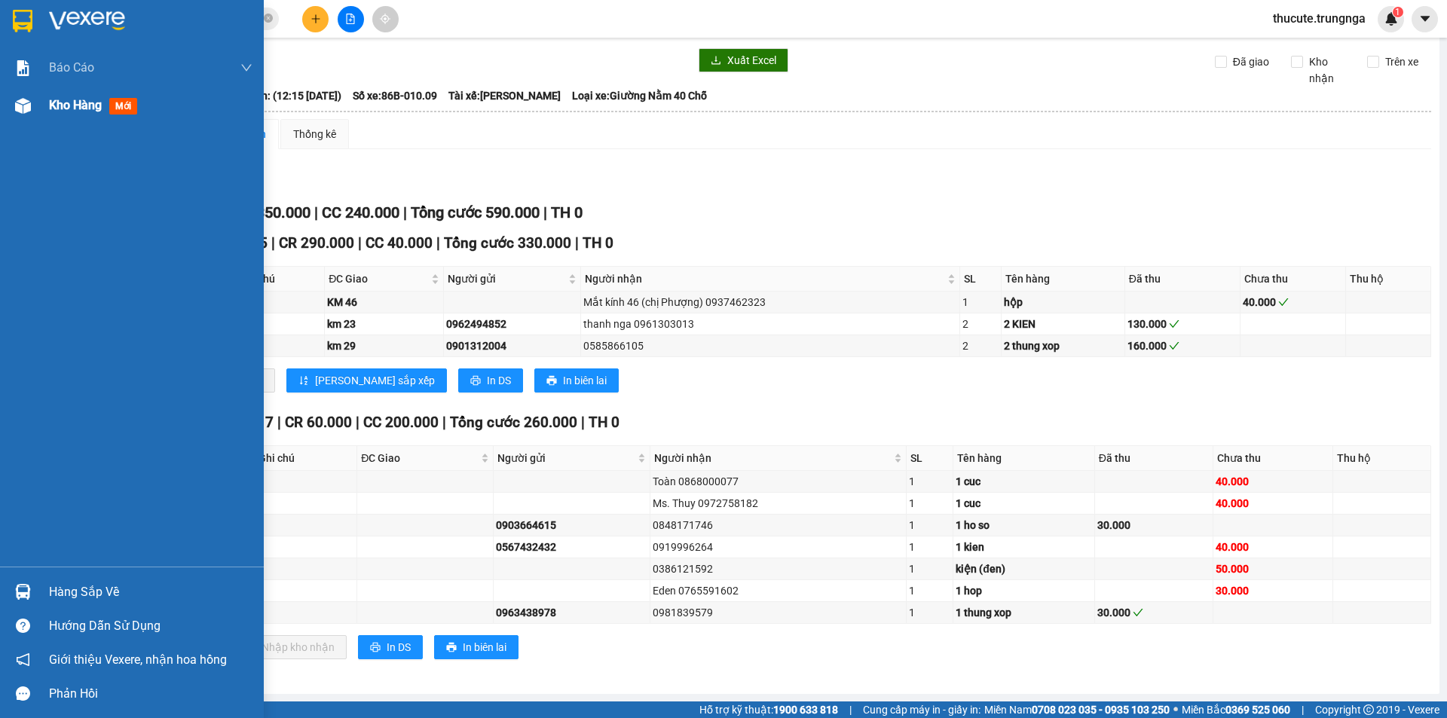
click at [38, 116] on div "Kho hàng mới" at bounding box center [132, 106] width 264 height 38
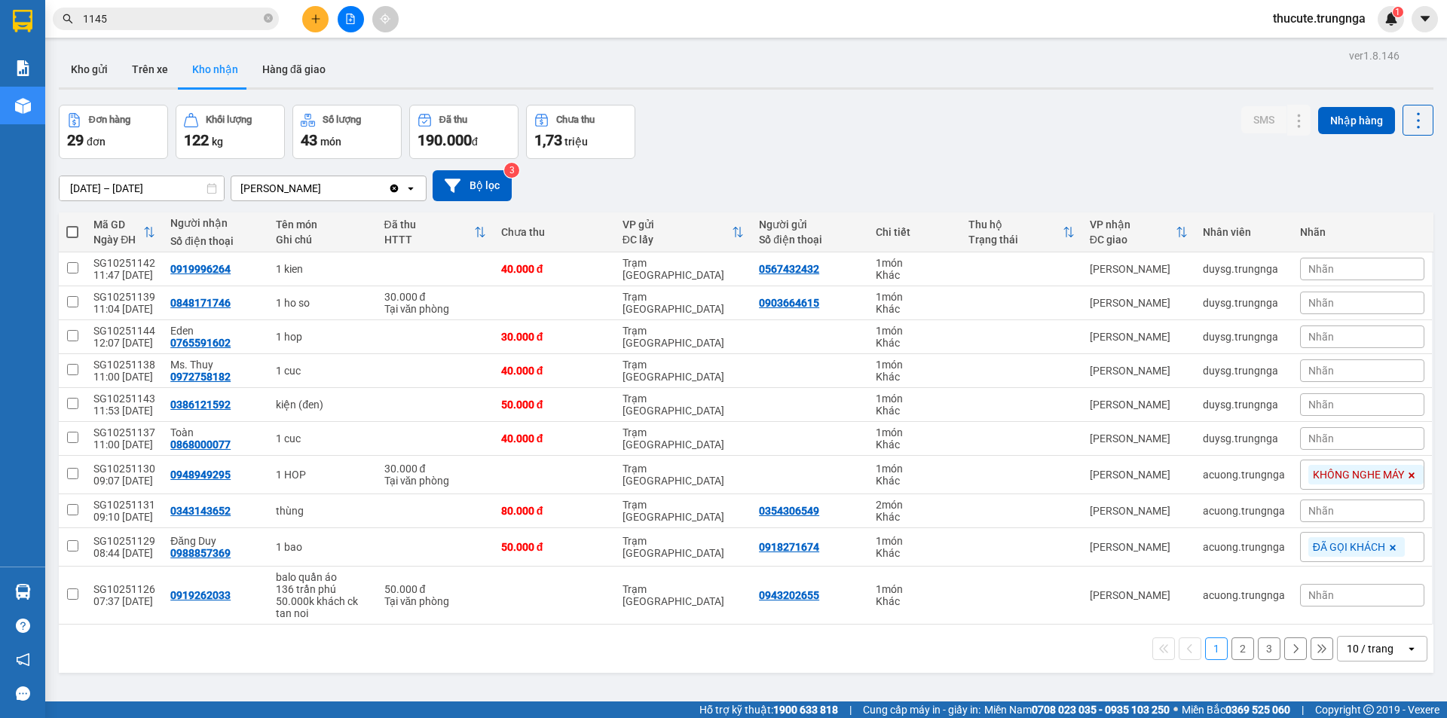
click at [144, 230] on icon at bounding box center [149, 232] width 12 height 12
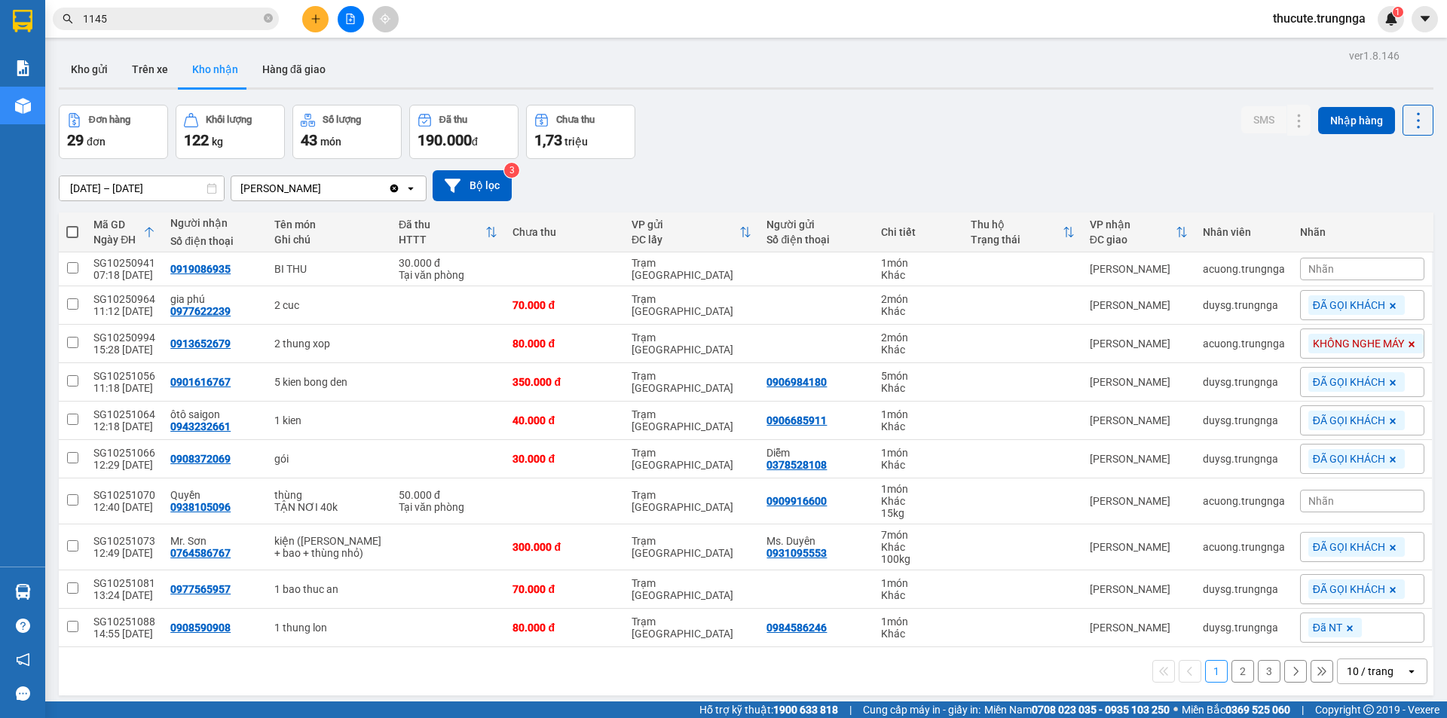
click at [145, 230] on icon at bounding box center [149, 233] width 9 height 11
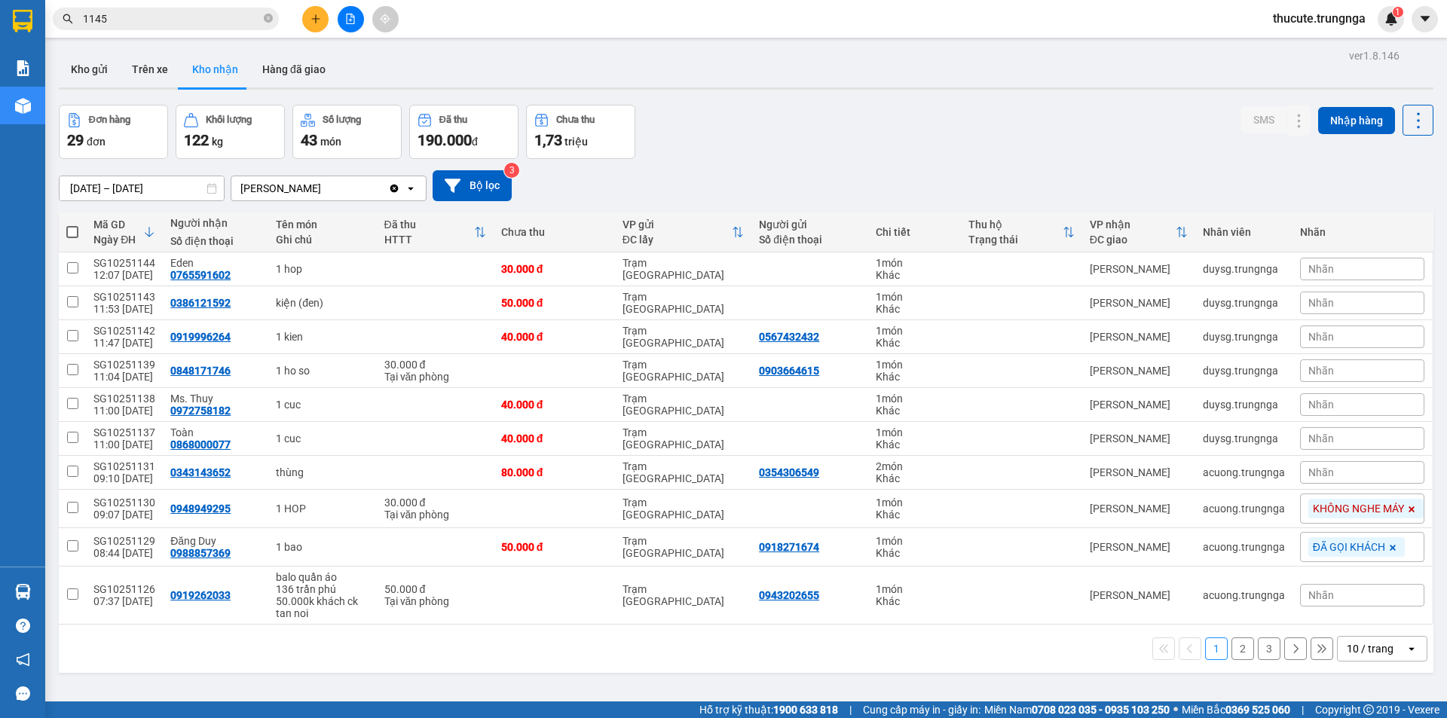
click at [1340, 475] on div "Nhãn" at bounding box center [1362, 472] width 124 height 23
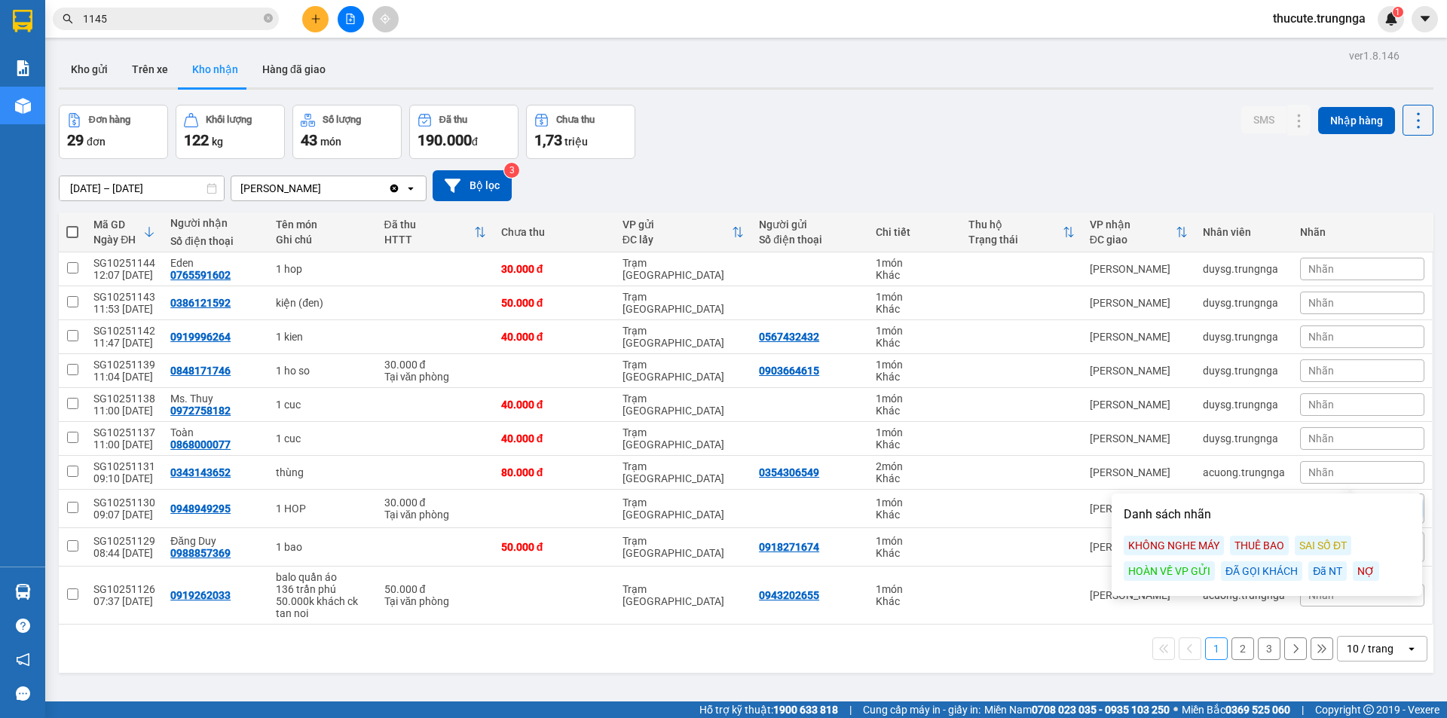
click at [1192, 541] on div "KHÔNG NGHE MÁY" at bounding box center [1174, 546] width 100 height 20
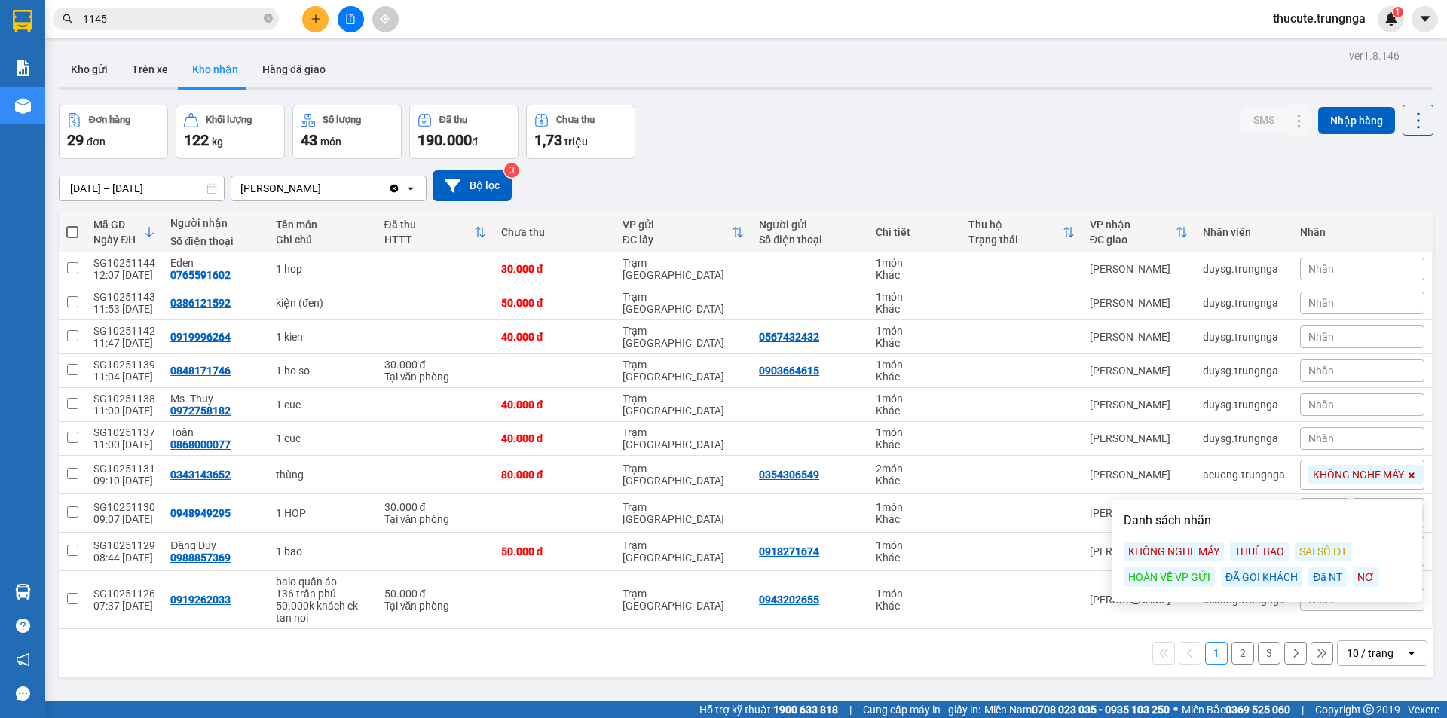
click at [1332, 436] on div "Nhãn" at bounding box center [1362, 438] width 124 height 23
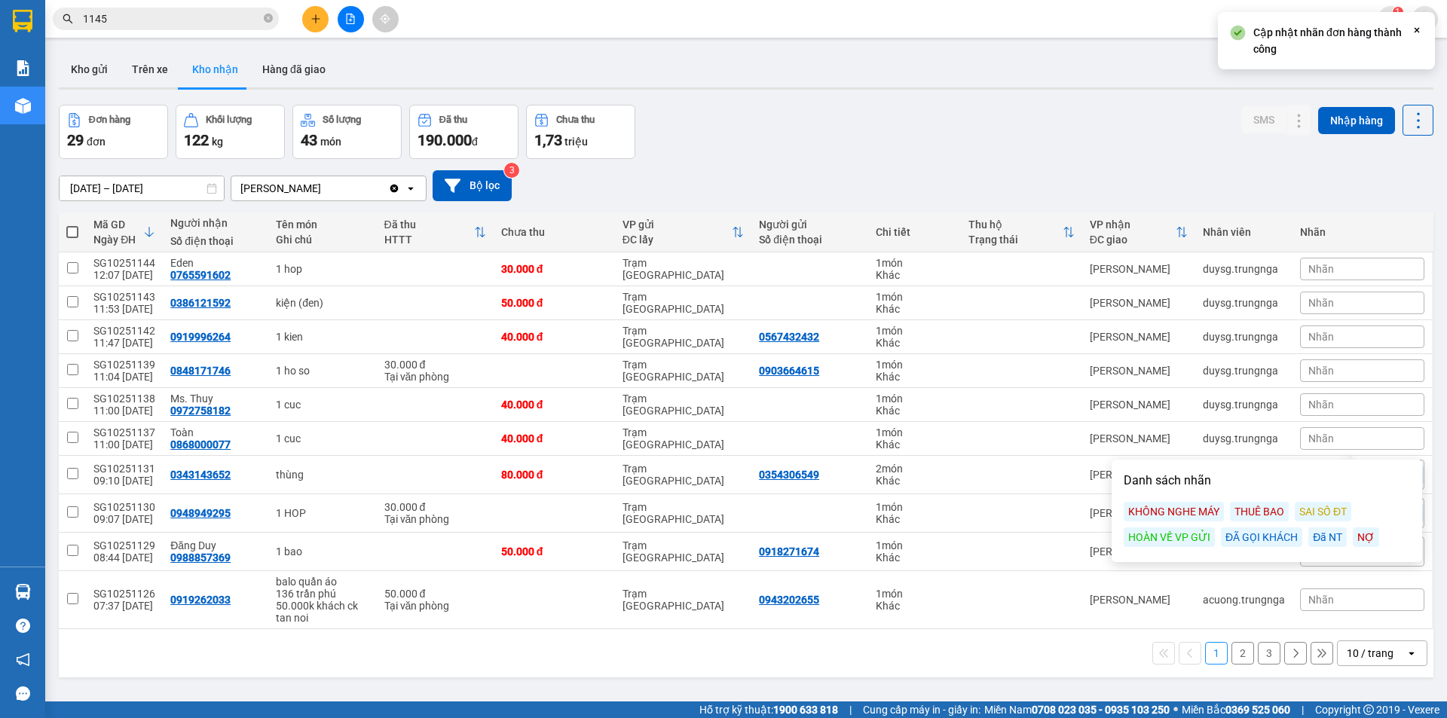
click at [1162, 514] on div "KHÔNG NGHE MÁY" at bounding box center [1174, 512] width 100 height 20
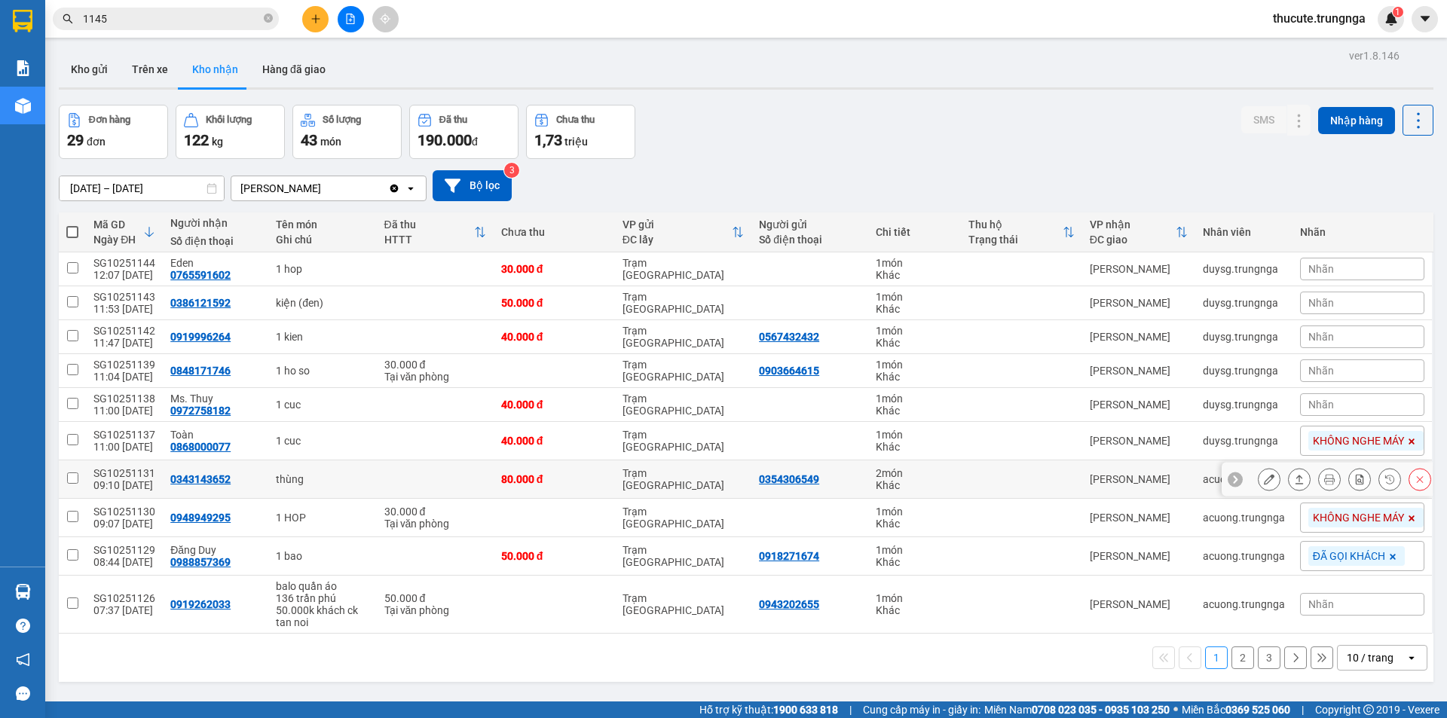
click at [378, 484] on td at bounding box center [435, 480] width 117 height 38
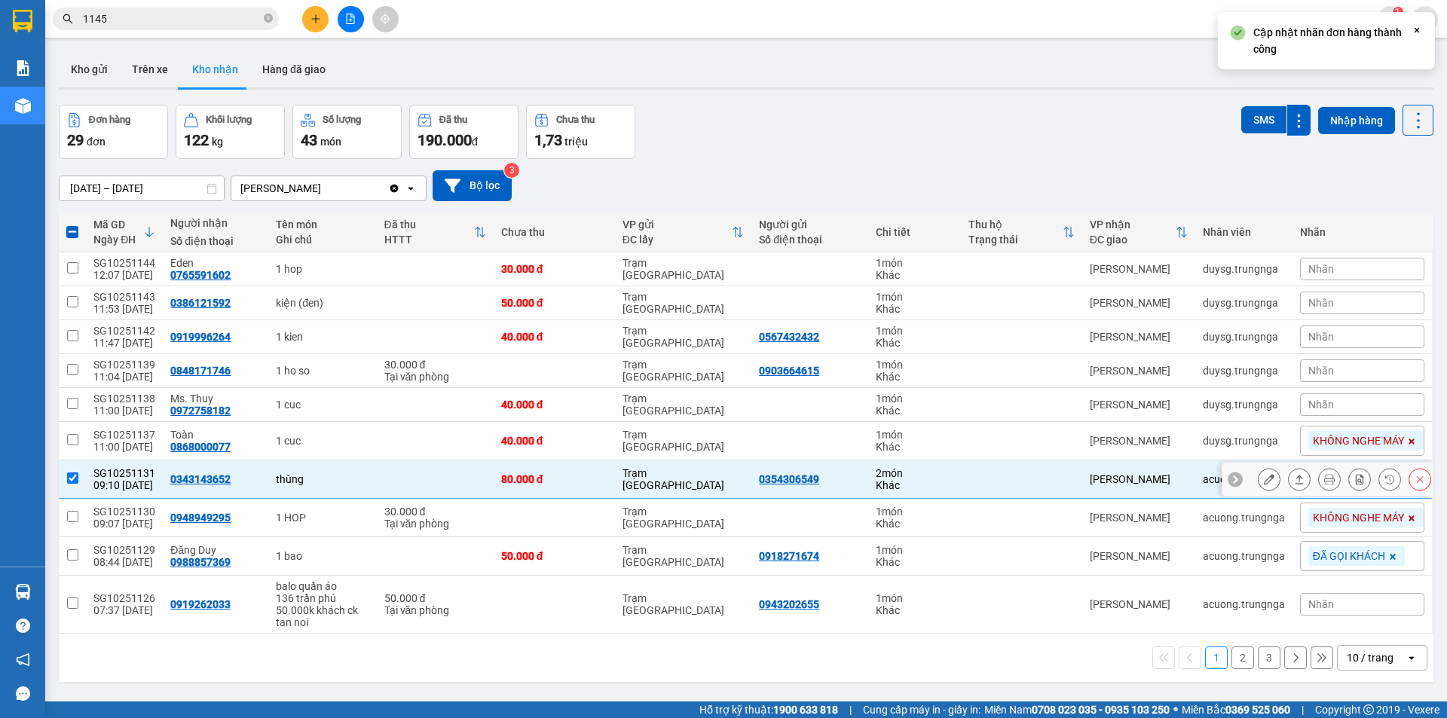
click at [378, 484] on td at bounding box center [435, 480] width 117 height 38
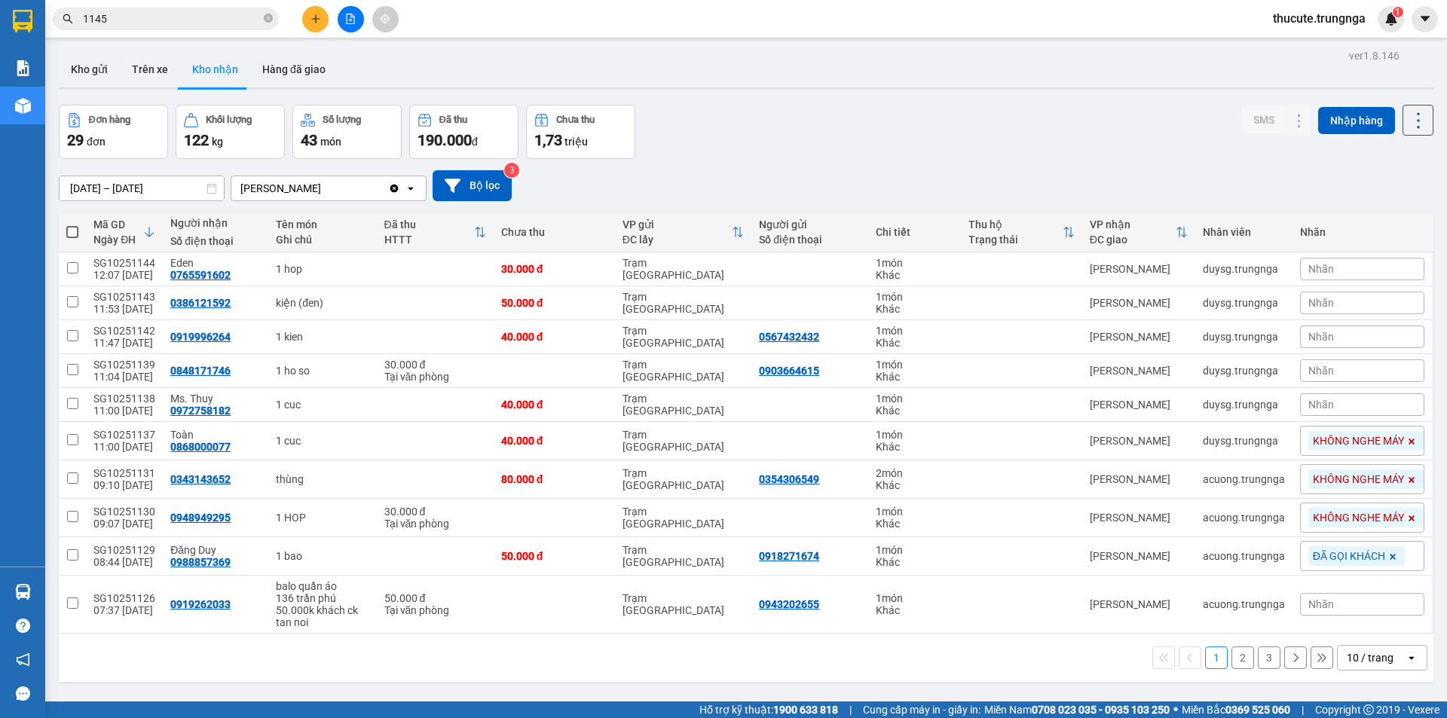
click at [1319, 484] on span "KHÔNG NGHE MÁY" at bounding box center [1358, 480] width 91 height 14
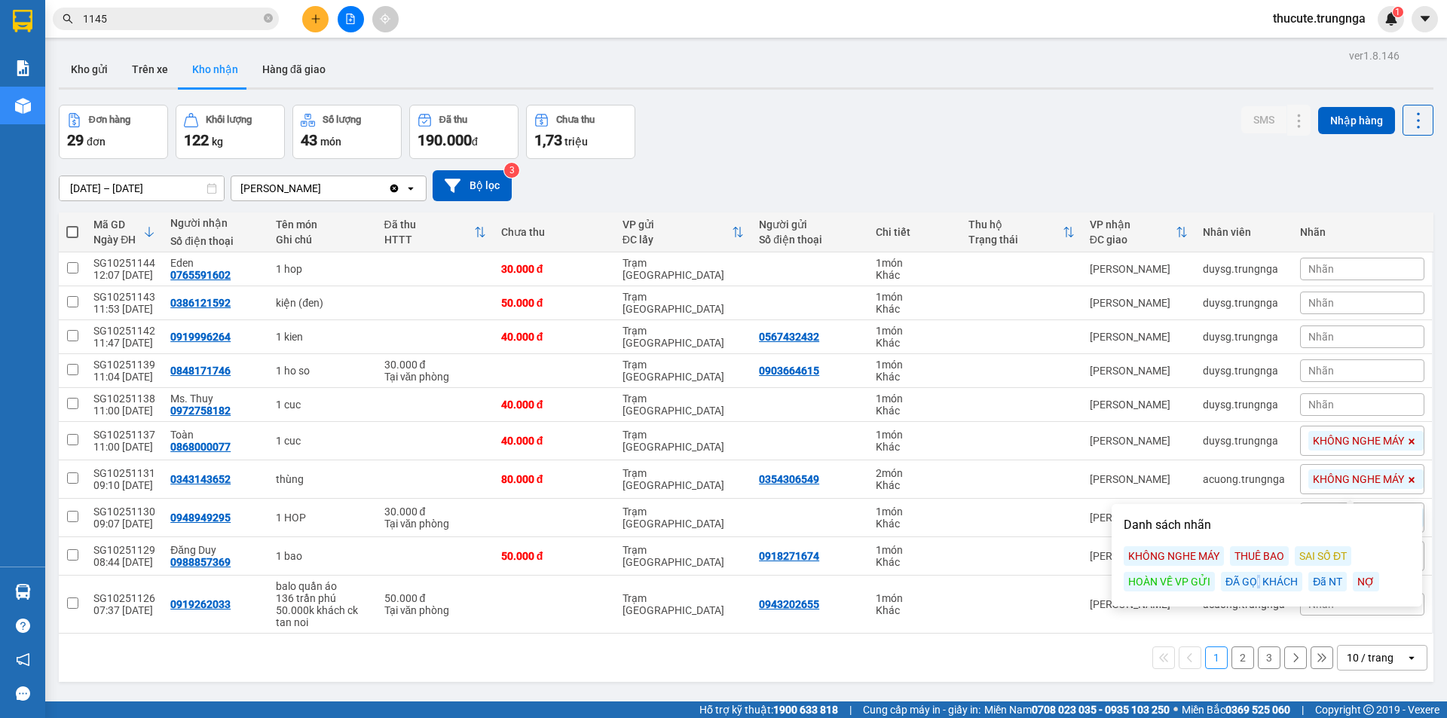
click at [1257, 579] on div "ĐÃ GỌI KHÁCH" at bounding box center [1261, 582] width 81 height 20
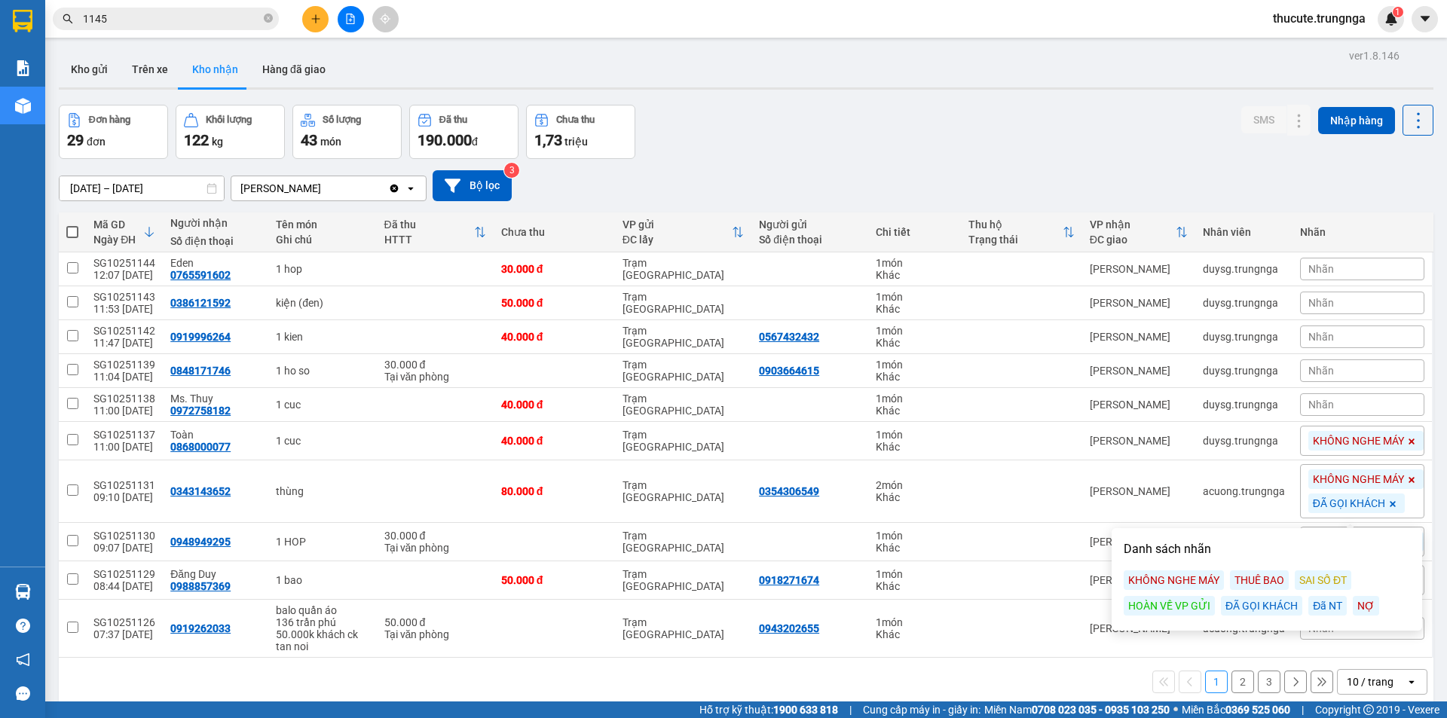
click at [1408, 480] on icon at bounding box center [1412, 480] width 9 height 9
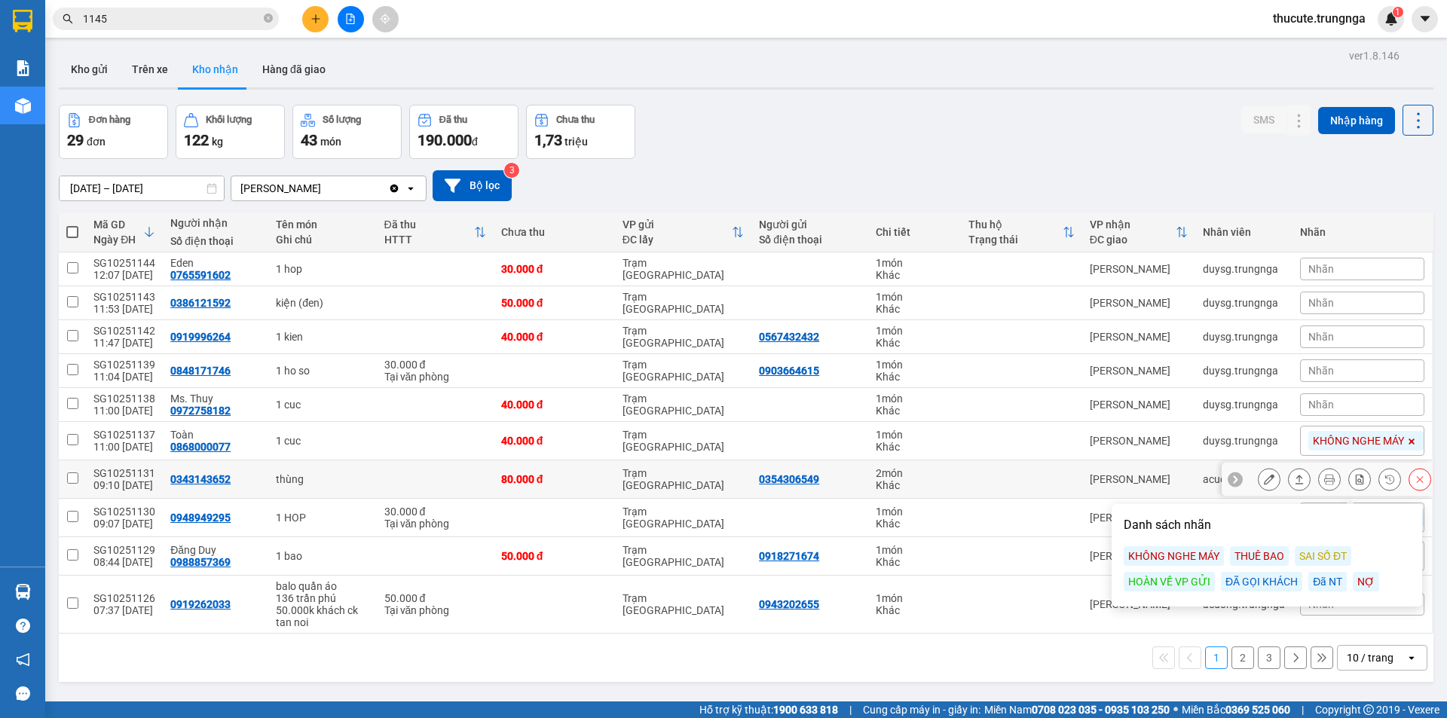
click at [969, 467] on td at bounding box center [1021, 480] width 121 height 38
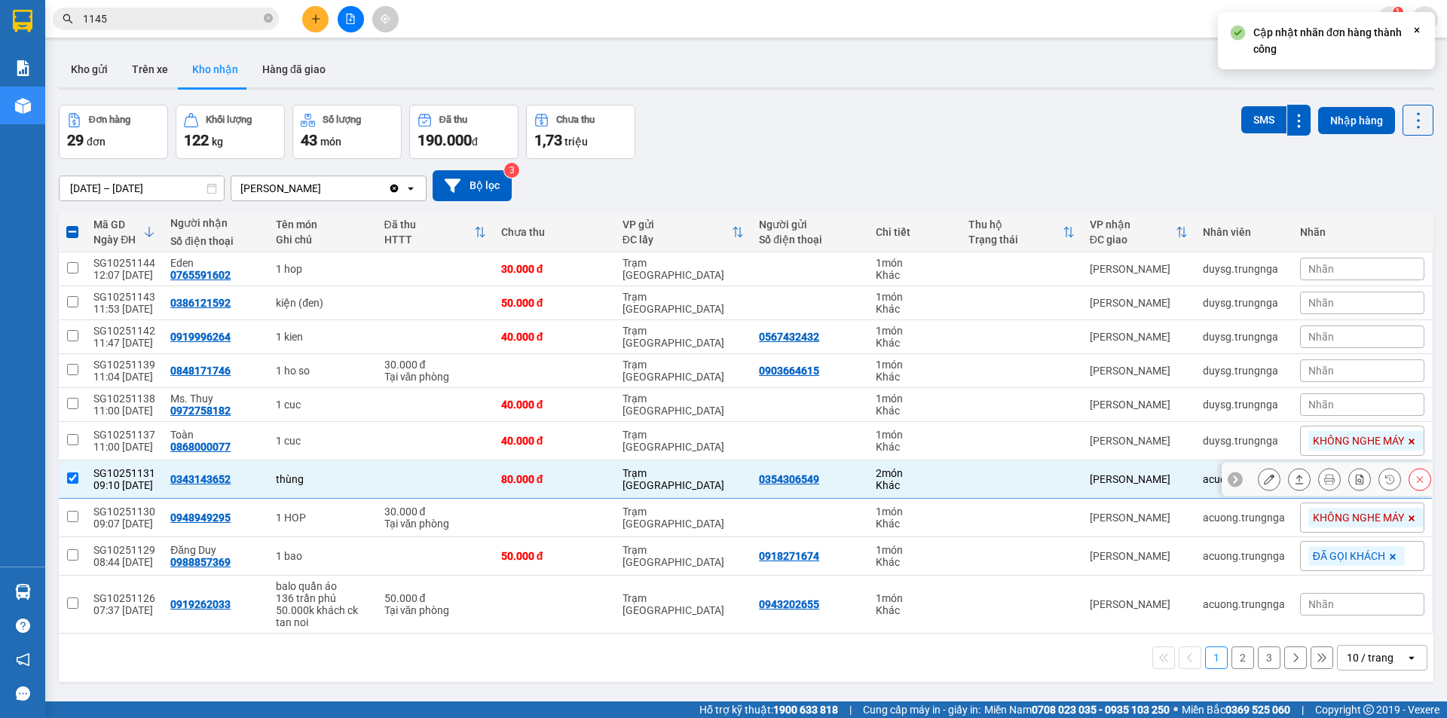
click at [969, 467] on td at bounding box center [1021, 480] width 121 height 38
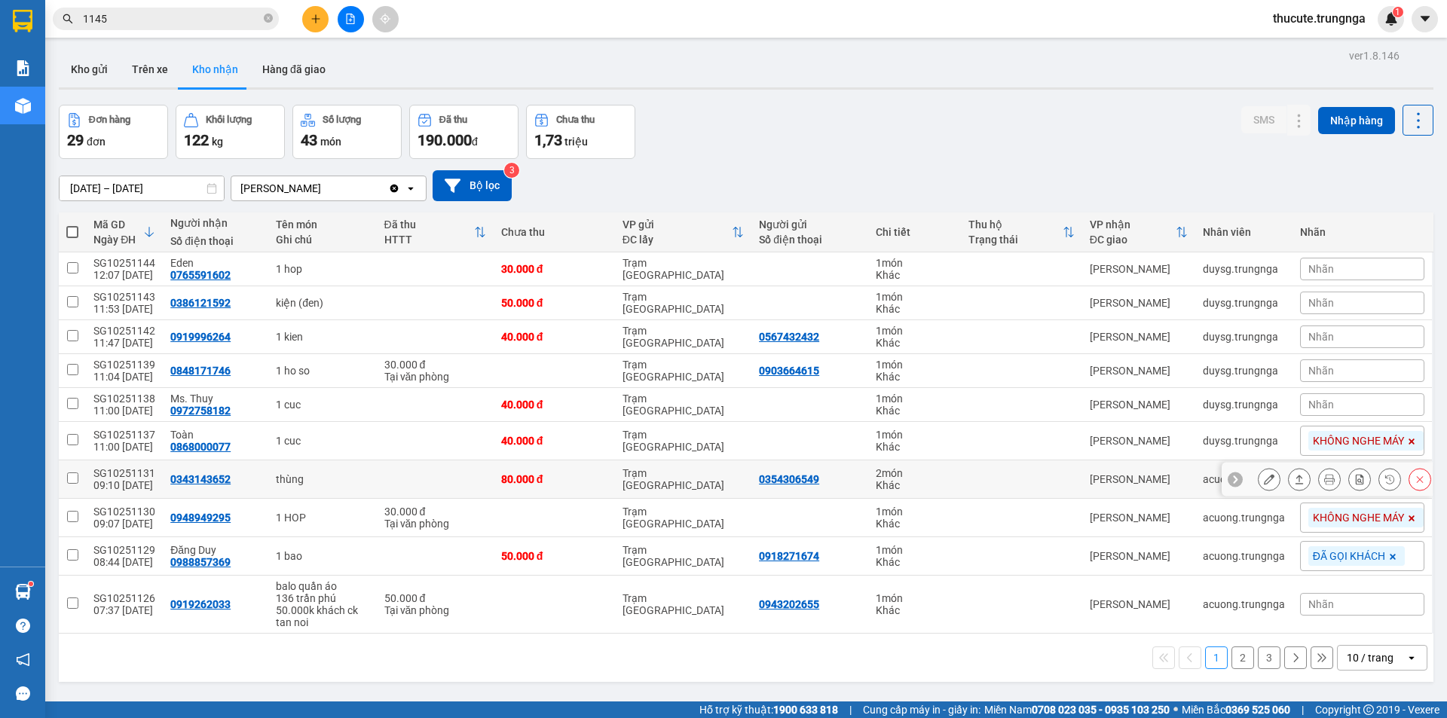
click at [340, 490] on td "thùng" at bounding box center [322, 480] width 108 height 38
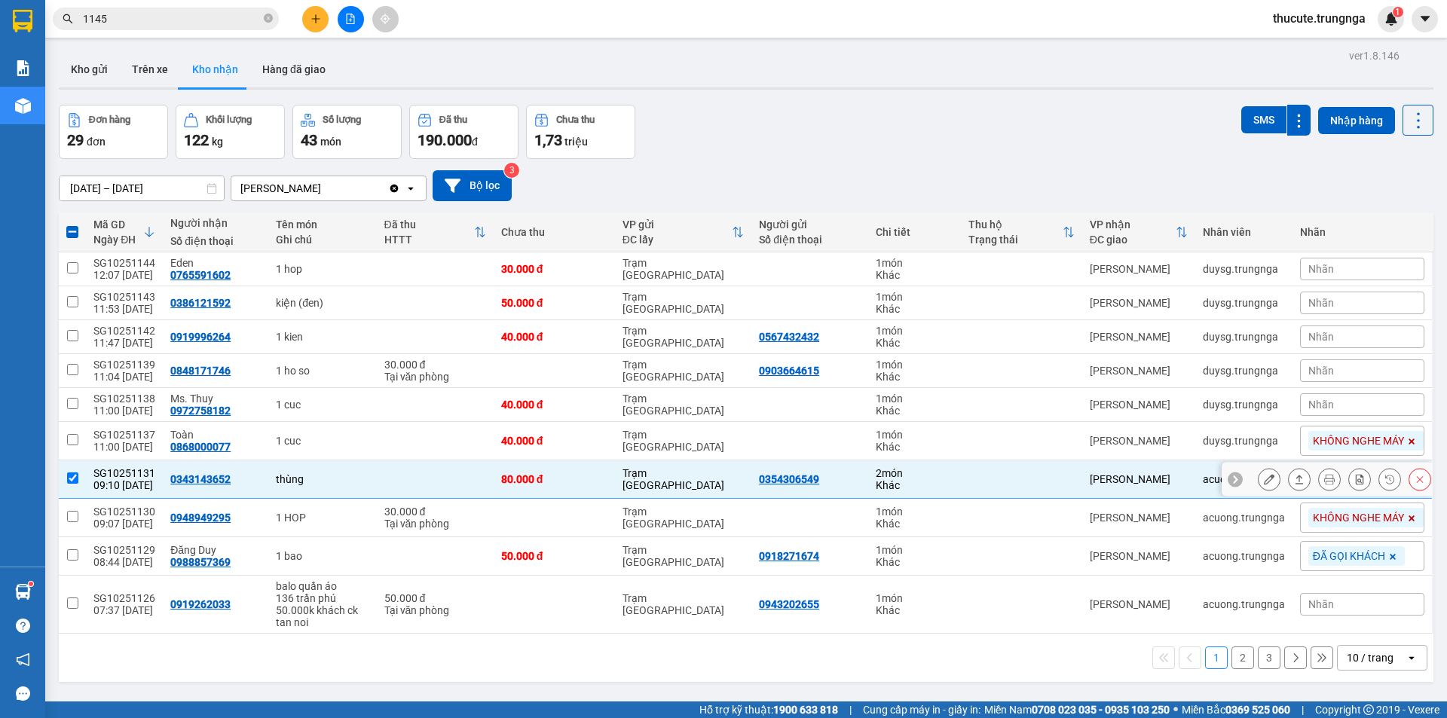
click at [80, 484] on td at bounding box center [72, 480] width 27 height 38
checkbox input "false"
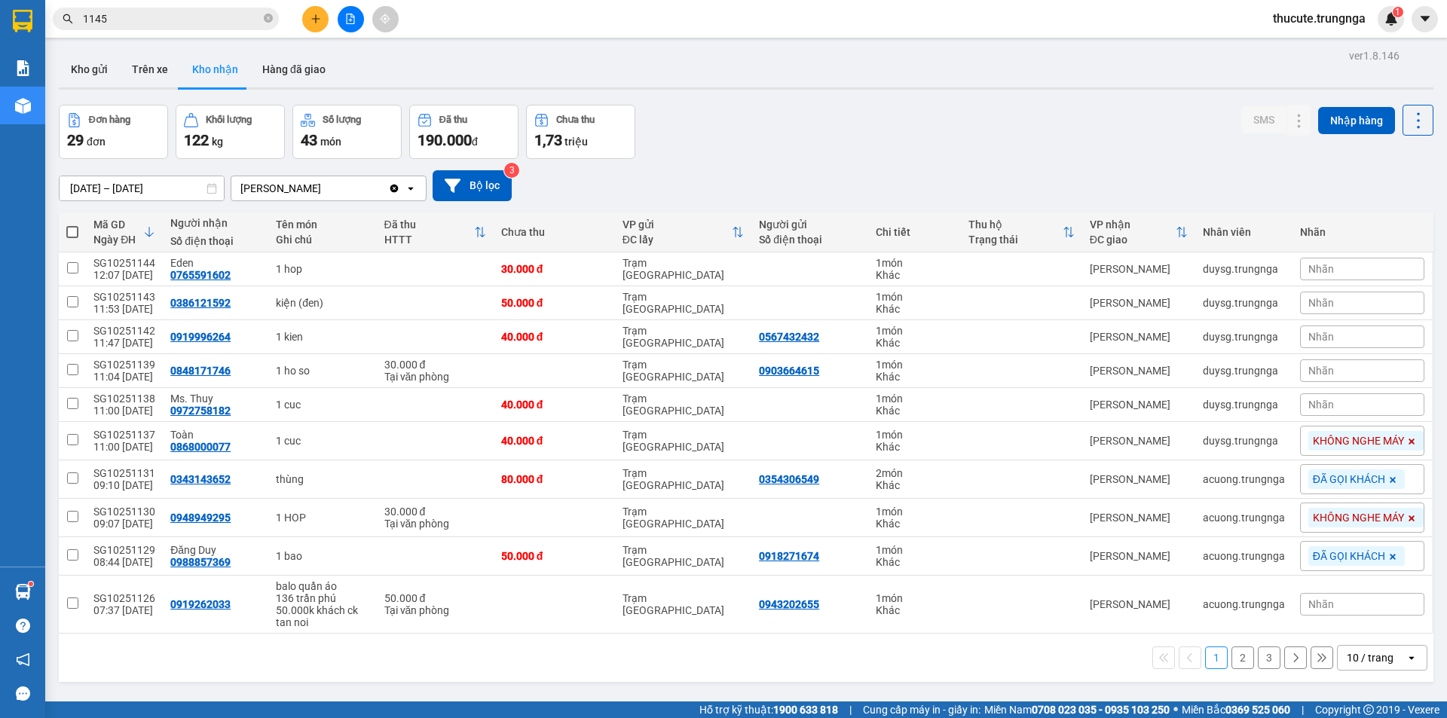
click at [1313, 404] on span "Nhãn" at bounding box center [1322, 405] width 26 height 12
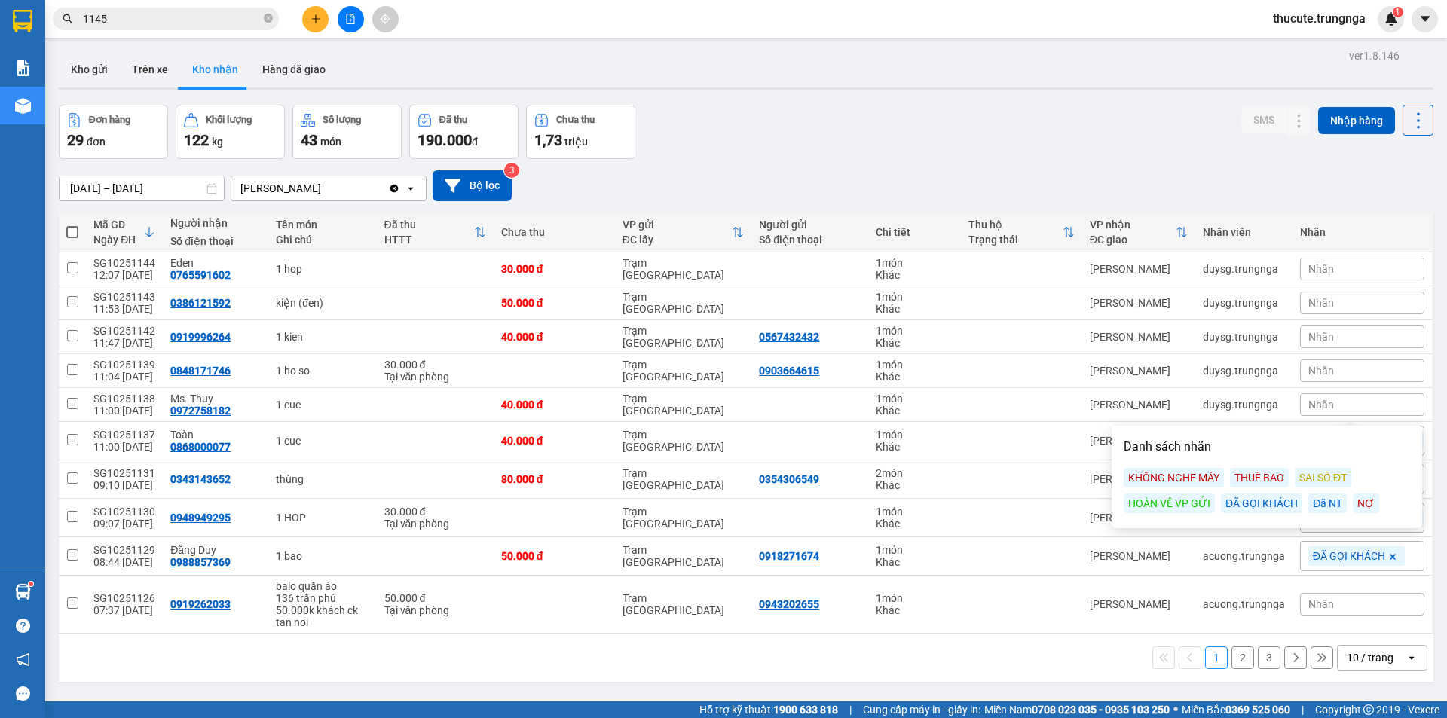
click at [1160, 482] on div "KHÔNG NGHE MÁY" at bounding box center [1174, 478] width 100 height 20
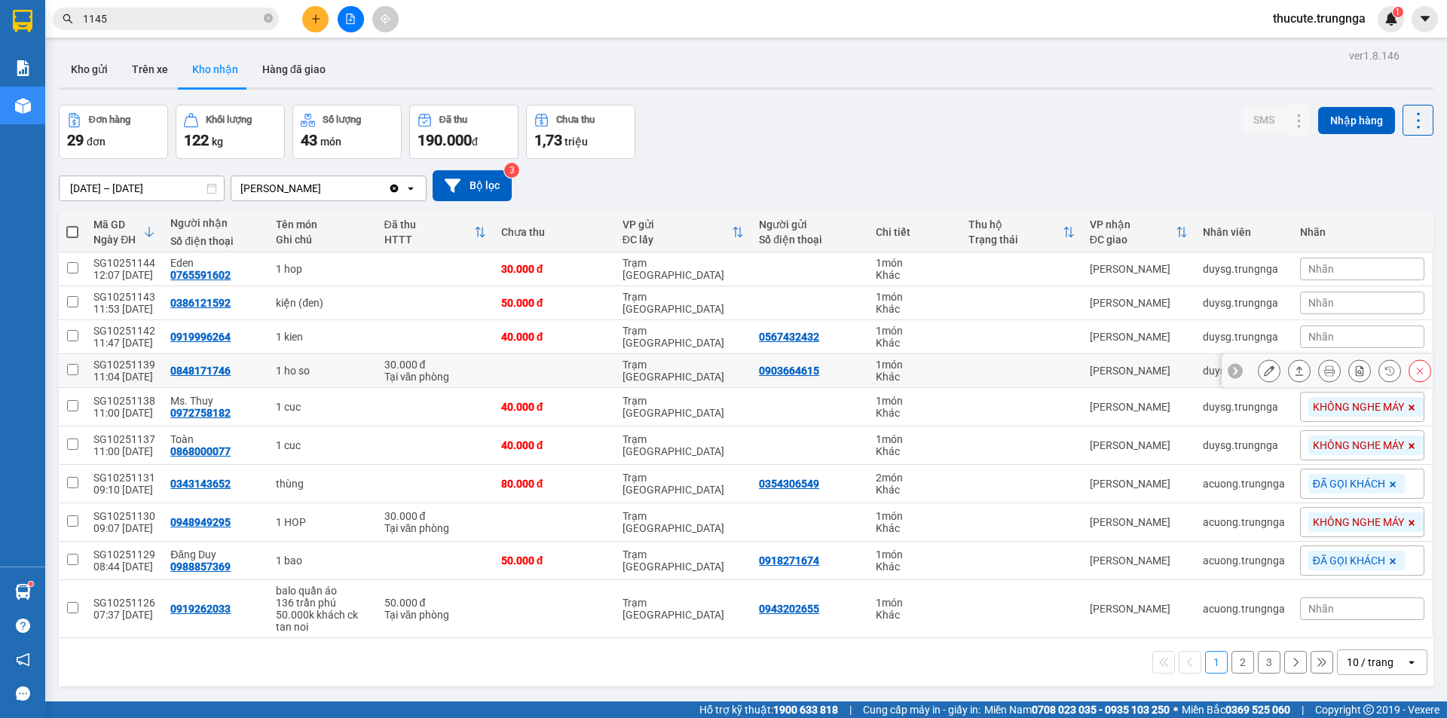
click at [540, 363] on td at bounding box center [554, 371] width 121 height 34
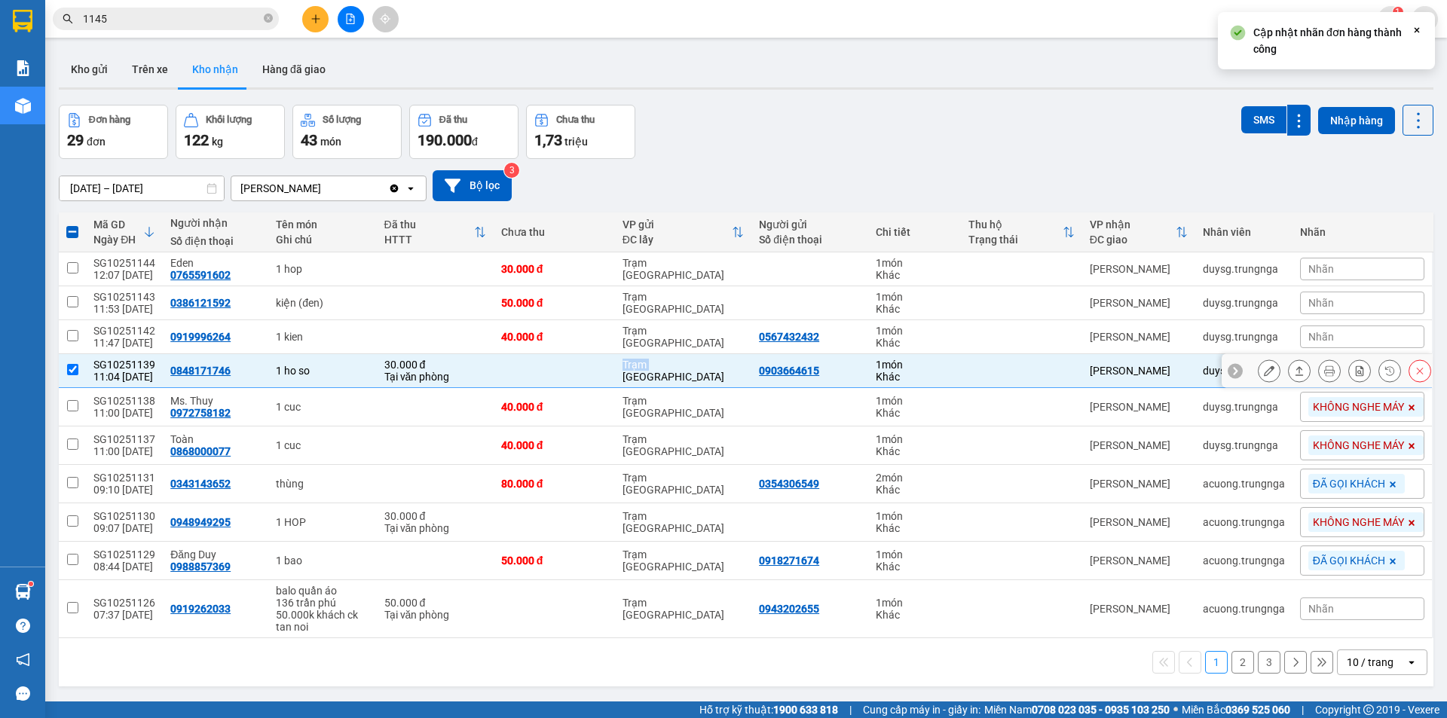
click at [540, 363] on td at bounding box center [554, 371] width 121 height 34
checkbox input "false"
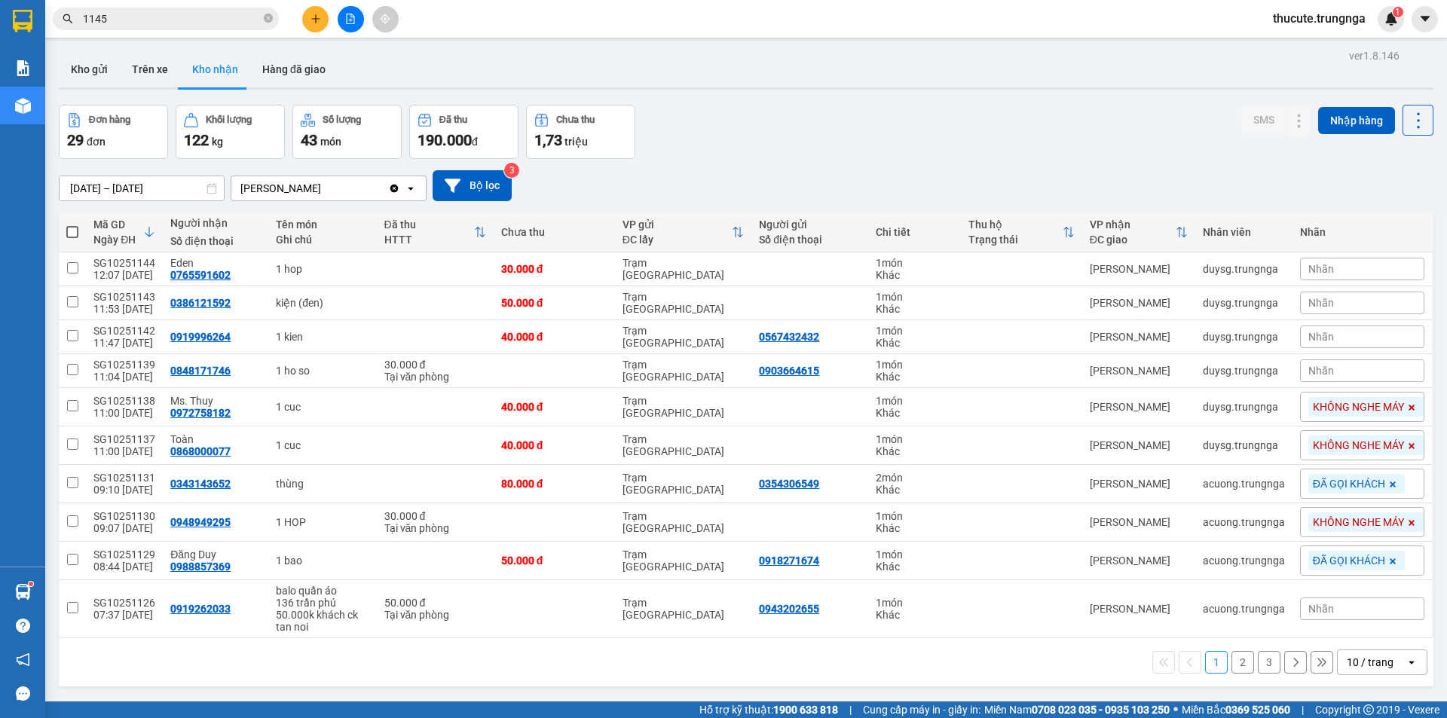
click at [1347, 366] on div "Nhãn" at bounding box center [1362, 371] width 124 height 23
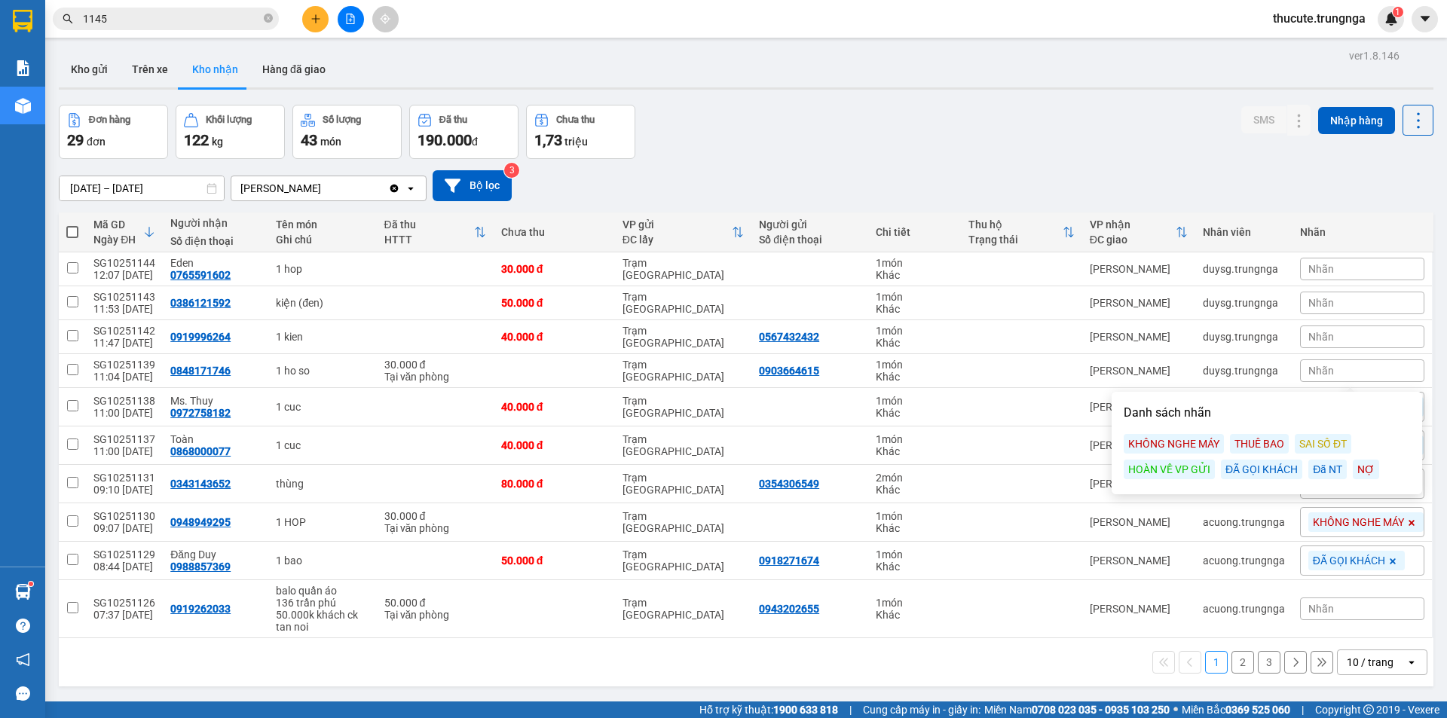
click at [1265, 469] on div "ĐÃ GỌI KHÁCH" at bounding box center [1261, 470] width 81 height 20
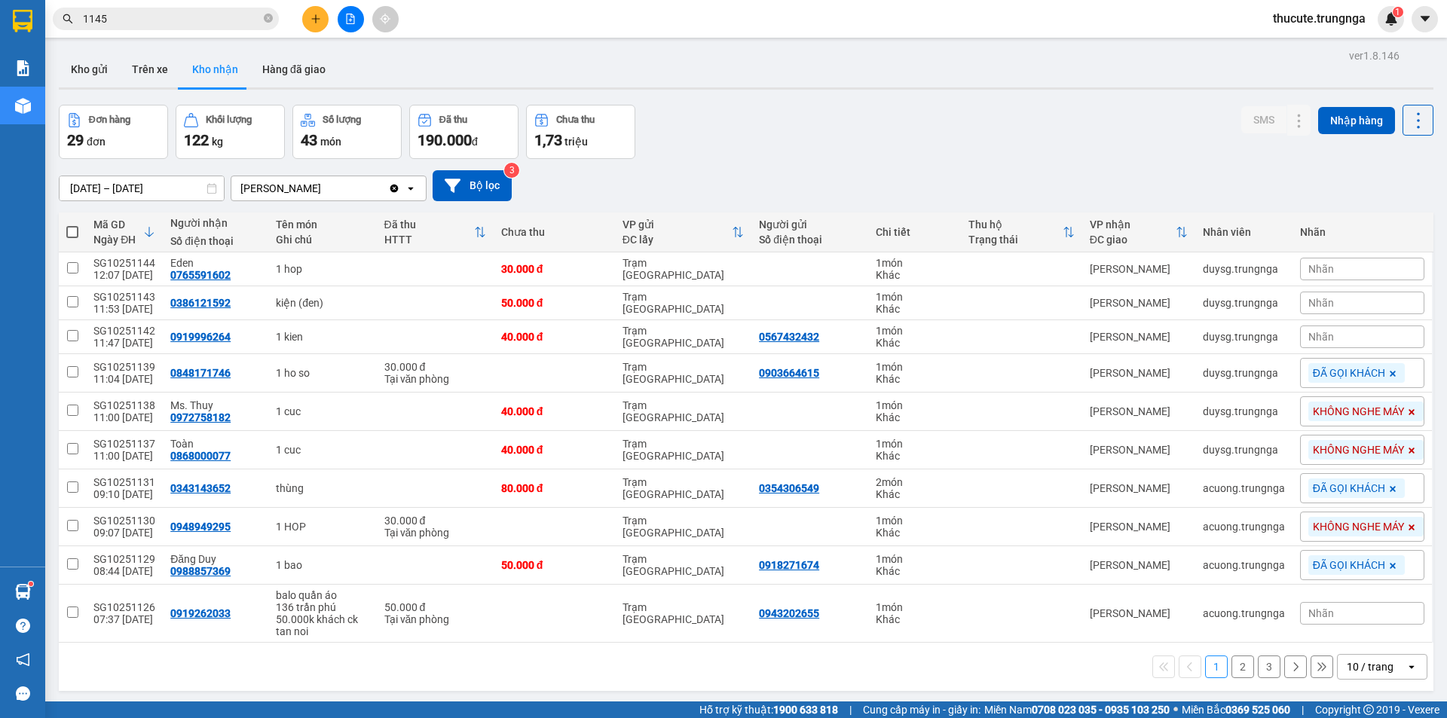
click at [1371, 332] on div "Nhãn" at bounding box center [1362, 337] width 124 height 23
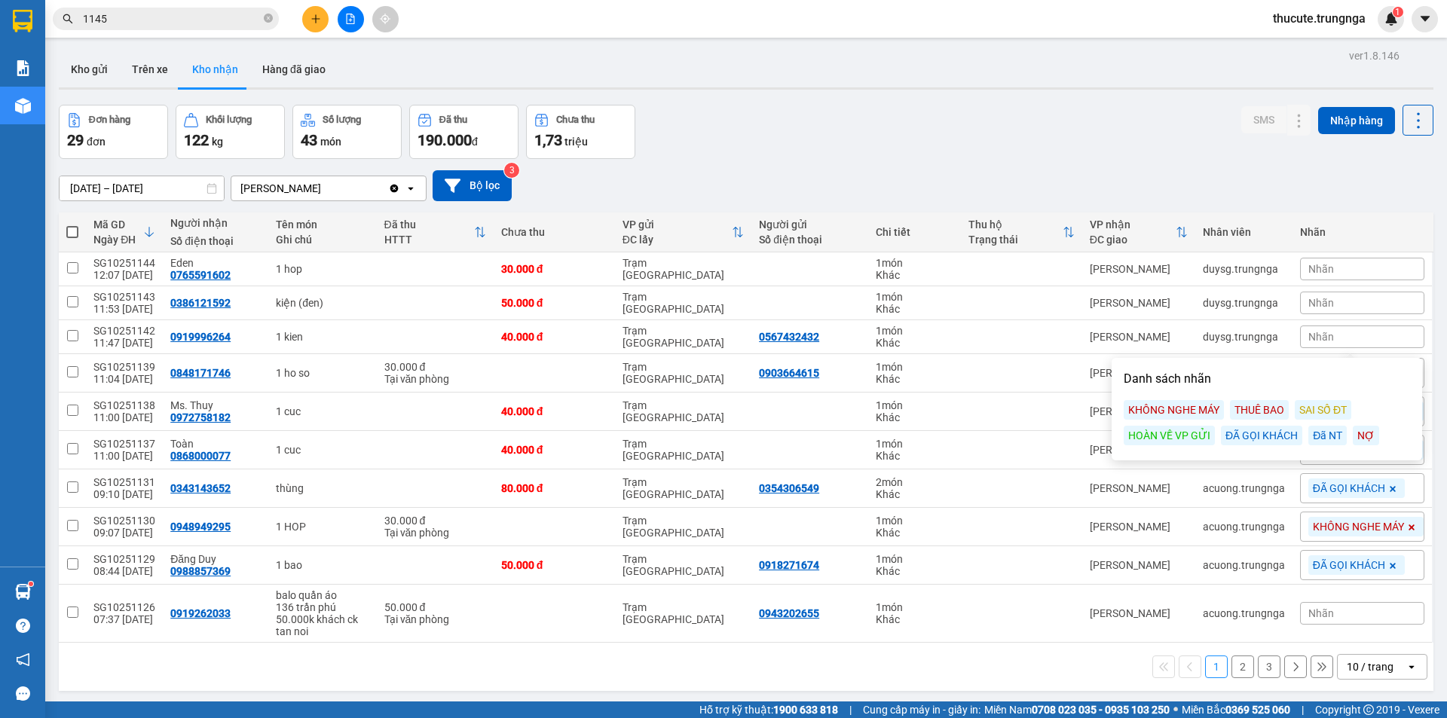
click at [1273, 433] on div "ĐÃ GỌI KHÁCH" at bounding box center [1261, 436] width 81 height 20
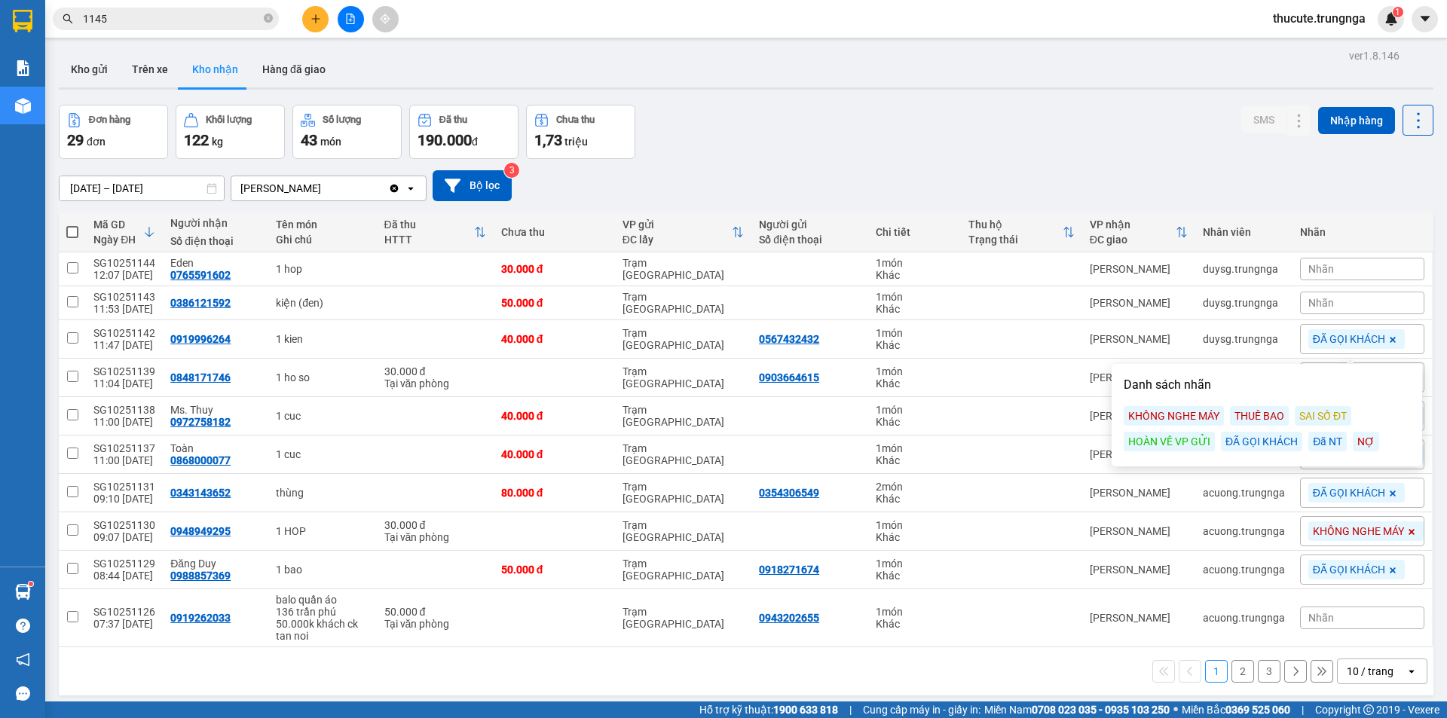
click at [1335, 299] on div "Nhãn" at bounding box center [1362, 303] width 124 height 23
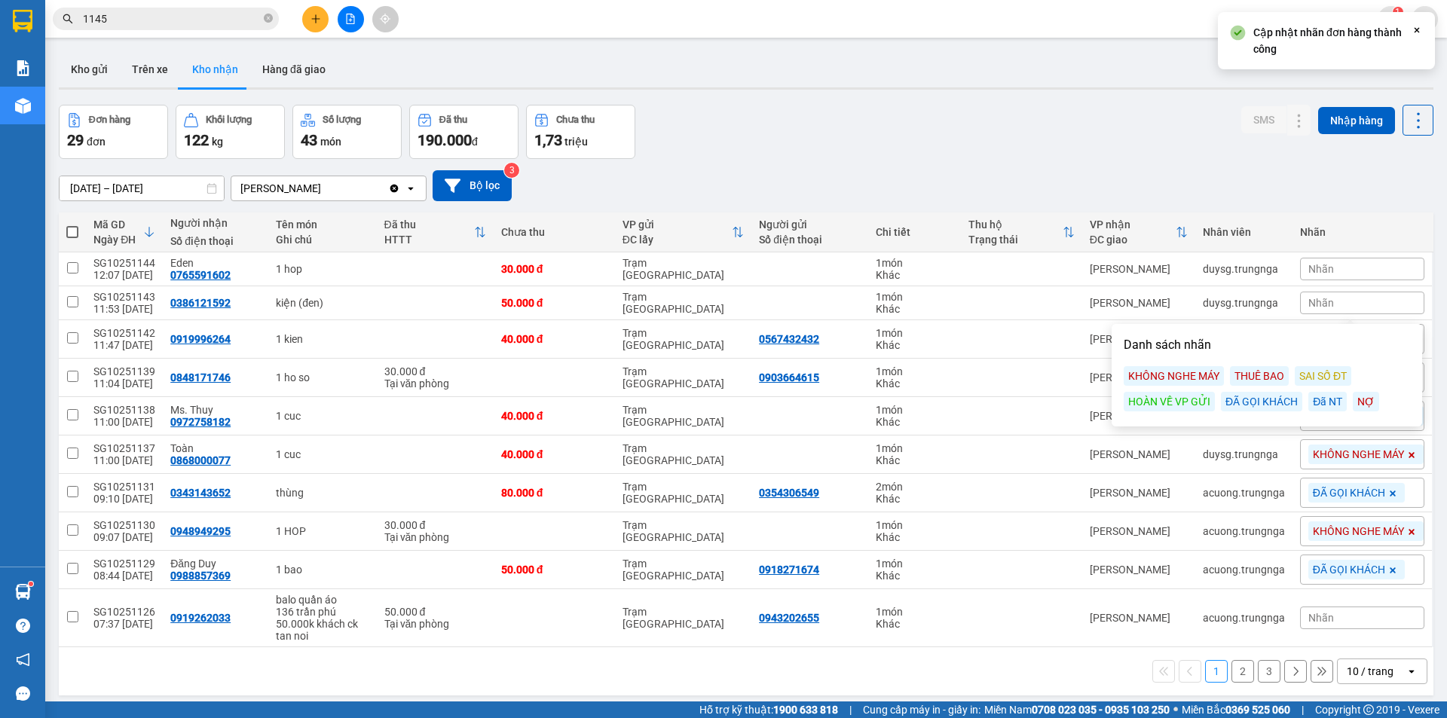
click at [1278, 405] on div "ĐÃ GỌI KHÁCH" at bounding box center [1261, 402] width 81 height 20
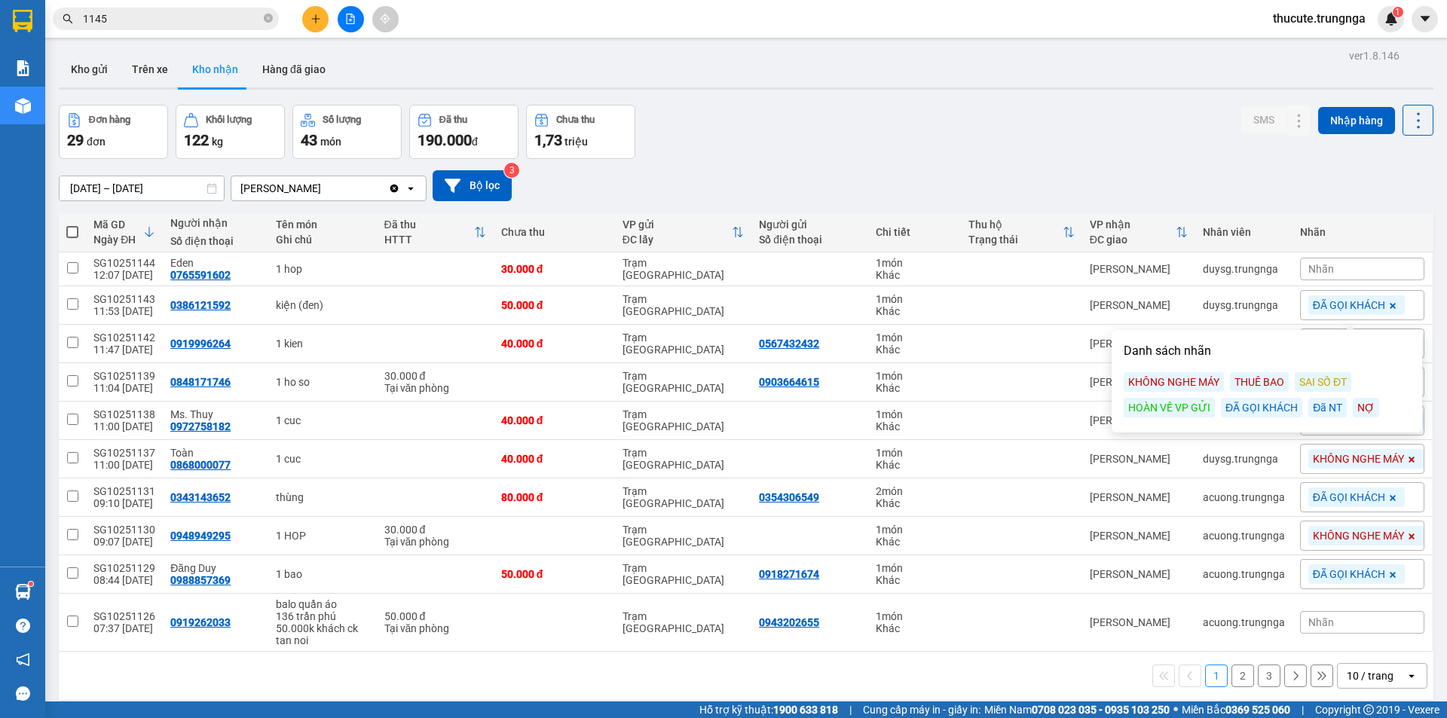
click at [1326, 261] on div "Nhãn" at bounding box center [1362, 269] width 124 height 23
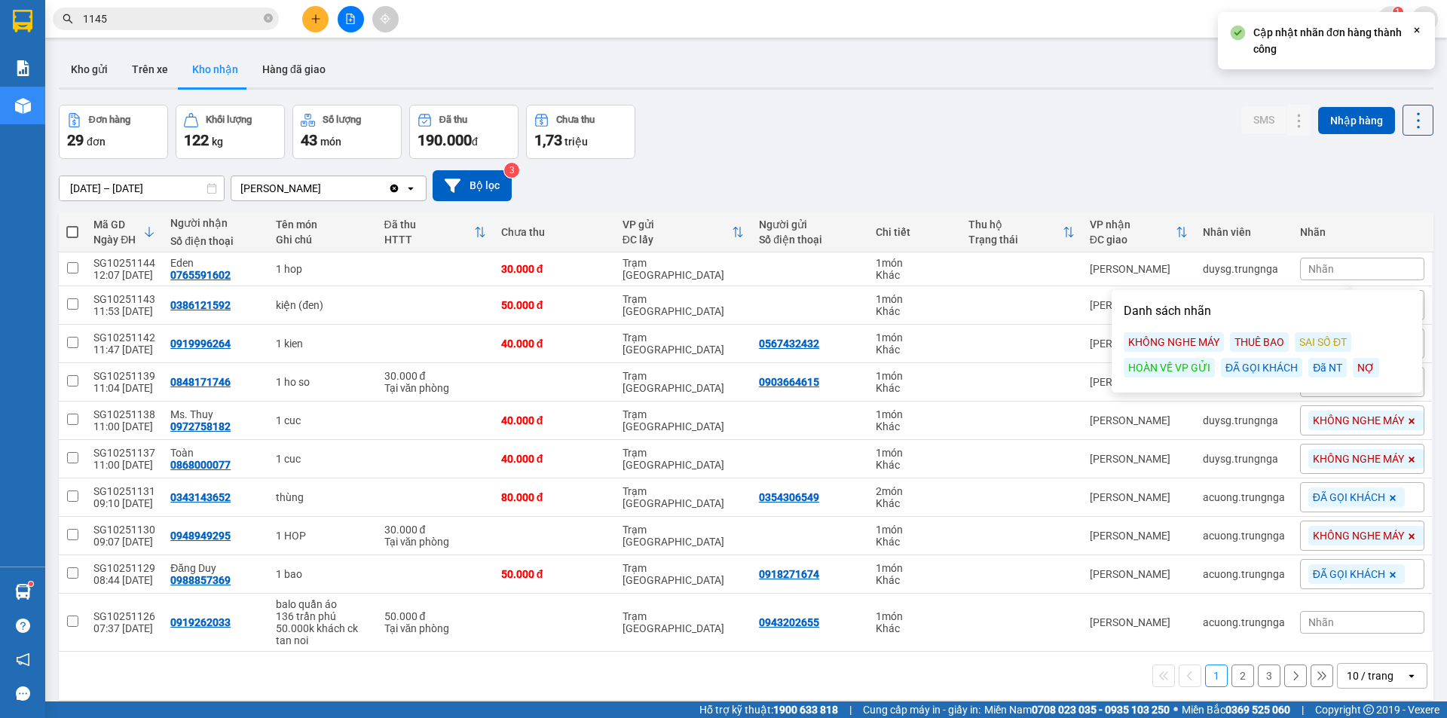
click at [1230, 366] on div "ĐÃ GỌI KHÁCH" at bounding box center [1261, 368] width 81 height 20
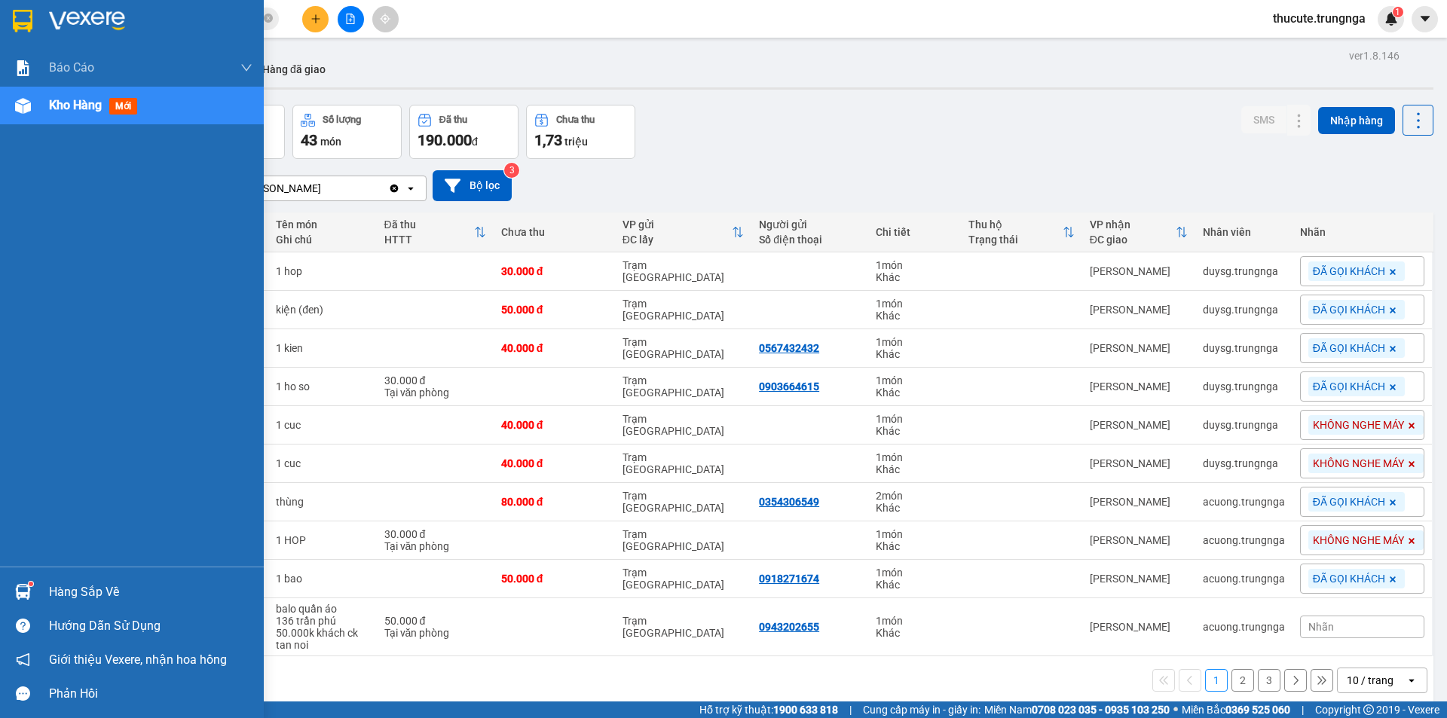
click at [22, 581] on div at bounding box center [23, 592] width 26 height 26
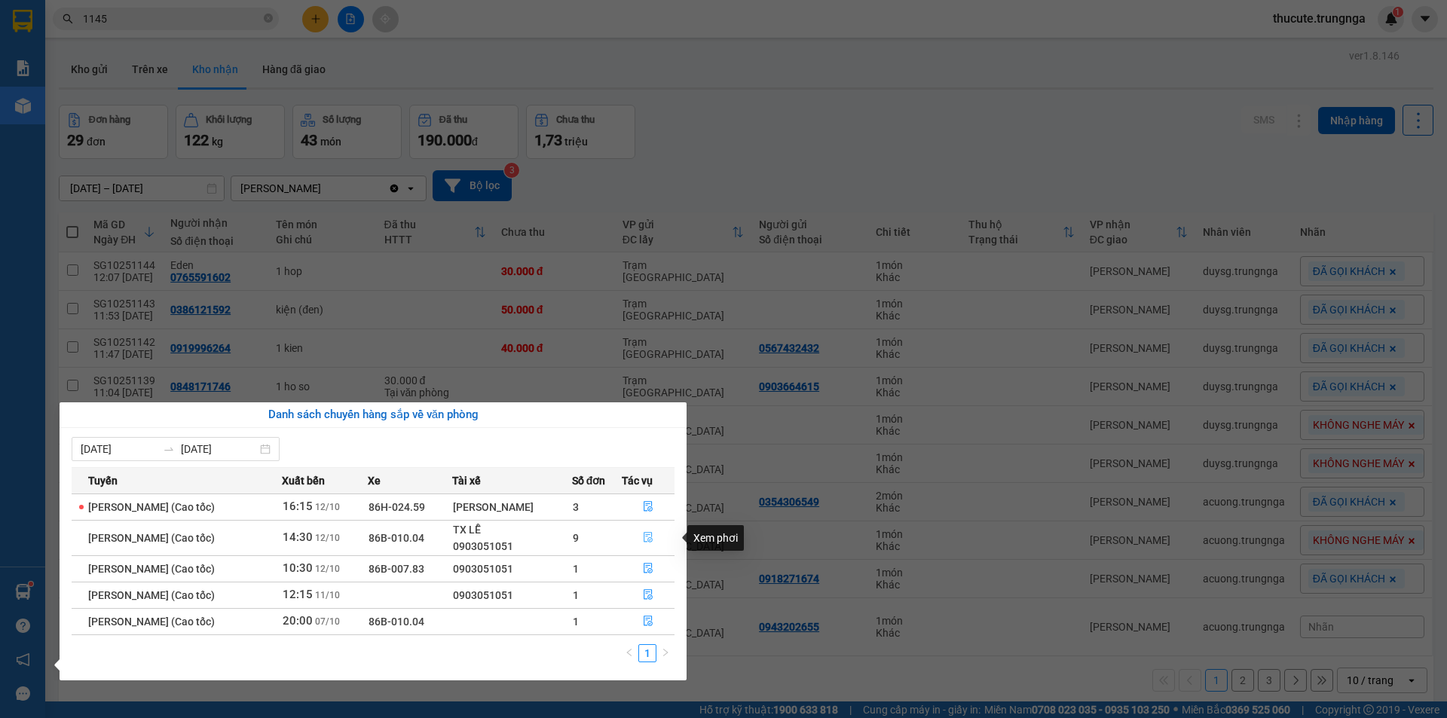
click at [656, 537] on button "button" at bounding box center [648, 538] width 51 height 24
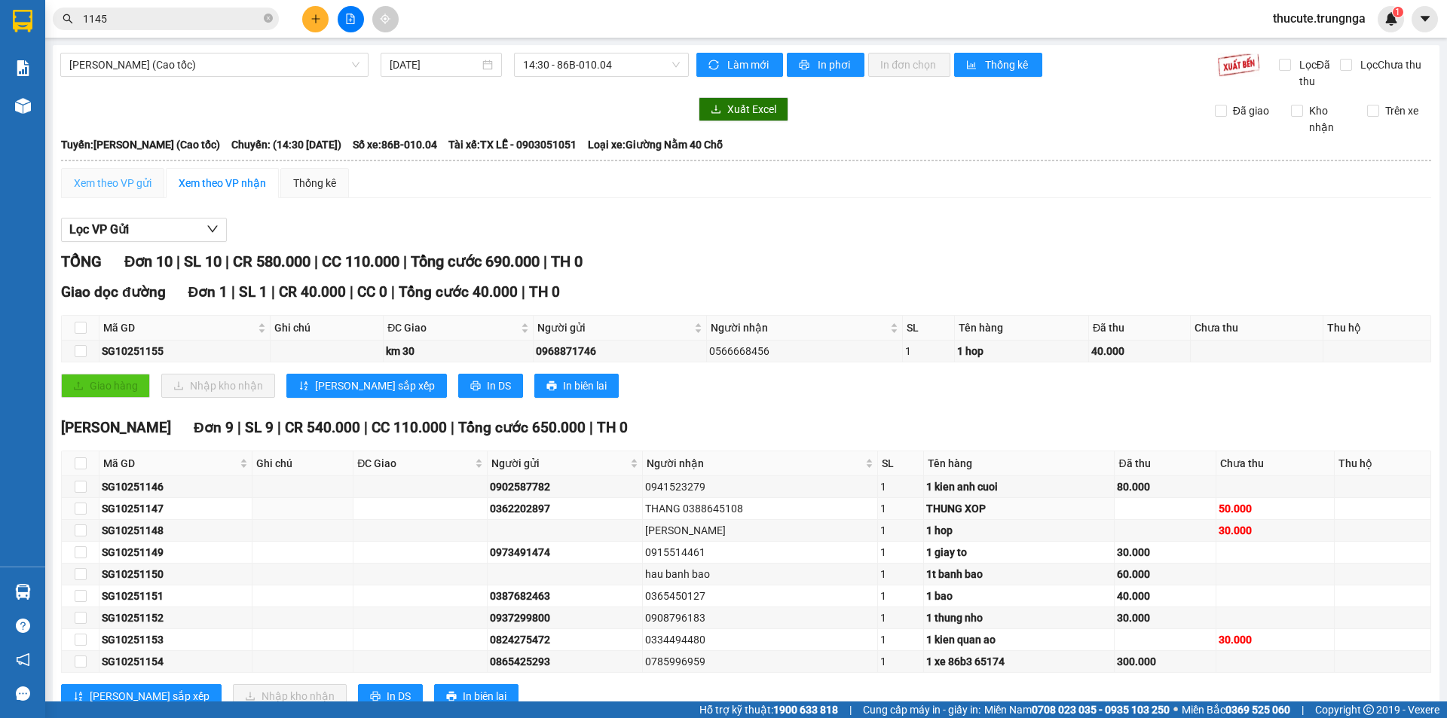
click at [122, 174] on div "Xem theo VP gửi" at bounding box center [112, 183] width 103 height 30
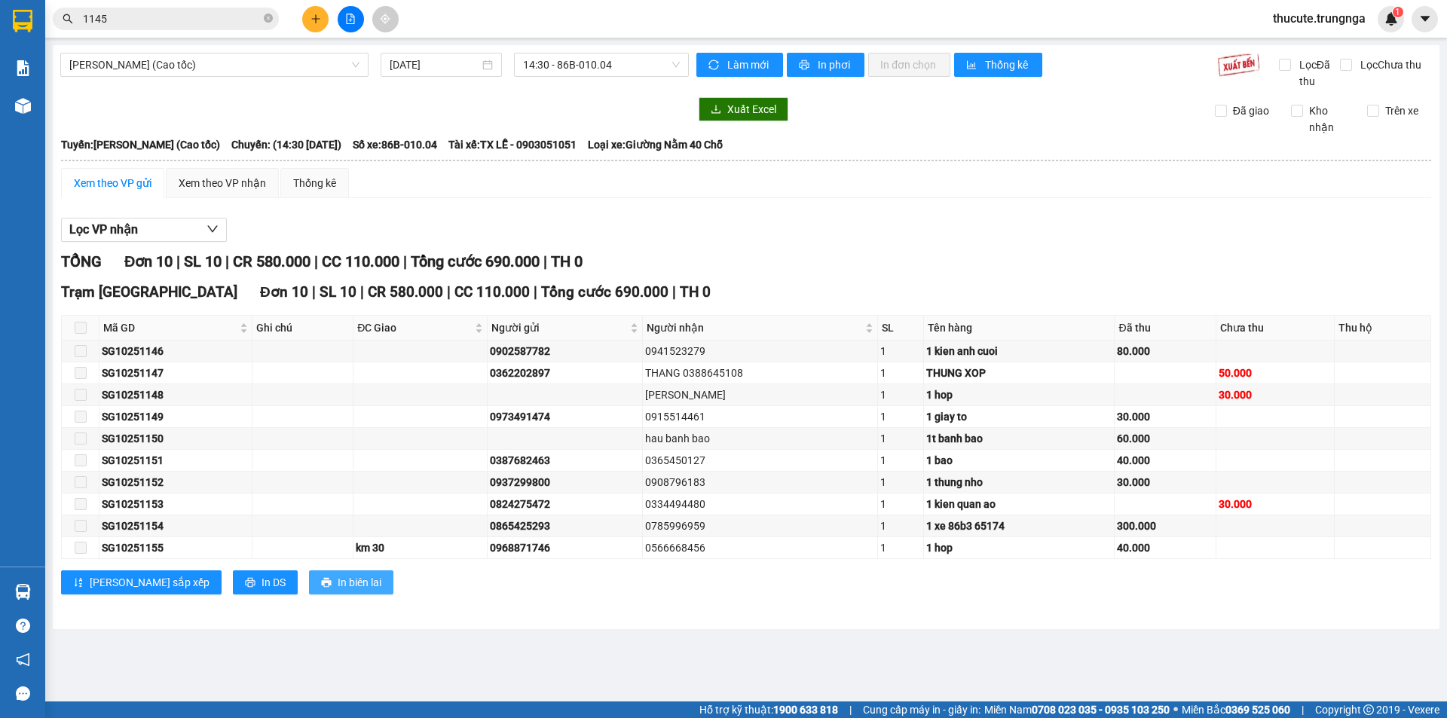
click at [338, 581] on span "In biên lai" at bounding box center [360, 582] width 44 height 17
click at [262, 583] on span "In DS" at bounding box center [274, 582] width 24 height 17
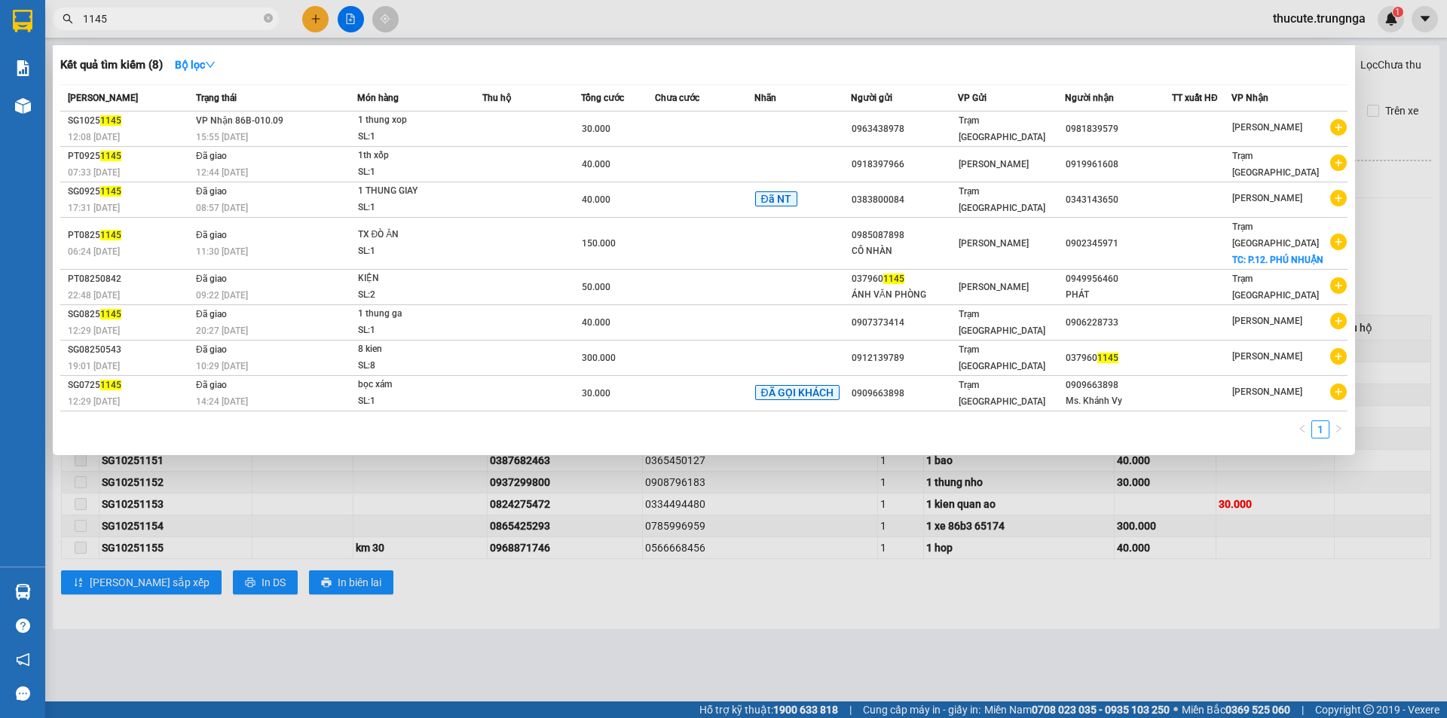
click at [164, 26] on input "1145" at bounding box center [172, 19] width 178 height 17
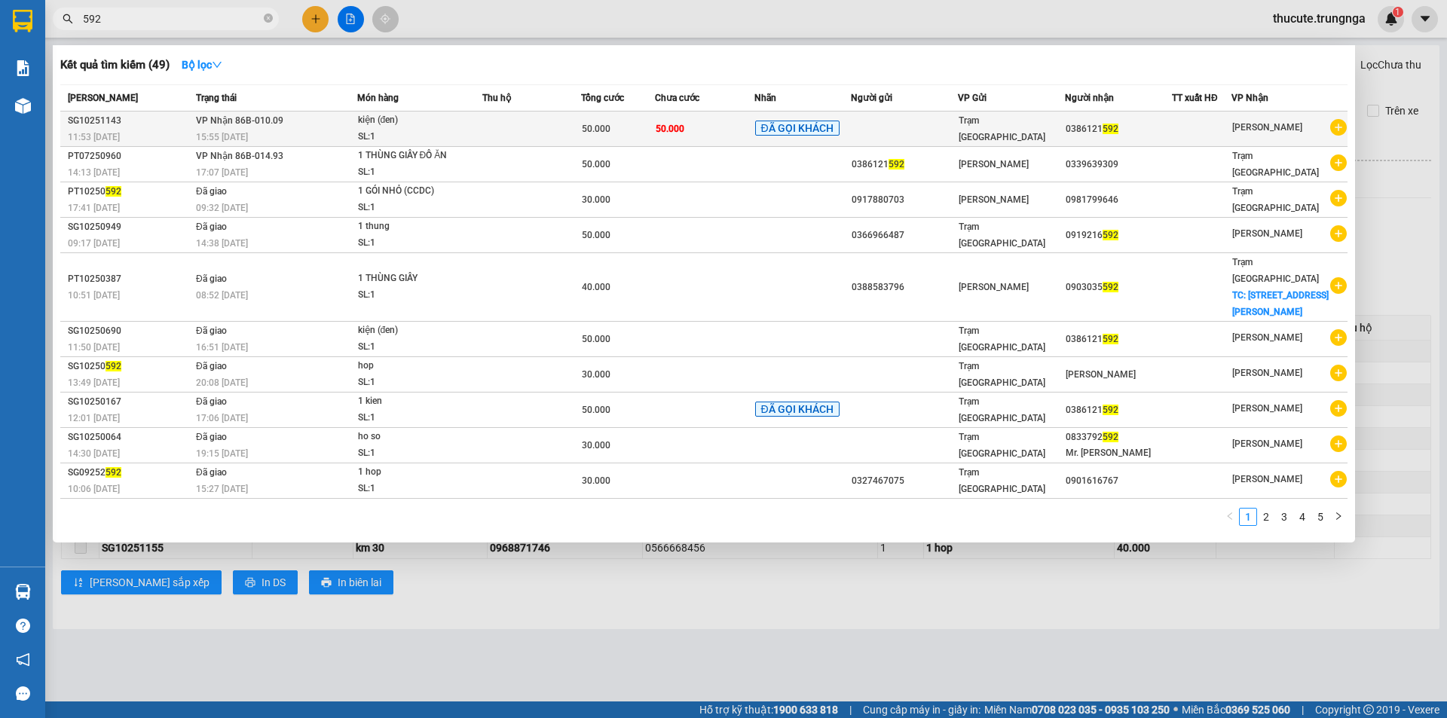
type input "592"
click at [408, 116] on div "kiện (đen)" at bounding box center [414, 120] width 113 height 17
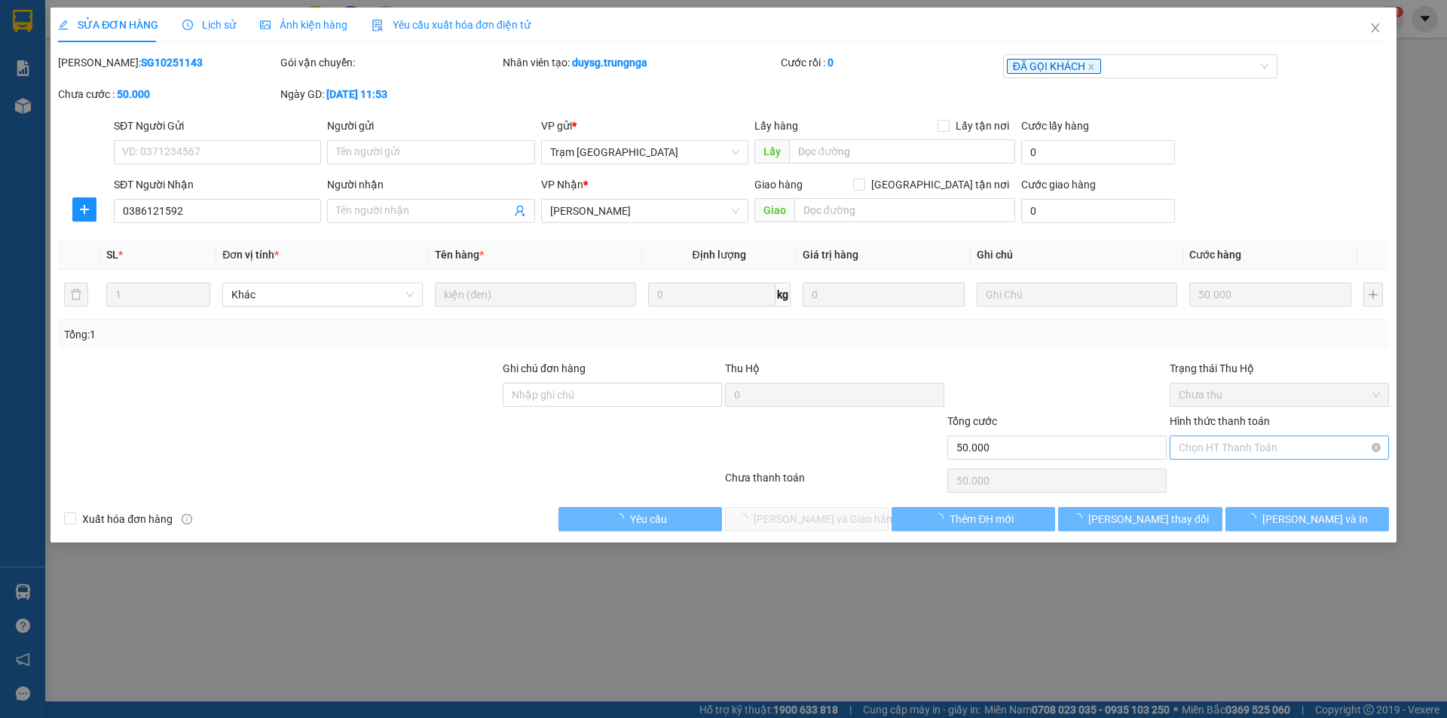
type input "0386121592"
type input "50.000"
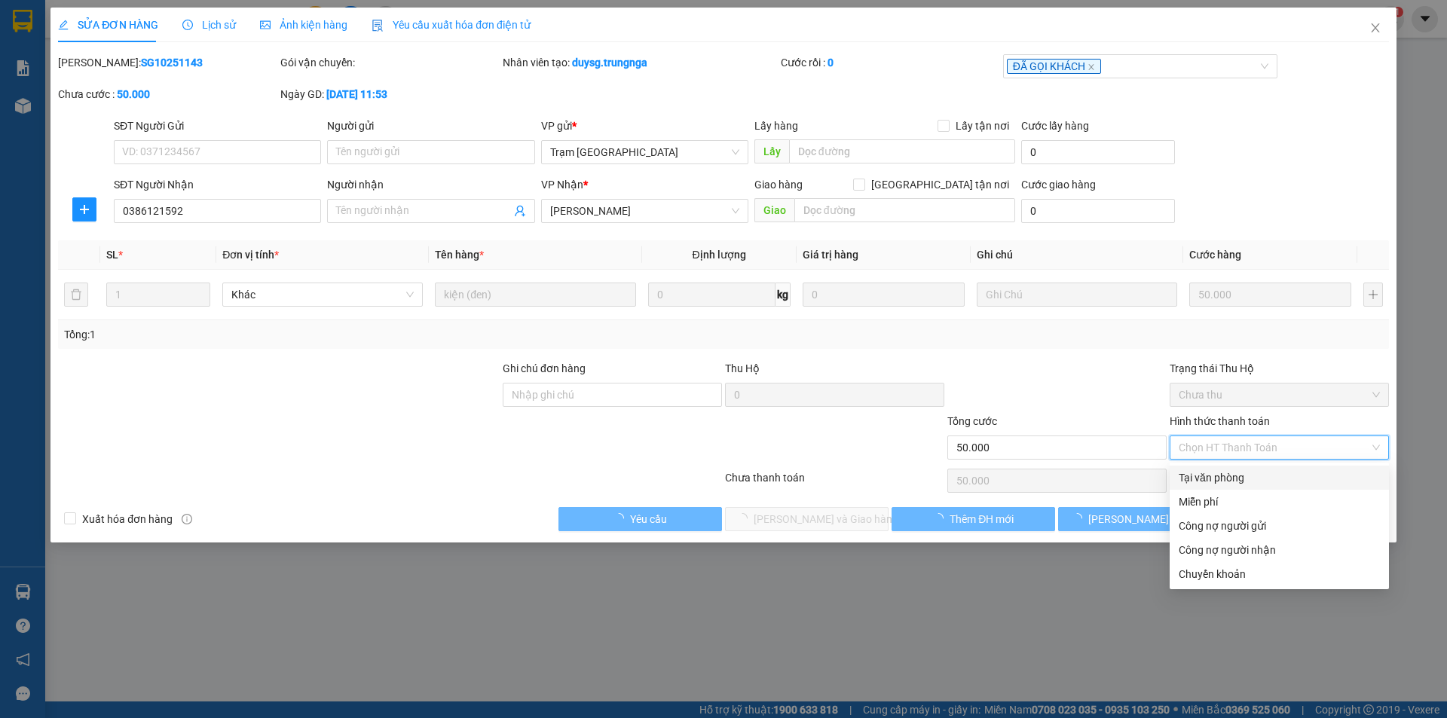
click at [1243, 471] on div "Tại văn phòng" at bounding box center [1279, 478] width 201 height 17
type input "0"
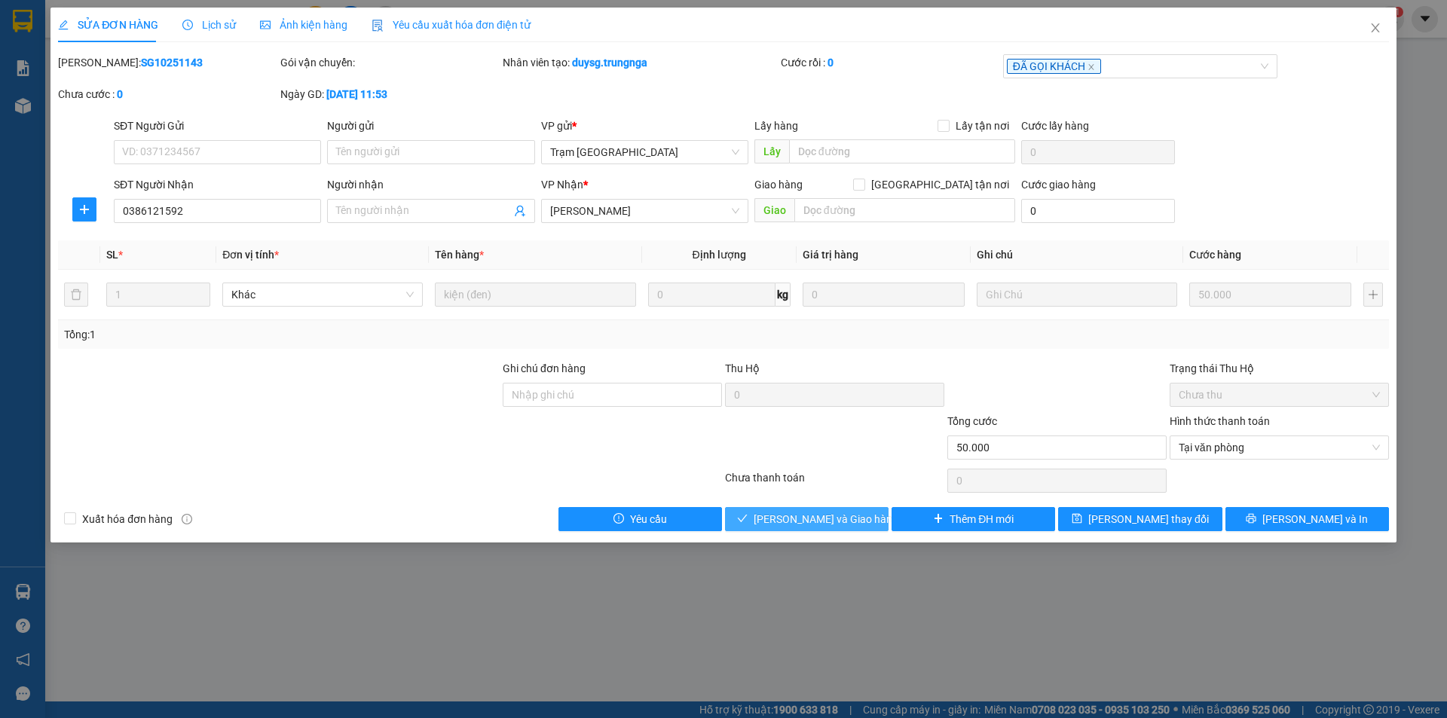
click at [840, 515] on span "[PERSON_NAME] và Giao hàng" at bounding box center [826, 519] width 145 height 17
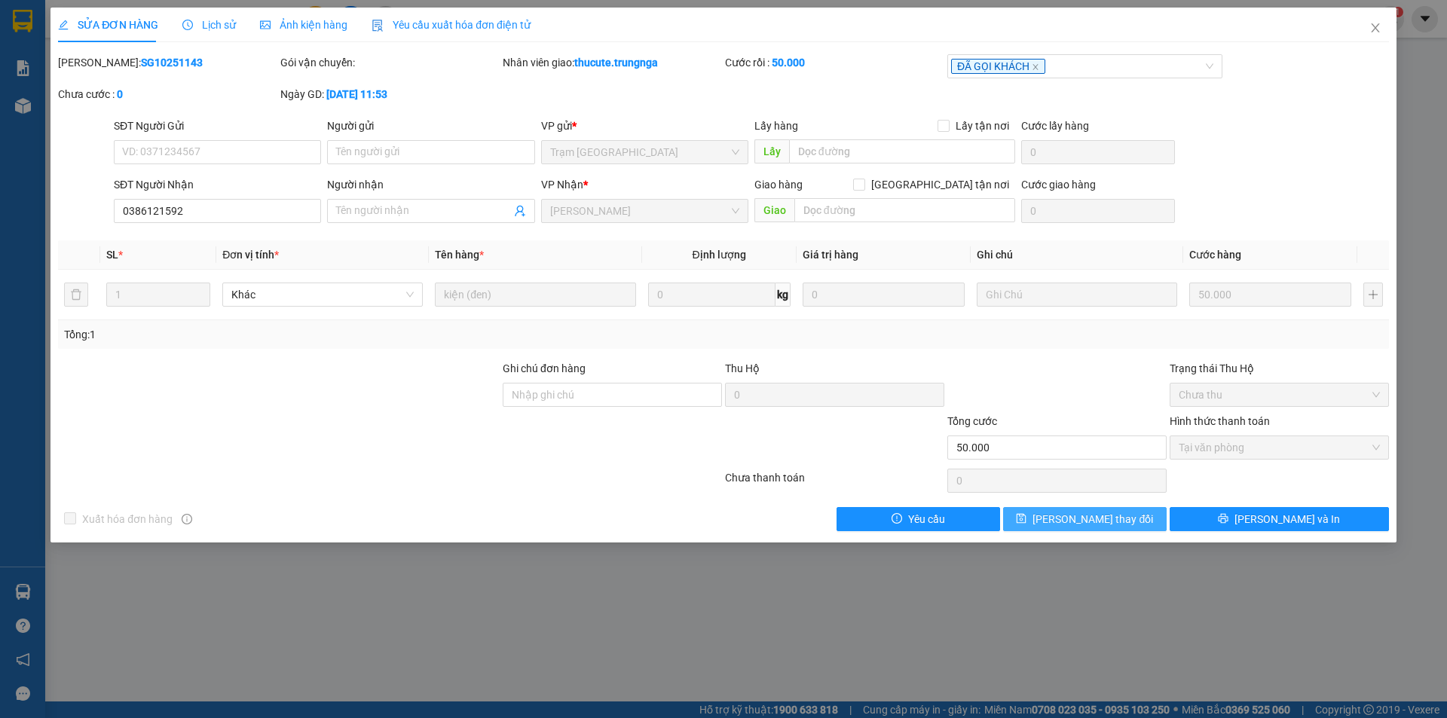
click at [1127, 519] on button "[PERSON_NAME] thay đổi" at bounding box center [1085, 519] width 164 height 24
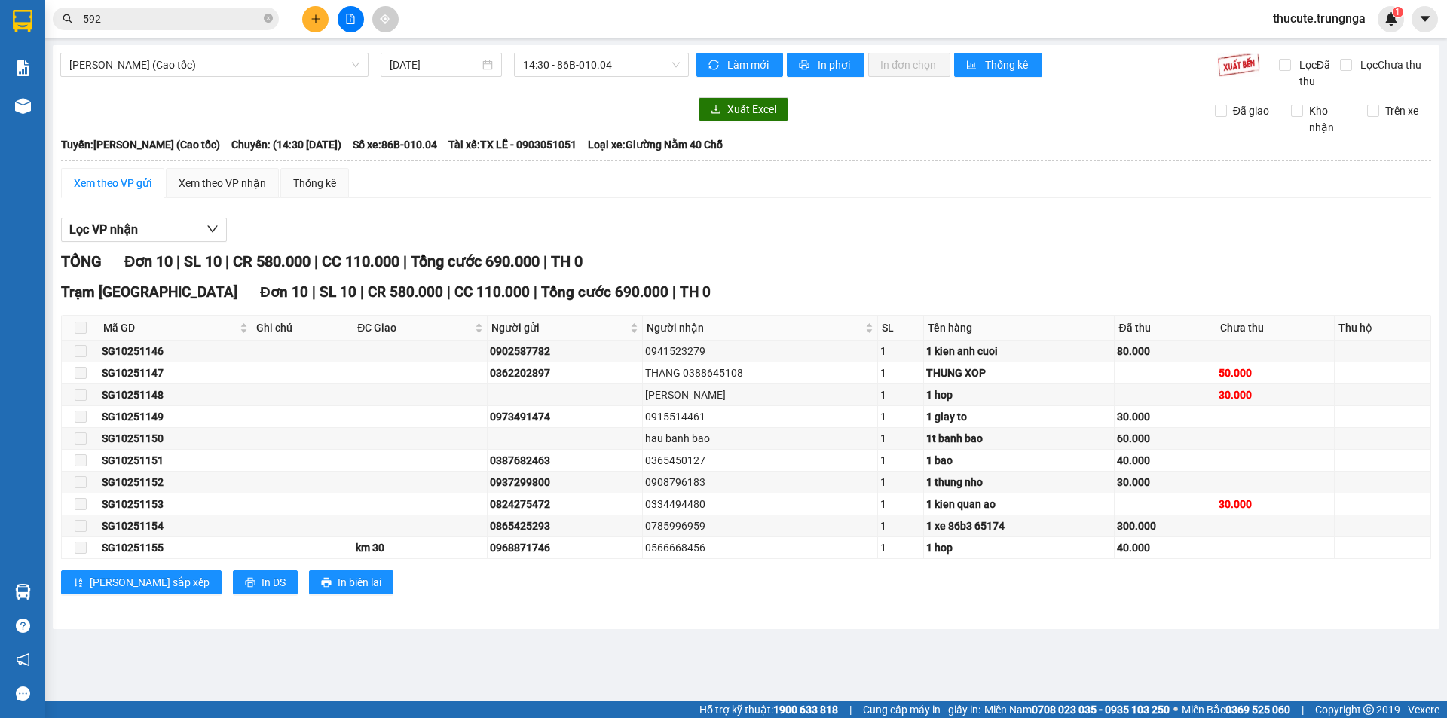
click at [119, 29] on span "592" at bounding box center [166, 19] width 226 height 23
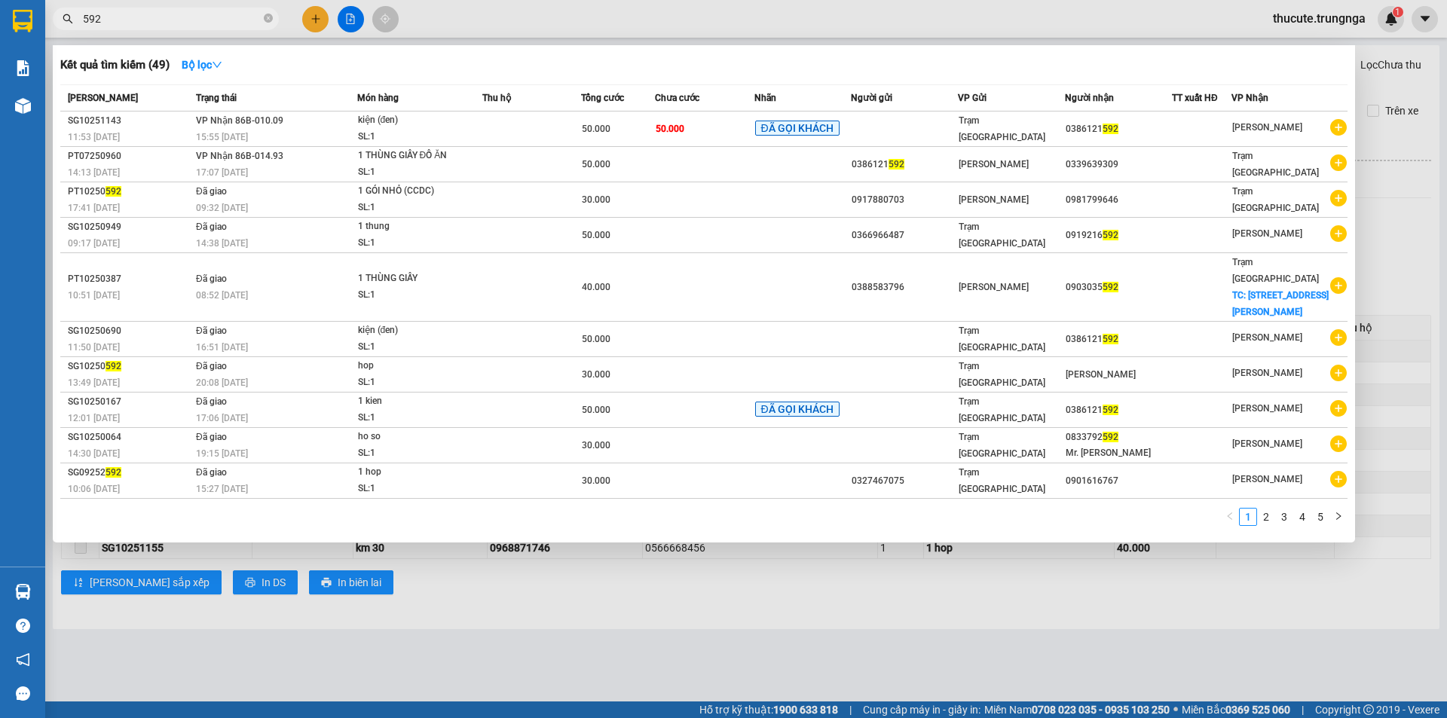
click at [124, 22] on input "592" at bounding box center [172, 19] width 178 height 17
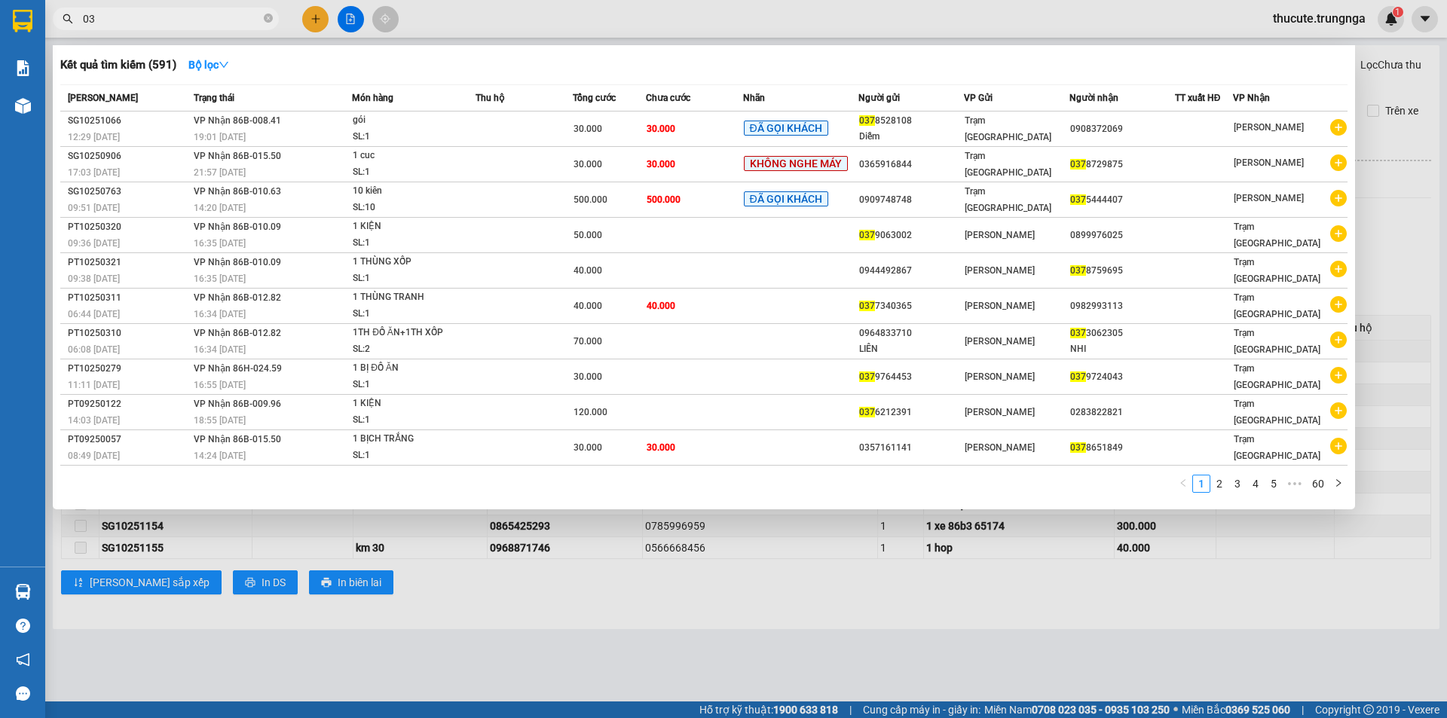
type input "0"
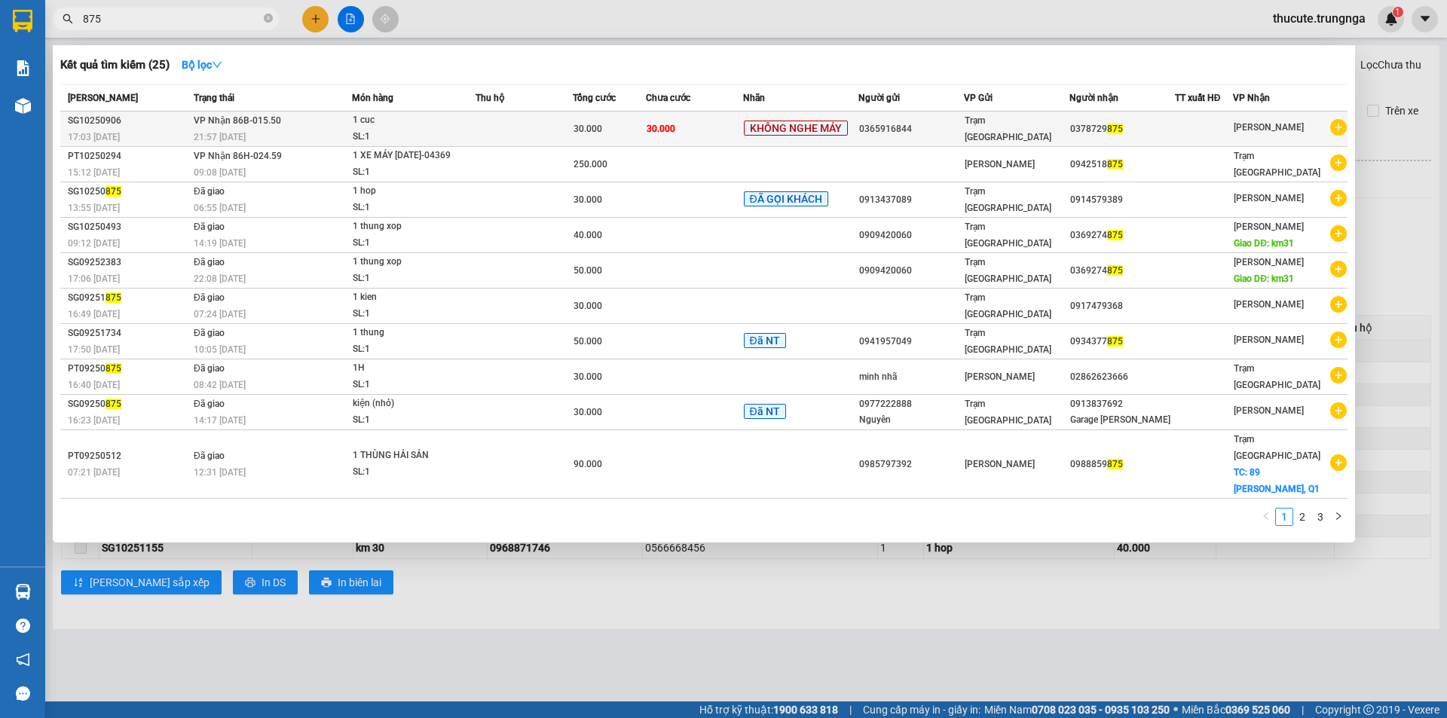
type input "875"
click at [1028, 114] on td "Trạm [GEOGRAPHIC_DATA]" at bounding box center [1017, 129] width 106 height 35
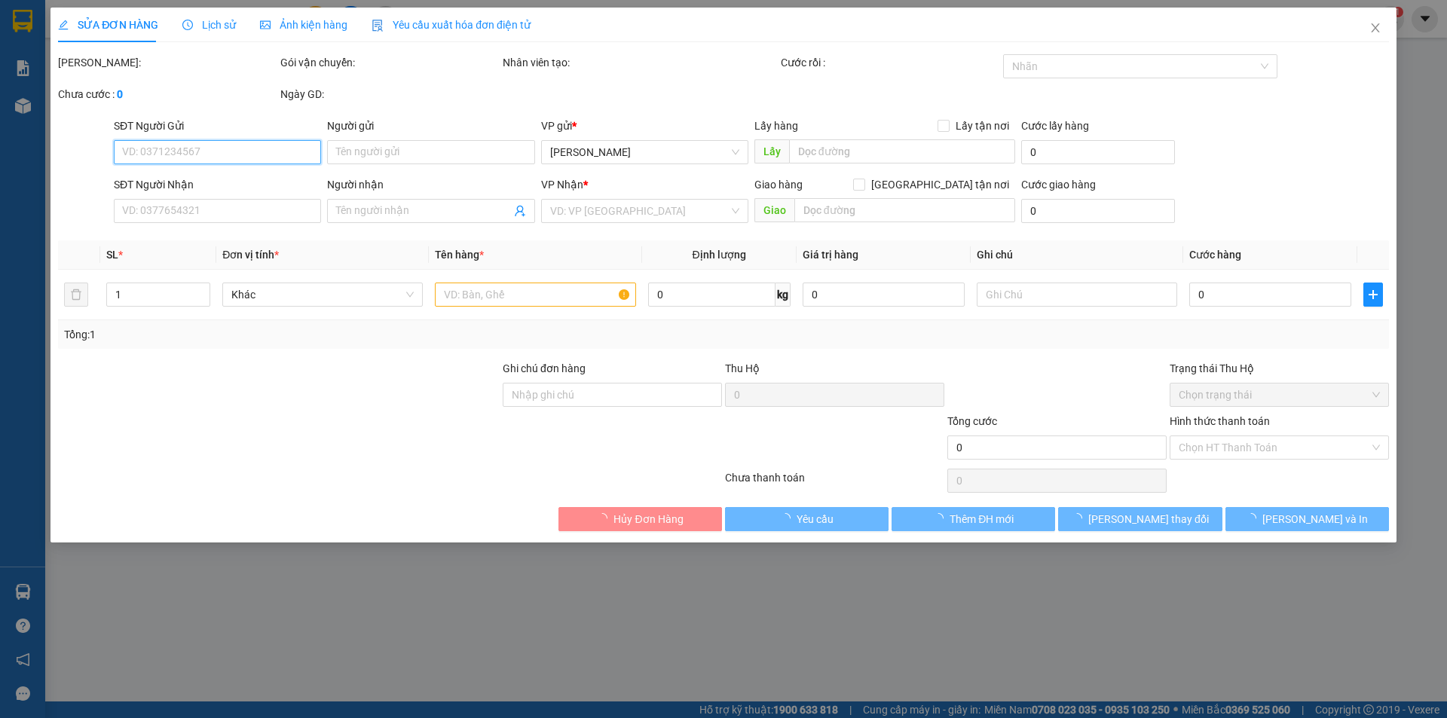
type input "0365916844"
type input "0378729875"
type input "30.000"
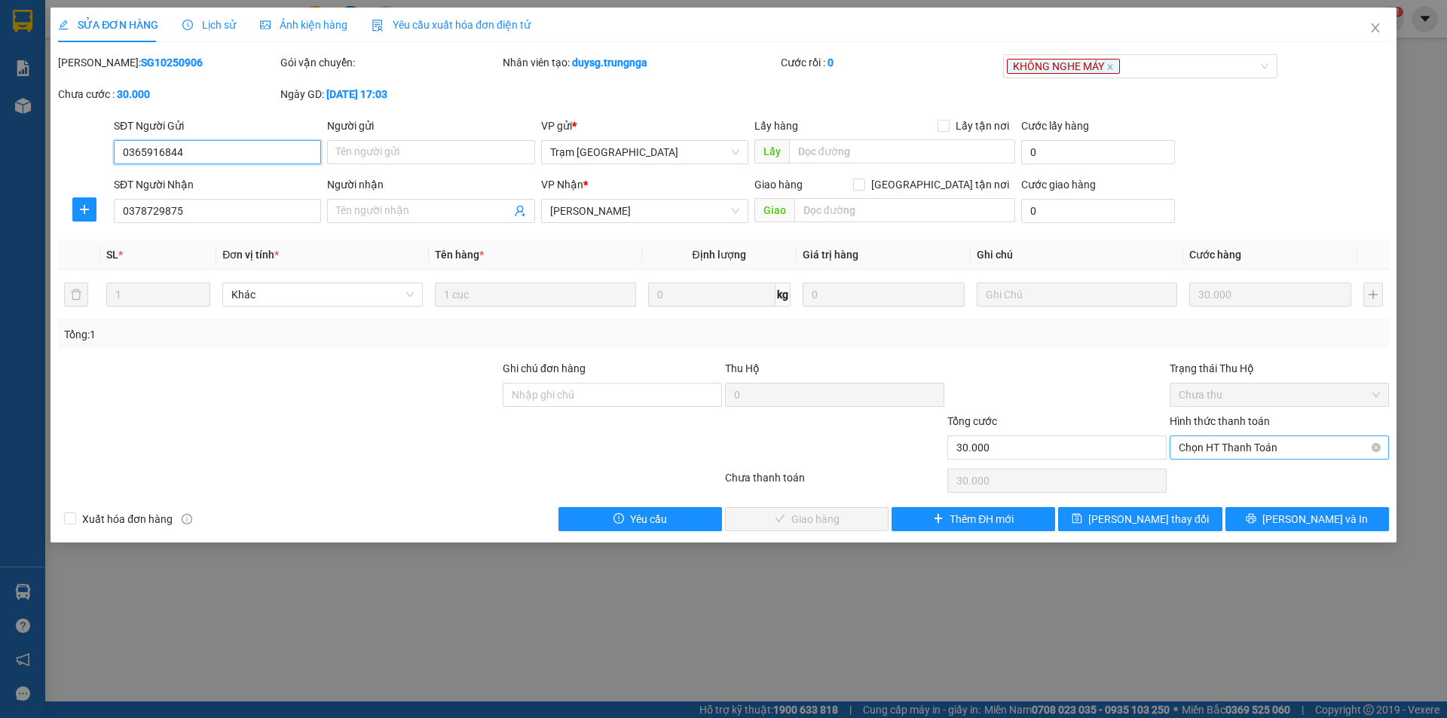
click at [1252, 443] on span "Chọn HT Thanh Toán" at bounding box center [1279, 447] width 201 height 23
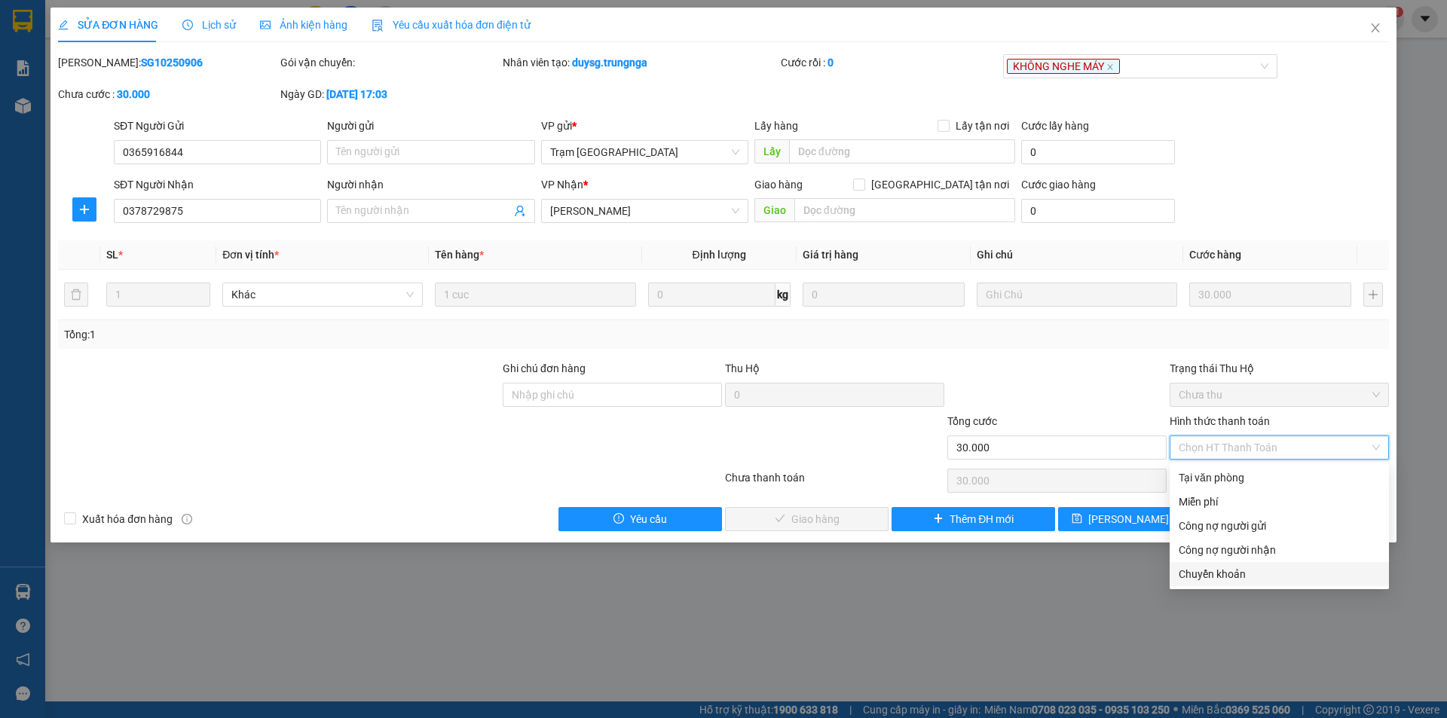
click at [1242, 585] on div "Chuyển khoản" at bounding box center [1279, 574] width 219 height 24
type input "0"
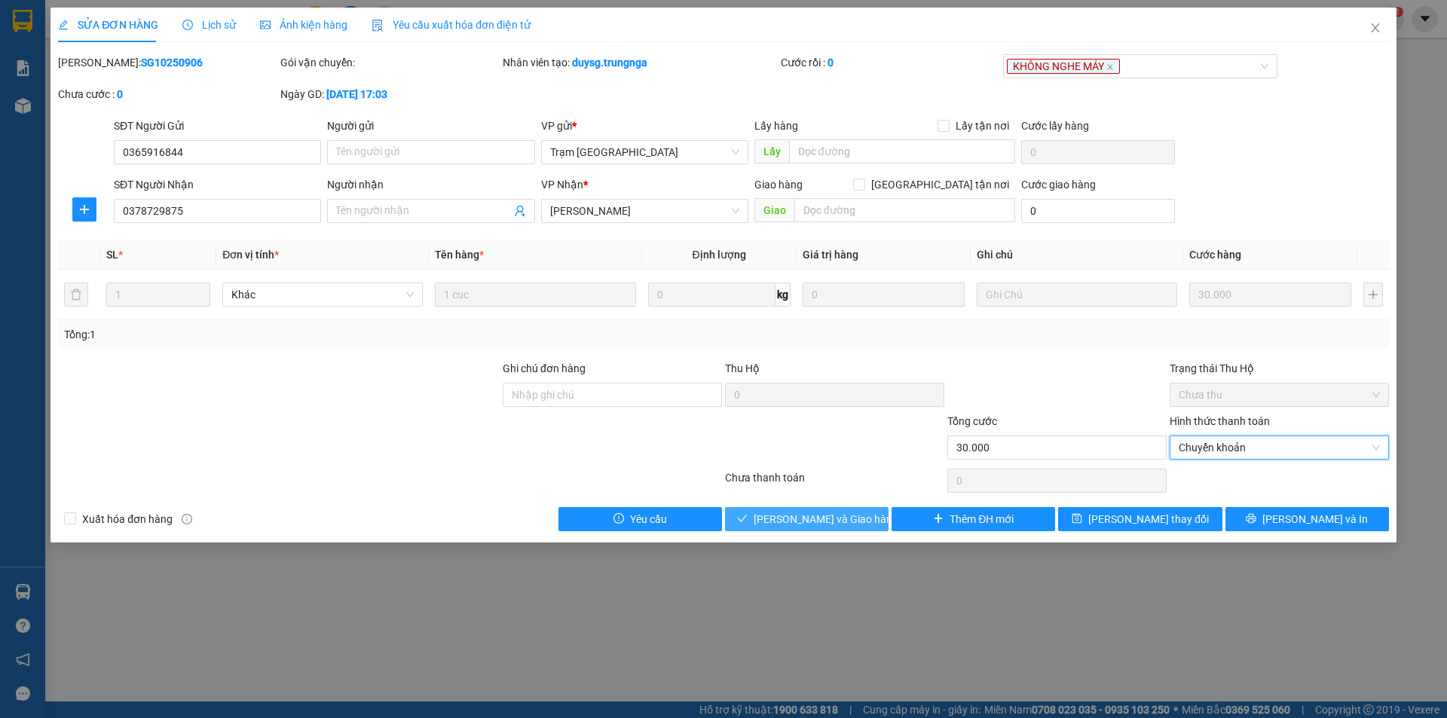
click at [802, 510] on button "[PERSON_NAME] và Giao hàng" at bounding box center [807, 519] width 164 height 24
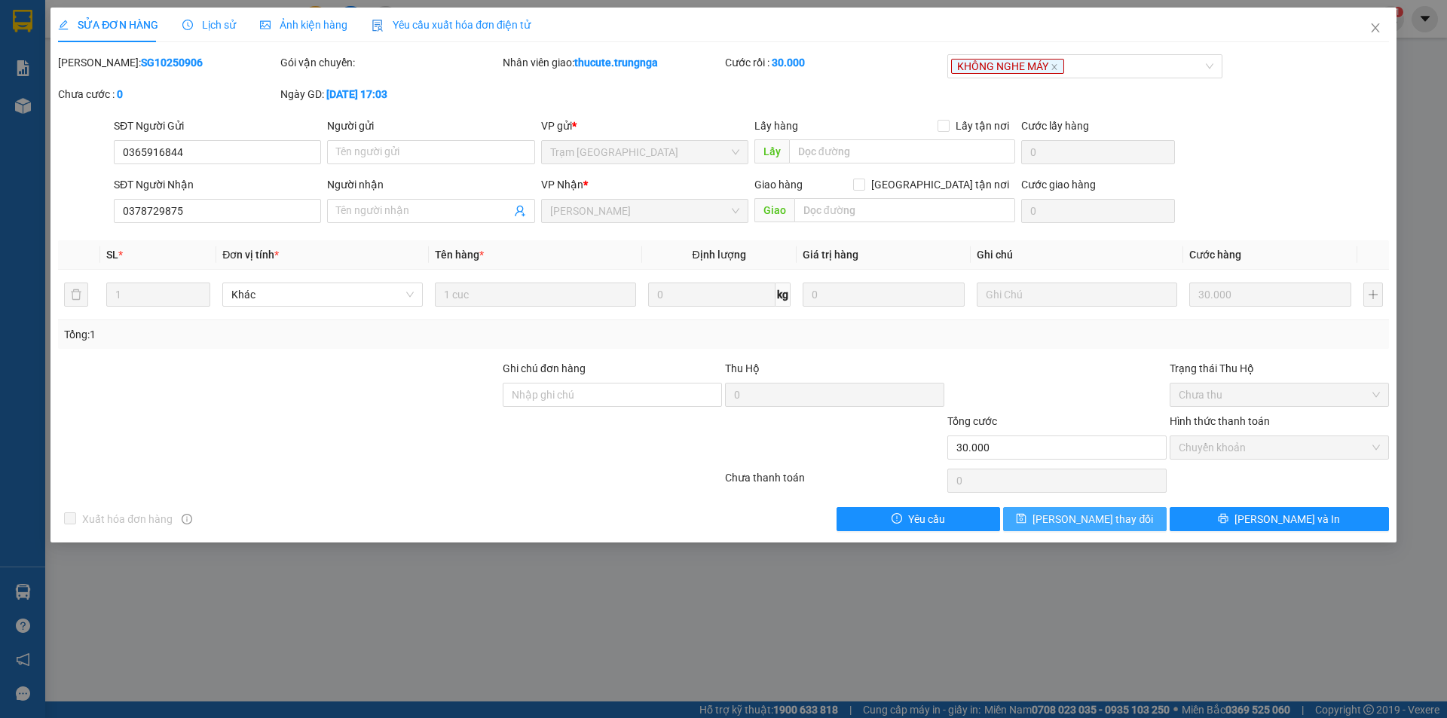
click at [1116, 517] on span "[PERSON_NAME] thay đổi" at bounding box center [1093, 519] width 121 height 17
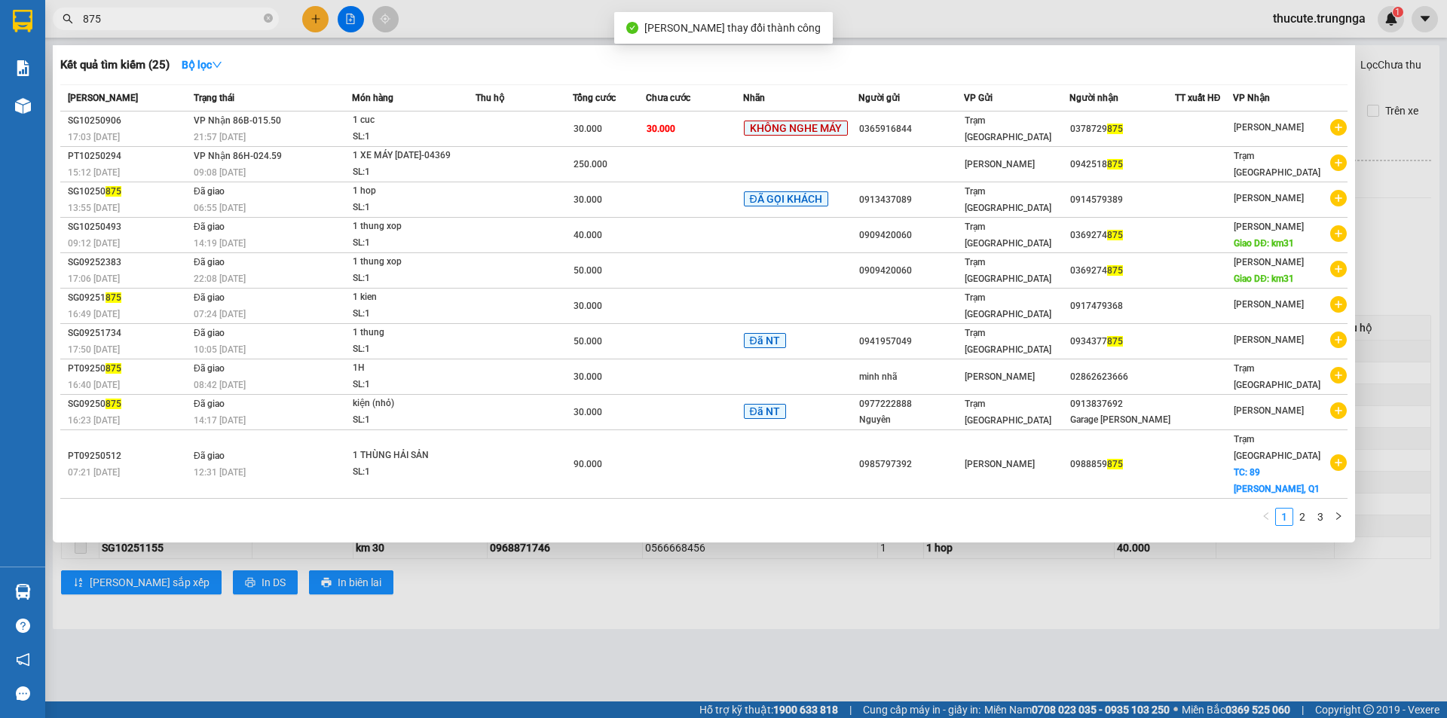
click at [167, 17] on input "875" at bounding box center [172, 19] width 178 height 17
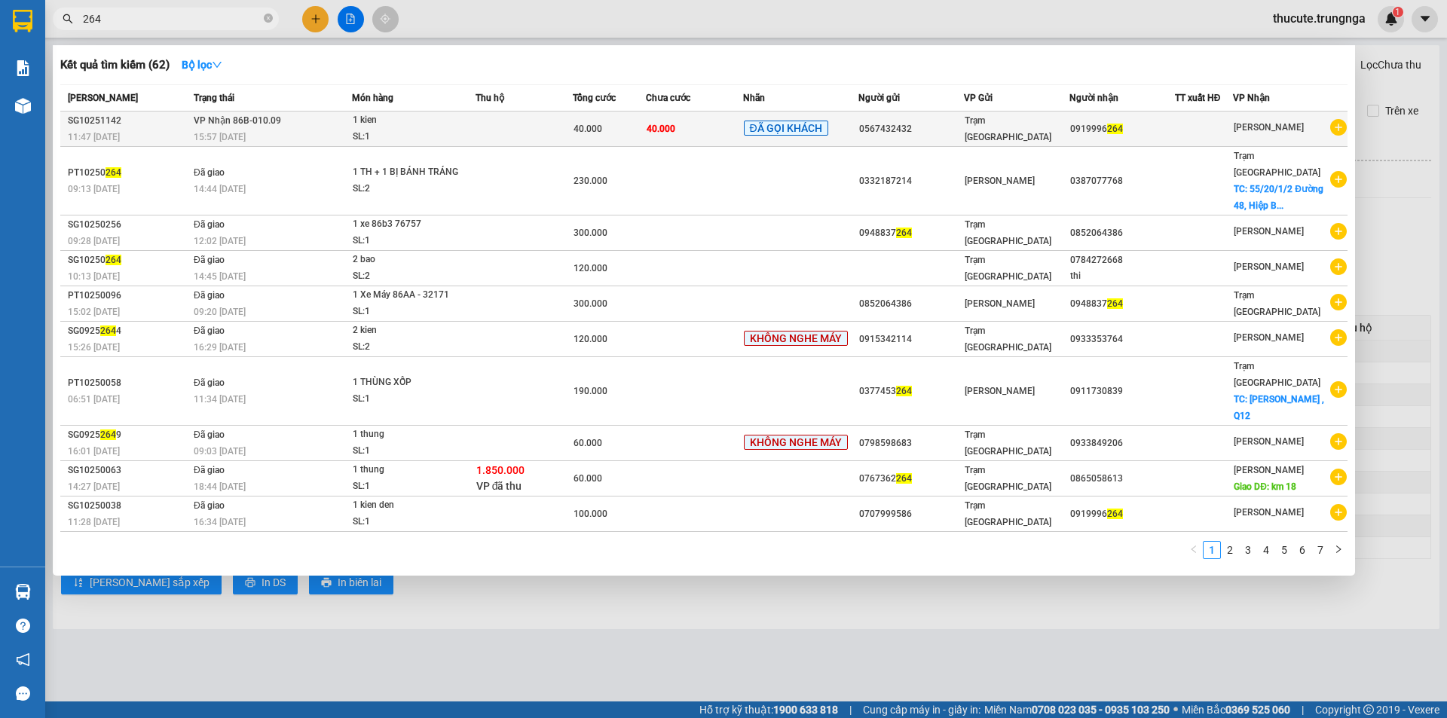
type input "264"
click at [418, 119] on div "1 kien" at bounding box center [409, 120] width 113 height 17
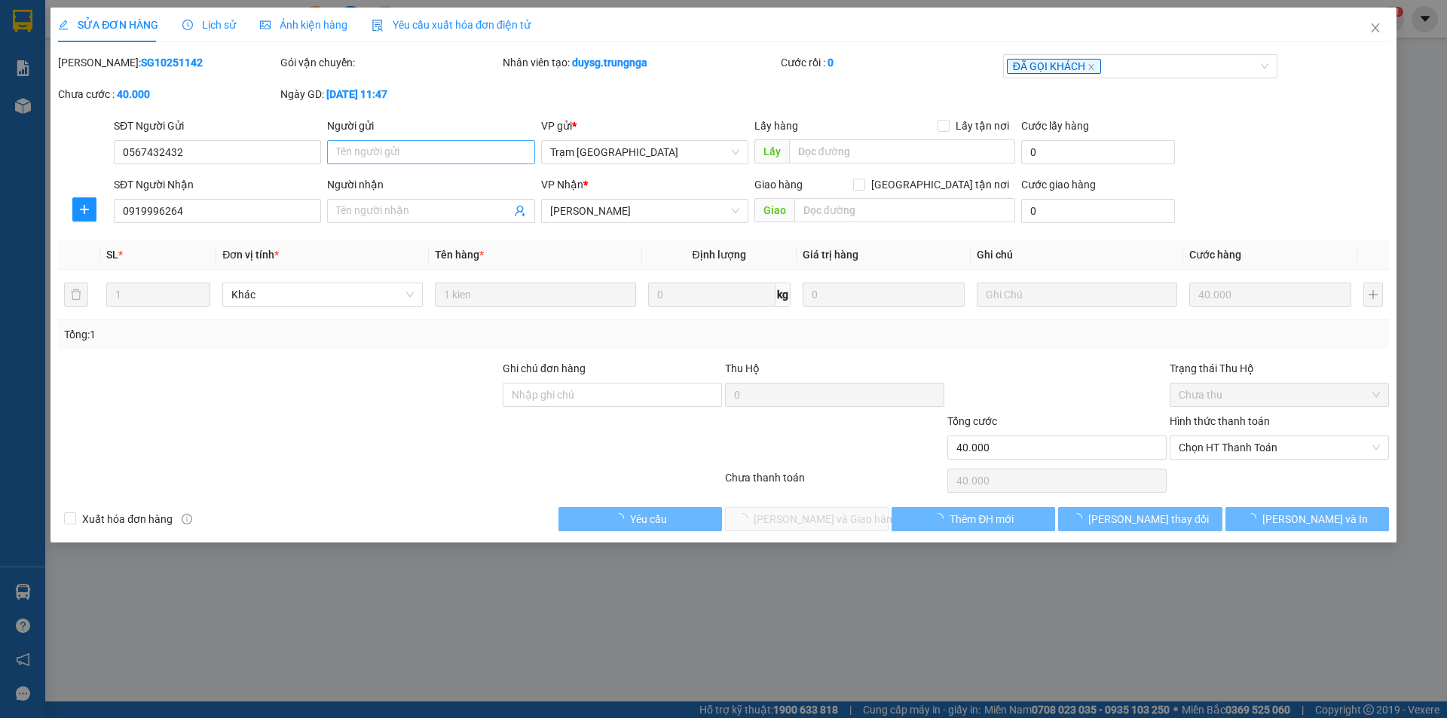
type input "0567432432"
type input "0919996264"
type input "40.000"
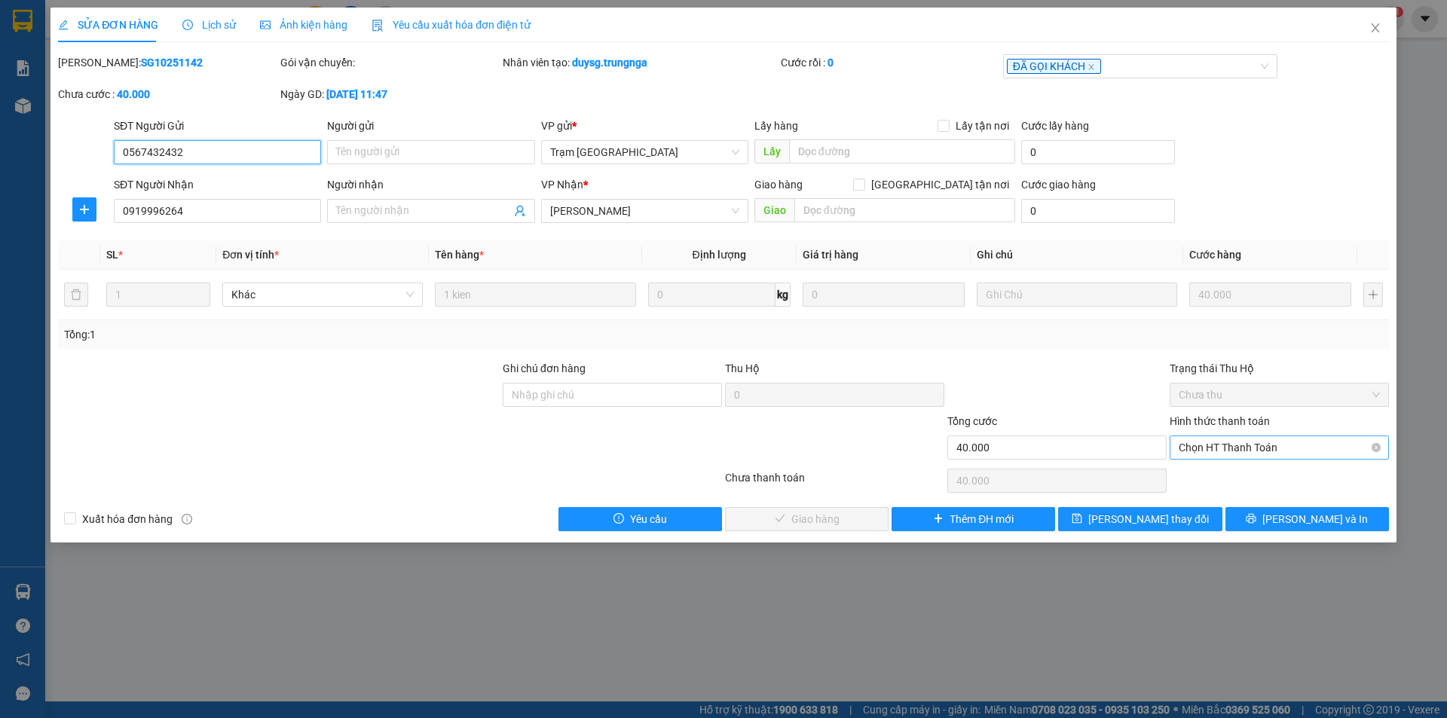
drag, startPoint x: 1274, startPoint y: 446, endPoint x: 1260, endPoint y: 446, distance: 14.3
click at [1273, 445] on span "Chọn HT Thanh Toán" at bounding box center [1279, 447] width 201 height 23
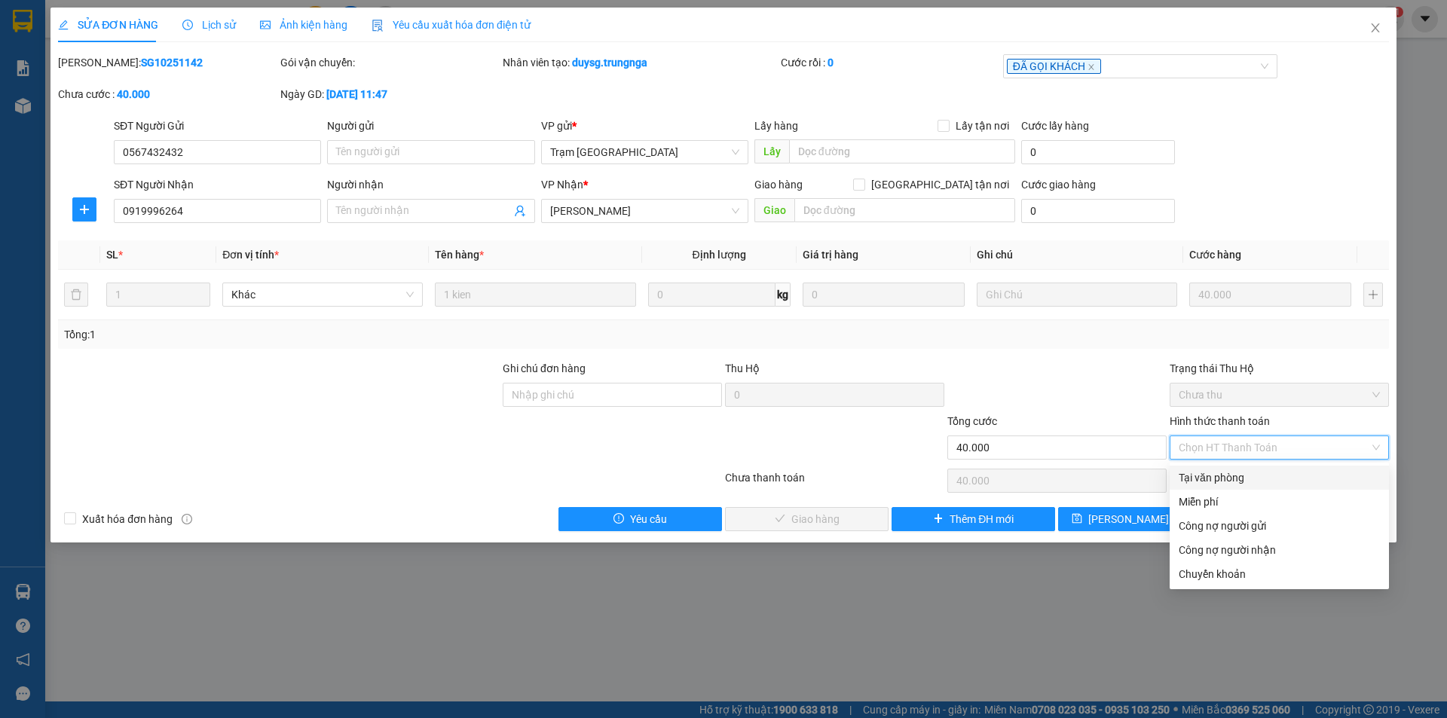
click at [1208, 478] on div "Tại văn phòng" at bounding box center [1279, 478] width 201 height 17
type input "0"
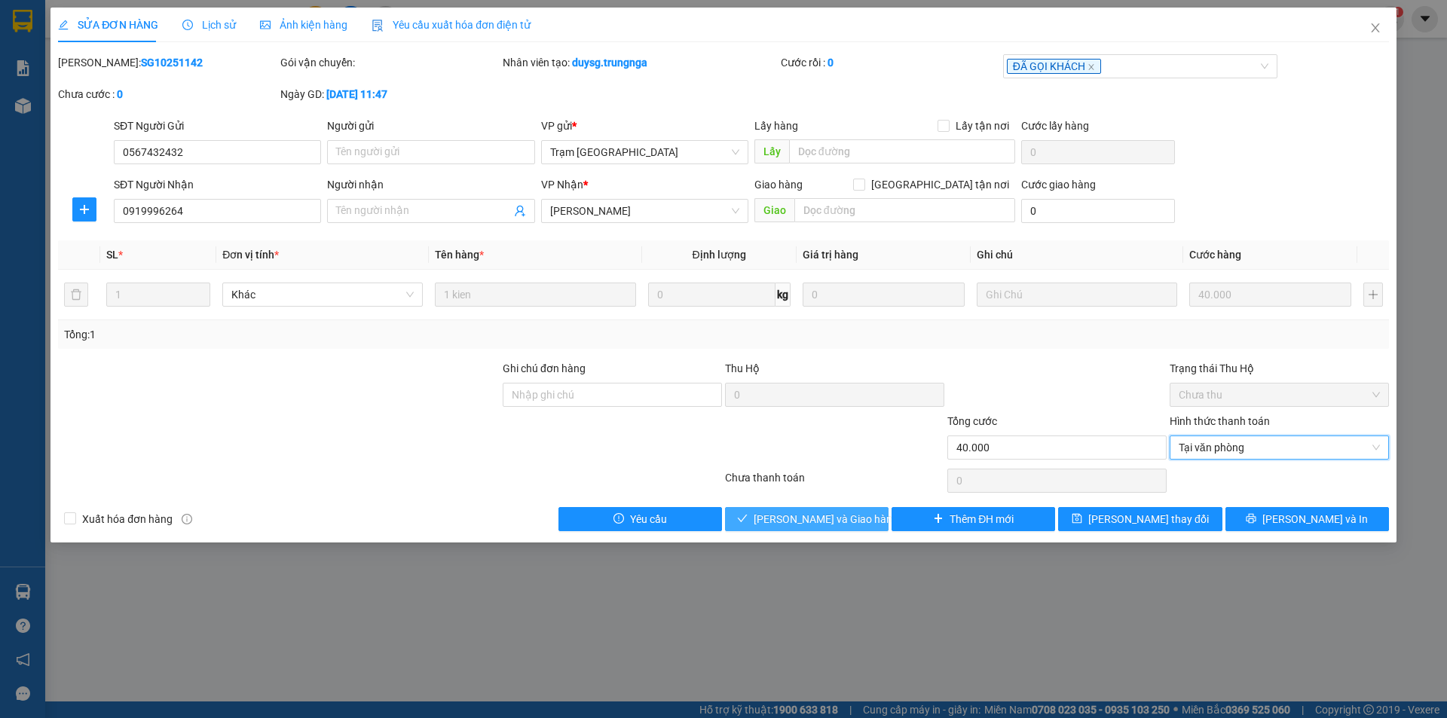
click at [794, 518] on span "[PERSON_NAME] và Giao hàng" at bounding box center [826, 519] width 145 height 17
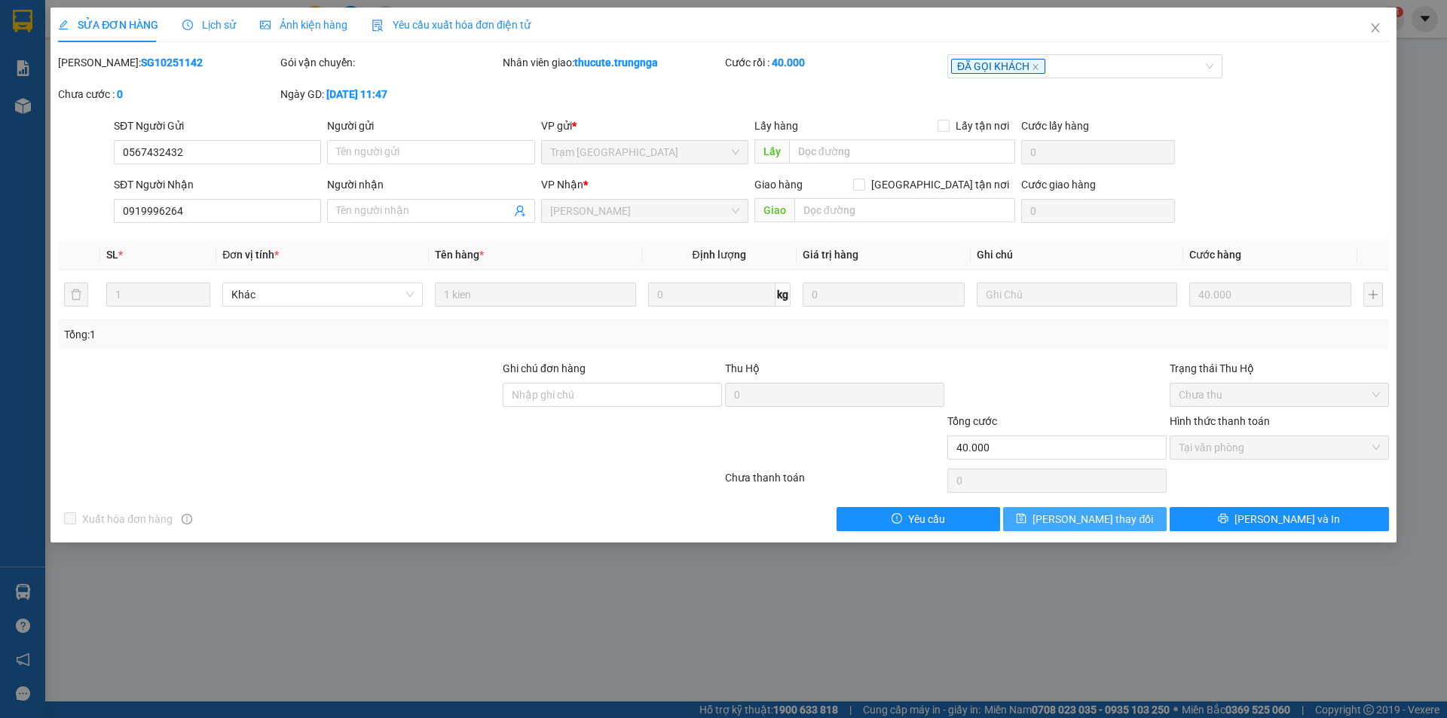
click at [1076, 515] on span "[PERSON_NAME] thay đổi" at bounding box center [1093, 519] width 121 height 17
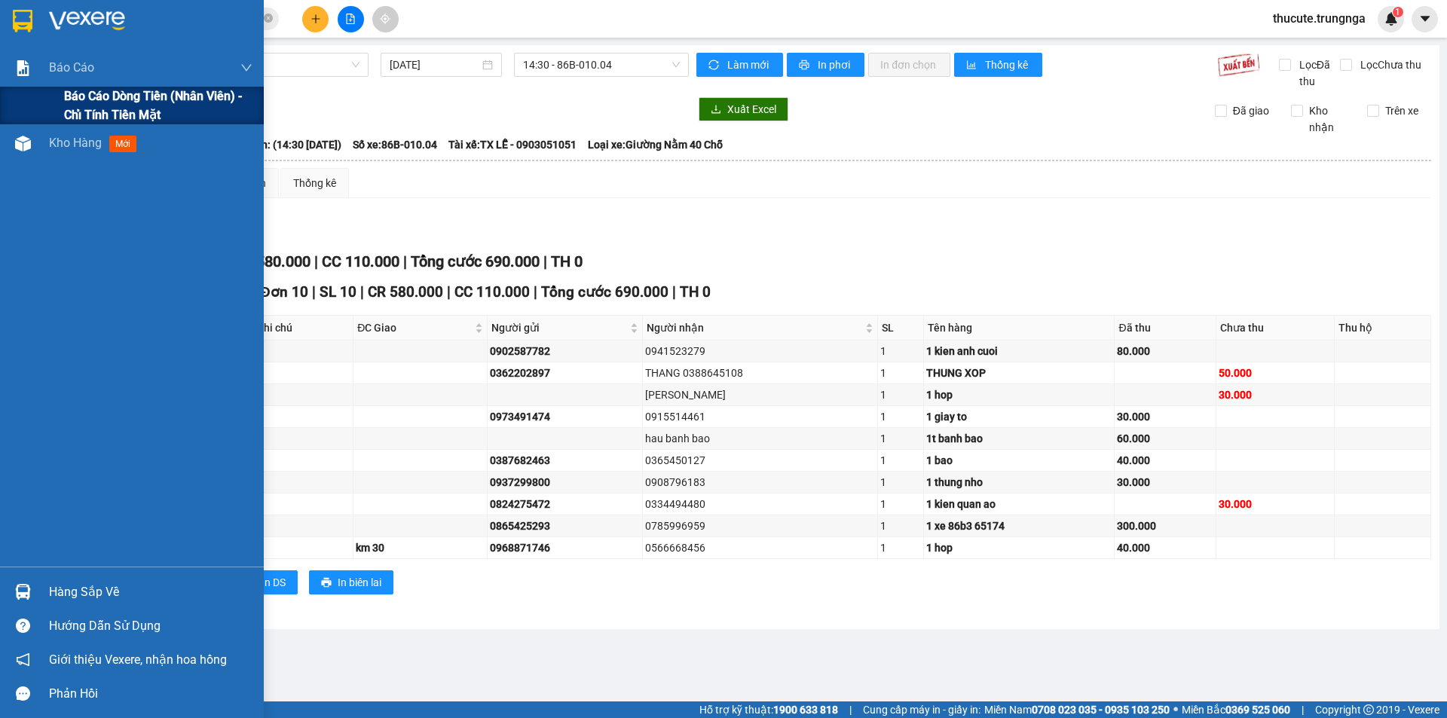
click at [60, 98] on div "Báo cáo dòng tiền (nhân viên) - chỉ tính tiền mặt" at bounding box center [132, 106] width 264 height 38
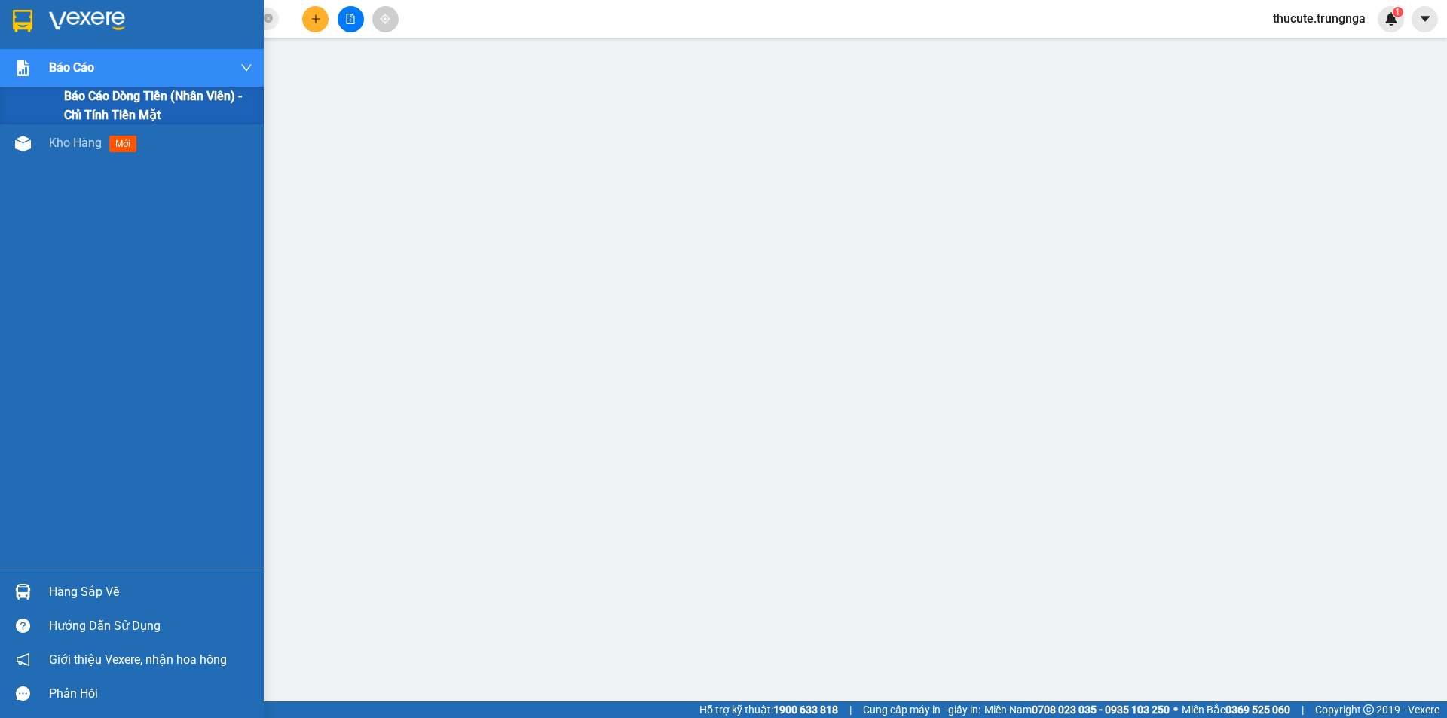
click at [90, 102] on span "Báo cáo dòng tiền (nhân viên) - chỉ tính tiền mặt" at bounding box center [158, 106] width 188 height 38
click at [81, 103] on span "Kho hàng" at bounding box center [75, 105] width 53 height 14
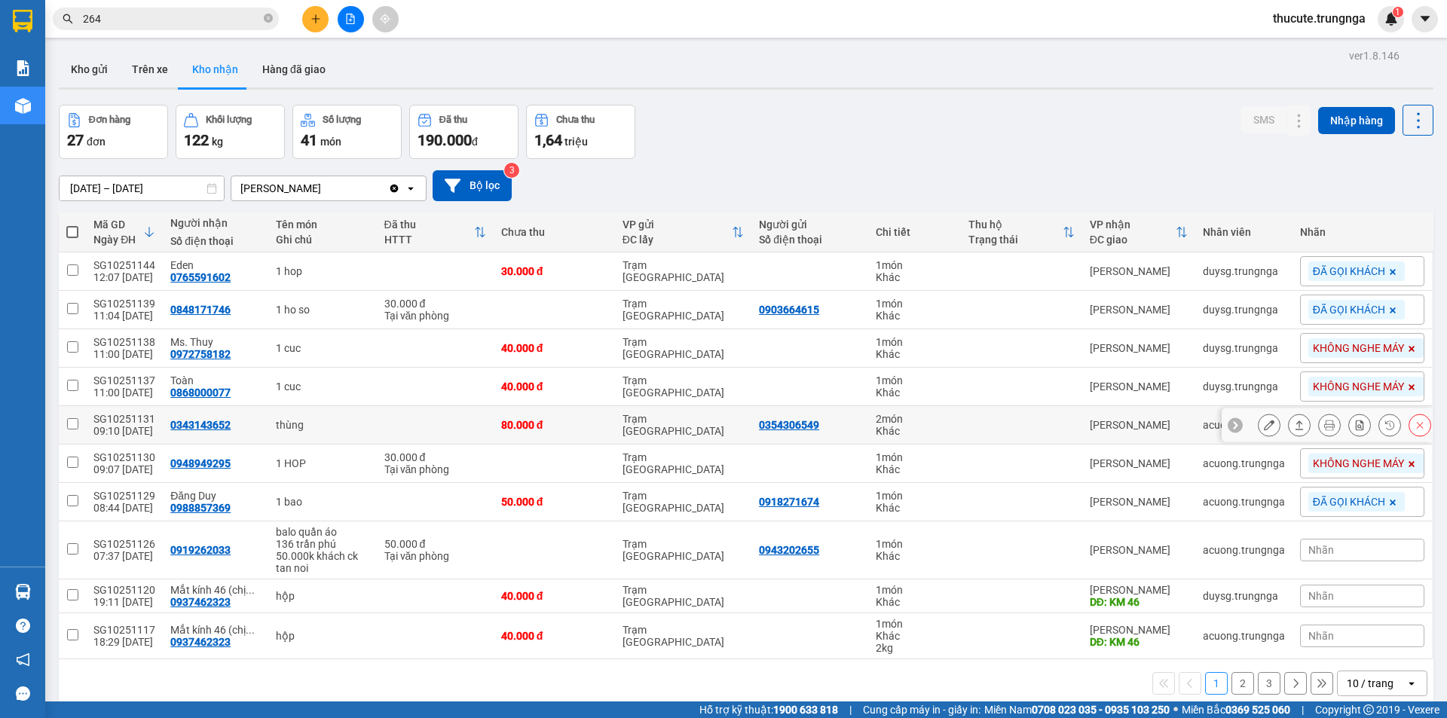
click at [296, 398] on td "1 cuc" at bounding box center [322, 387] width 108 height 38
checkbox input "true"
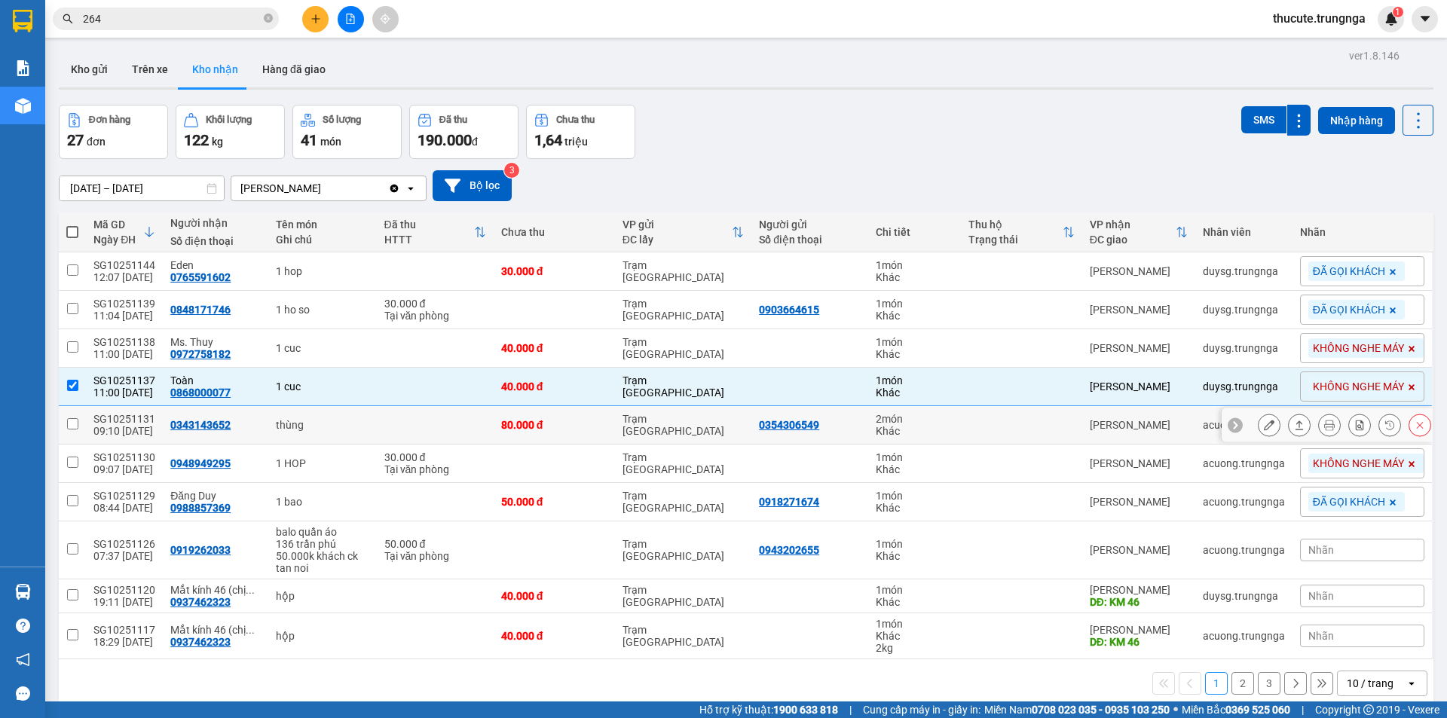
click at [302, 421] on div "thùng" at bounding box center [322, 425] width 93 height 12
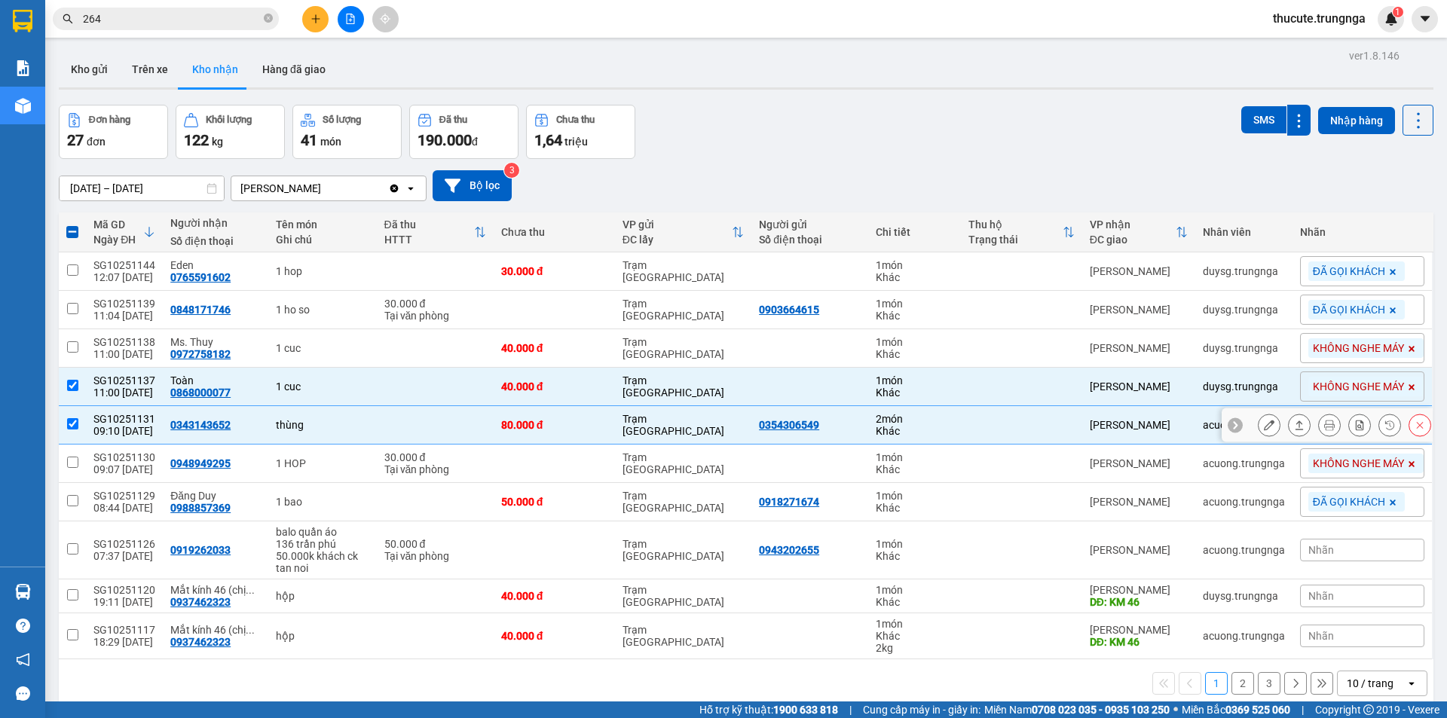
drag, startPoint x: 360, startPoint y: 415, endPoint x: 360, endPoint y: 387, distance: 27.1
click at [360, 414] on td "thùng" at bounding box center [322, 425] width 108 height 38
checkbox input "false"
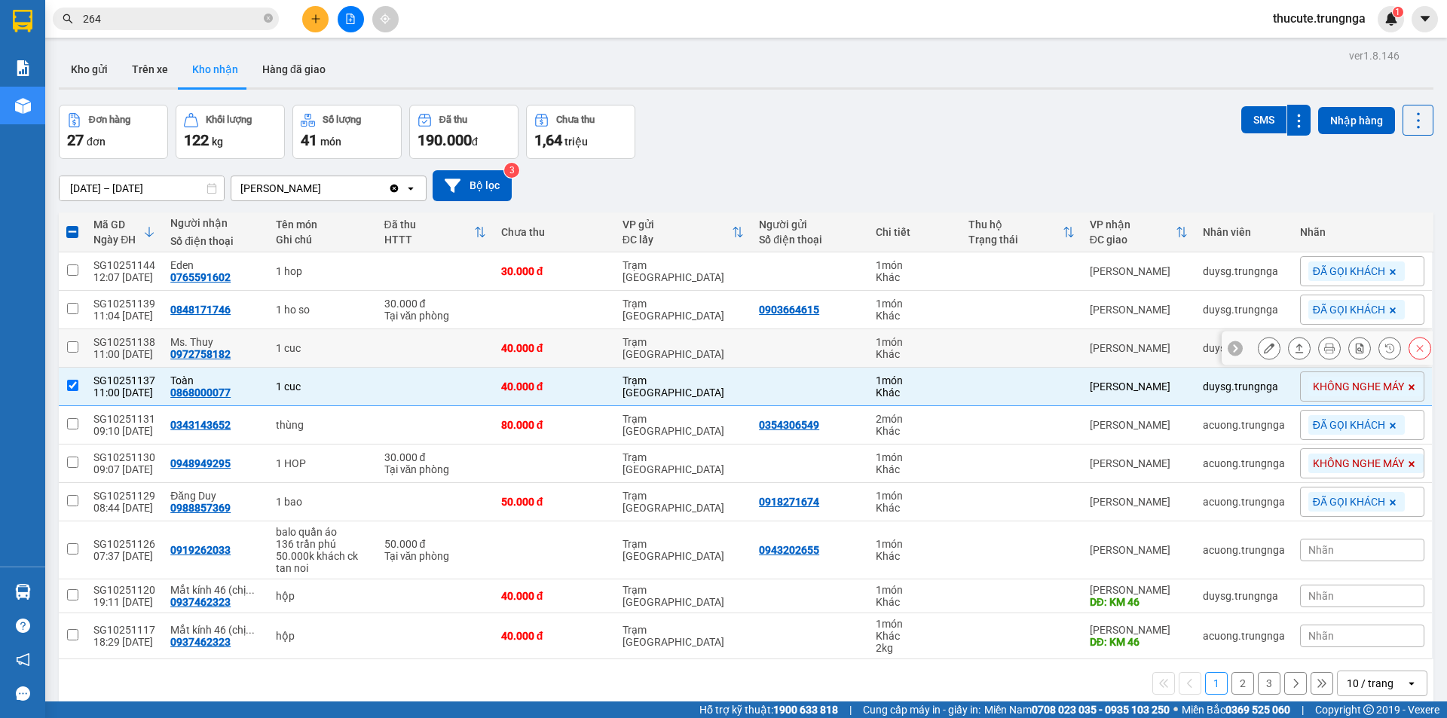
click at [358, 338] on td "1 cuc" at bounding box center [322, 348] width 108 height 38
checkbox input "true"
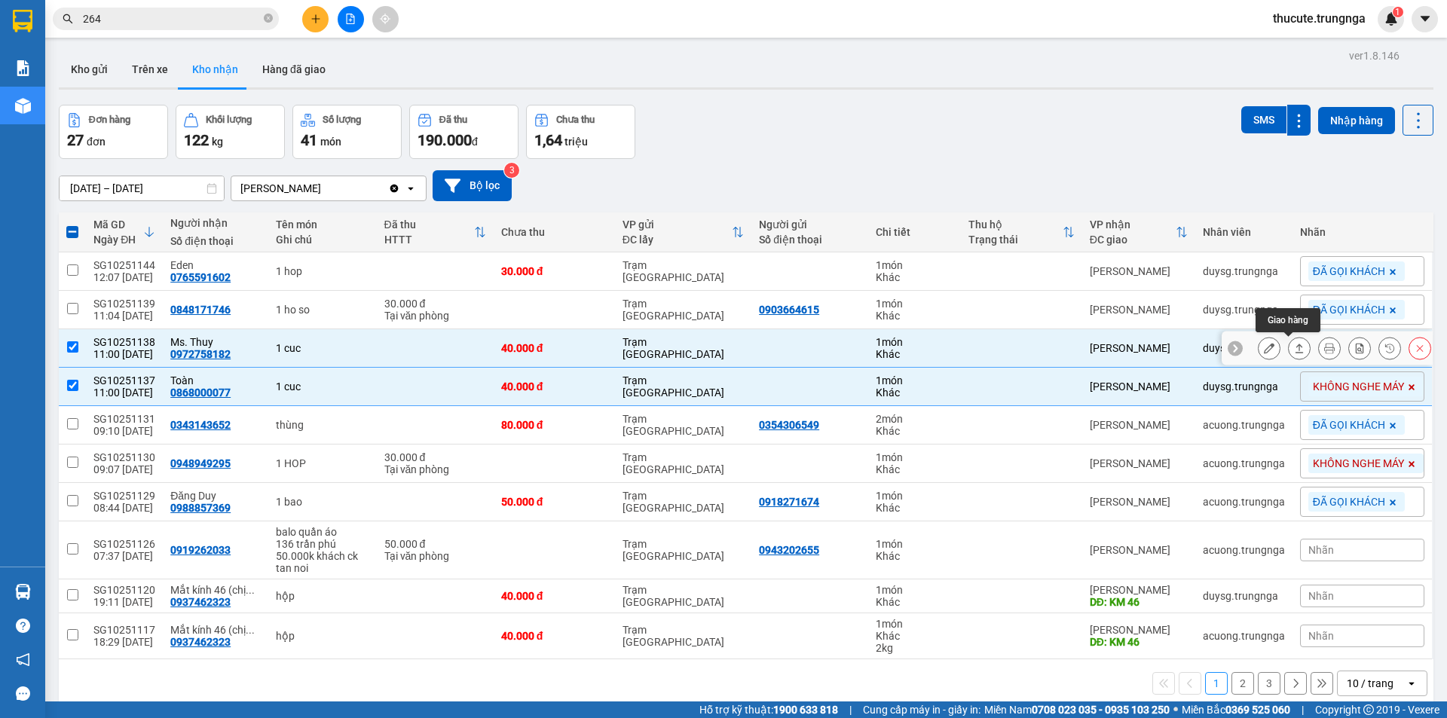
click at [1294, 348] on icon at bounding box center [1299, 348] width 11 height 11
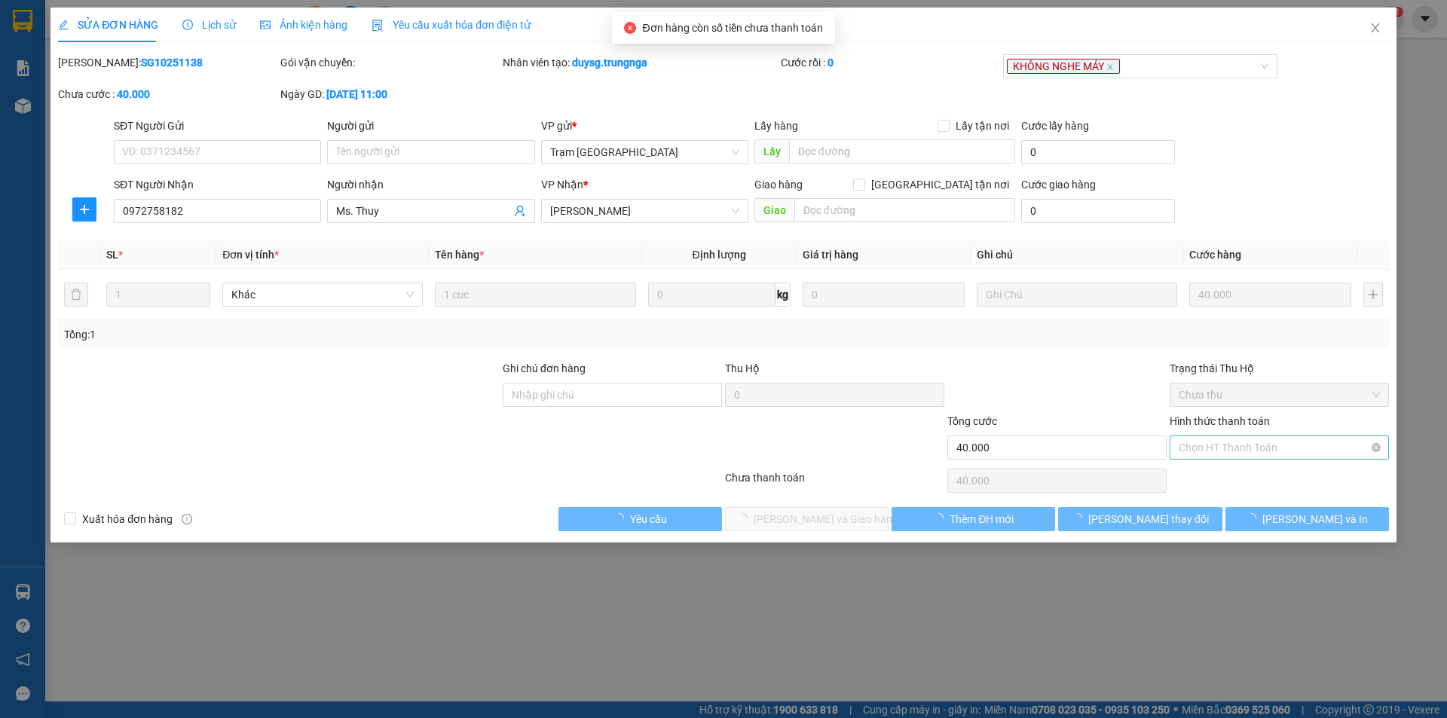
type input "0972758182"
type input "Ms. Thuy"
type input "40.000"
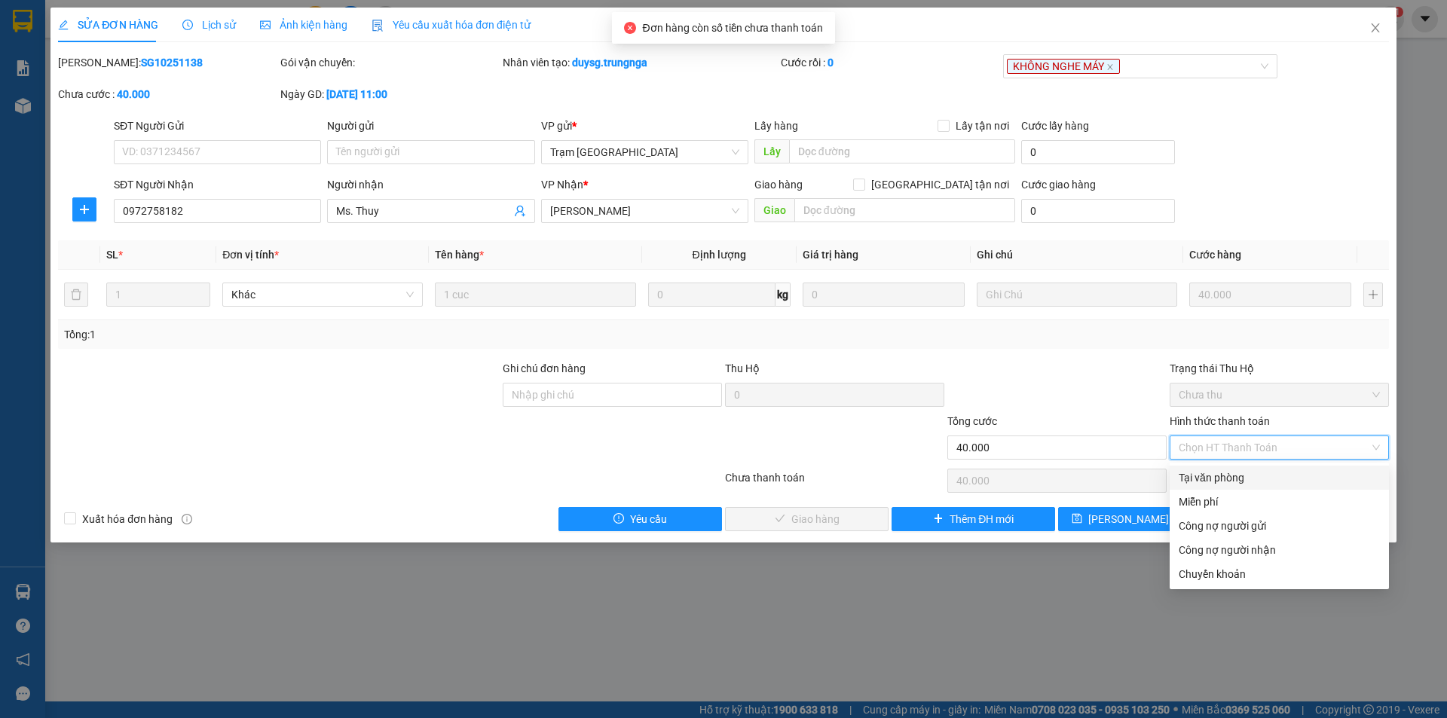
click at [1211, 480] on div "Tại văn phòng" at bounding box center [1279, 478] width 201 height 17
type input "0"
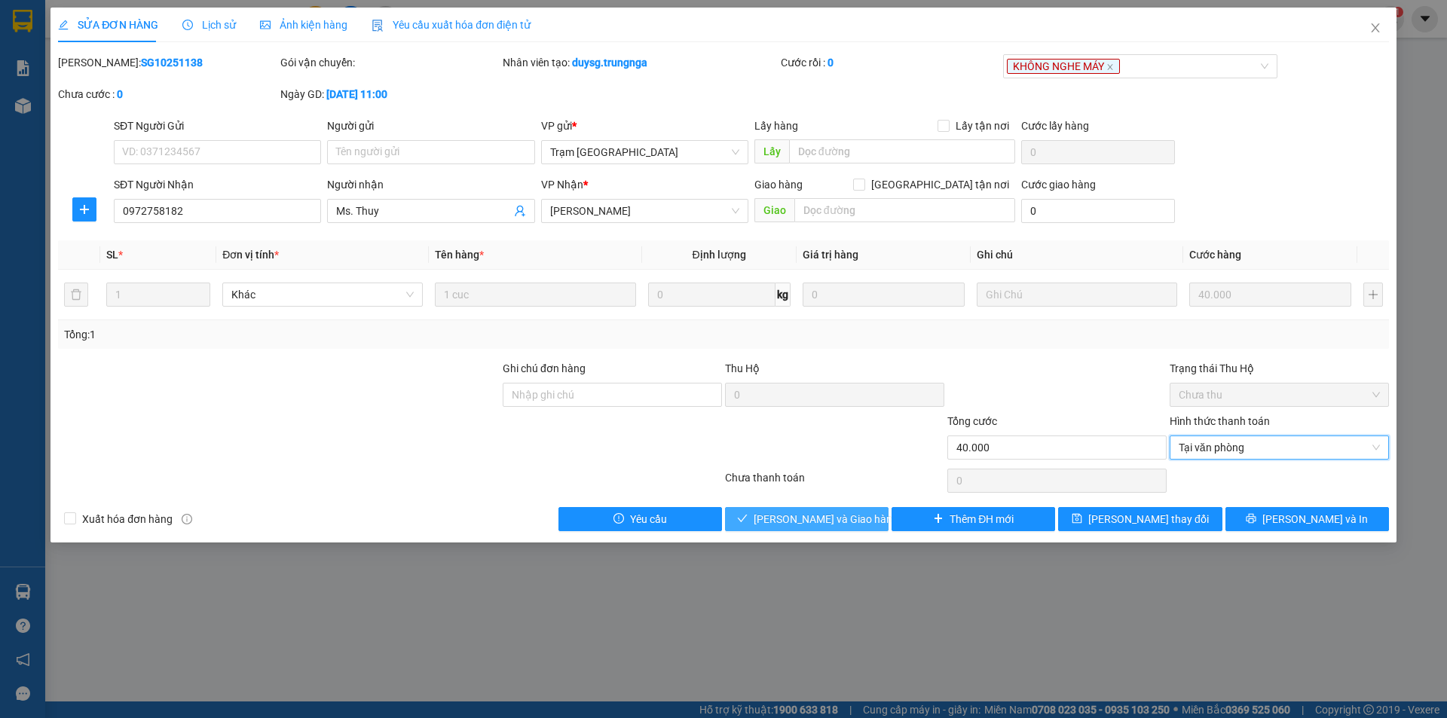
click at [836, 519] on span "[PERSON_NAME] và Giao hàng" at bounding box center [826, 519] width 145 height 17
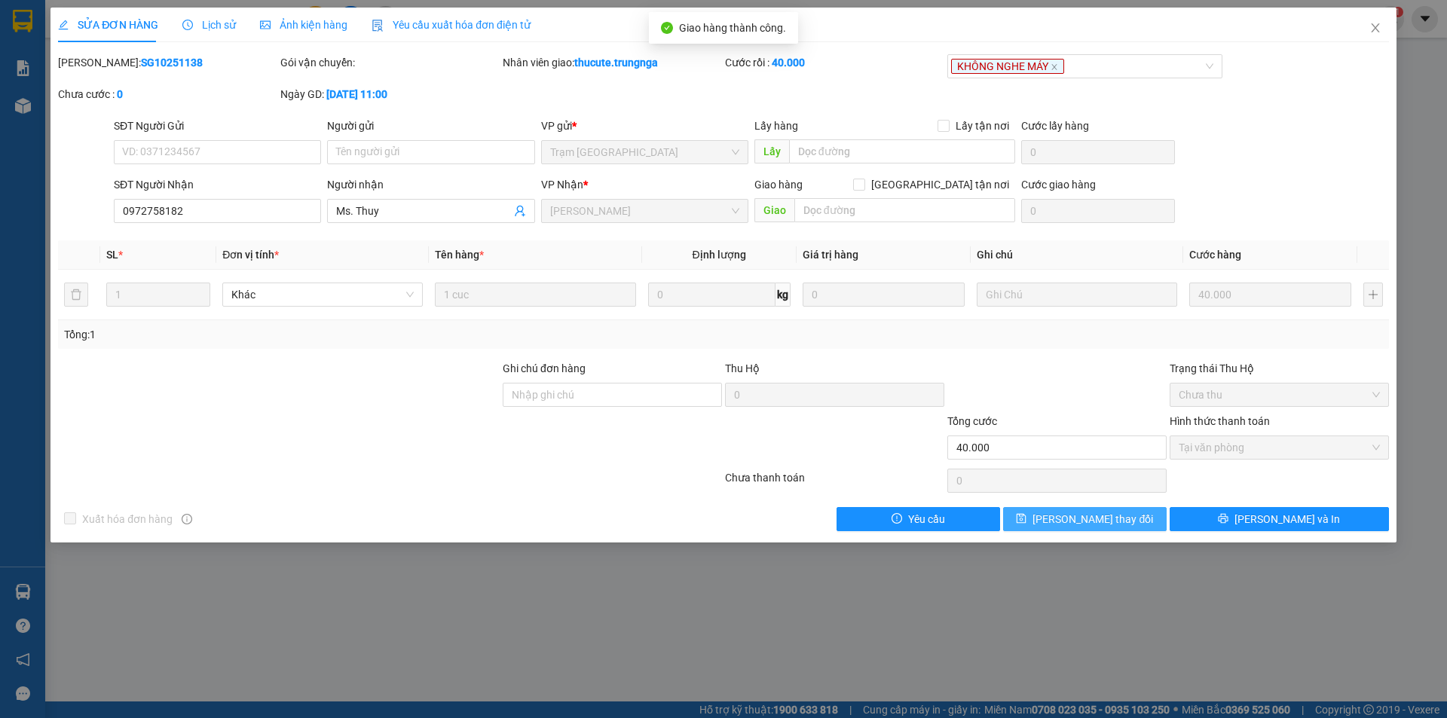
click at [1058, 514] on button "[PERSON_NAME] thay đổi" at bounding box center [1085, 519] width 164 height 24
